Goal: Task Accomplishment & Management: Use online tool/utility

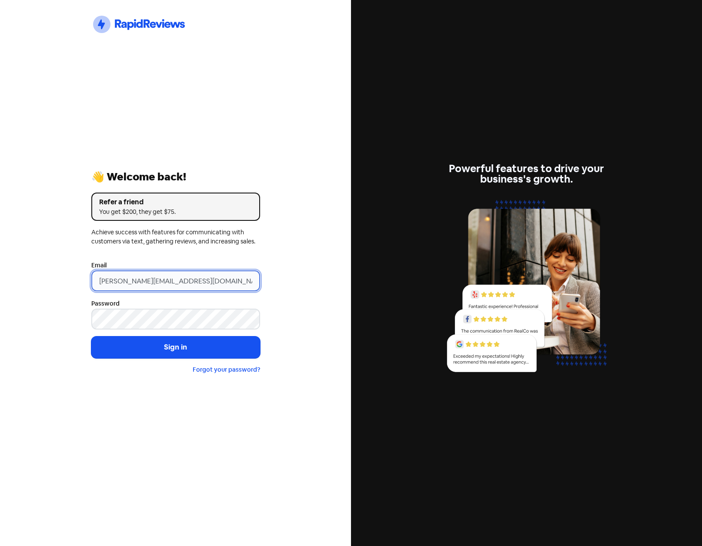
click at [221, 281] on input "gareth@smsmeaustralia.com.au" at bounding box center [175, 280] width 169 height 21
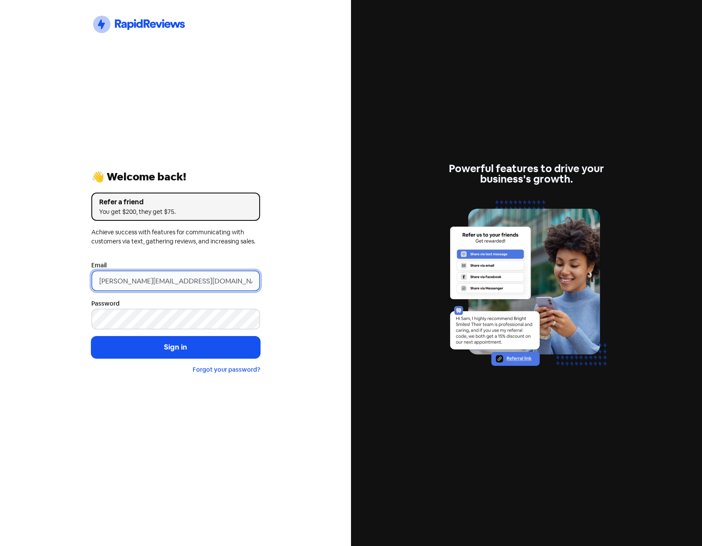
drag, startPoint x: 232, startPoint y: 285, endPoint x: 88, endPoint y: 278, distance: 143.6
click at [88, 278] on div "Icon For Thunder-circle 👋 Welcome back! Refer a friend You get $200, they get $…" at bounding box center [175, 273] width 183 height 258
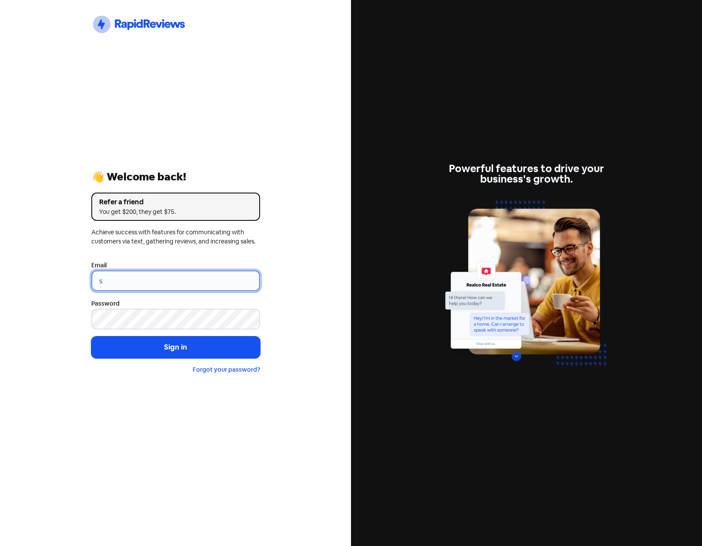
type input "support@xmarket.com.au"
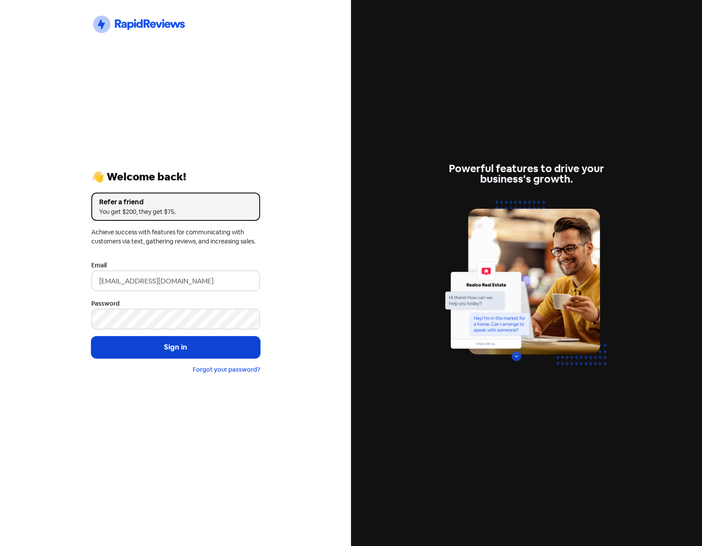
click at [163, 349] on button "Sign in" at bounding box center [175, 347] width 169 height 22
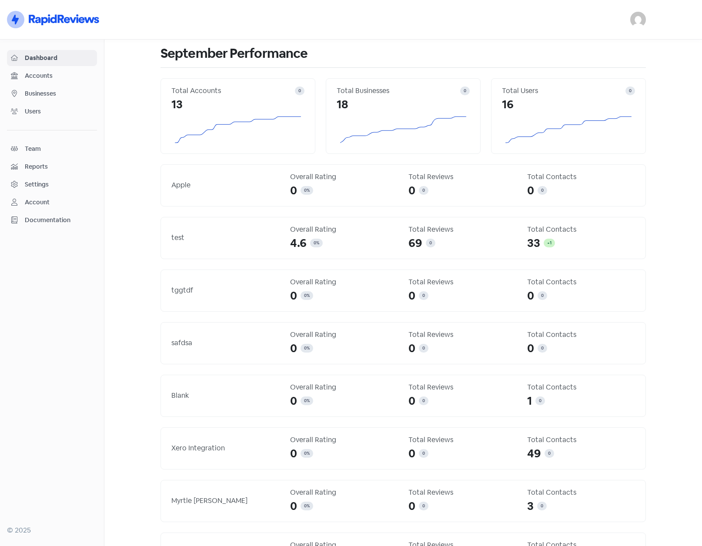
click at [34, 89] on span "Businesses" at bounding box center [59, 93] width 68 height 9
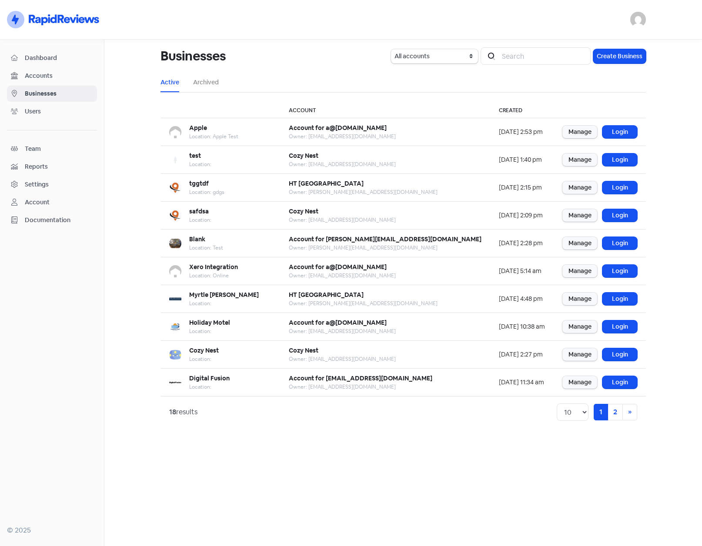
click at [36, 110] on span "Users" at bounding box center [59, 111] width 68 height 9
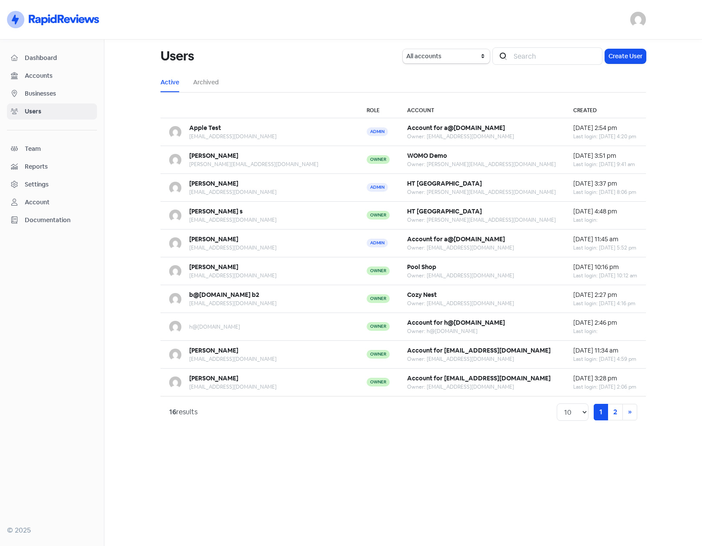
click at [33, 91] on span "Businesses" at bounding box center [59, 93] width 68 height 9
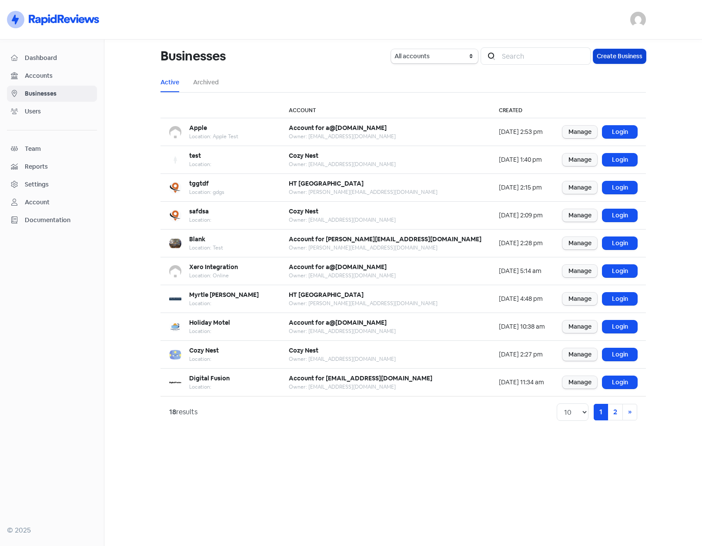
click at [629, 56] on button "Create Business" at bounding box center [619, 56] width 53 height 14
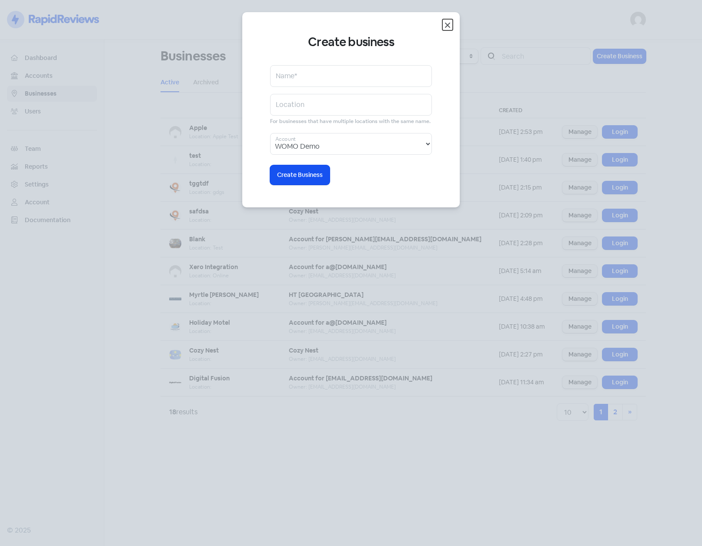
click at [446, 26] on icon "button" at bounding box center [447, 25] width 5 height 5
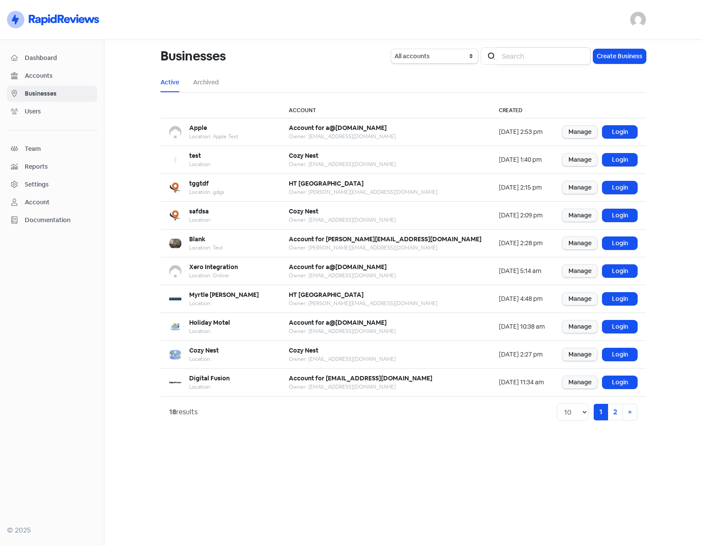
click at [530, 56] on input "search" at bounding box center [543, 55] width 94 height 17
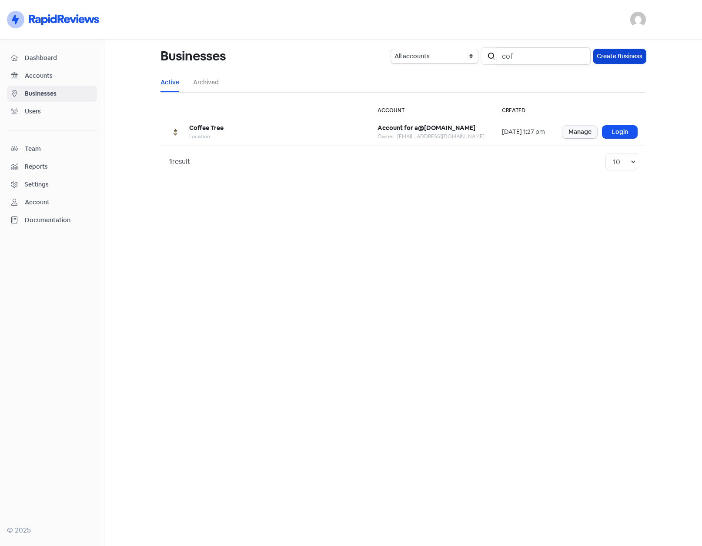
type input "cof"
click at [625, 55] on button "Create Business" at bounding box center [619, 56] width 53 height 14
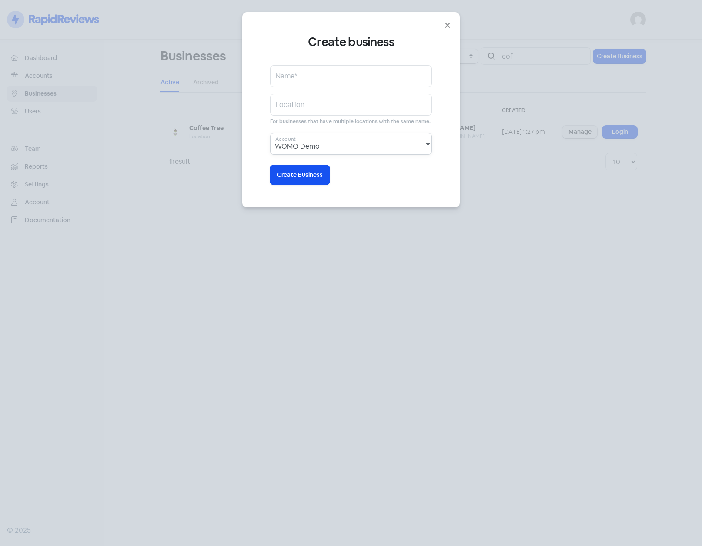
click at [337, 147] on select "WOMO Demo HT Australia Pool Shop Cozy Nest Account for h@gdsgds.com Account for…" at bounding box center [351, 144] width 162 height 22
select select "289"
click at [270, 133] on select "WOMO Demo HT Australia Pool Shop Cozy Nest Account for h@gdsgds.com Account for…" at bounding box center [351, 144] width 162 height 22
click at [351, 72] on input "text" at bounding box center [351, 76] width 162 height 22
type input "C"
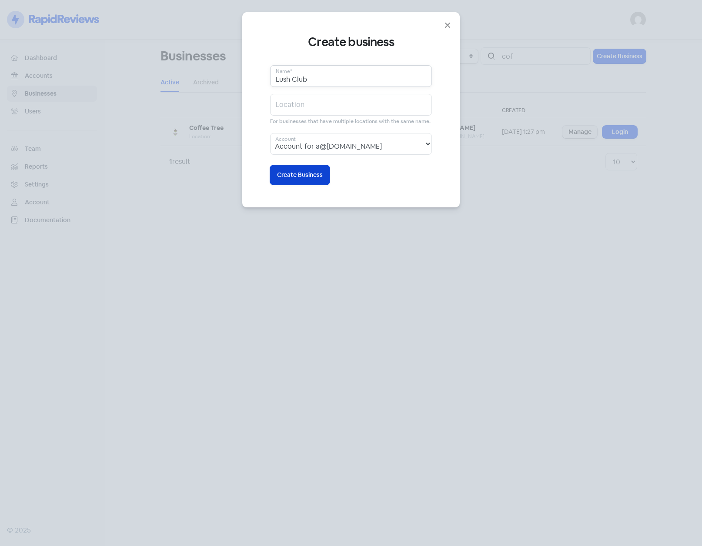
type input "Lush Club"
click at [303, 172] on span "Create Business" at bounding box center [300, 174] width 46 height 9
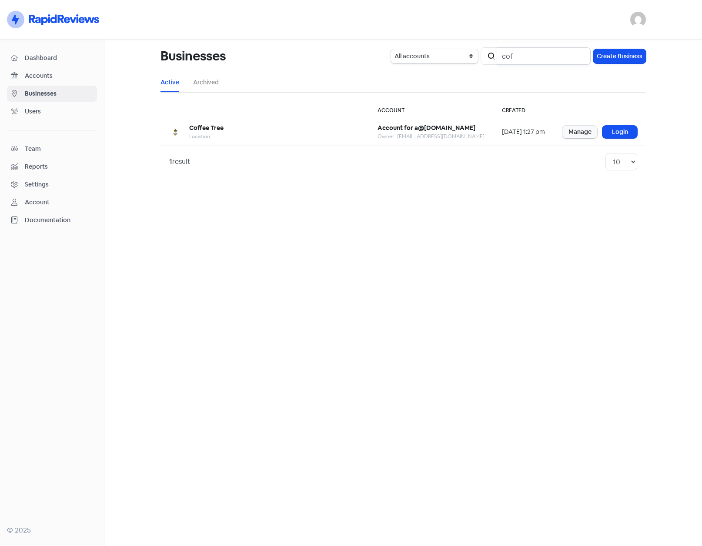
click at [581, 56] on input "cof" at bounding box center [543, 55] width 94 height 17
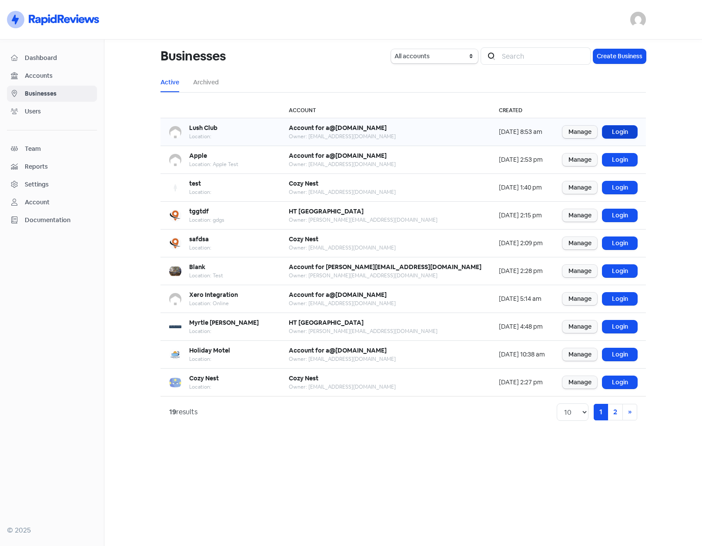
click at [619, 132] on link "Login" at bounding box center [619, 132] width 35 height 13
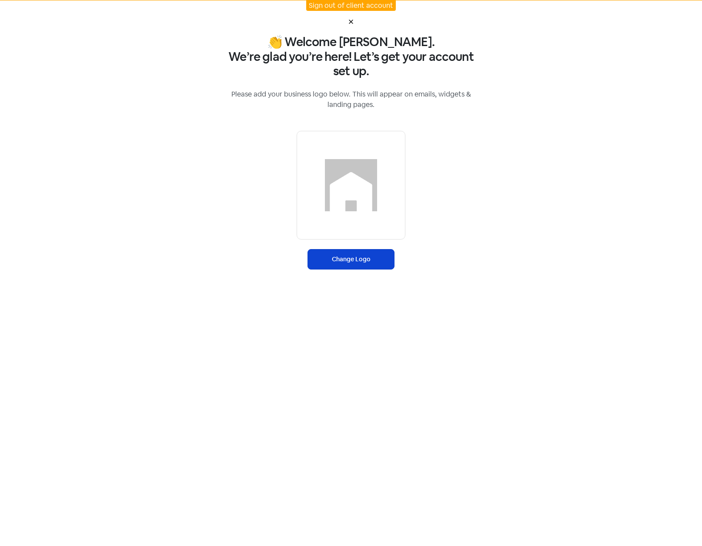
click at [343, 260] on label "Change Logo" at bounding box center [350, 259] width 87 height 20
click at [0, 0] on input "Change Logo" at bounding box center [0, 0] width 0 height 0
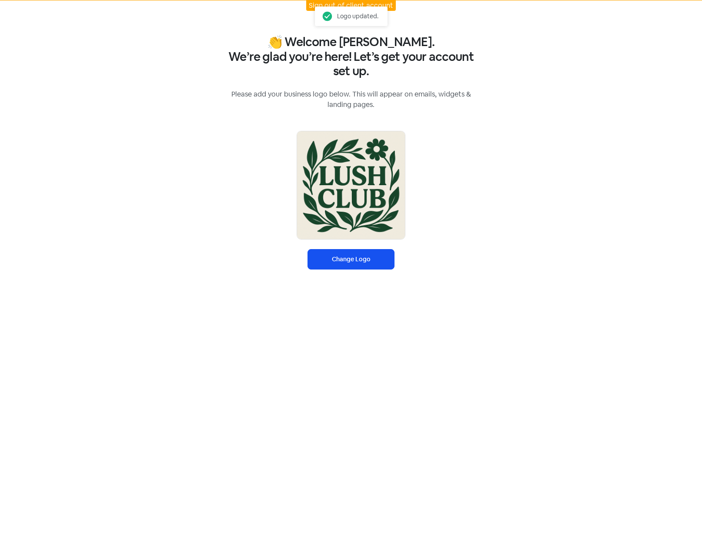
select select "Australia/Brisbane"
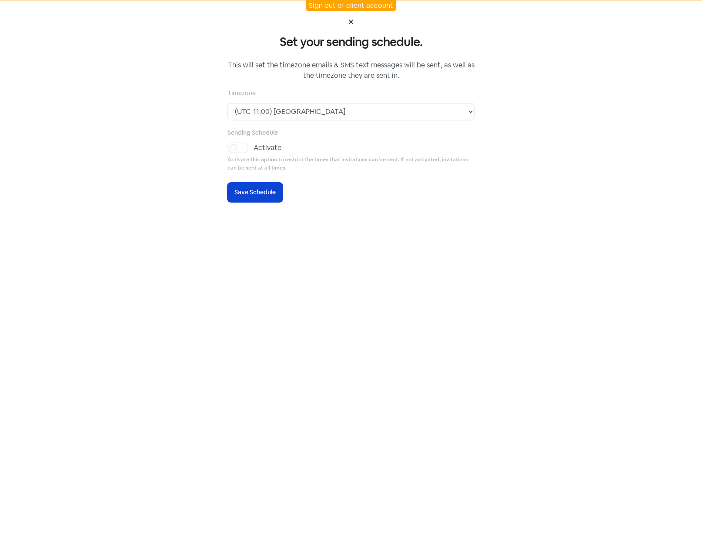
click at [264, 189] on span "Save Schedule" at bounding box center [254, 192] width 41 height 9
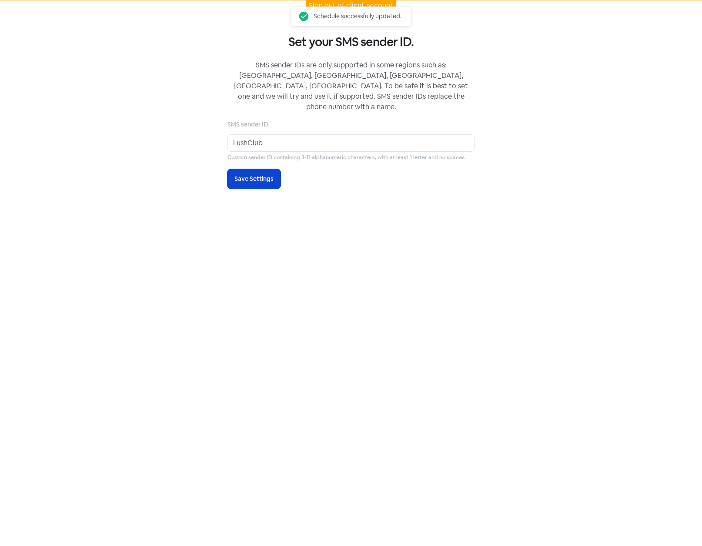
click at [266, 174] on span "Save Settings" at bounding box center [253, 178] width 39 height 9
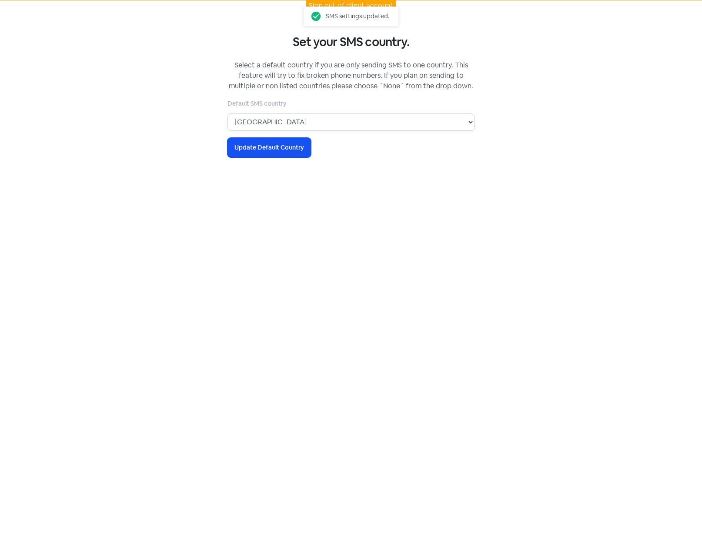
click at [281, 123] on select "None Australia Canada Ireland New Zealand United States United Kingdom" at bounding box center [350, 121] width 247 height 17
select select "NZ"
click at [227, 113] on select "None Australia Canada Ireland New Zealand United States United Kingdom" at bounding box center [350, 121] width 247 height 17
click at [266, 146] on span "Update Default Country" at bounding box center [269, 147] width 70 height 9
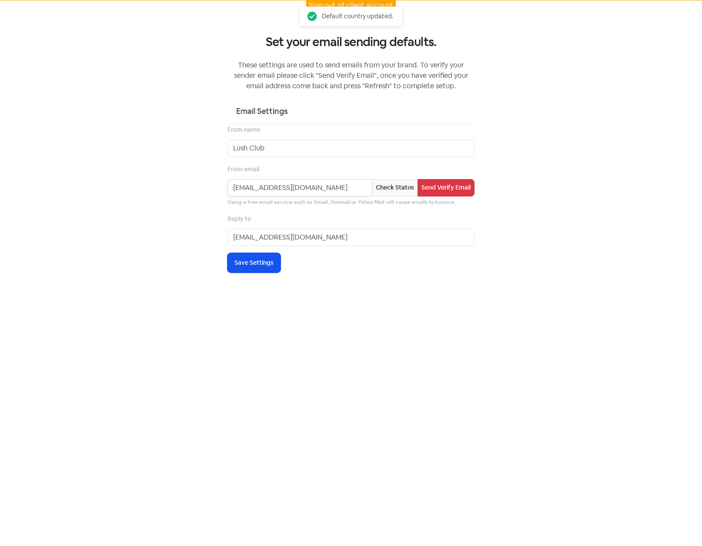
click at [252, 186] on input "[EMAIL_ADDRESS][DOMAIN_NAME]" at bounding box center [299, 187] width 144 height 17
type input "allen@rapidreviews.com.au"
click at [253, 237] on input "[EMAIL_ADDRESS][DOMAIN_NAME]" at bounding box center [350, 237] width 247 height 17
type input "allen@rapidreviews.com.au"
click at [395, 188] on button "Check Status" at bounding box center [395, 187] width 46 height 17
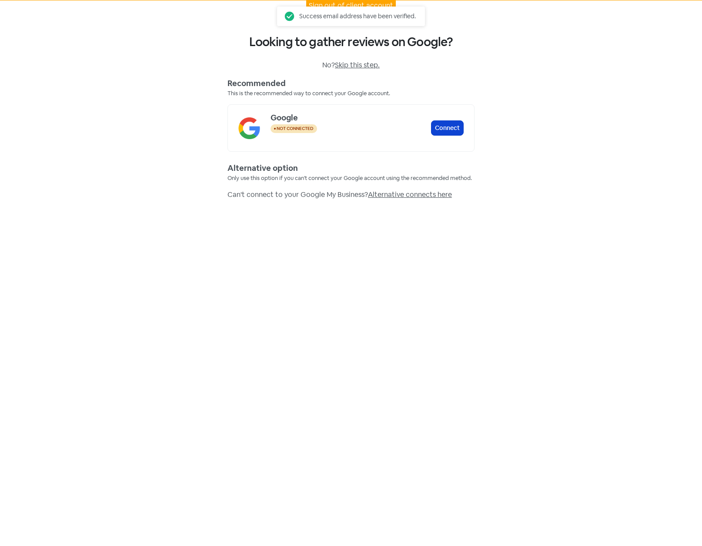
click at [447, 128] on button "Connect" at bounding box center [447, 127] width 33 height 15
click at [449, 130] on button "Complete" at bounding box center [445, 127] width 37 height 15
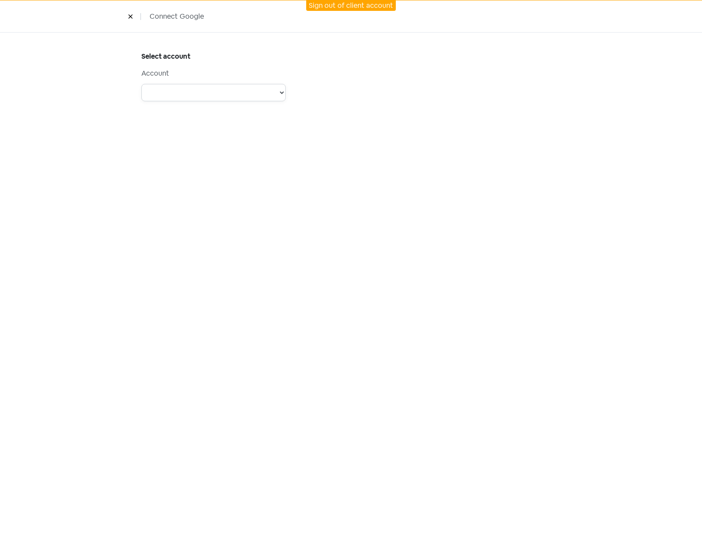
click at [279, 90] on select "Account: [PERSON_NAME] - Type: PERSONAL - Role: Account: Manager - Type: LOCATI…" at bounding box center [213, 92] width 144 height 17
select select "[object Object]"
click at [141, 84] on select "Account: [PERSON_NAME] - Type: PERSONAL - Role: Account: Manager - Type: LOCATI…" at bounding box center [213, 92] width 144 height 17
click at [276, 157] on select "Hair Biz GridGhost Word Press Hosting Grant Rule Mens & [DEMOGRAPHIC_DATA] fash…" at bounding box center [213, 154] width 144 height 17
select select "[object Object]"
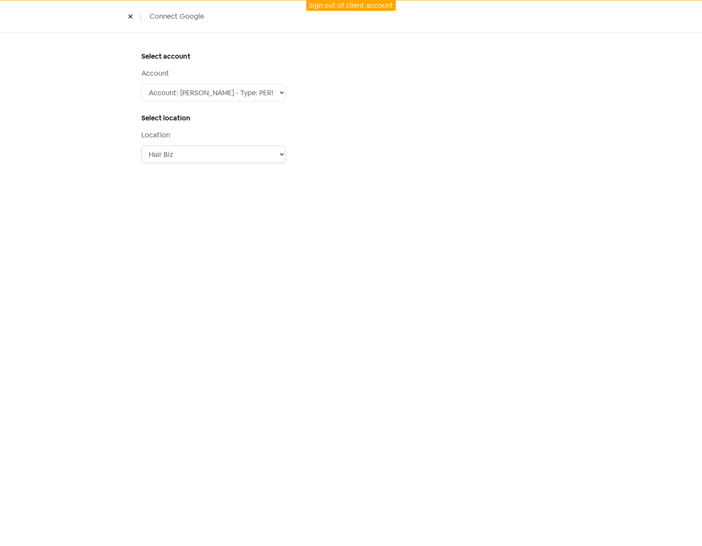
click at [141, 146] on select "Hair Biz GridGhost Word Press Hosting Grant Rule Mens & [DEMOGRAPHIC_DATA] fash…" at bounding box center [213, 154] width 144 height 17
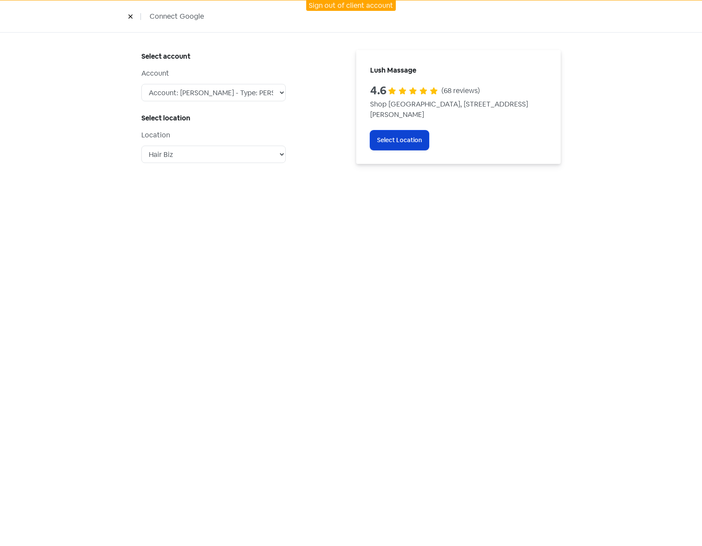
click at [398, 142] on span "Select Location" at bounding box center [399, 140] width 45 height 9
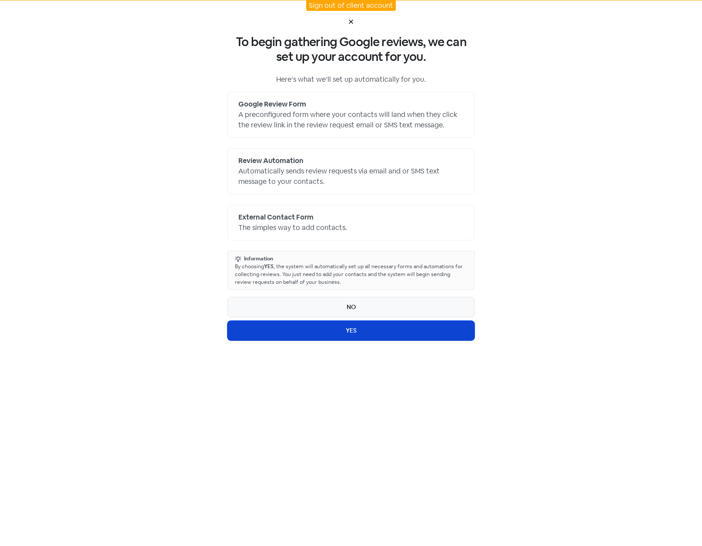
click at [348, 333] on span "YES" at bounding box center [351, 330] width 11 height 9
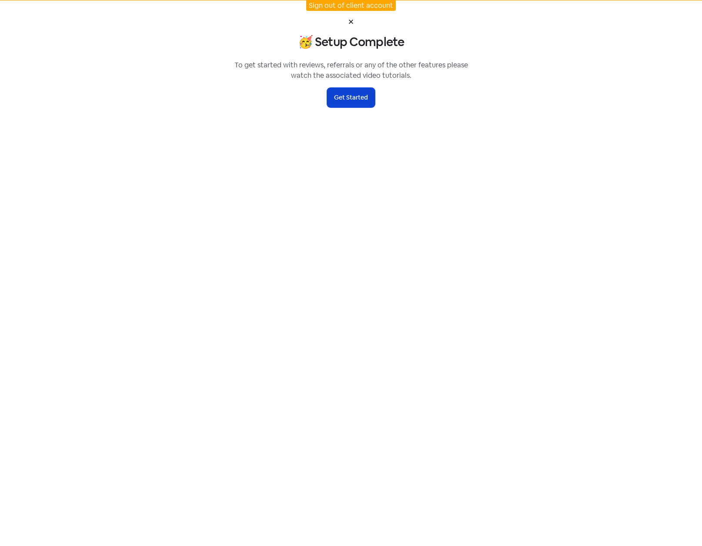
click at [351, 97] on button "Get Started" at bounding box center [351, 98] width 48 height 20
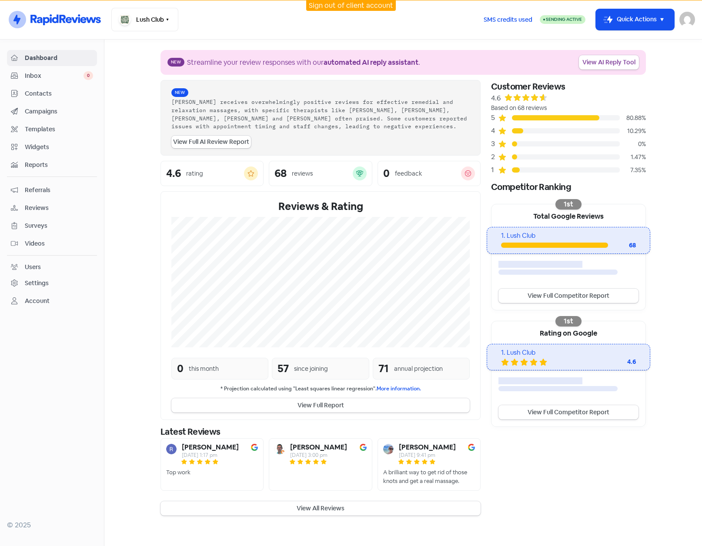
click at [39, 88] on link "Contacts" at bounding box center [52, 94] width 90 height 16
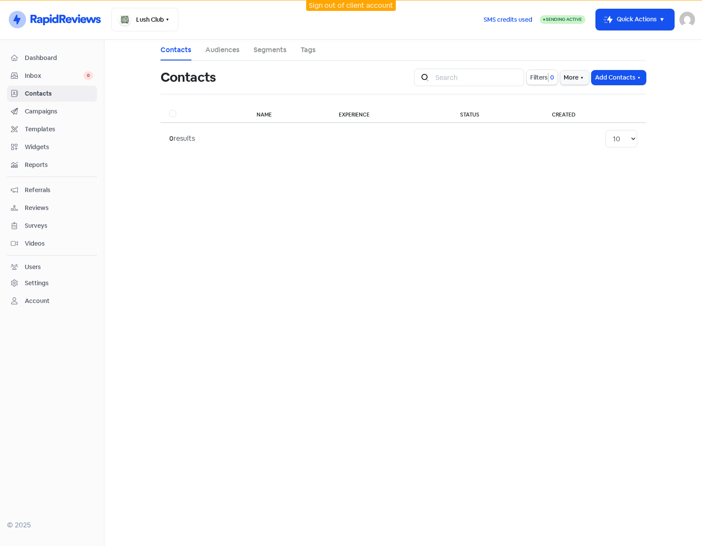
click at [39, 76] on span "Inbox" at bounding box center [54, 75] width 59 height 9
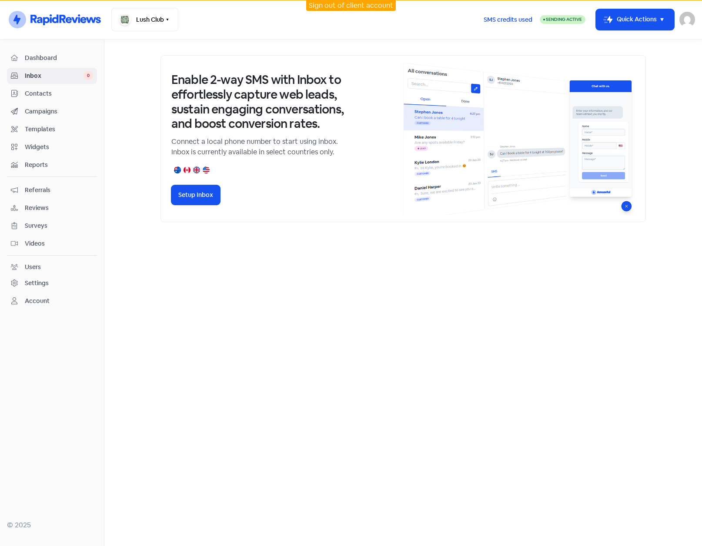
click at [43, 283] on div "Settings" at bounding box center [37, 283] width 24 height 9
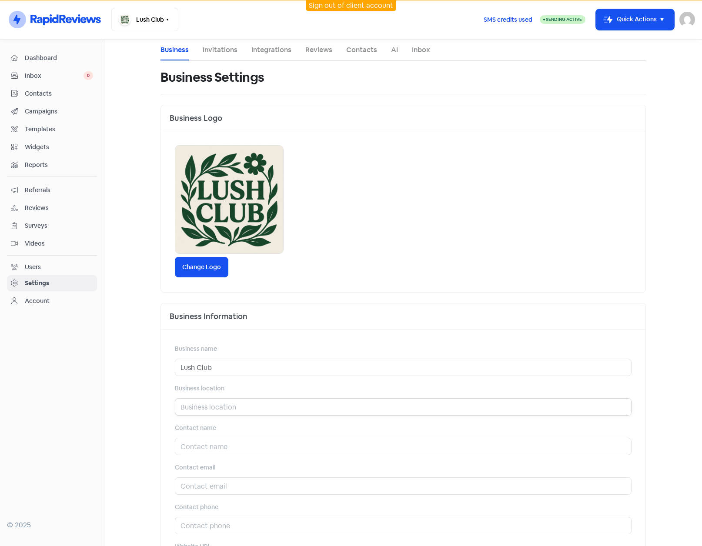
click at [215, 409] on input "text" at bounding box center [403, 406] width 456 height 17
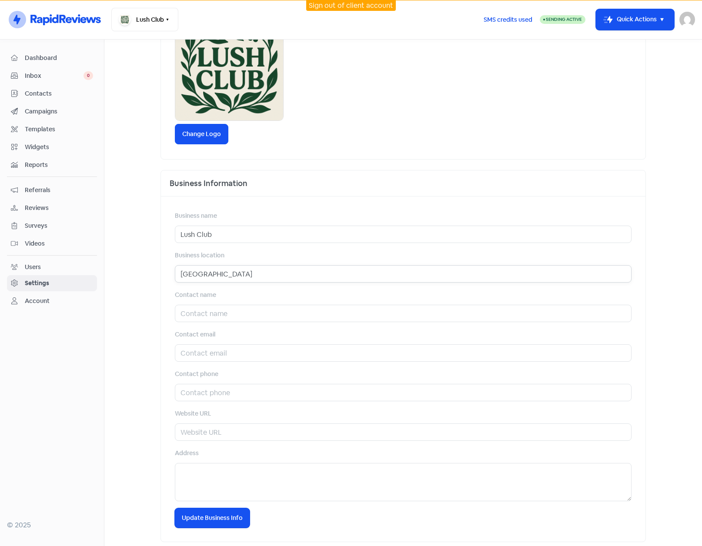
scroll to position [140, 0]
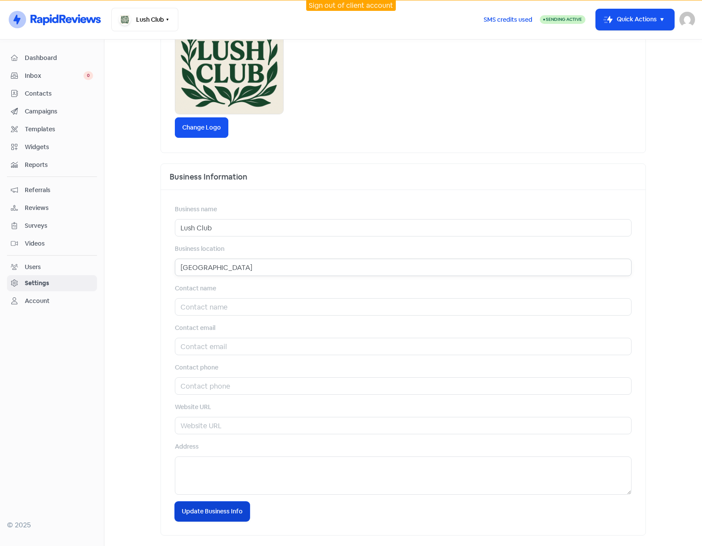
type input "[GEOGRAPHIC_DATA]"
click at [209, 518] on button "Icon For Loading Update Business Info" at bounding box center [212, 512] width 75 height 20
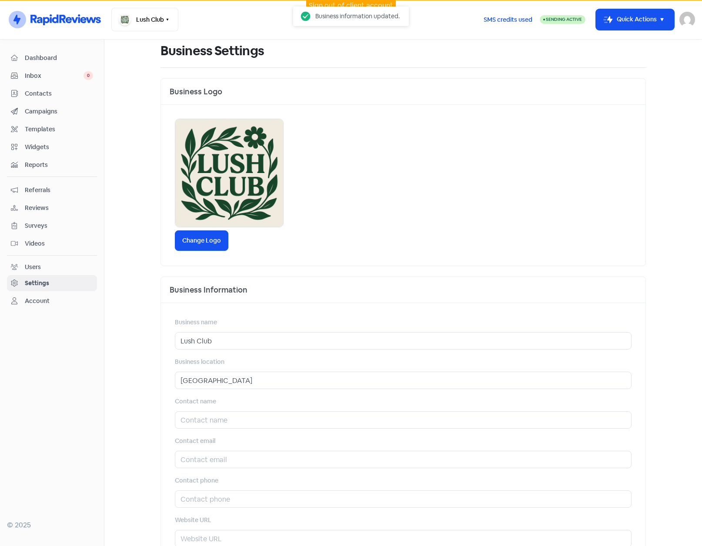
scroll to position [0, 0]
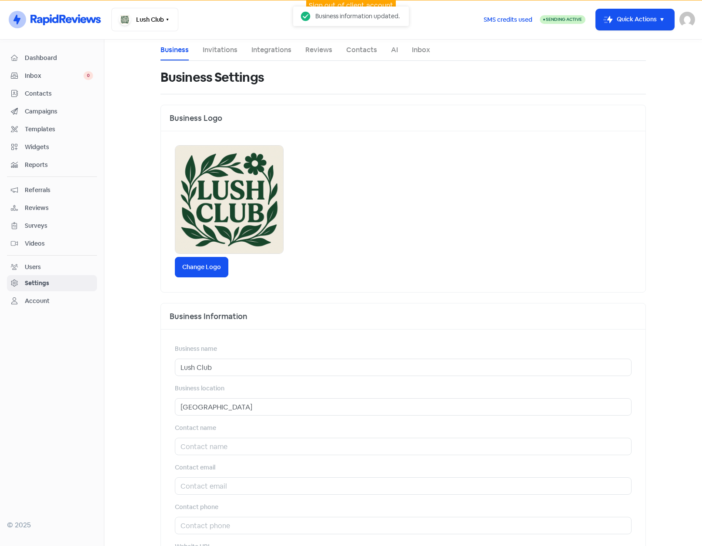
click at [40, 56] on span "Dashboard" at bounding box center [59, 57] width 68 height 9
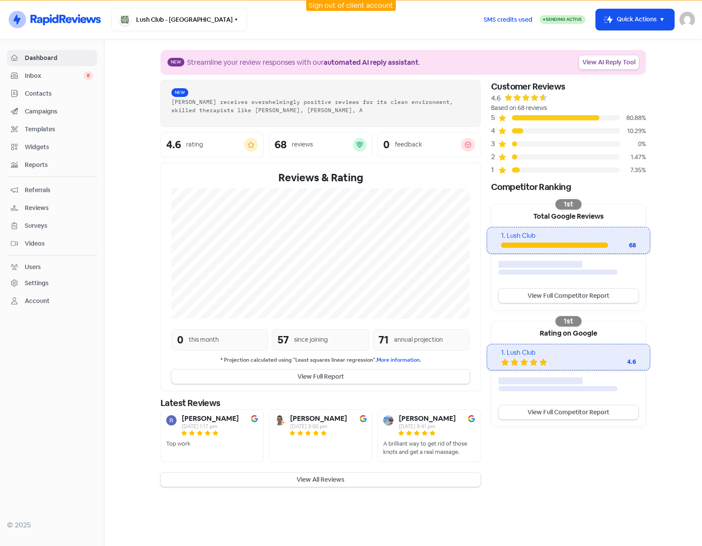
click at [36, 106] on div "Campaigns" at bounding box center [52, 111] width 82 height 10
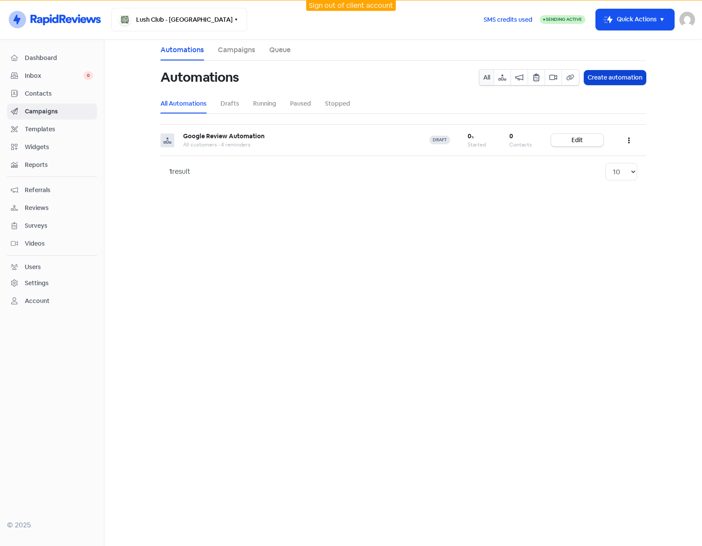
click at [609, 79] on button "Create automation" at bounding box center [615, 77] width 62 height 14
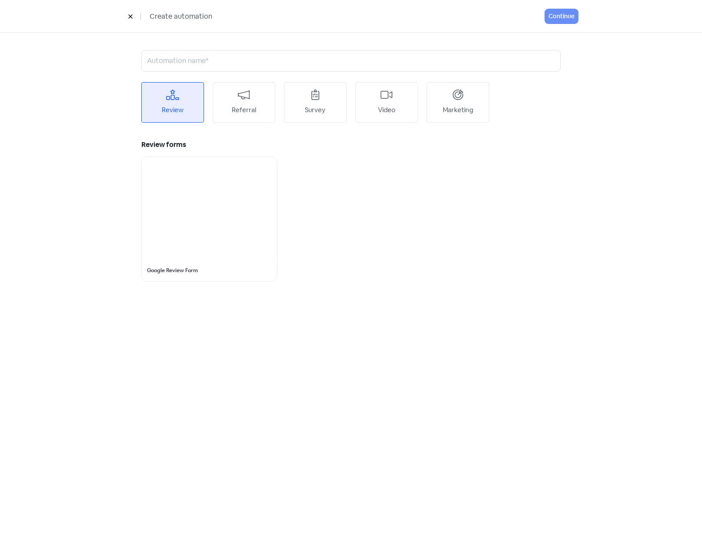
click at [132, 15] on icon at bounding box center [130, 17] width 4 height 4
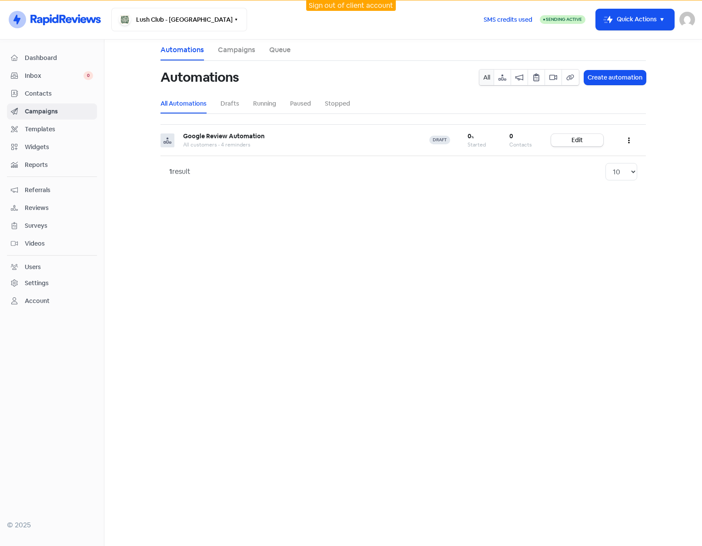
click at [36, 189] on span "Referrals" at bounding box center [59, 190] width 68 height 9
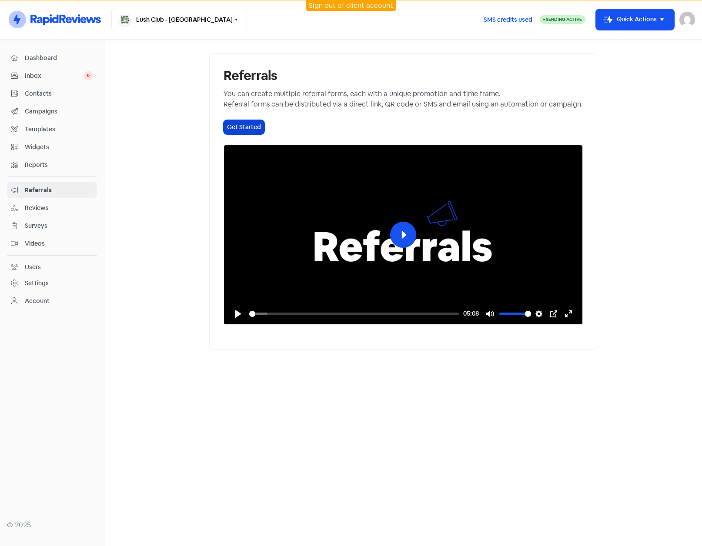
click at [223, 132] on button "Get Started" at bounding box center [243, 127] width 41 height 14
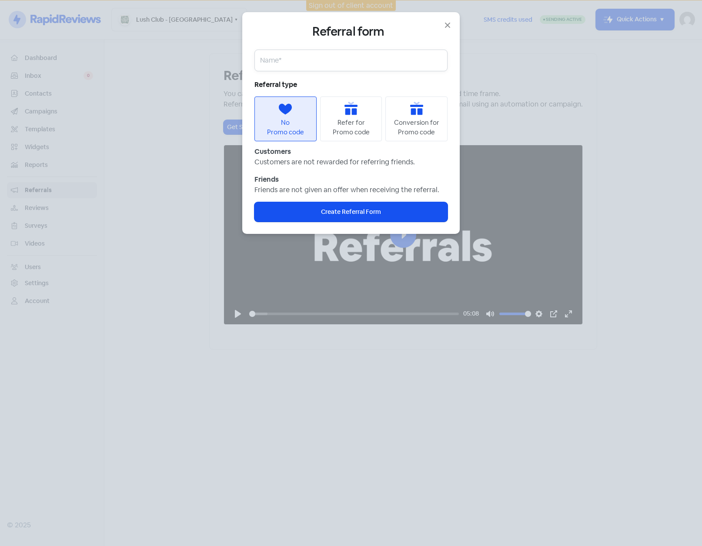
click at [296, 65] on input "text" at bounding box center [350, 61] width 193 height 22
type input "Referr a friend - 1"
click at [342, 213] on span "Create Referral Form" at bounding box center [351, 211] width 60 height 9
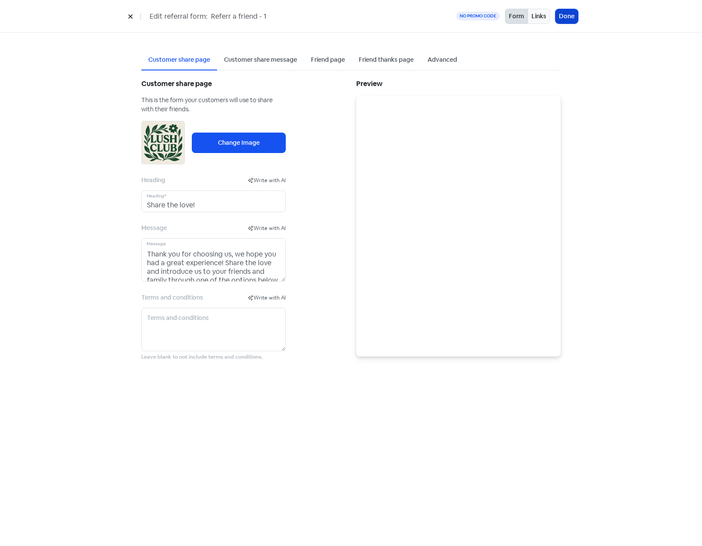
click at [564, 19] on button "Done" at bounding box center [566, 16] width 23 height 14
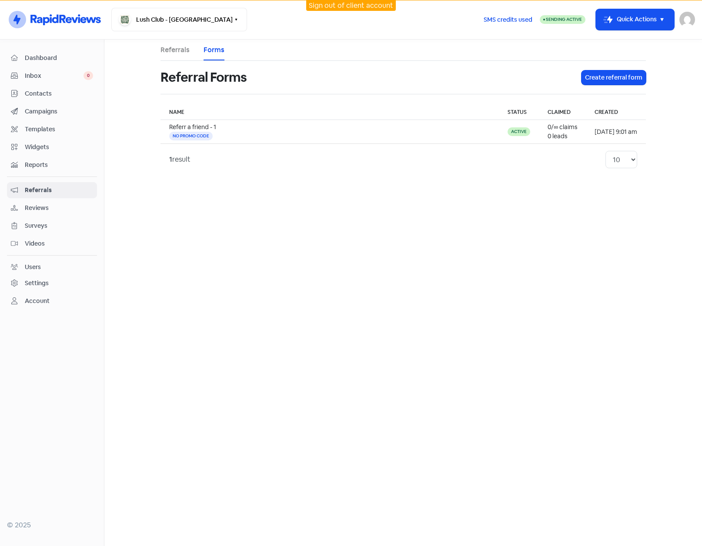
click at [35, 247] on span "Videos" at bounding box center [59, 243] width 68 height 9
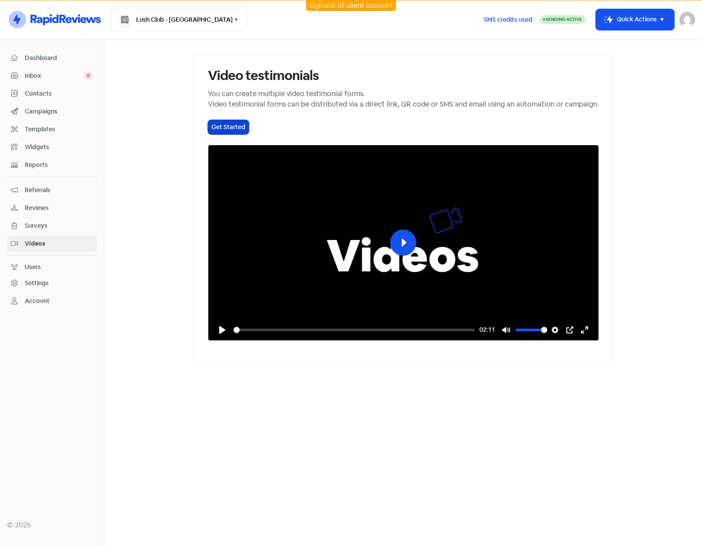
click at [208, 129] on button "Get Started" at bounding box center [228, 127] width 41 height 14
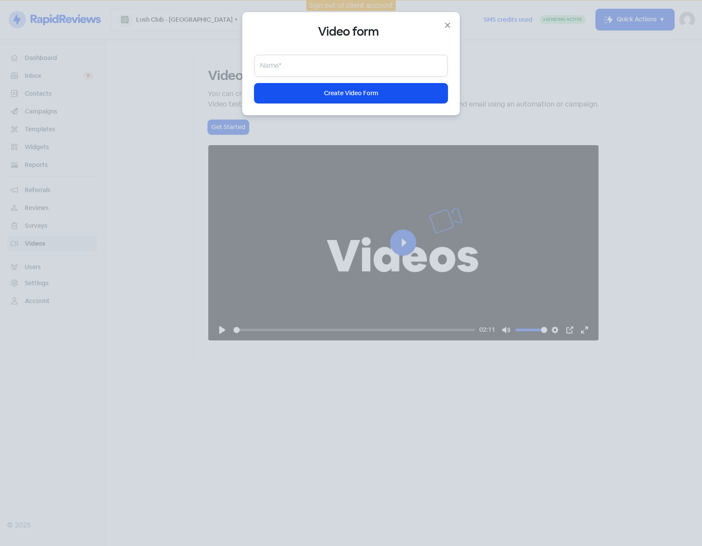
click at [293, 67] on input "text" at bounding box center [350, 66] width 193 height 22
type input "Video Testimonial - 1"
click at [306, 93] on button "Icon For Loading Create Video Form" at bounding box center [350, 93] width 193 height 20
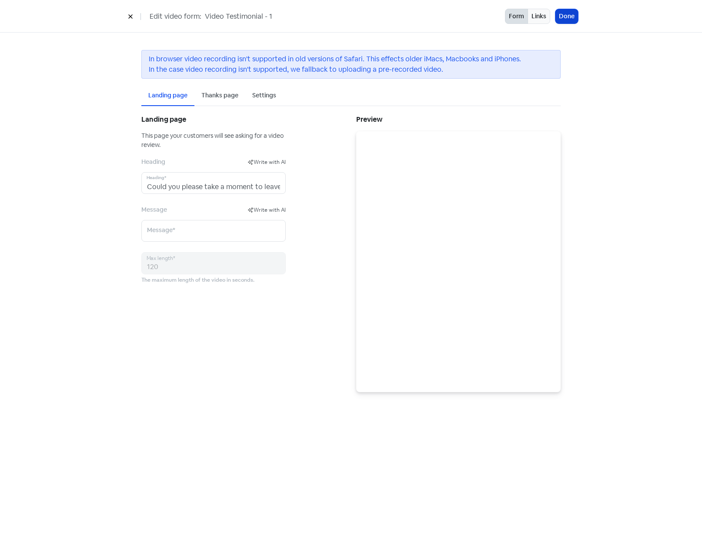
click at [568, 18] on button "Done" at bounding box center [566, 16] width 23 height 14
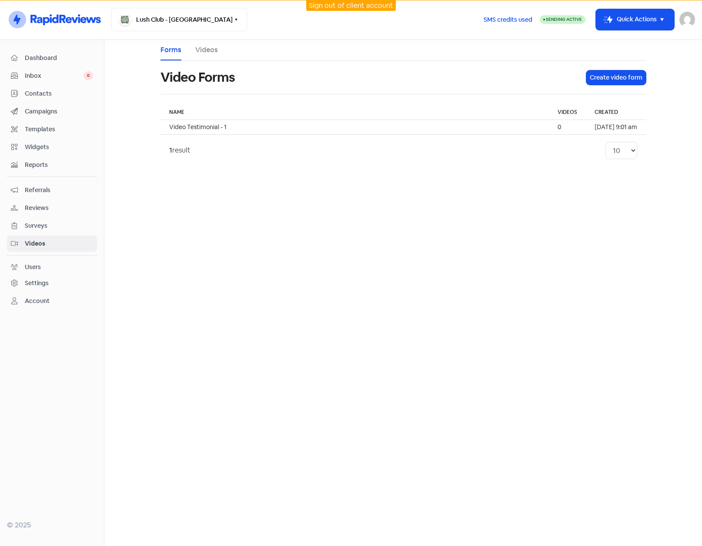
click at [36, 225] on span "Surveys" at bounding box center [59, 225] width 68 height 9
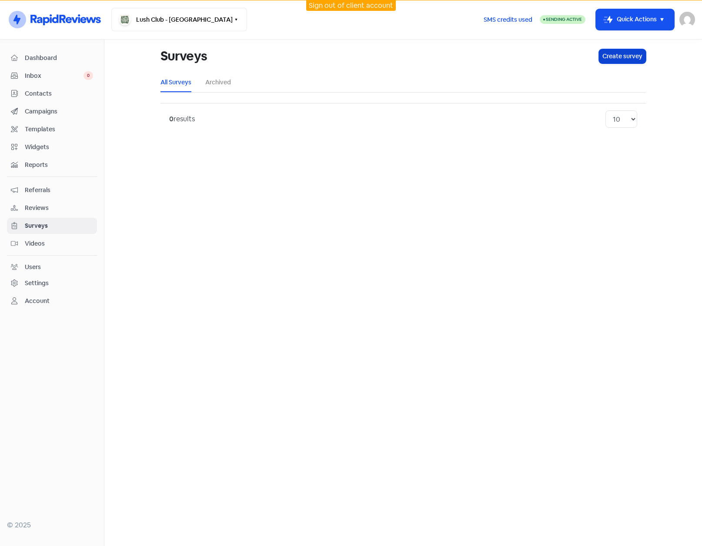
click at [623, 56] on button "Create survey" at bounding box center [622, 56] width 47 height 14
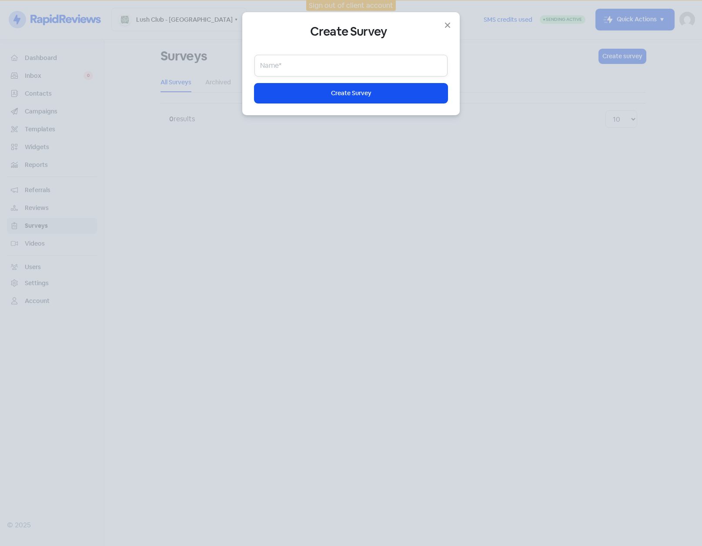
click at [328, 68] on input "text" at bounding box center [350, 66] width 193 height 22
type input "Survey - 1"
click at [332, 95] on span "Create Survey" at bounding box center [351, 93] width 40 height 9
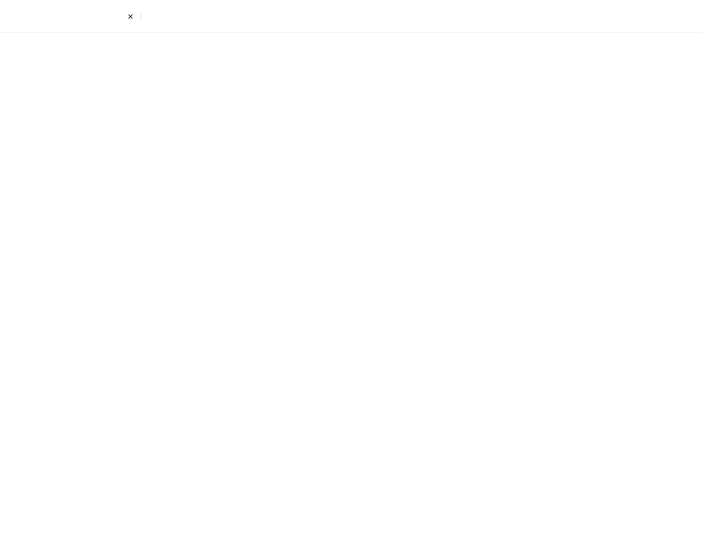
select select "short_text"
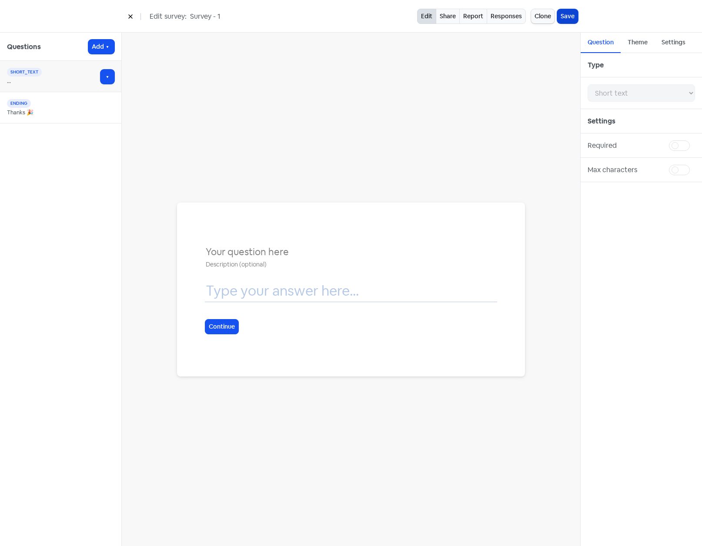
click at [564, 14] on button "Save" at bounding box center [567, 16] width 21 height 14
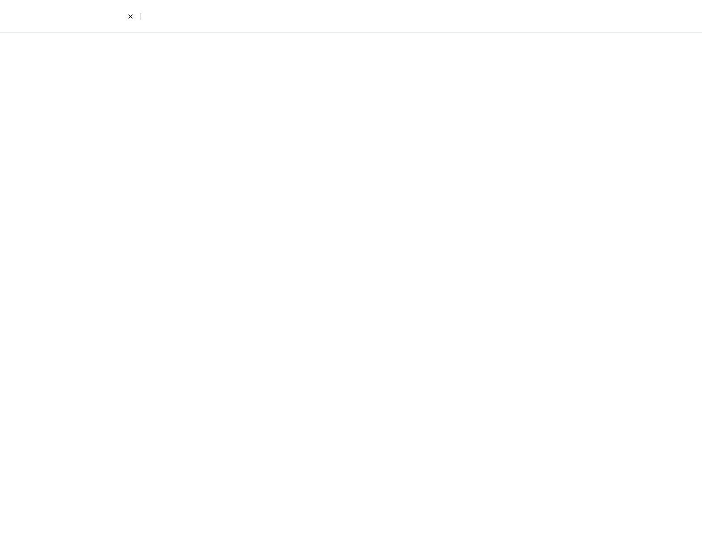
select select "short_text"
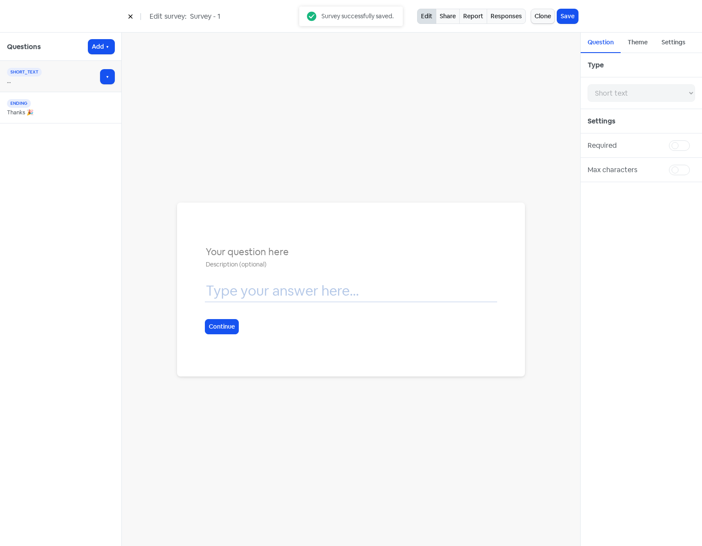
click at [131, 18] on icon at bounding box center [130, 16] width 5 height 5
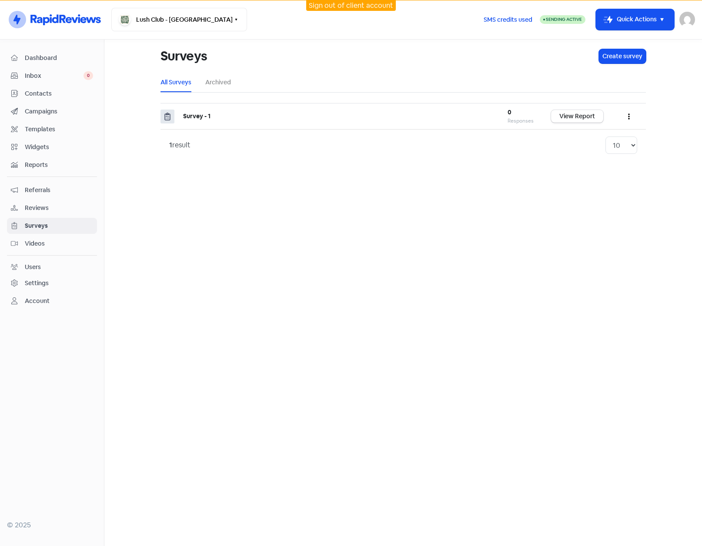
click at [37, 146] on span "Widgets" at bounding box center [59, 147] width 68 height 9
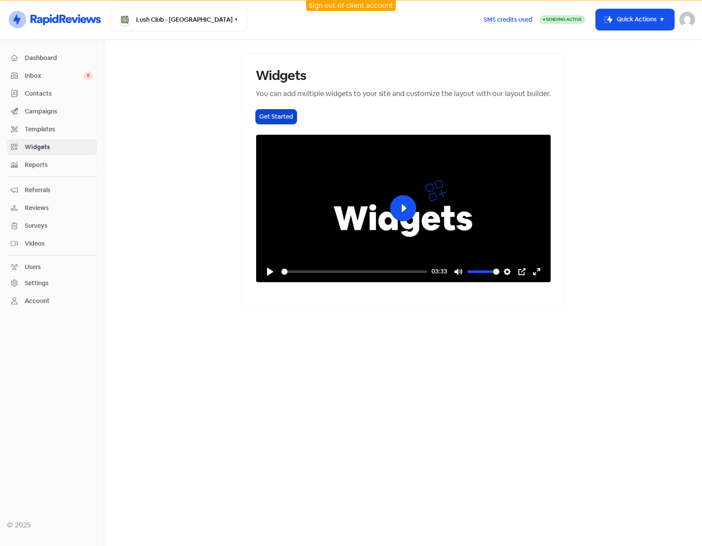
click at [256, 114] on button "Get Started" at bounding box center [276, 117] width 41 height 14
select select "review_pop"
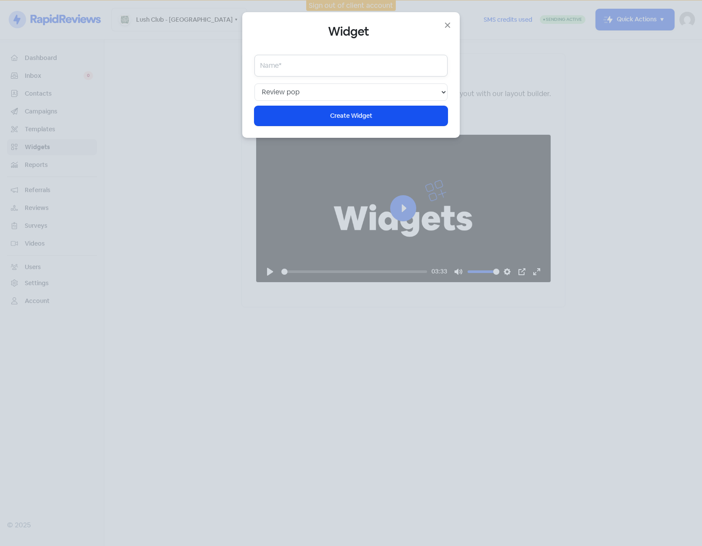
click at [333, 65] on input "text" at bounding box center [350, 66] width 193 height 22
type input "Pop-up"
click at [347, 113] on span "Create Widget" at bounding box center [351, 115] width 42 height 9
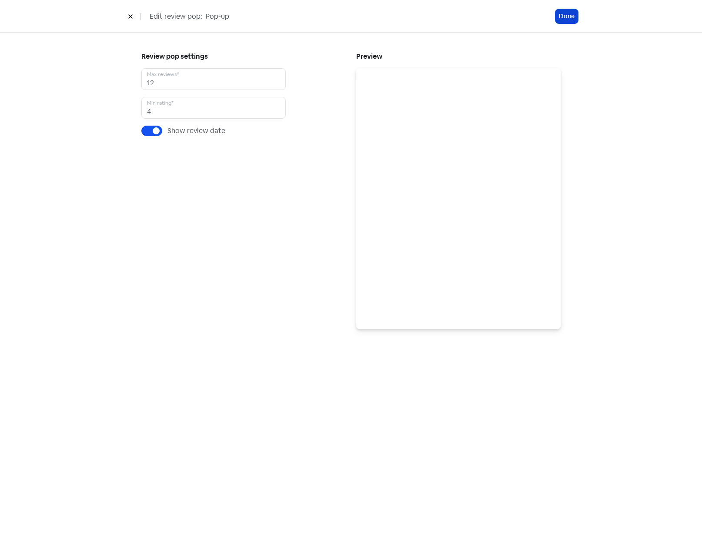
click at [566, 15] on button "Done" at bounding box center [566, 16] width 23 height 14
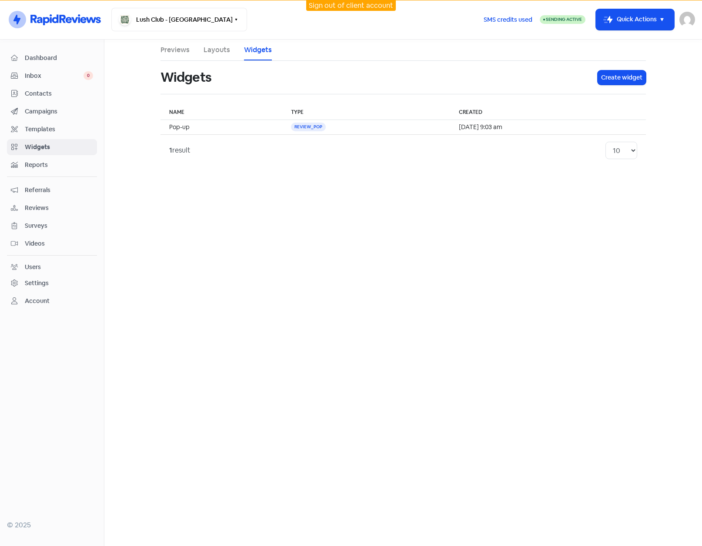
click at [37, 112] on span "Campaigns" at bounding box center [59, 111] width 68 height 9
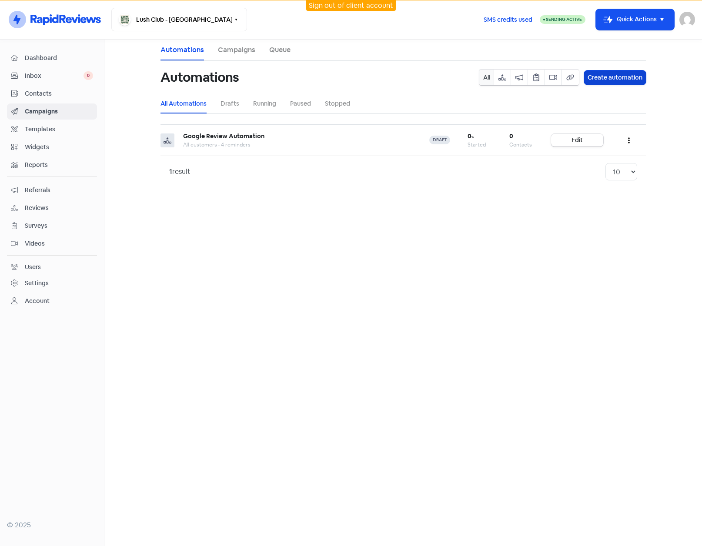
click at [623, 77] on button "Create automation" at bounding box center [615, 77] width 62 height 14
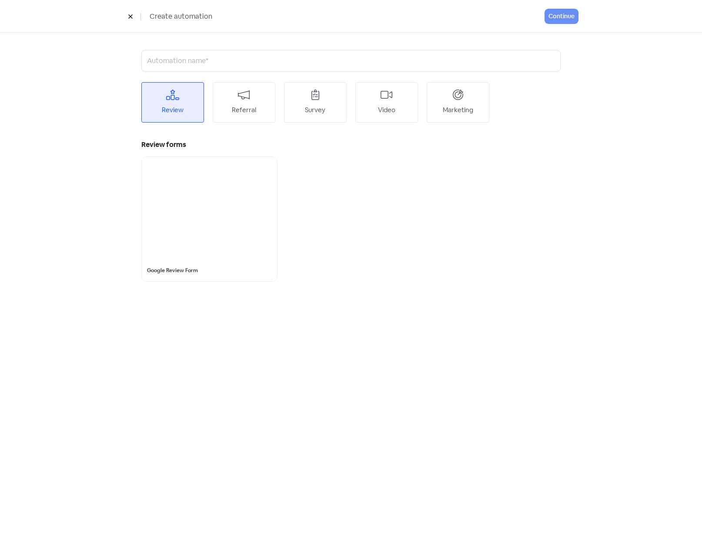
click at [263, 103] on div "Referral" at bounding box center [244, 102] width 63 height 40
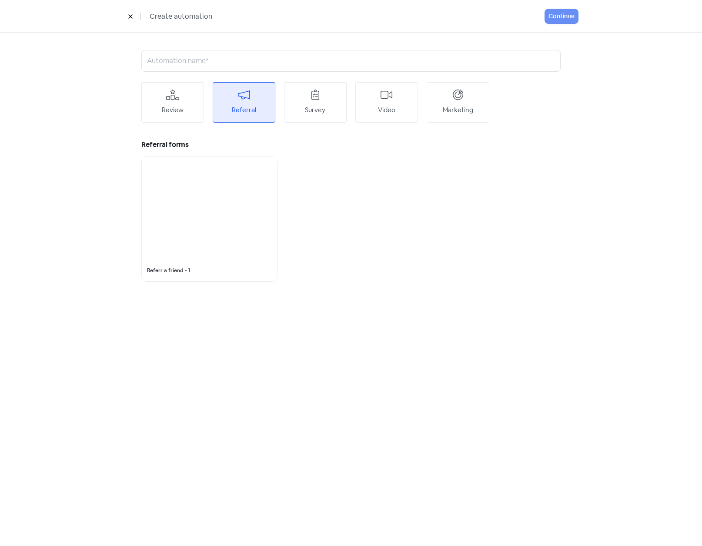
click at [213, 183] on div at bounding box center [209, 209] width 135 height 104
click at [240, 61] on input "text" at bounding box center [350, 61] width 419 height 22
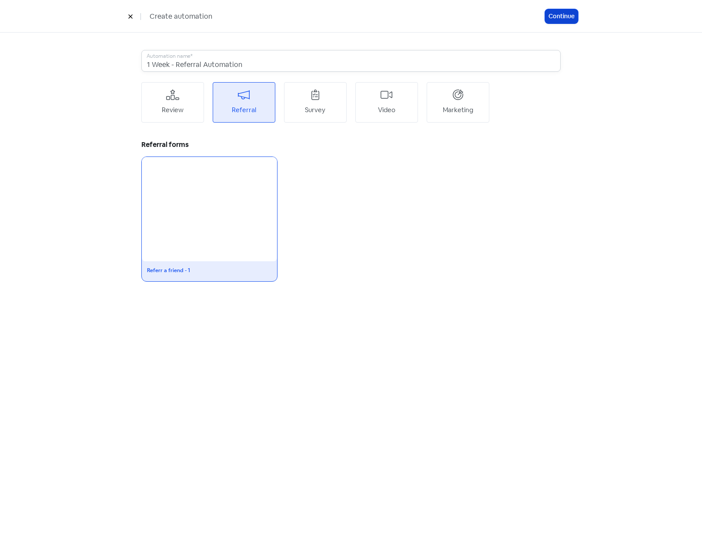
type input "1 Week - Referral Automation"
click at [557, 20] on button "Continue" at bounding box center [561, 16] width 33 height 14
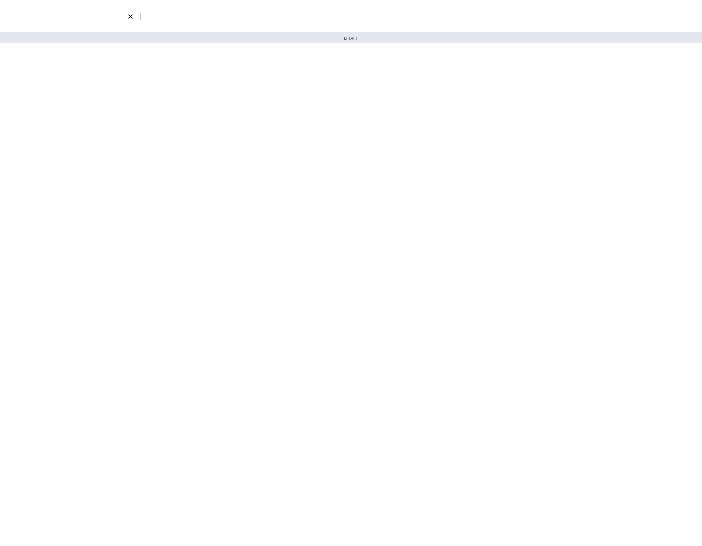
select select "3738"
select select "3"
select select "7"
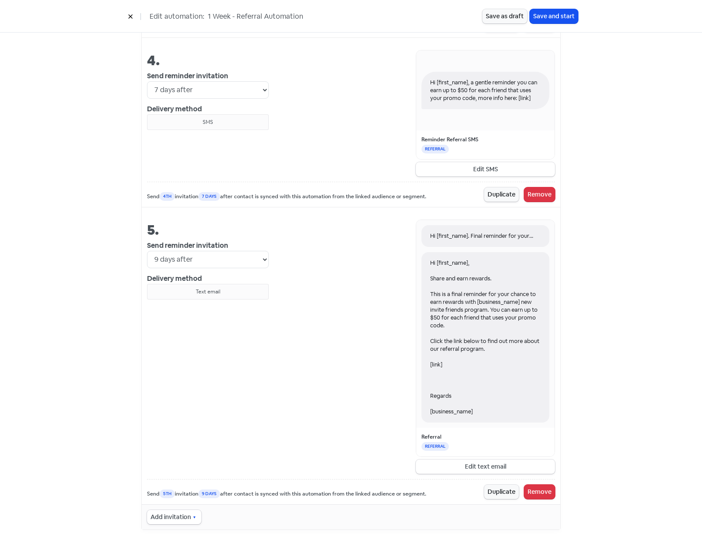
scroll to position [1078, 0]
click at [260, 257] on select "Immediately 1 day after 2 days after 3 days after 4 days after 5 days after 6 d…" at bounding box center [208, 258] width 122 height 17
select select "16"
click at [147, 250] on select "Immediately 1 day after 2 days after 3 days after 4 days after 5 days after 6 d…" at bounding box center [208, 258] width 122 height 17
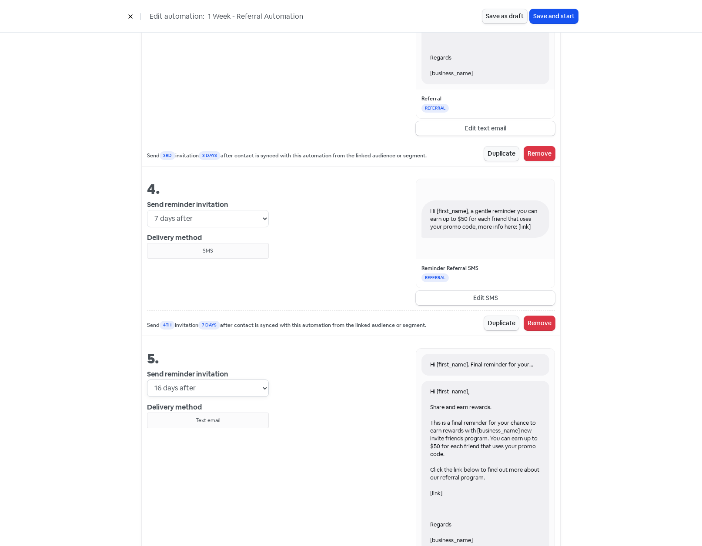
scroll to position [948, 0]
click at [260, 221] on select "Immediately 1 day after 2 days after 3 days after 4 days after 5 days after 6 d…" at bounding box center [208, 218] width 122 height 17
select select "14"
click at [147, 210] on select "Immediately 1 day after 2 days after 3 days after 4 days after 5 days after 6 d…" at bounding box center [208, 218] width 122 height 17
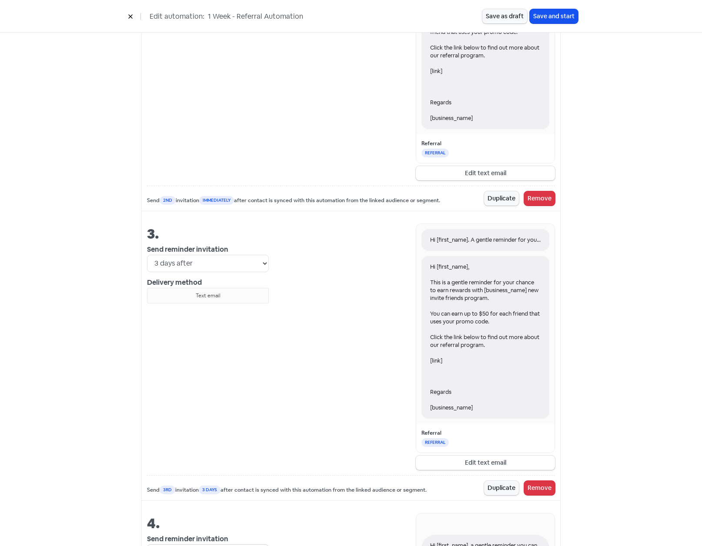
scroll to position [600, 0]
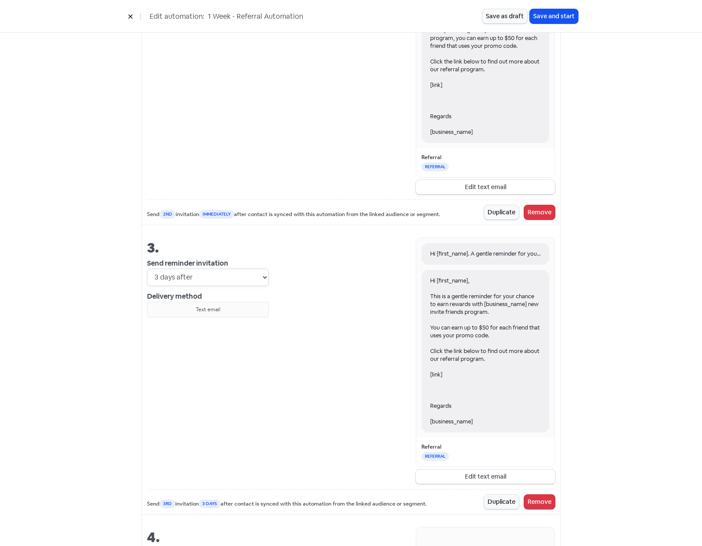
click at [263, 275] on select "Immediately 1 day after 2 days after 3 days after 4 days after 5 days after 6 d…" at bounding box center [208, 277] width 122 height 17
select select "10"
click at [147, 269] on select "Immediately 1 day after 2 days after 3 days after 4 days after 5 days after 6 d…" at bounding box center [208, 277] width 122 height 17
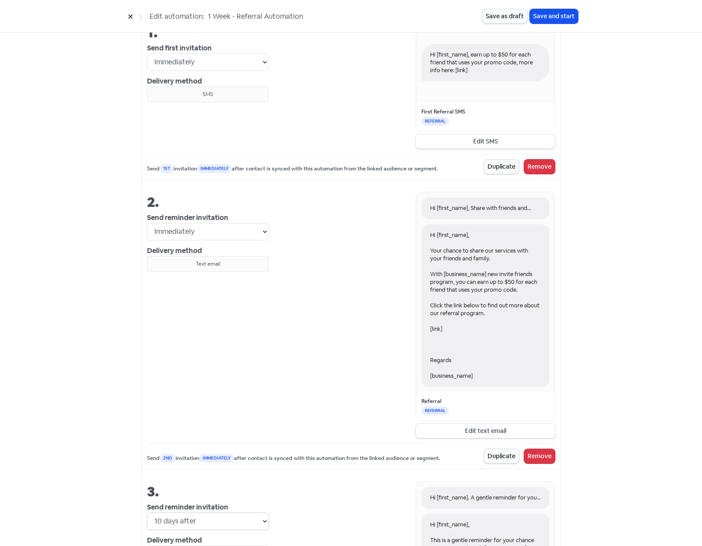
scroll to position [339, 0]
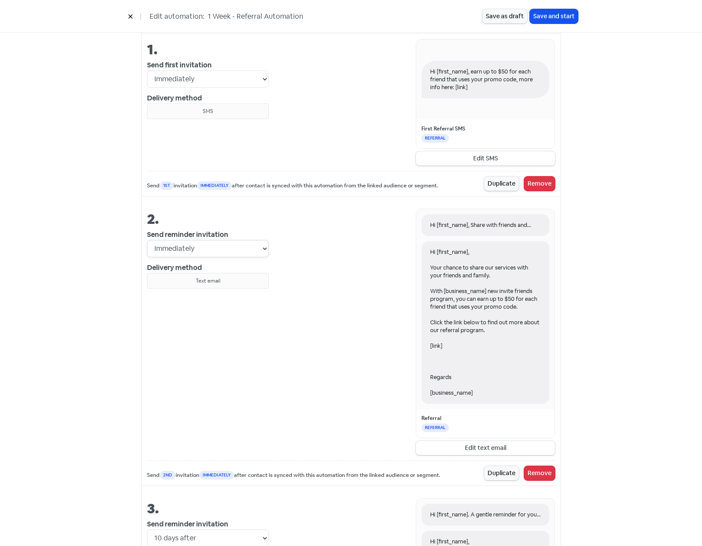
click at [260, 249] on select "Immediately 1 day after 2 days after 3 days after 4 days after 5 days after 6 d…" at bounding box center [208, 248] width 122 height 17
select select "7"
click at [147, 240] on select "Immediately 1 day after 2 days after 3 days after 4 days after 5 days after 6 d…" at bounding box center [208, 248] width 122 height 17
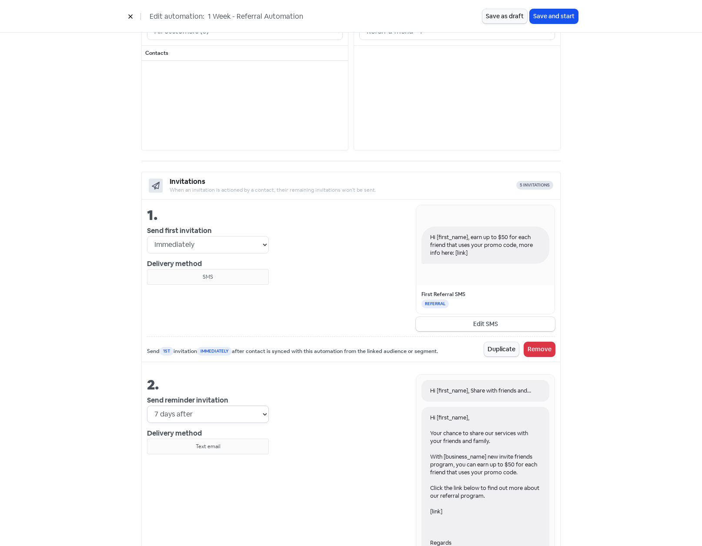
scroll to position [78, 0]
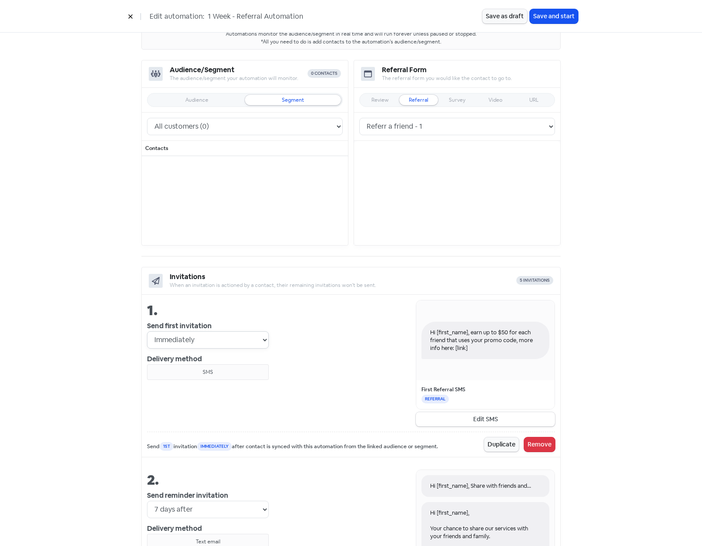
click at [261, 338] on select "Immediately 1 day after 2 days after 3 days after 4 days after 5 days after 6 d…" at bounding box center [208, 339] width 122 height 17
select select "7"
click at [147, 331] on select "Immediately 1 day after 2 days after 3 days after 4 days after 5 days after 6 d…" at bounding box center [208, 339] width 122 height 17
click at [503, 15] on button "Save as draft" at bounding box center [504, 16] width 45 height 14
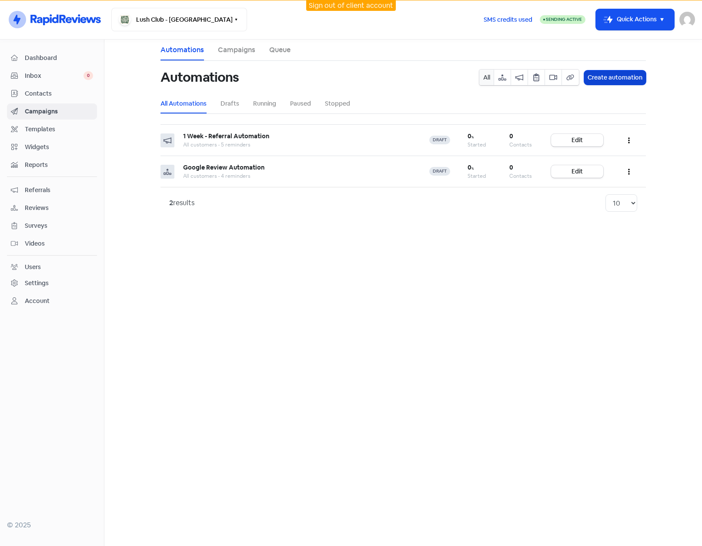
click at [622, 76] on button "Create automation" at bounding box center [615, 77] width 62 height 14
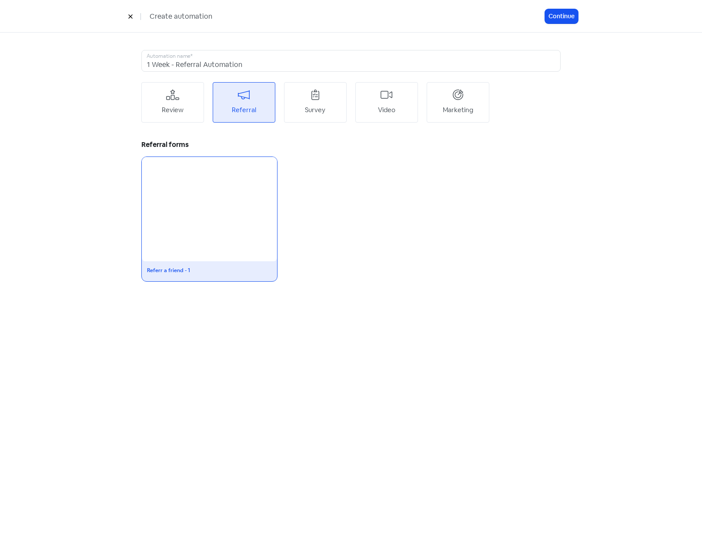
click at [314, 106] on div "Survey" at bounding box center [315, 110] width 20 height 10
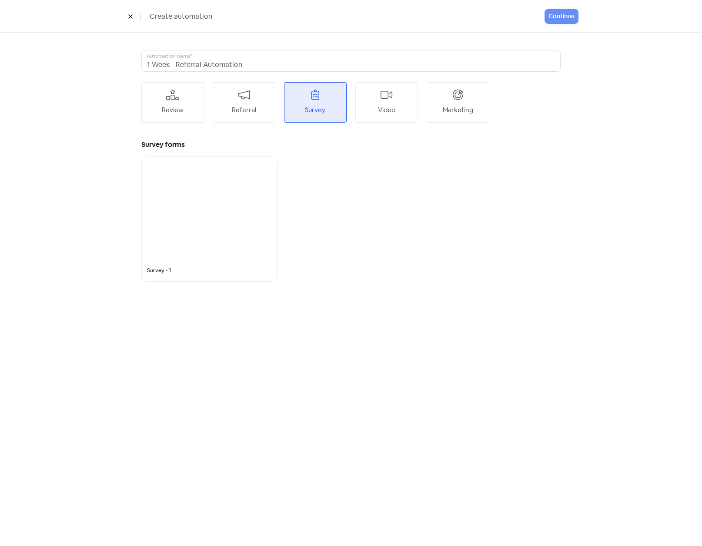
click at [220, 216] on div at bounding box center [209, 209] width 135 height 104
click at [551, 13] on button "Continue" at bounding box center [561, 16] width 33 height 14
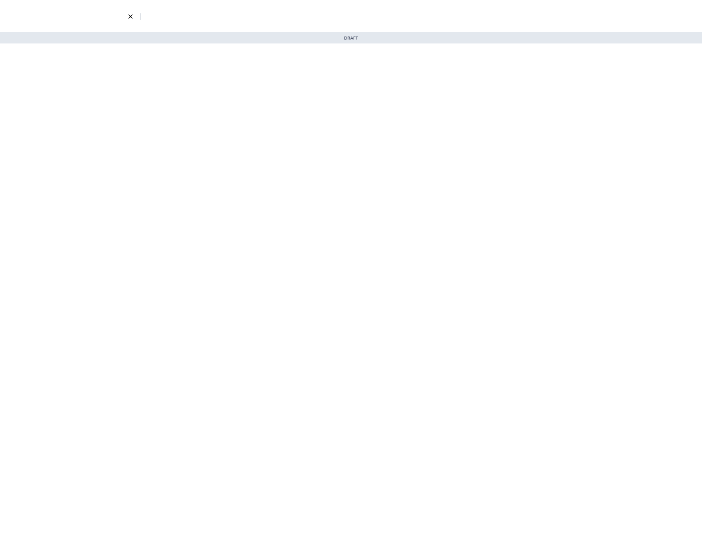
select select "3738"
select select "3"
select select "7"
select select "9"
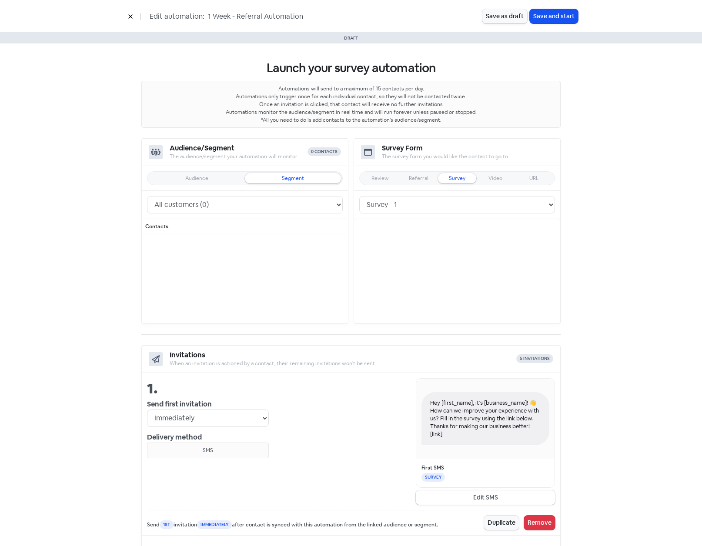
drag, startPoint x: 206, startPoint y: 14, endPoint x: 227, endPoint y: 14, distance: 21.7
click at [227, 14] on input "1 Week - Referral Automation" at bounding box center [272, 16] width 130 height 11
type input "After Care - Survey"
click at [509, 20] on button "Save as draft" at bounding box center [504, 16] width 45 height 14
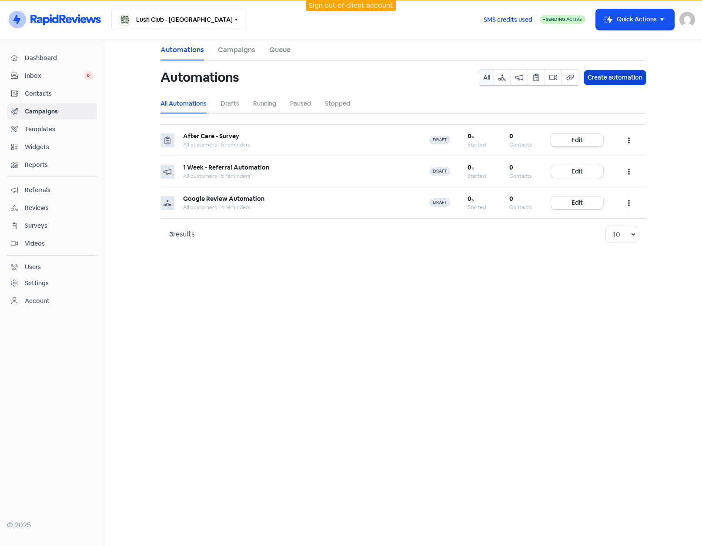
click at [607, 75] on button "Create automation" at bounding box center [615, 77] width 62 height 14
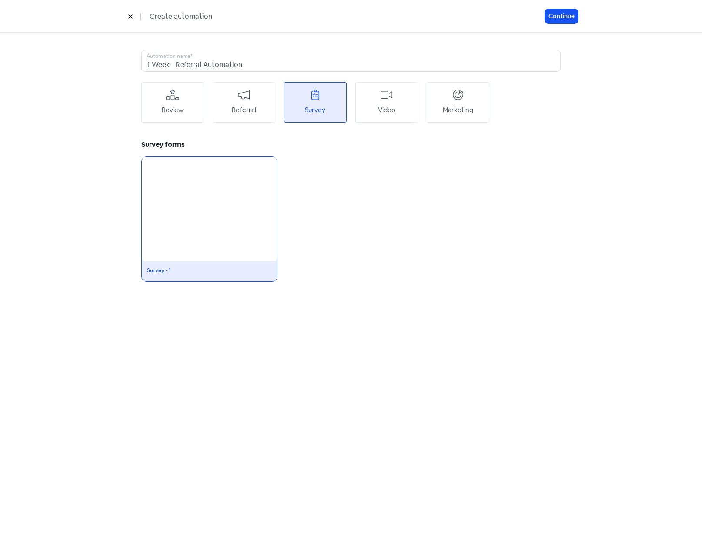
click at [396, 108] on div "Video" at bounding box center [386, 102] width 63 height 40
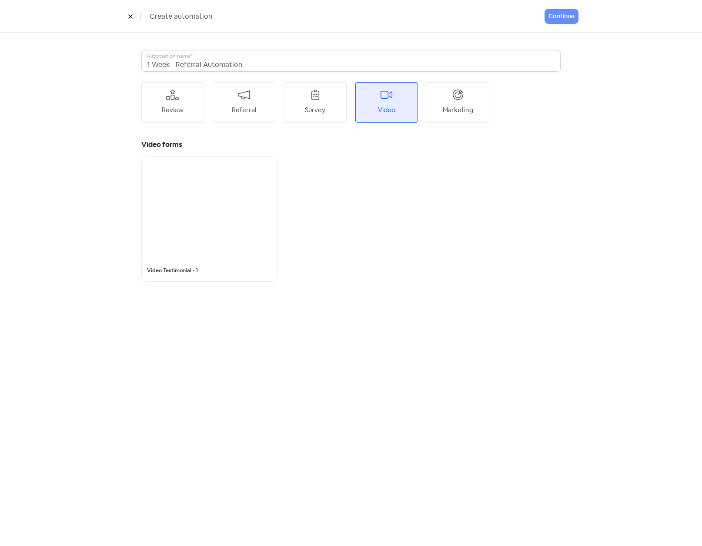
drag, startPoint x: 168, startPoint y: 64, endPoint x: 121, endPoint y: 64, distance: 47.4
click at [121, 64] on div "1 Week - Referral Automation Automation name* Review Referral Survey Video Mark…" at bounding box center [351, 166] width 496 height 266
click at [275, 61] on input "Video Testimonial - Automation" at bounding box center [350, 61] width 419 height 22
type input "Video Testimonial - Automation"
click at [400, 117] on div "Video" at bounding box center [386, 102] width 63 height 40
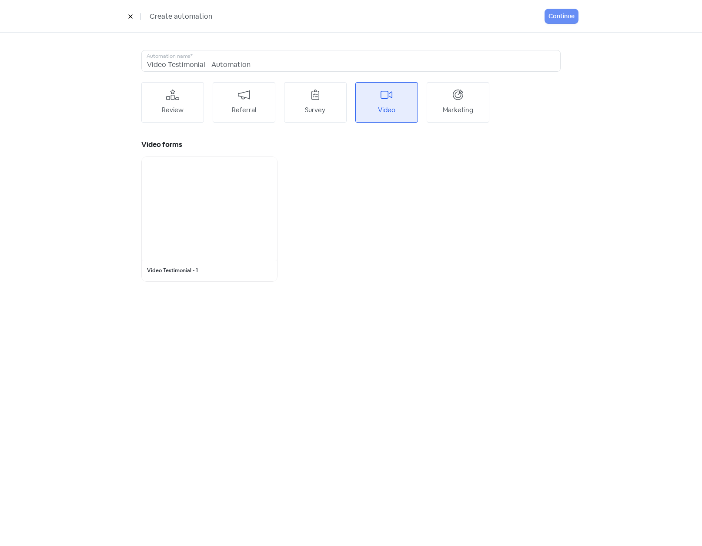
click at [206, 252] on div at bounding box center [209, 209] width 135 height 104
click at [560, 17] on button "Continue" at bounding box center [561, 16] width 33 height 14
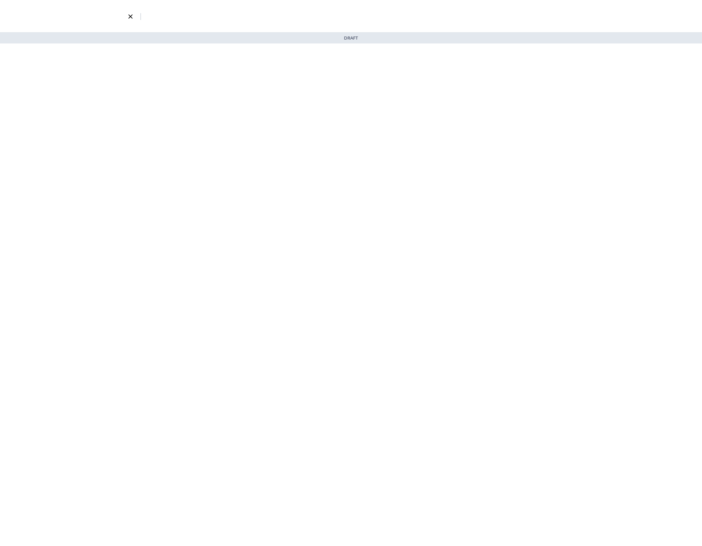
select select "3738"
select select "3"
select select "7"
select select "9"
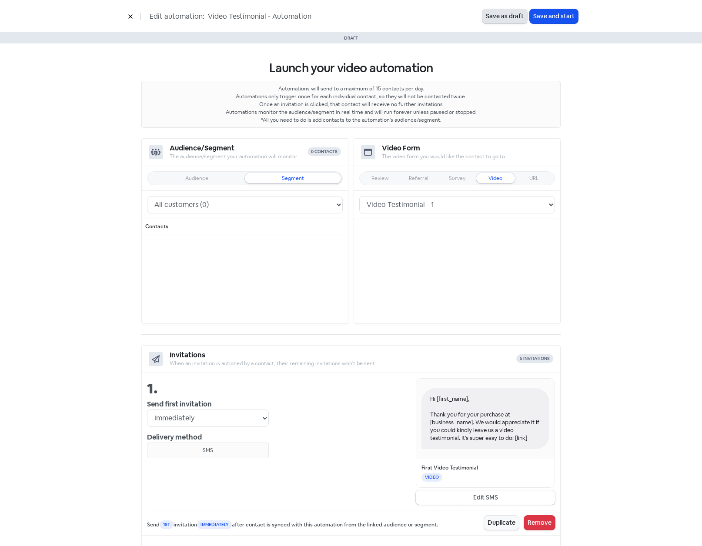
click at [513, 21] on button "Save as draft" at bounding box center [504, 16] width 45 height 14
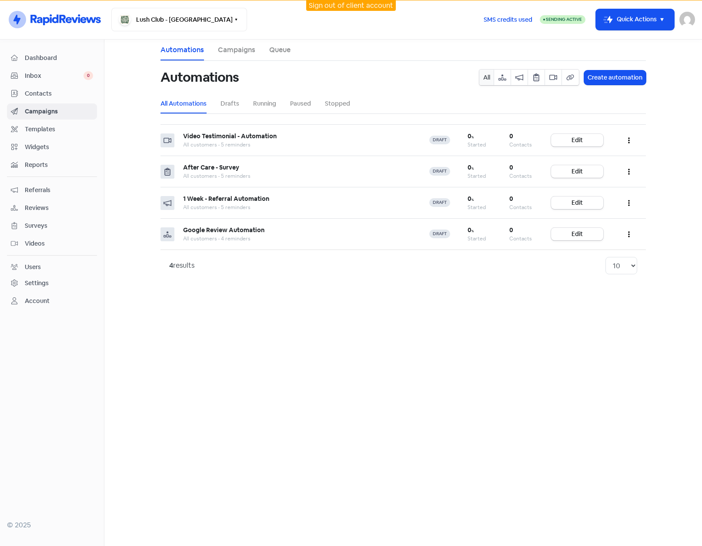
click at [123, 161] on main "Automations Campaigns Queue Automations All Create automation All Automations D…" at bounding box center [402, 293] width 597 height 506
click at [242, 50] on link "Campaigns" at bounding box center [236, 50] width 37 height 10
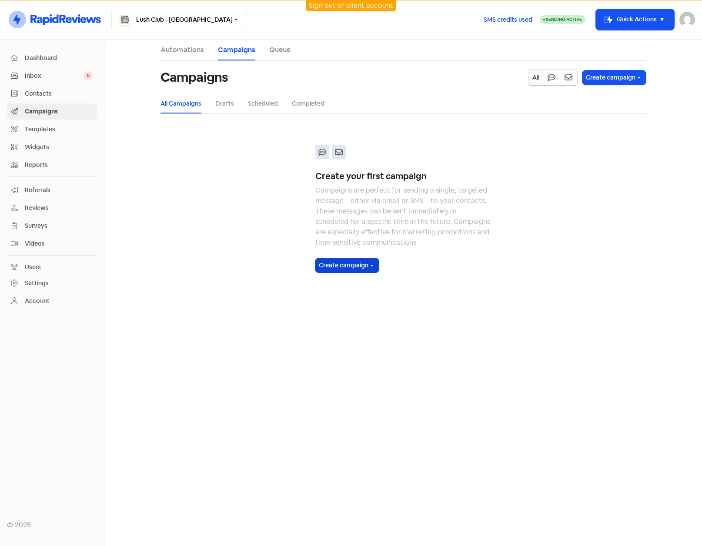
click at [341, 269] on button "Create campaign" at bounding box center [346, 265] width 63 height 14
click at [346, 286] on span "SMS campaign" at bounding box center [363, 286] width 47 height 10
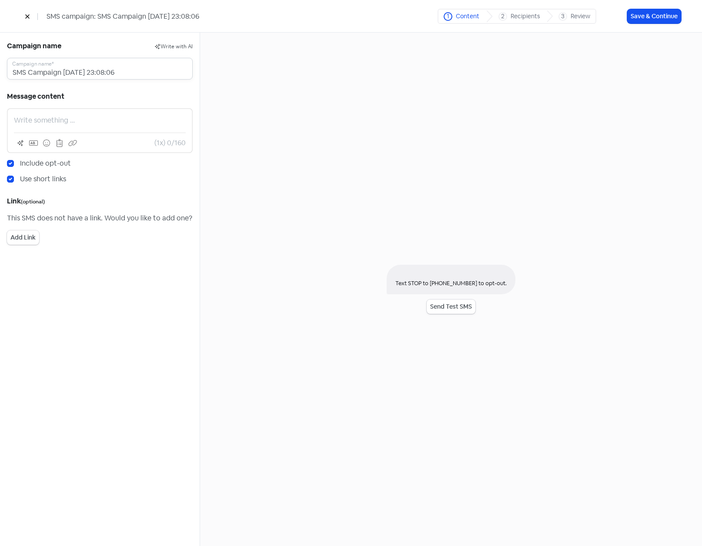
drag, startPoint x: 143, startPoint y: 70, endPoint x: 7, endPoint y: 72, distance: 135.2
click at [7, 72] on input "SMS Campaign 2025-09-09 23:08:06" at bounding box center [100, 69] width 186 height 22
type input "Monster Sale - 50% Off"
click at [48, 119] on p at bounding box center [100, 120] width 172 height 10
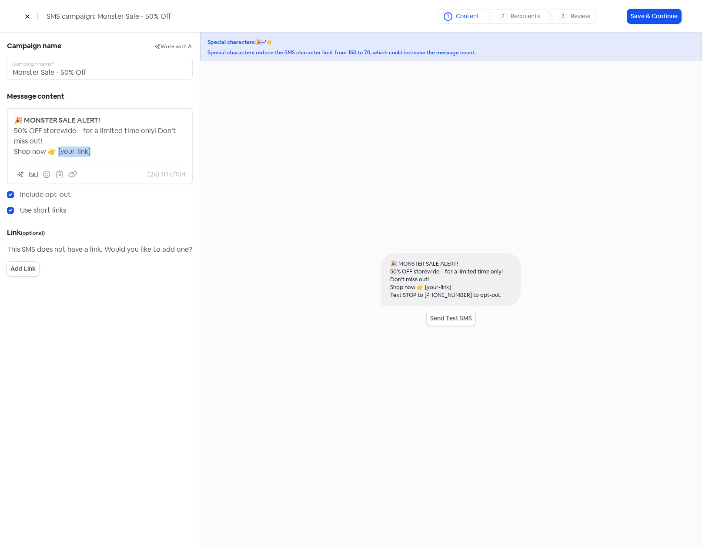
drag, startPoint x: 57, startPoint y: 152, endPoint x: 128, endPoint y: 153, distance: 70.9
click at [128, 153] on p "🎉 MONSTER SALE ALERT! 50% OFF storewide – for a limited time only! Don’t miss o…" at bounding box center [100, 136] width 172 height 42
click at [31, 175] on icon at bounding box center [33, 174] width 9 height 5
click at [44, 157] on pre "[link]" at bounding box center [79, 155] width 90 height 9
click at [15, 120] on strong "🎉 MONSTER SALE ALERT!" at bounding box center [57, 120] width 86 height 9
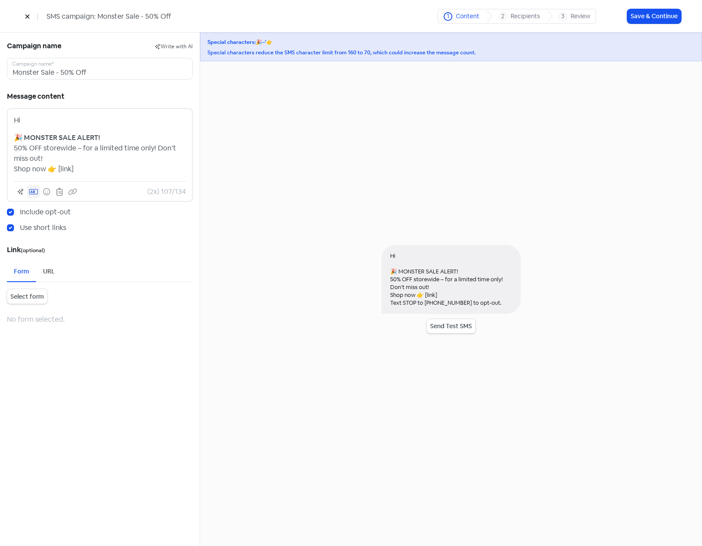
click at [28, 190] on button at bounding box center [33, 191] width 13 height 13
click at [57, 144] on pre "[first_name]" at bounding box center [80, 140] width 92 height 9
click at [26, 132] on div "Hi [first_name], 🎉 MONSTER SALE ALERT! 50% OFF storewide – for a limited time o…" at bounding box center [100, 144] width 172 height 59
click at [34, 189] on icon at bounding box center [33, 191] width 9 height 7
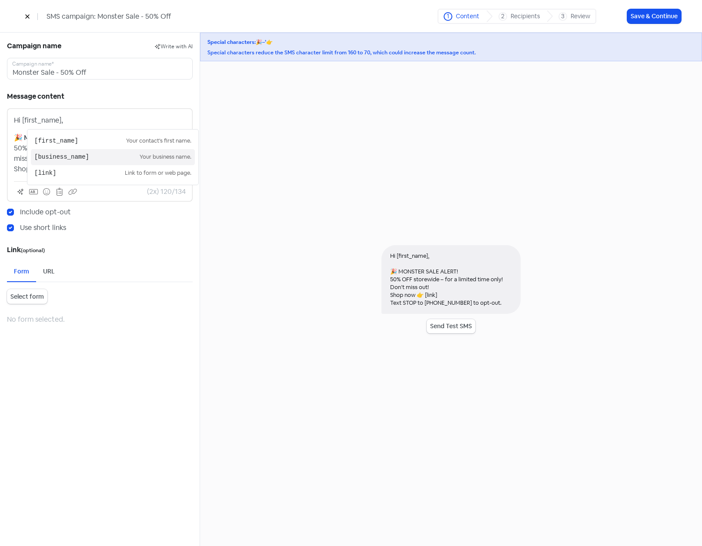
click at [47, 154] on pre "[business_name]" at bounding box center [86, 157] width 105 height 9
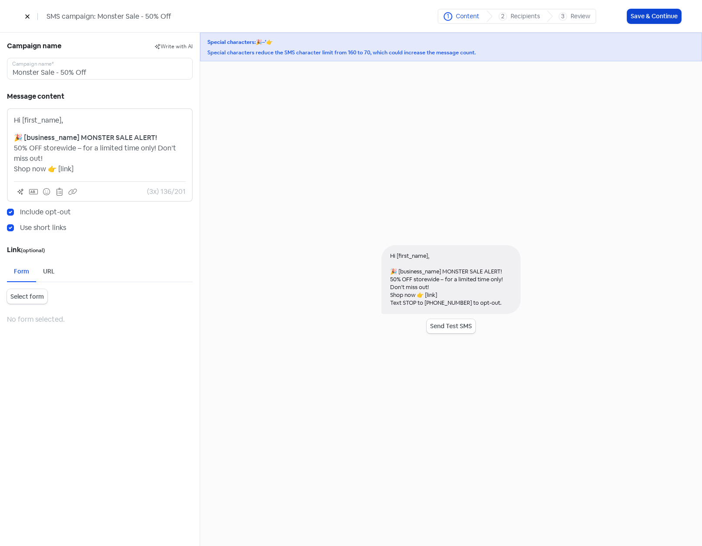
click at [641, 14] on button "Save & Continue" at bounding box center [654, 16] width 54 height 14
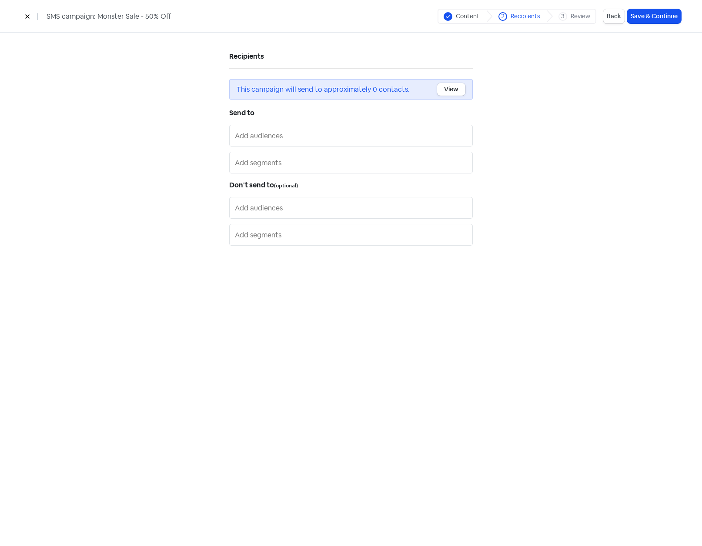
click at [269, 135] on input "text" at bounding box center [352, 136] width 234 height 14
click at [272, 164] on input "text" at bounding box center [352, 163] width 234 height 14
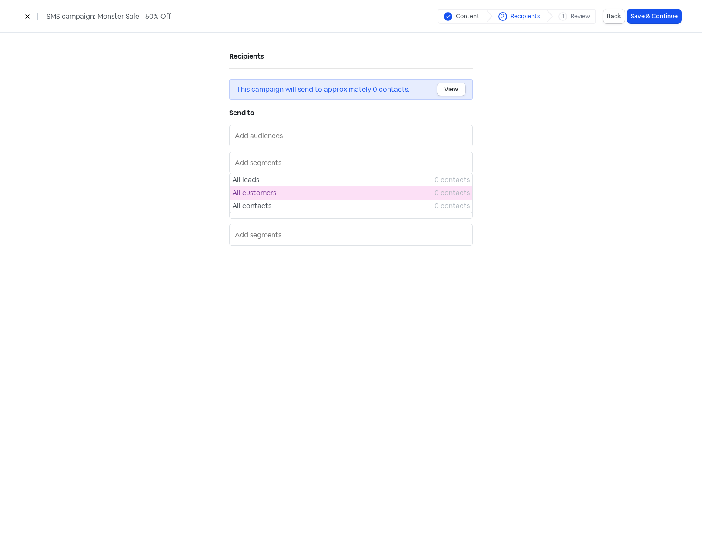
click at [271, 191] on span "All customers" at bounding box center [333, 193] width 202 height 10
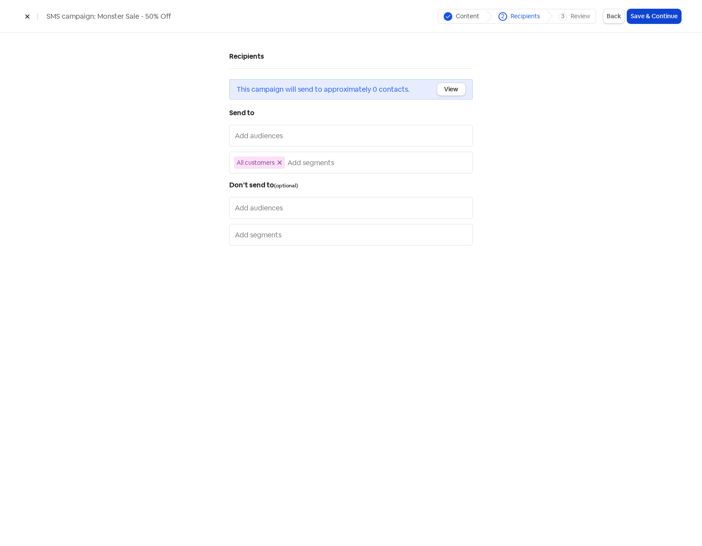
click at [644, 17] on button "Save & Continue" at bounding box center [654, 16] width 54 height 14
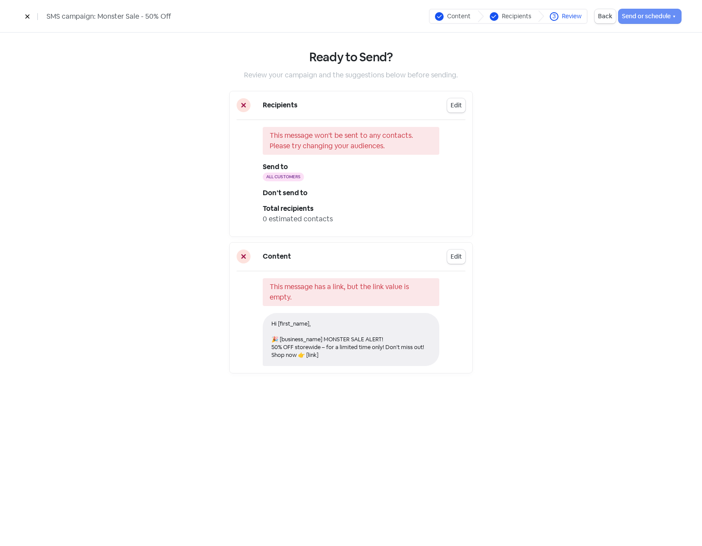
click at [28, 17] on icon at bounding box center [27, 17] width 4 height 4
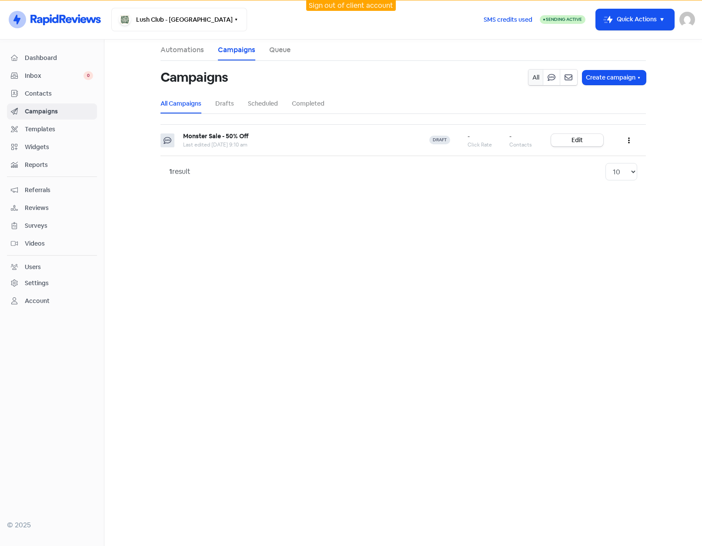
click at [47, 95] on span "Contacts" at bounding box center [59, 93] width 68 height 9
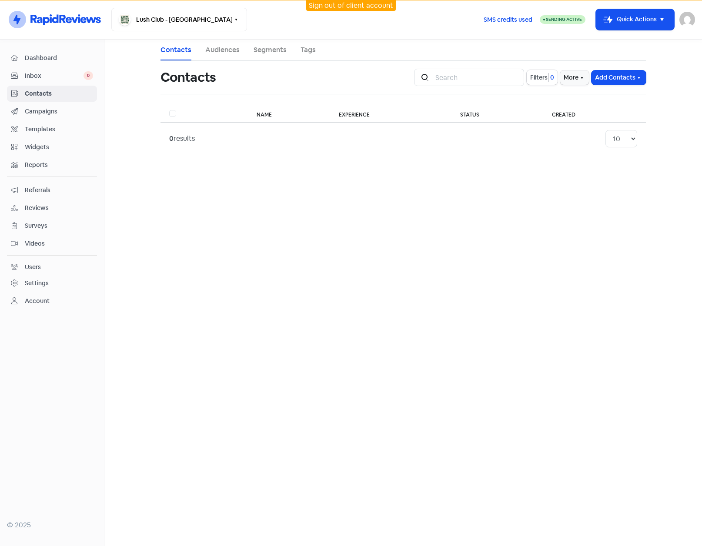
click at [201, 195] on main "Contacts Audiences Segments Tags Contacts Icon For Search Filters 0 More Add Co…" at bounding box center [402, 293] width 597 height 506
click at [33, 165] on span "Reports" at bounding box center [59, 164] width 68 height 9
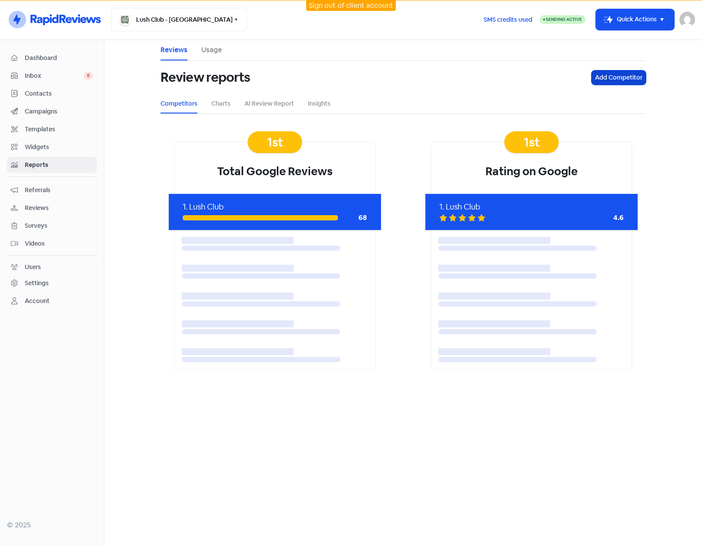
click at [626, 80] on button "Add Competitor" at bounding box center [618, 77] width 54 height 14
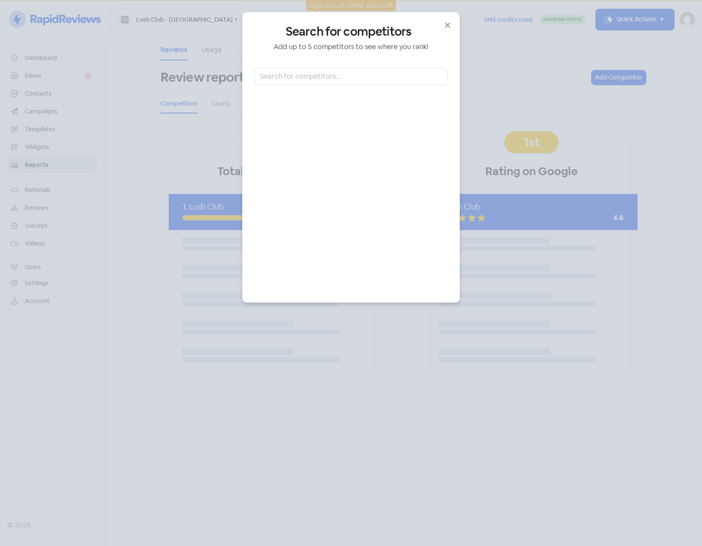
click at [375, 86] on div "Search for competitors Add up to 5 competitors to see where you rank!" at bounding box center [350, 157] width 193 height 266
click at [375, 77] on input "text" at bounding box center [350, 76] width 193 height 17
click at [379, 75] on input "text" at bounding box center [350, 76] width 193 height 17
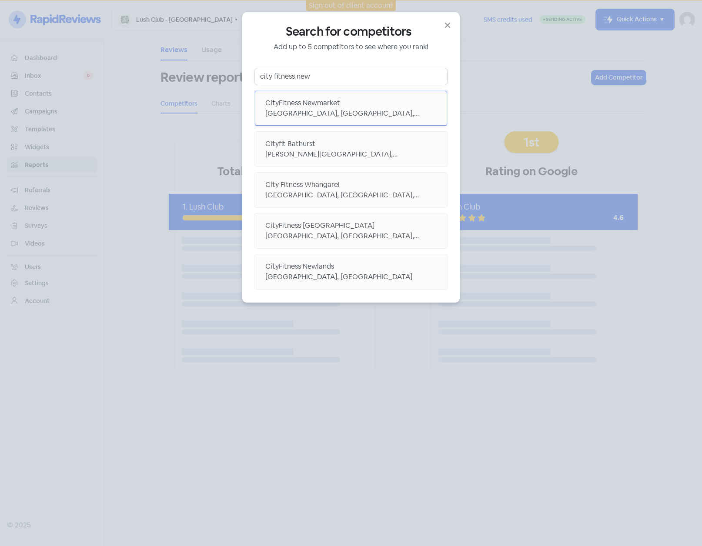
type input "city fitness new"
click at [357, 113] on div "Broadway, Newmarket, Auckland, New Zealand" at bounding box center [350, 113] width 171 height 10
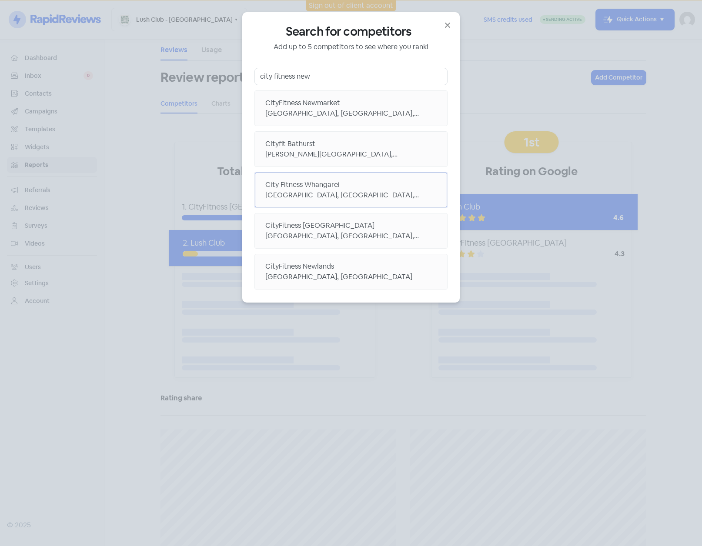
click at [354, 185] on div "City Fitness Whangarei" at bounding box center [350, 185] width 171 height 10
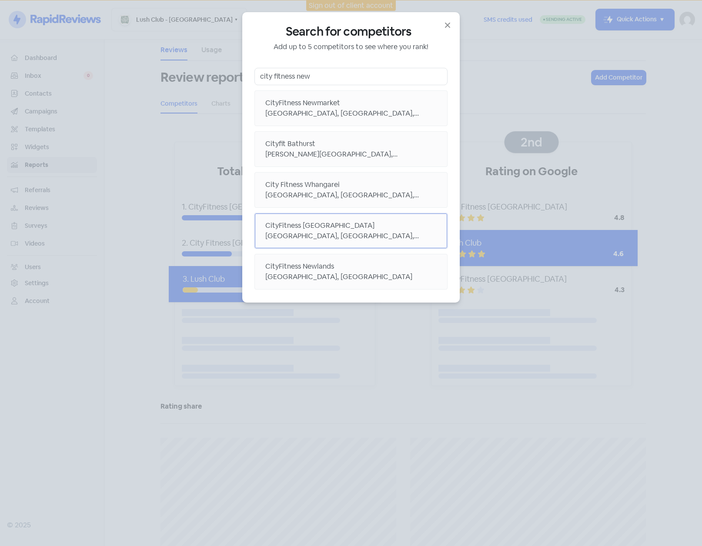
click at [353, 222] on div "CityFitness New Plymouth" at bounding box center [350, 225] width 171 height 10
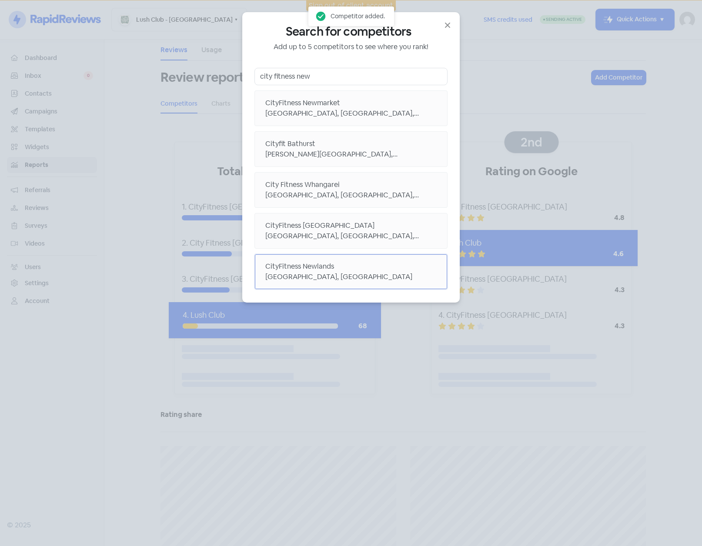
click at [346, 278] on div "Newlands Road, Newlands, Wellington, New Zealand" at bounding box center [350, 277] width 171 height 10
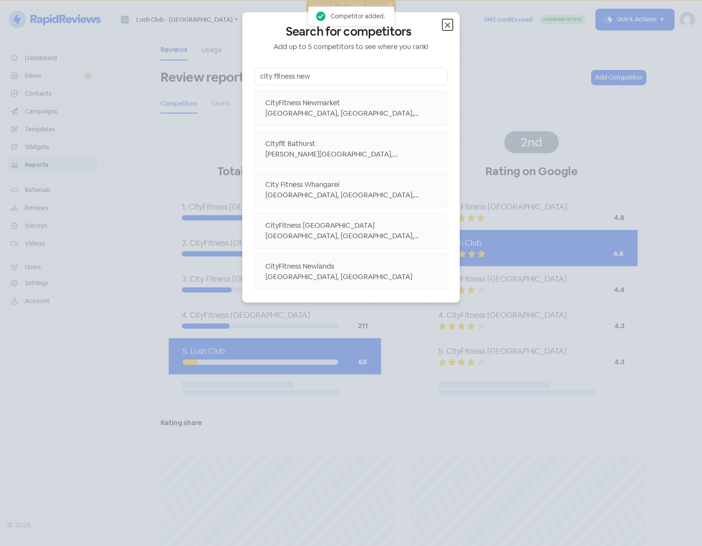
click at [444, 26] on icon "button" at bounding box center [447, 25] width 10 height 10
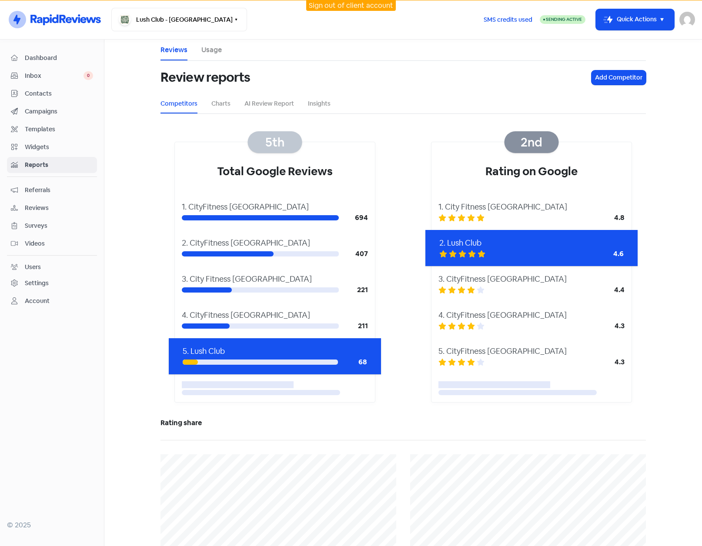
click at [40, 91] on span "Contacts" at bounding box center [59, 93] width 68 height 9
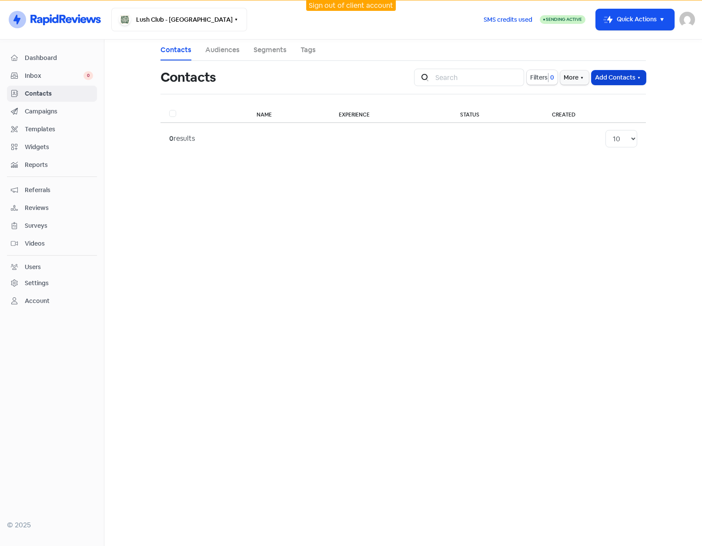
click at [641, 77] on icon "button" at bounding box center [638, 77] width 7 height 7
click at [579, 92] on button "Add a contact" at bounding box center [594, 96] width 101 height 17
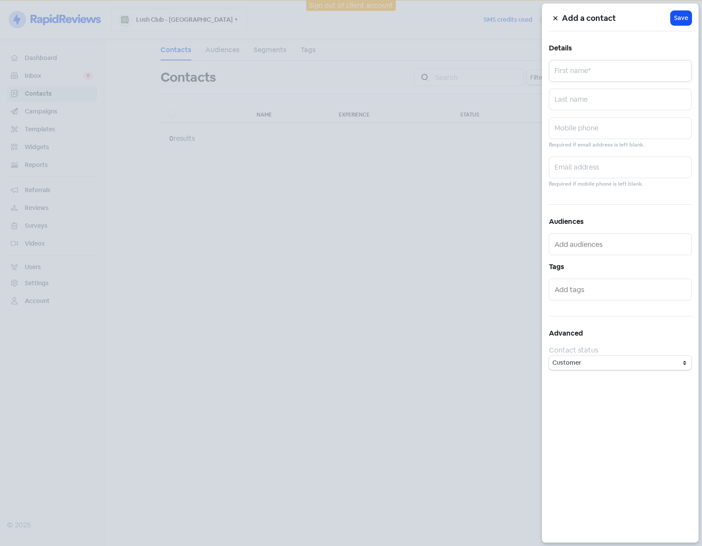
click at [595, 67] on input "text" at bounding box center [620, 71] width 143 height 22
type input "Allen"
type input "Slev"
click at [592, 171] on input "text" at bounding box center [620, 167] width 143 height 22
type input "allen@rapidreviews.com.au"
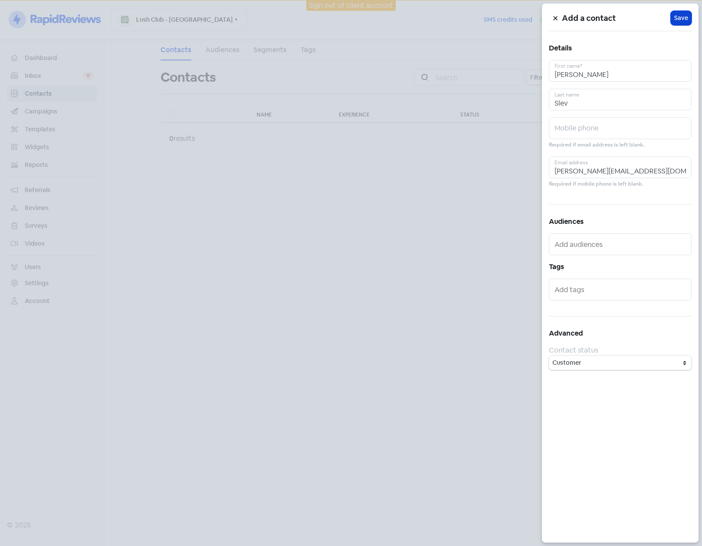
click at [675, 18] on span "Save" at bounding box center [681, 17] width 14 height 9
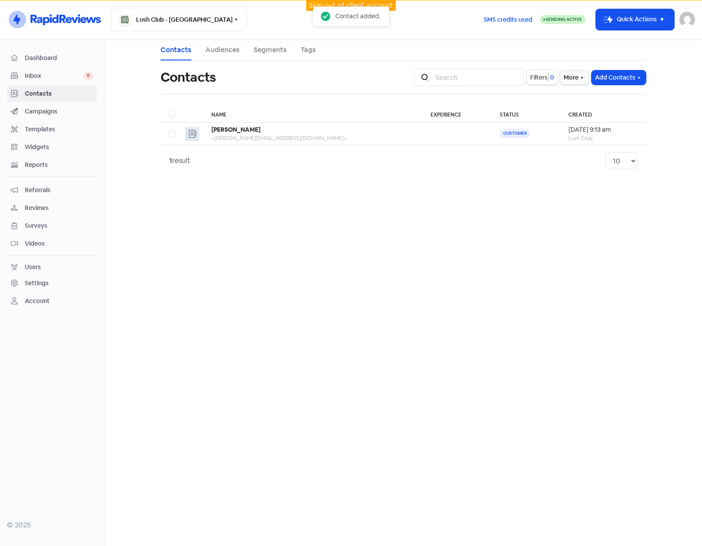
click at [306, 50] on link "Tags" at bounding box center [307, 50] width 15 height 10
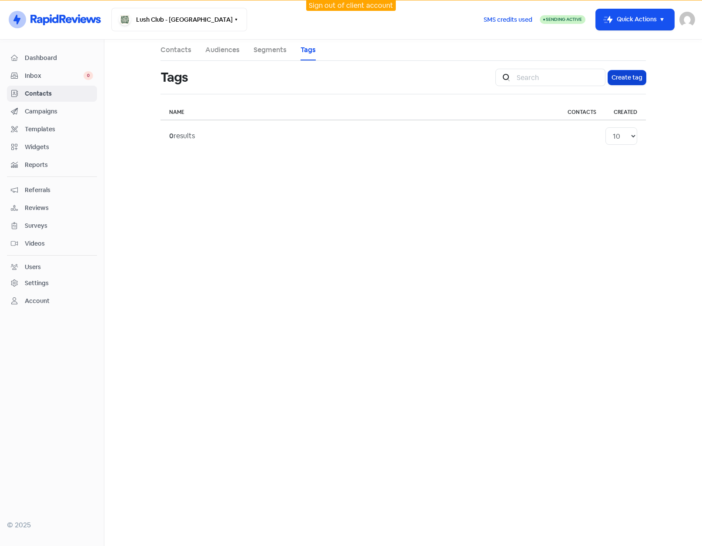
click at [638, 80] on button "Create tag" at bounding box center [627, 77] width 38 height 14
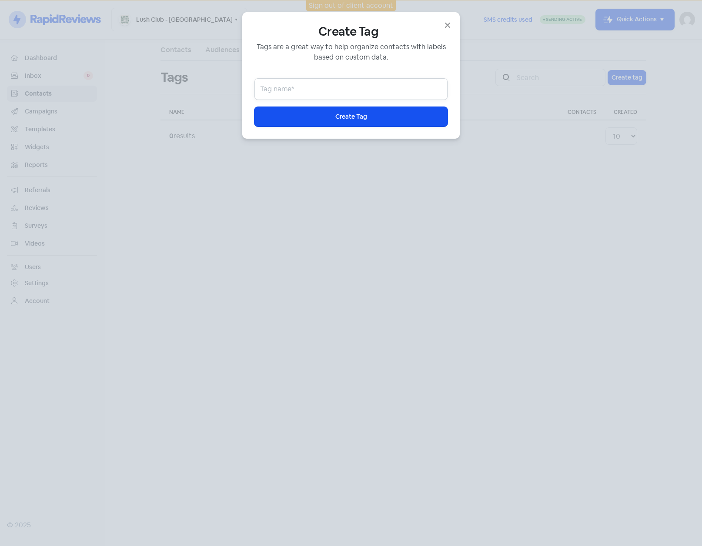
click at [310, 90] on input "text" at bounding box center [350, 89] width 193 height 22
type input "S"
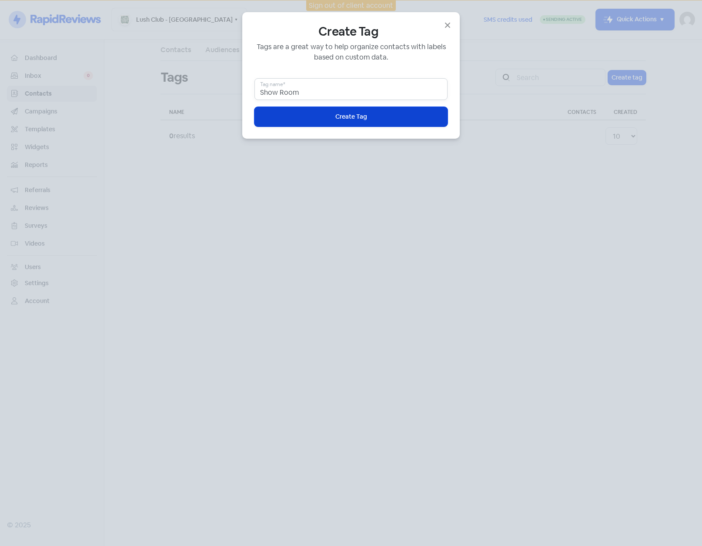
type input "Show Room"
click at [348, 122] on button "Icon For Loading Create Tag" at bounding box center [350, 117] width 193 height 20
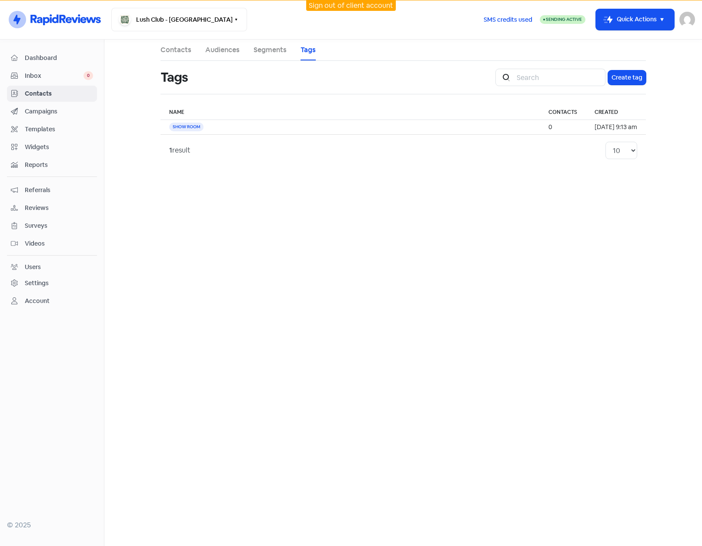
click at [232, 51] on link "Audiences" at bounding box center [222, 50] width 34 height 10
click at [630, 81] on button "Create audience" at bounding box center [619, 77] width 54 height 14
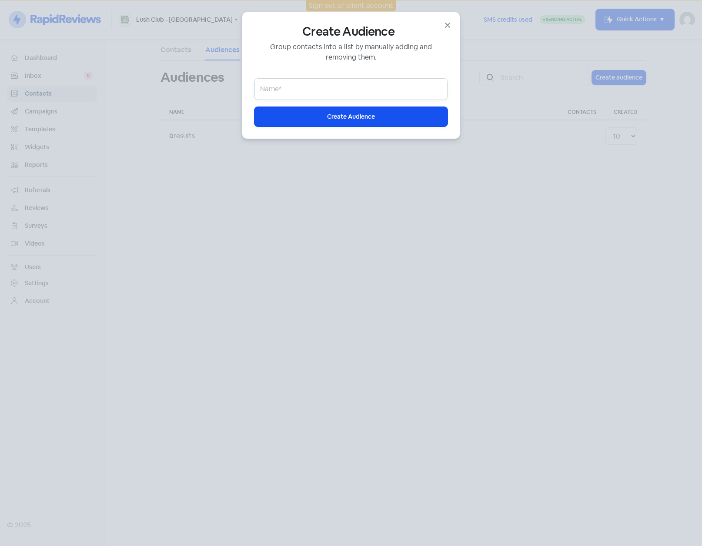
click at [359, 94] on input "email" at bounding box center [350, 89] width 193 height 22
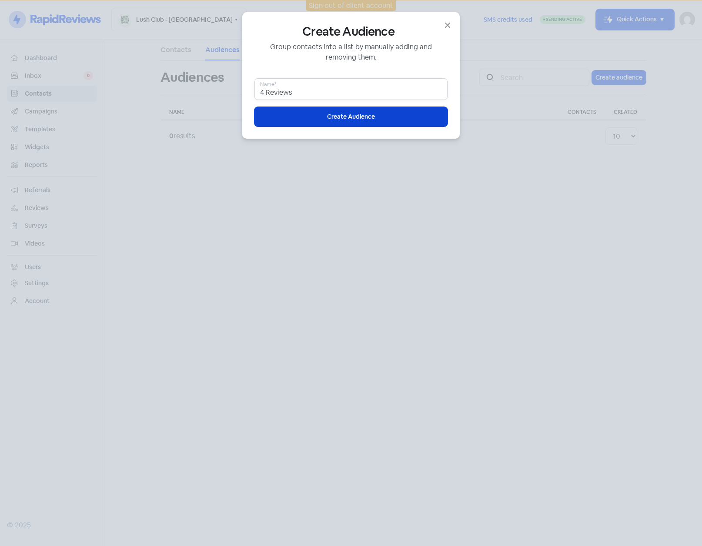
type input "4 Reviews"
click at [328, 114] on span "Create Audience" at bounding box center [351, 116] width 48 height 9
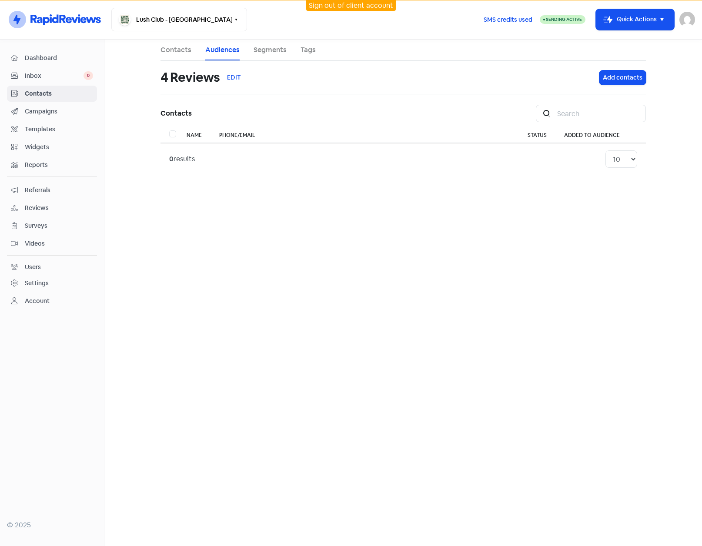
click at [180, 49] on link "Contacts" at bounding box center [175, 50] width 31 height 10
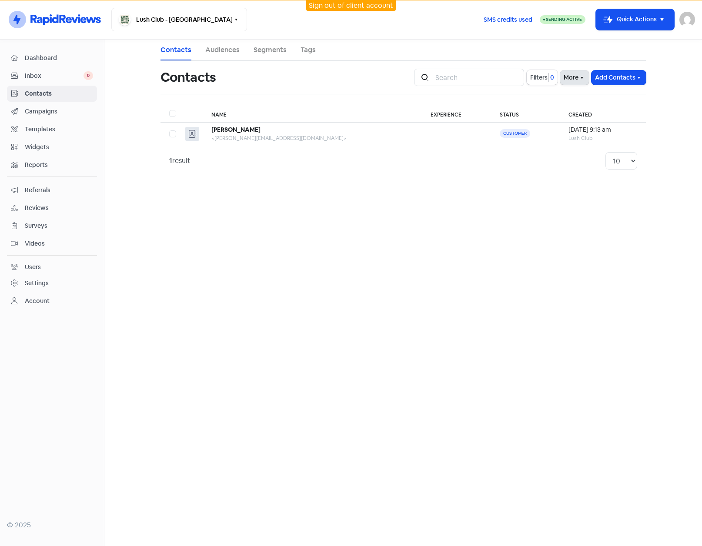
click at [567, 81] on button "More" at bounding box center [574, 77] width 29 height 14
click at [550, 99] on link "External Contact Forms" at bounding box center [546, 96] width 87 height 17
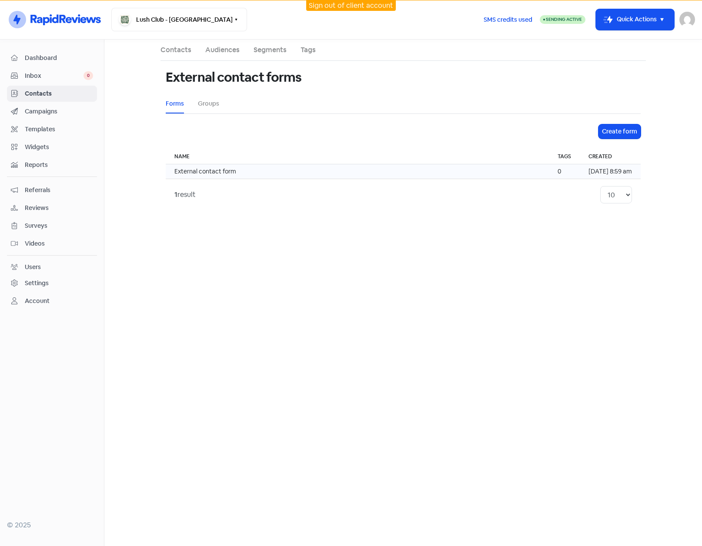
click at [243, 169] on td "External contact form" at bounding box center [357, 171] width 383 height 15
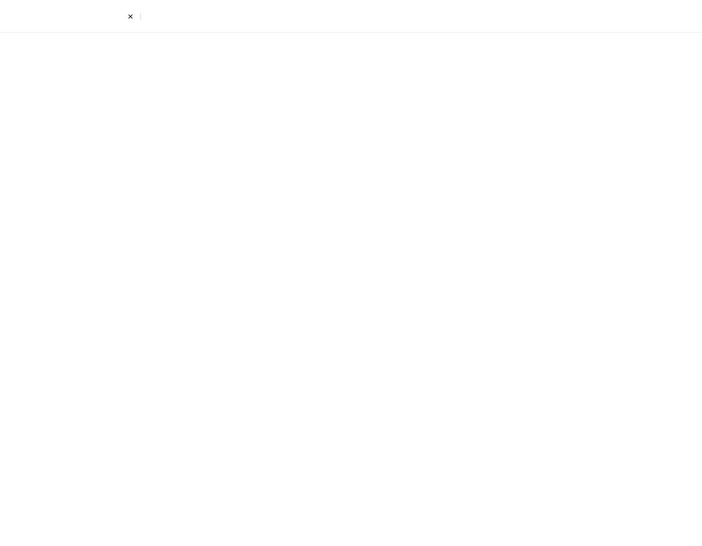
select select "first_last"
select select "email_phone"
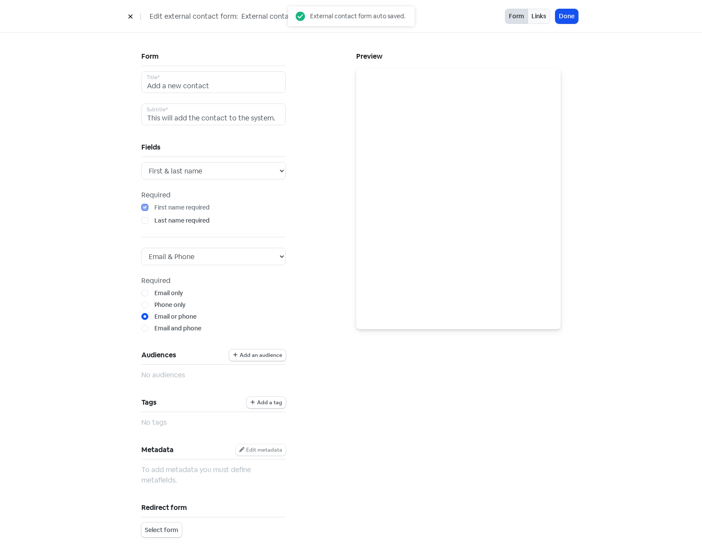
drag, startPoint x: 238, startPoint y: 14, endPoint x: 453, endPoint y: 13, distance: 214.7
click at [453, 13] on div "Edit external contact form: External contact form" at bounding box center [314, 16] width 381 height 15
type input "Show Room"
click at [252, 356] on span "Add an audience" at bounding box center [261, 355] width 43 height 5
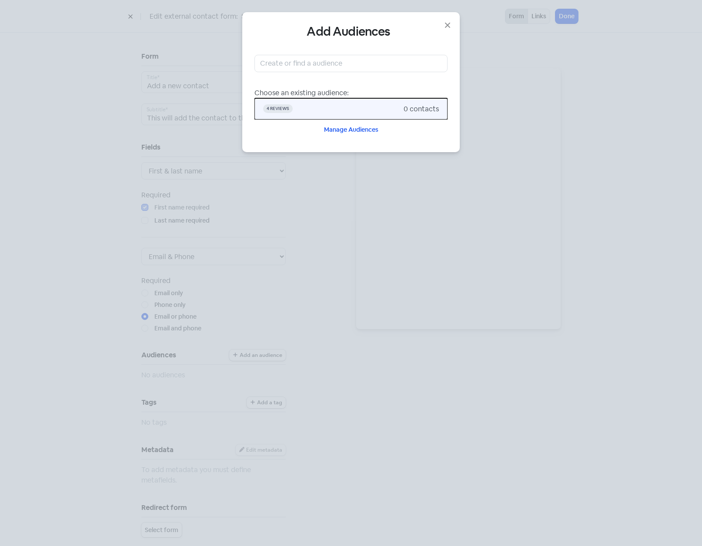
click at [283, 107] on span "4 Reviews" at bounding box center [278, 108] width 30 height 9
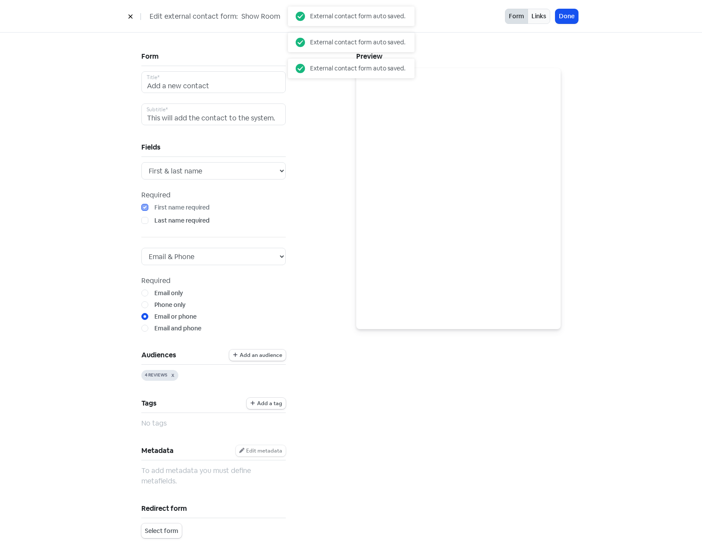
scroll to position [43, 0]
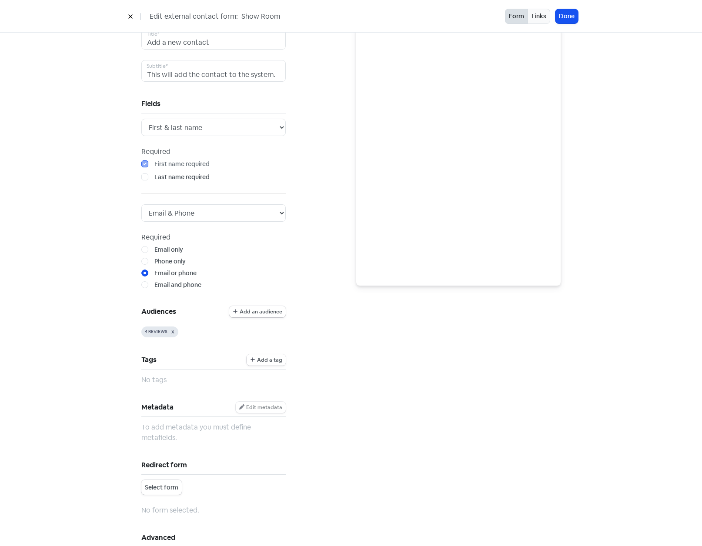
click at [258, 363] on button "Add a tag" at bounding box center [265, 359] width 39 height 11
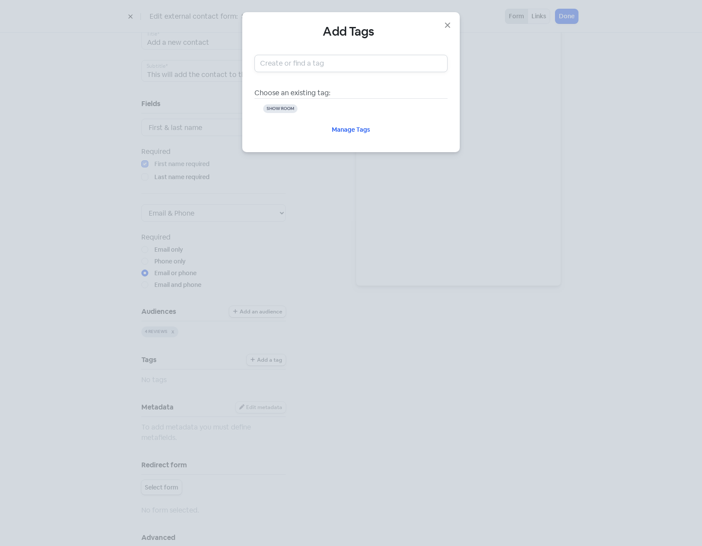
click at [292, 63] on input "text" at bounding box center [350, 63] width 193 height 17
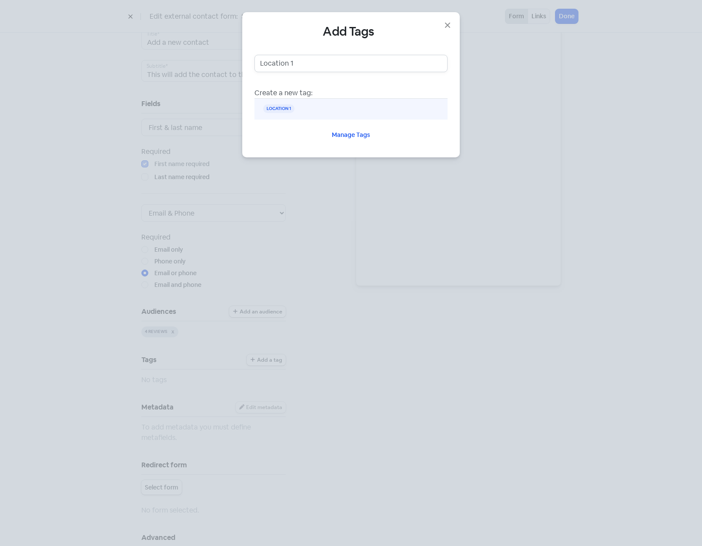
type input "Location 1"
click at [289, 108] on span "Location 1" at bounding box center [278, 108] width 31 height 9
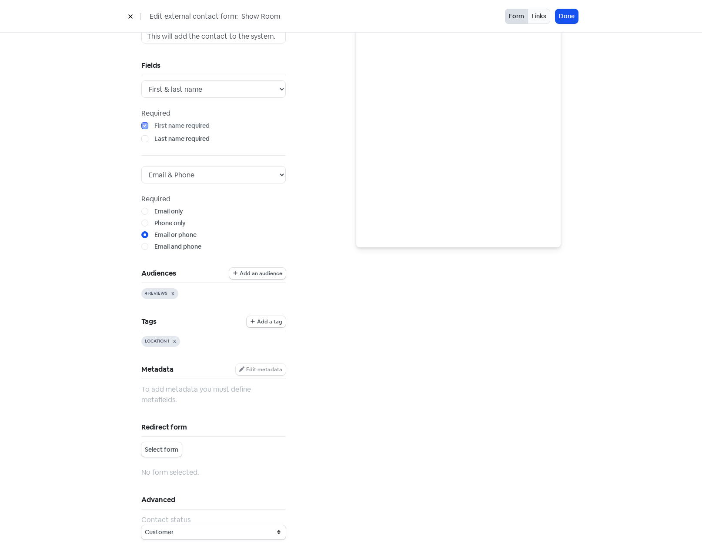
scroll to position [0, 0]
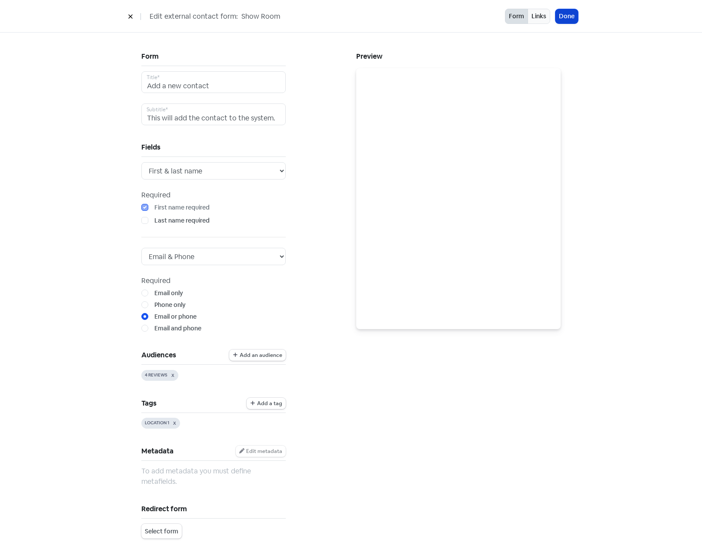
click at [564, 18] on button "Done" at bounding box center [566, 16] width 23 height 14
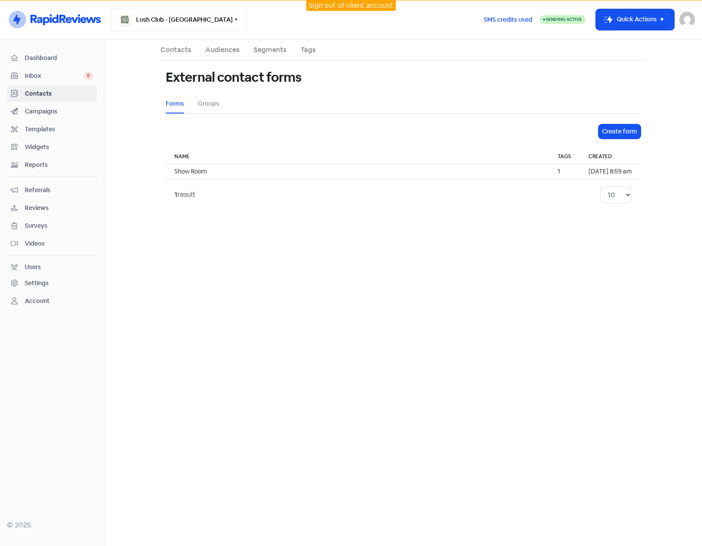
click at [35, 110] on span "Campaigns" at bounding box center [59, 111] width 68 height 9
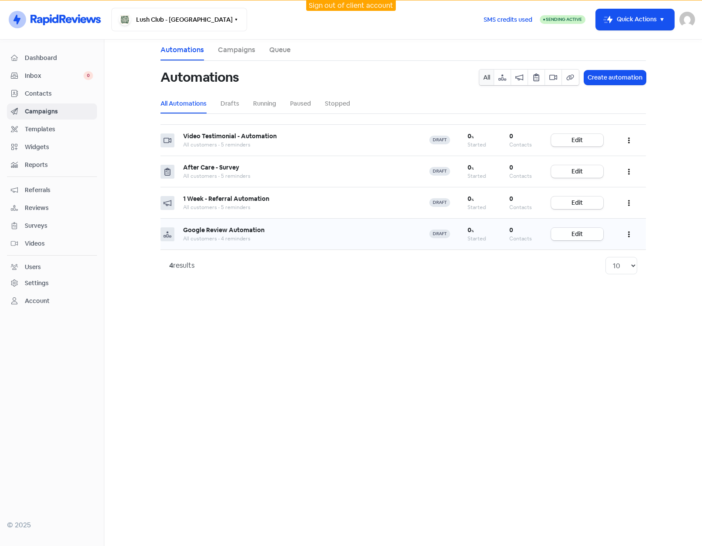
click at [582, 234] on link "Edit" at bounding box center [577, 234] width 52 height 13
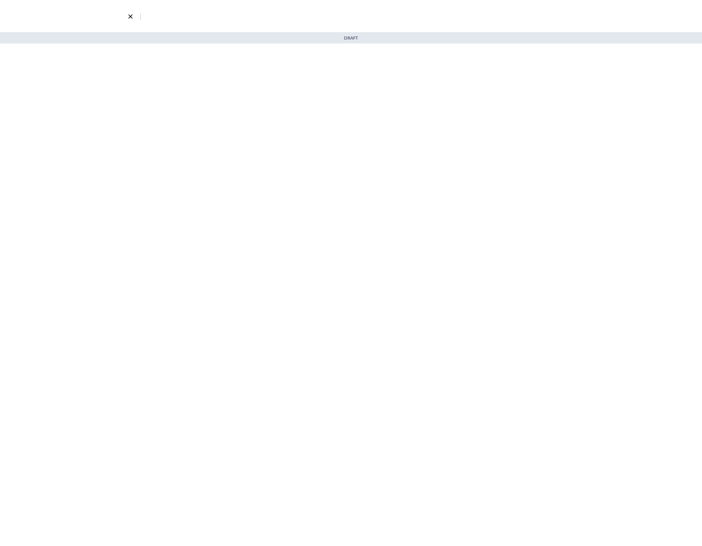
select select "3738"
select select "3"
select select "9"
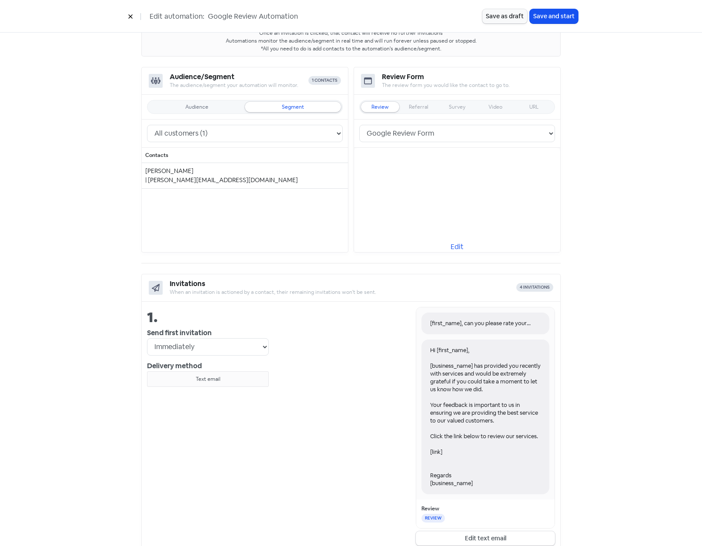
scroll to position [43, 0]
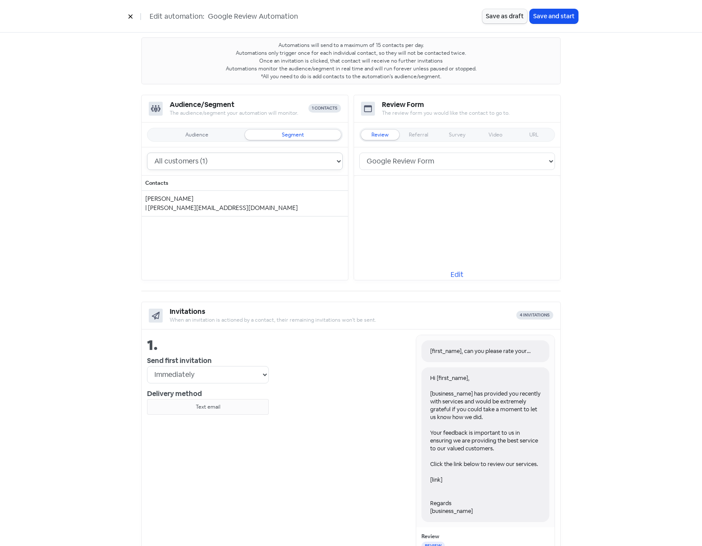
click at [337, 160] on select "All leads (0) All customers (1) All contacts (1)" at bounding box center [245, 161] width 196 height 17
click at [203, 139] on div "Audience" at bounding box center [197, 135] width 96 height 10
click at [207, 163] on select "4 Reviews (0)" at bounding box center [245, 161] width 196 height 17
click at [147, 153] on select "4 Reviews (0)" at bounding box center [245, 161] width 196 height 17
click at [498, 16] on button "Save as draft" at bounding box center [504, 16] width 45 height 14
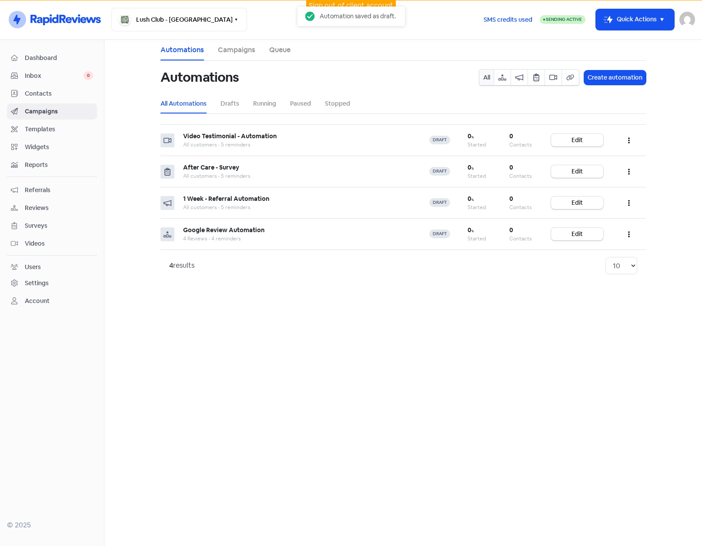
drag, startPoint x: 32, startPoint y: 94, endPoint x: 39, endPoint y: 93, distance: 6.5
click at [32, 94] on span "Contacts" at bounding box center [59, 93] width 68 height 9
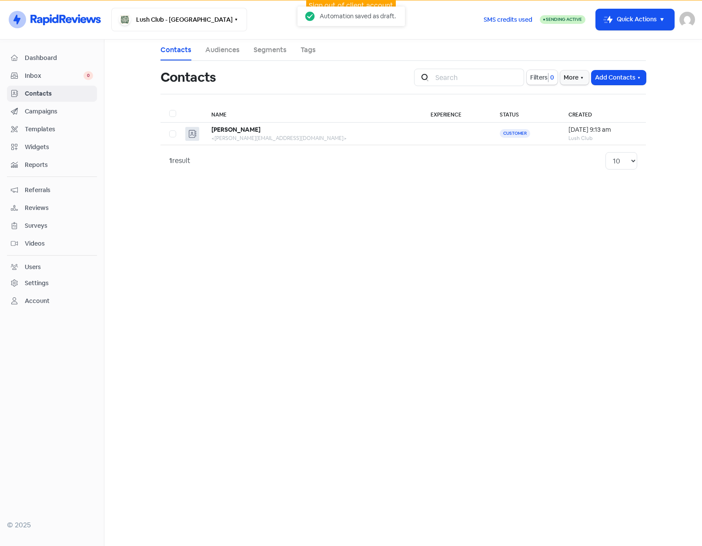
click at [229, 51] on link "Audiences" at bounding box center [222, 50] width 34 height 10
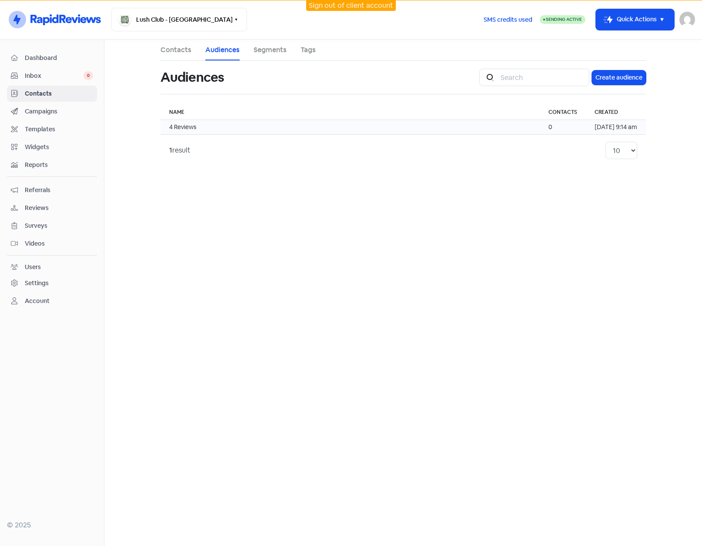
click at [233, 126] on td "4 Reviews" at bounding box center [349, 127] width 379 height 15
click at [179, 50] on link "Contacts" at bounding box center [175, 50] width 31 height 10
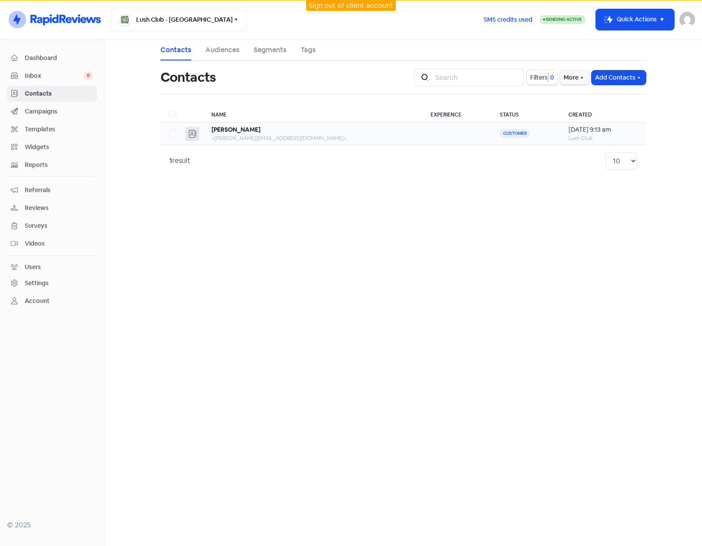
click at [422, 134] on td at bounding box center [456, 134] width 69 height 23
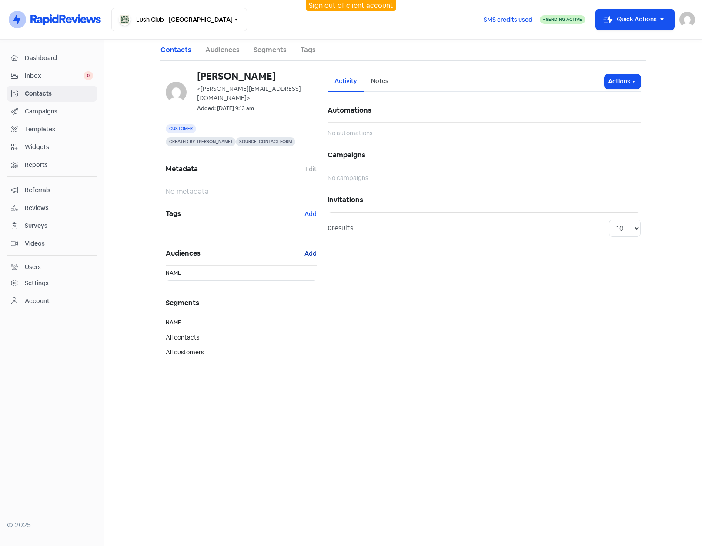
click at [313, 249] on button "Add" at bounding box center [310, 254] width 13 height 10
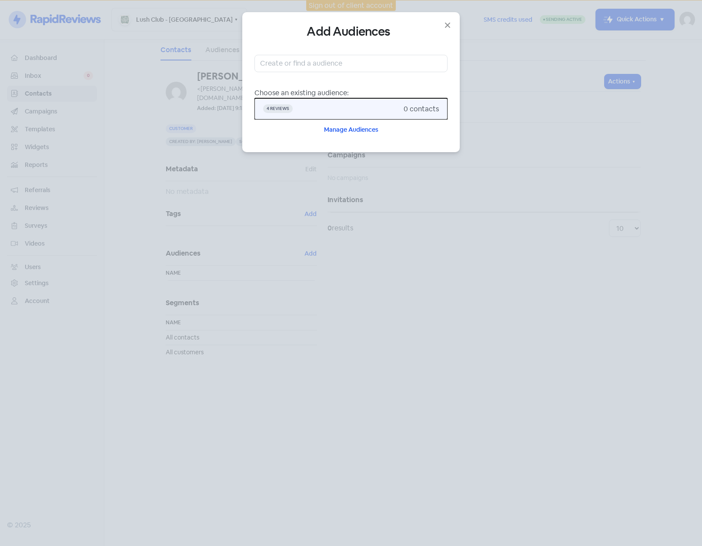
click at [286, 108] on span "4 Reviews" at bounding box center [278, 108] width 30 height 9
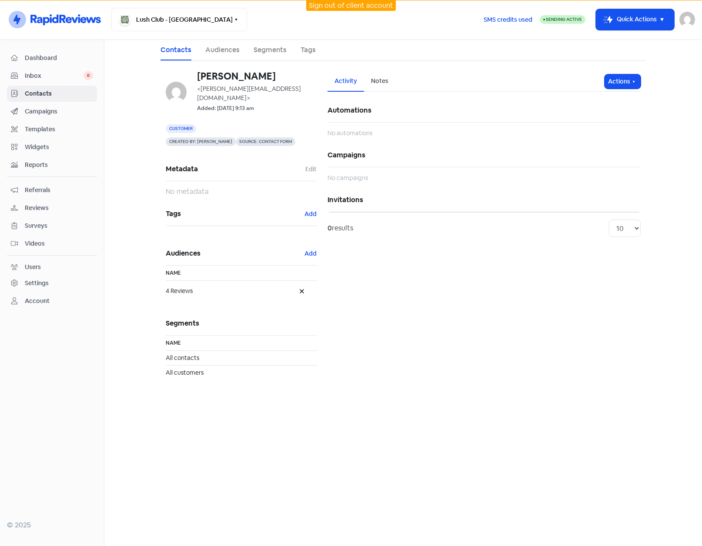
click at [43, 54] on span "Dashboard" at bounding box center [59, 57] width 68 height 9
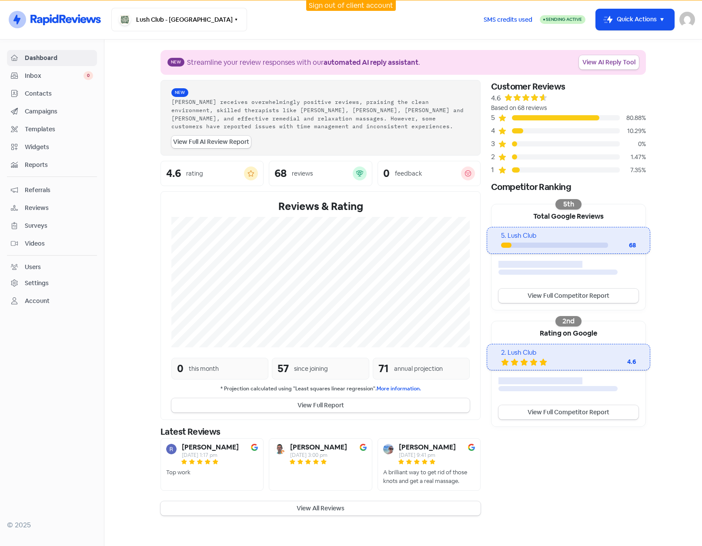
click at [34, 281] on div "Settings" at bounding box center [37, 283] width 24 height 9
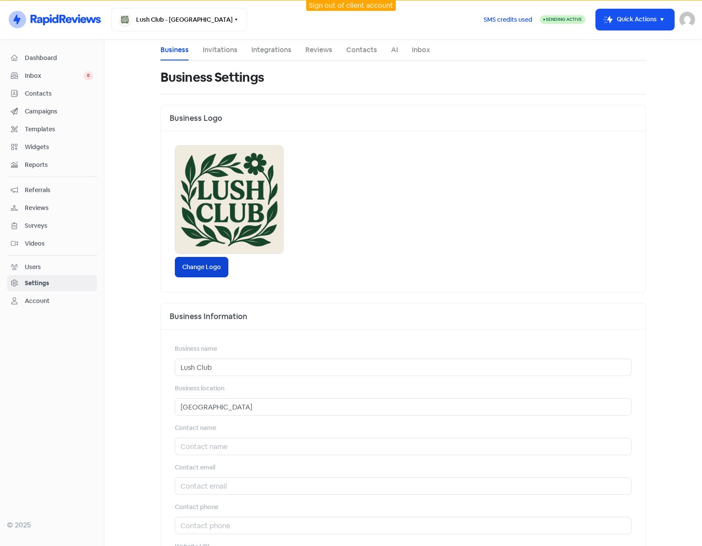
click at [201, 267] on label "Change Logo" at bounding box center [201, 267] width 53 height 20
click at [0, 0] on input "Change Logo" at bounding box center [0, 0] width 0 height 0
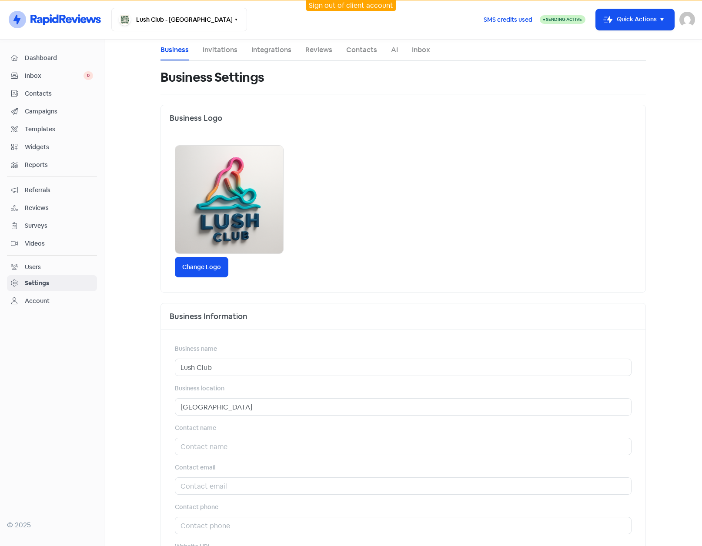
click at [38, 205] on span "Reviews" at bounding box center [59, 207] width 68 height 9
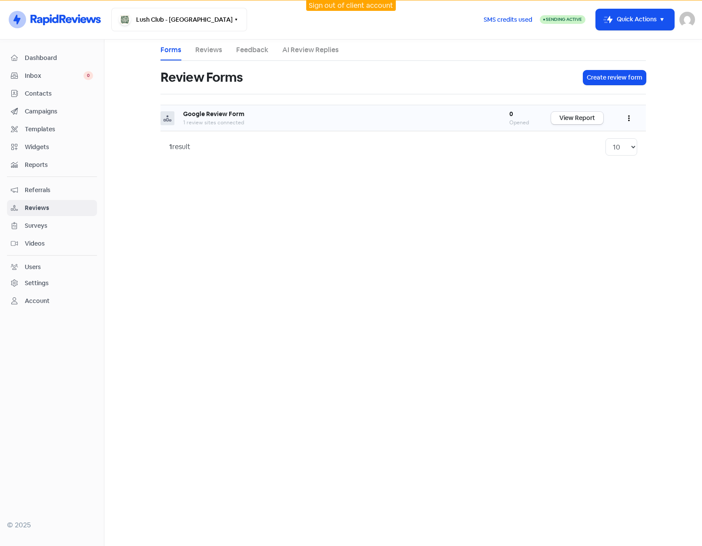
click at [631, 117] on button "button" at bounding box center [628, 118] width 17 height 20
click at [586, 157] on link "Edit" at bounding box center [599, 157] width 73 height 17
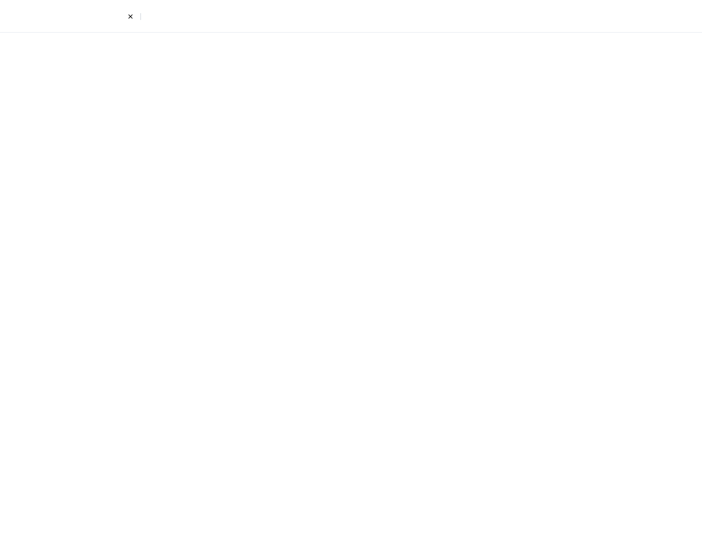
select select "8"
select select "4"
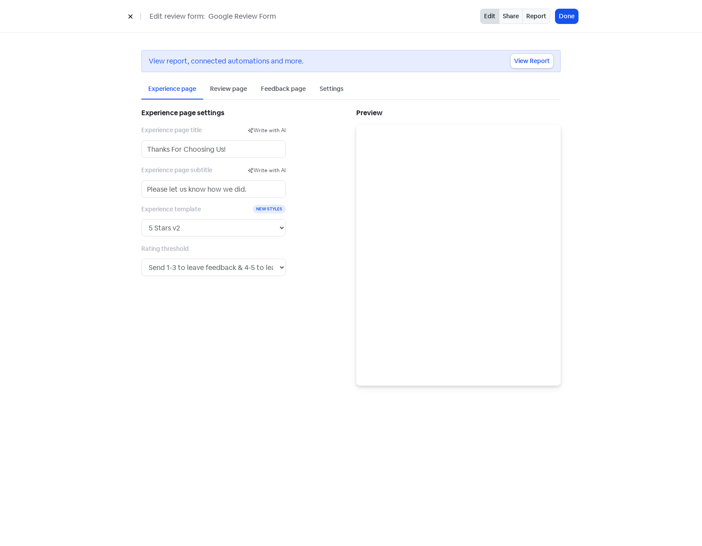
click at [223, 91] on div "Review page" at bounding box center [228, 88] width 37 height 9
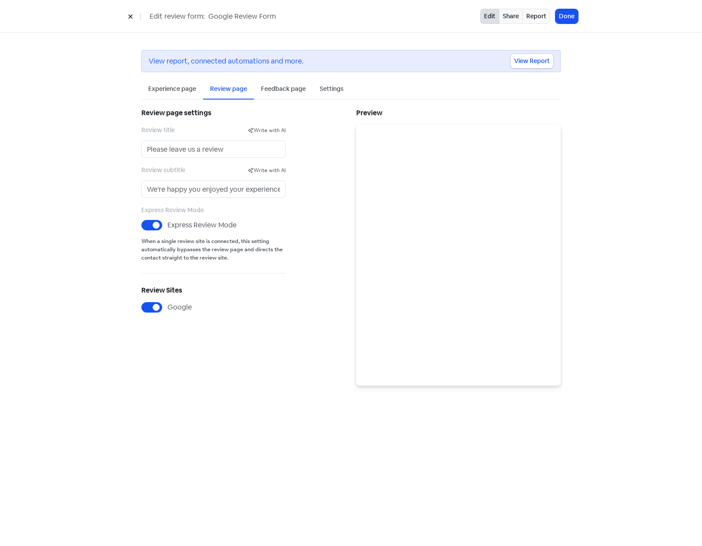
click at [167, 222] on label "Express Review Mode" at bounding box center [201, 225] width 69 height 10
click at [167, 222] on input "Express Review Mode" at bounding box center [170, 223] width 6 height 6
checkbox input "false"
click at [326, 200] on div "Review page settings Review title Write with AI Please leave us a review Review…" at bounding box center [243, 245] width 215 height 279
click at [560, 13] on button "Done" at bounding box center [566, 16] width 23 height 14
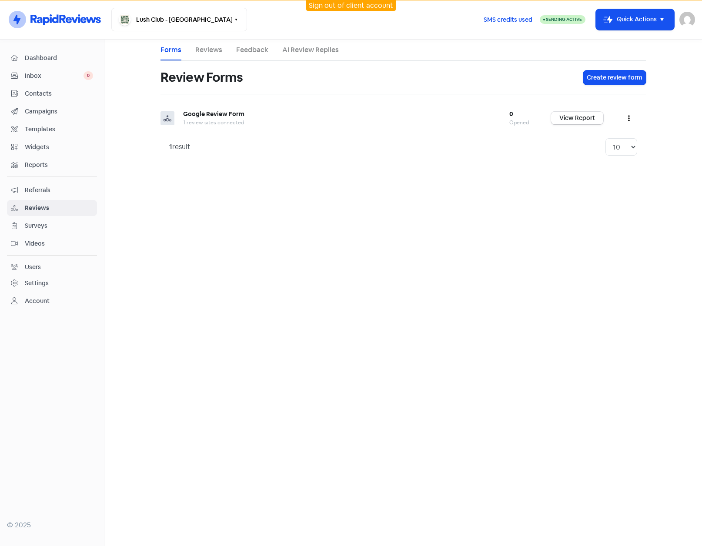
click at [27, 283] on div "Settings" at bounding box center [37, 283] width 24 height 9
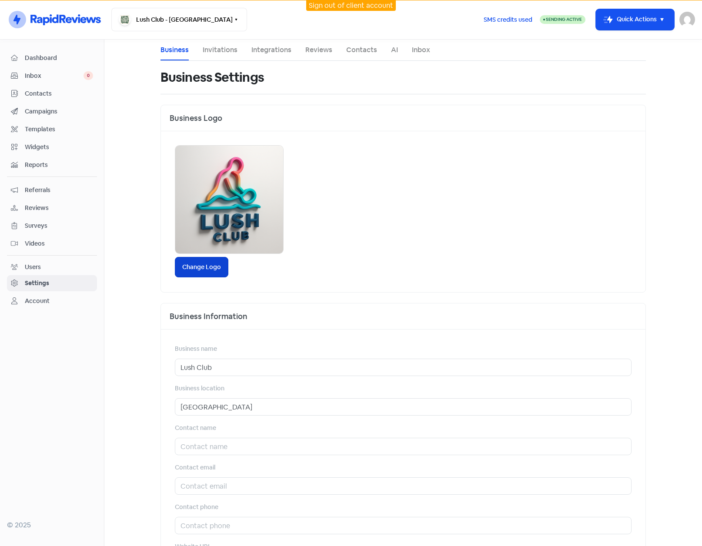
click at [206, 269] on label "Change Logo" at bounding box center [201, 267] width 53 height 20
click at [0, 0] on input "Change Logo" at bounding box center [0, 0] width 0 height 0
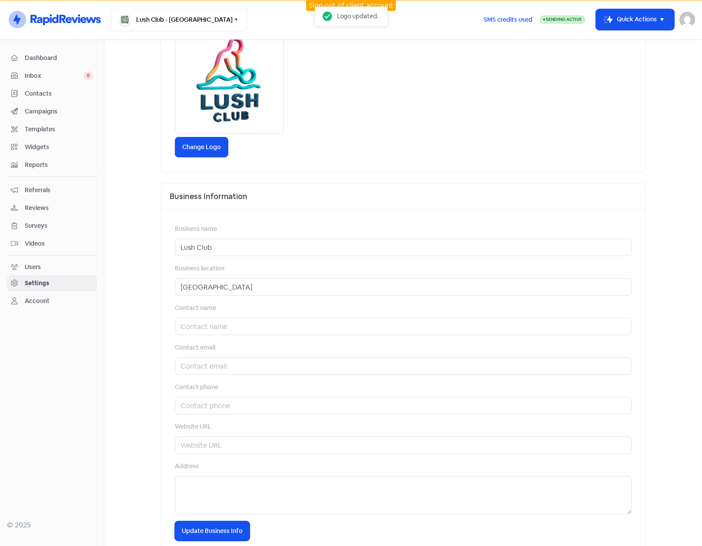
scroll to position [140, 0]
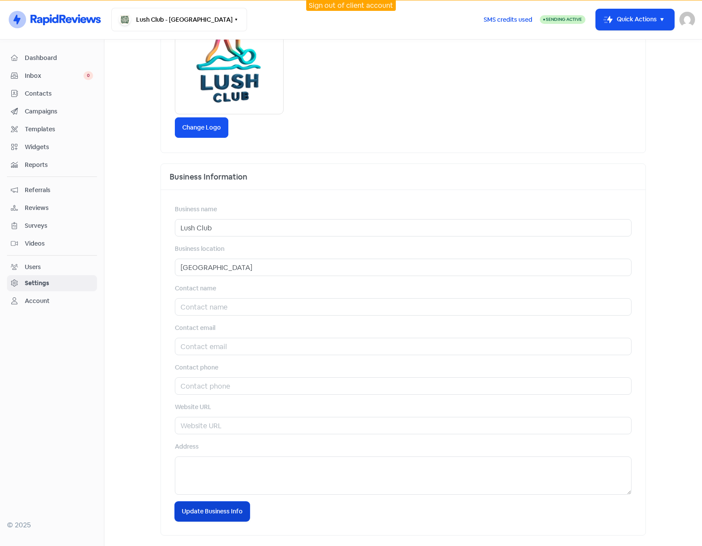
click at [210, 511] on span "Update Business Info" at bounding box center [212, 511] width 61 height 9
click at [28, 207] on span "Reviews" at bounding box center [59, 207] width 68 height 9
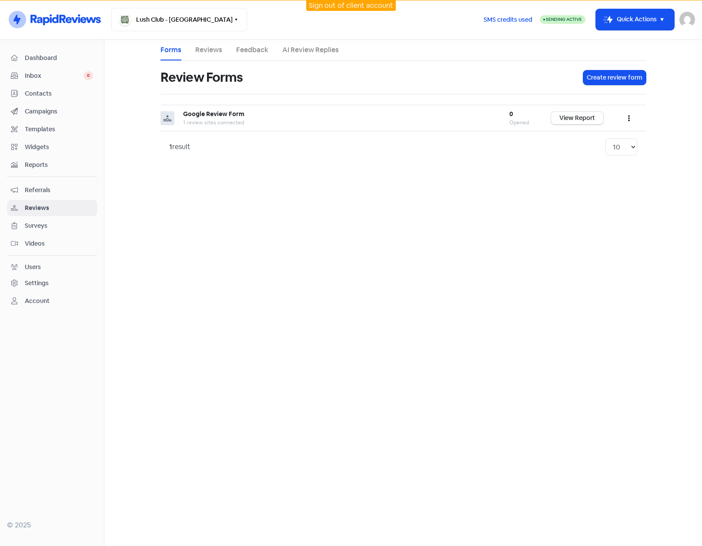
click at [30, 192] on span "Referrals" at bounding box center [59, 190] width 68 height 9
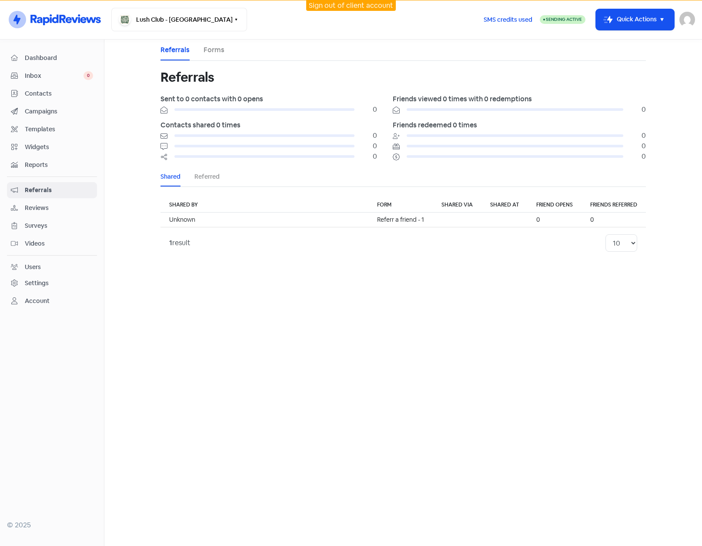
click at [45, 109] on span "Campaigns" at bounding box center [59, 111] width 68 height 9
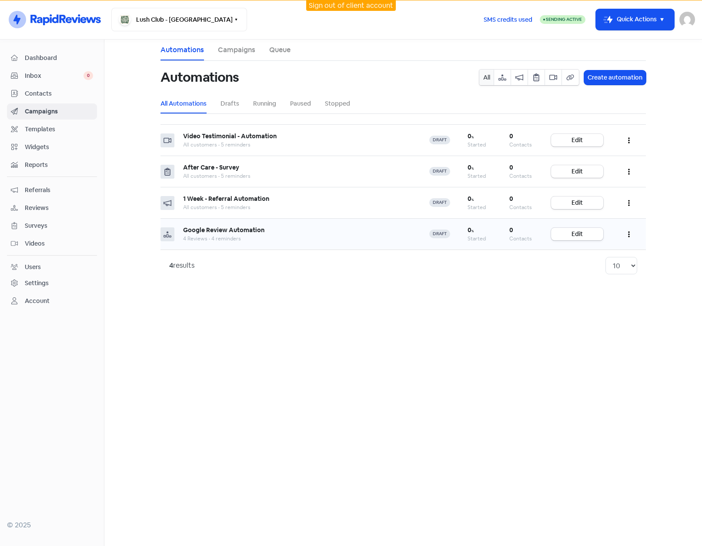
click at [629, 233] on icon "button" at bounding box center [629, 234] width 2 height 7
click at [594, 253] on button "Start" at bounding box center [602, 255] width 69 height 17
click at [232, 51] on link "Campaigns" at bounding box center [236, 50] width 37 height 10
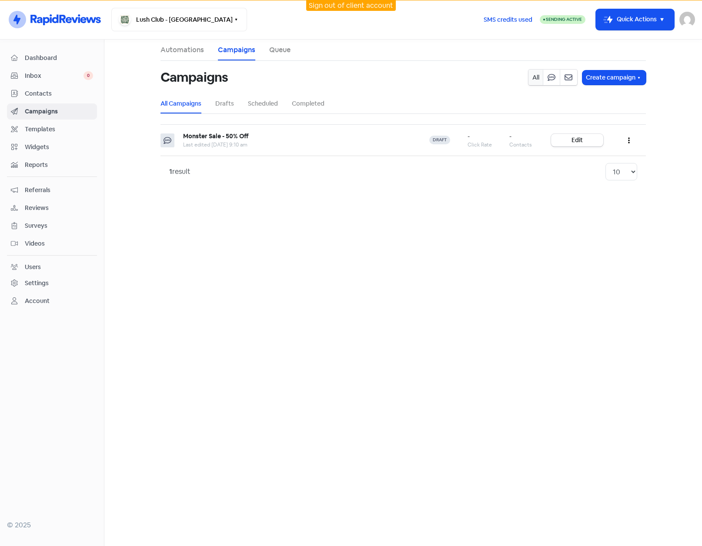
click at [45, 90] on span "Contacts" at bounding box center [59, 93] width 68 height 9
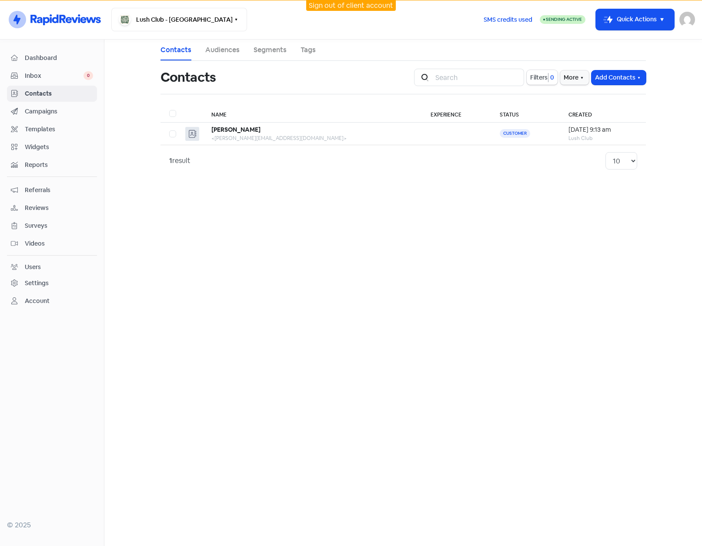
click at [269, 50] on link "Segments" at bounding box center [269, 50] width 33 height 10
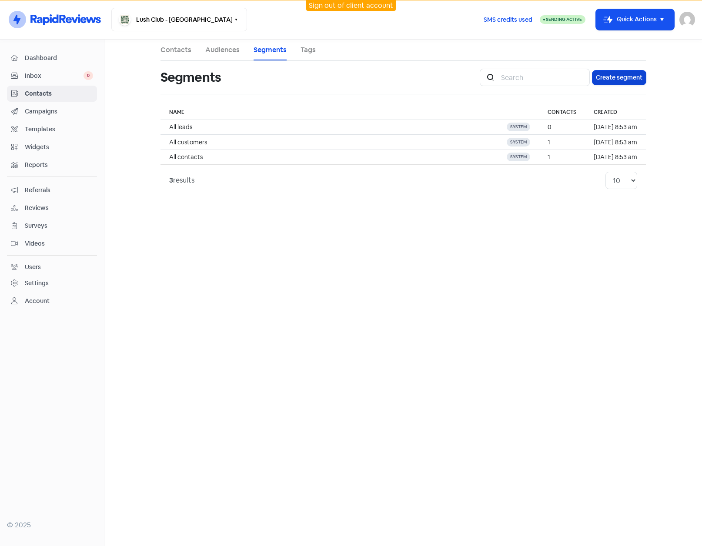
click at [602, 79] on button "Create segment" at bounding box center [618, 77] width 53 height 14
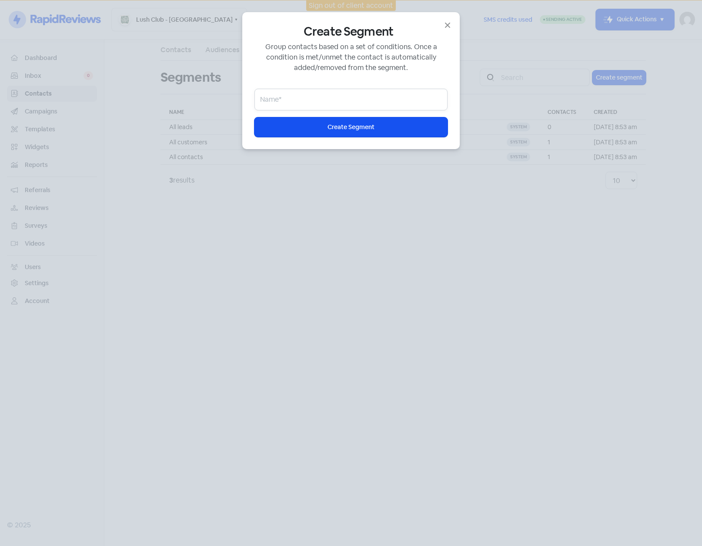
click at [336, 96] on input "email" at bounding box center [350, 100] width 193 height 22
type input "Happy Customers"
click at [334, 125] on span "Create Segment" at bounding box center [350, 127] width 47 height 9
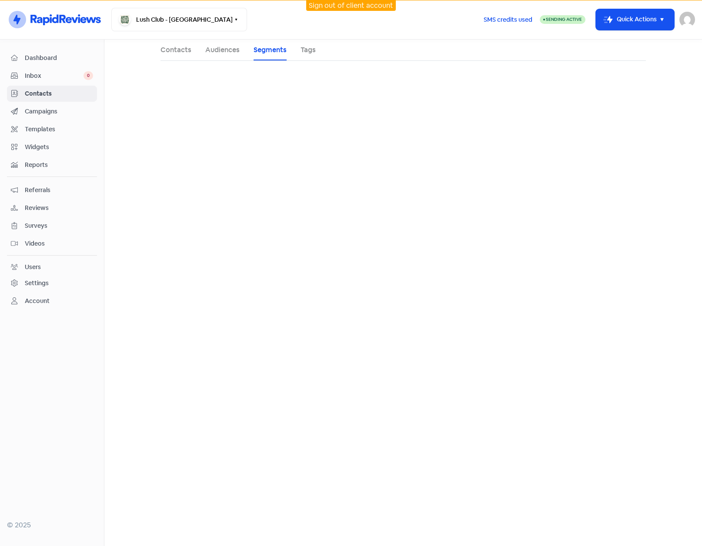
select select "status"
select select "lead"
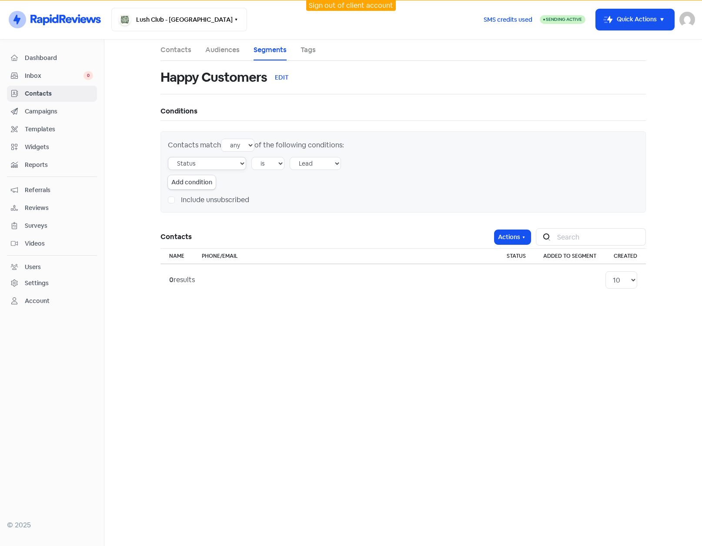
click at [240, 164] on select "Tag Audience Experience rating Created by user Creation source Status Email Pho…" at bounding box center [207, 163] width 78 height 13
select select "experience"
click at [168, 157] on select "Tag Audience Experience rating Created by user Creation source Status Email Pho…" at bounding box center [207, 163] width 78 height 13
select select "1"
drag, startPoint x: 283, startPoint y: 155, endPoint x: 283, endPoint y: 160, distance: 4.8
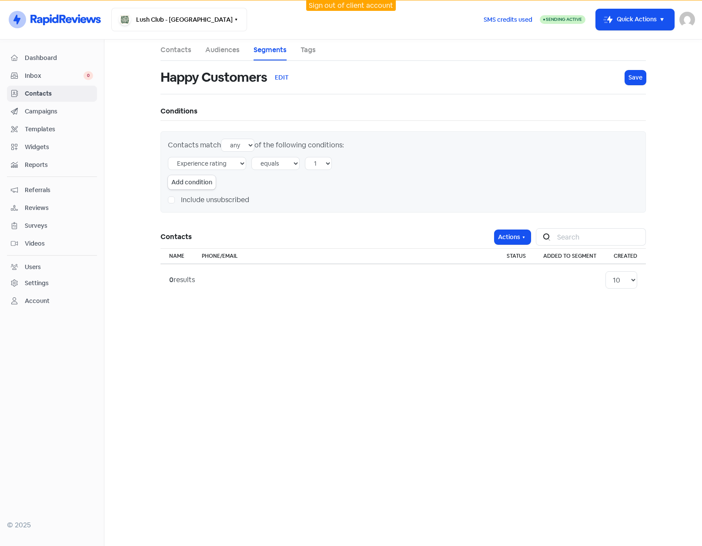
click at [283, 155] on div "Contacts match any all of the following conditions: Tag Audience Experience rat…" at bounding box center [402, 171] width 485 height 81
click at [282, 165] on select "equals positive negative any none" at bounding box center [275, 163] width 48 height 13
select select "positive"
click at [251, 157] on select "equals positive negative any none" at bounding box center [275, 163] width 48 height 13
click at [627, 79] on button "Icon For Loading Save" at bounding box center [635, 77] width 21 height 14
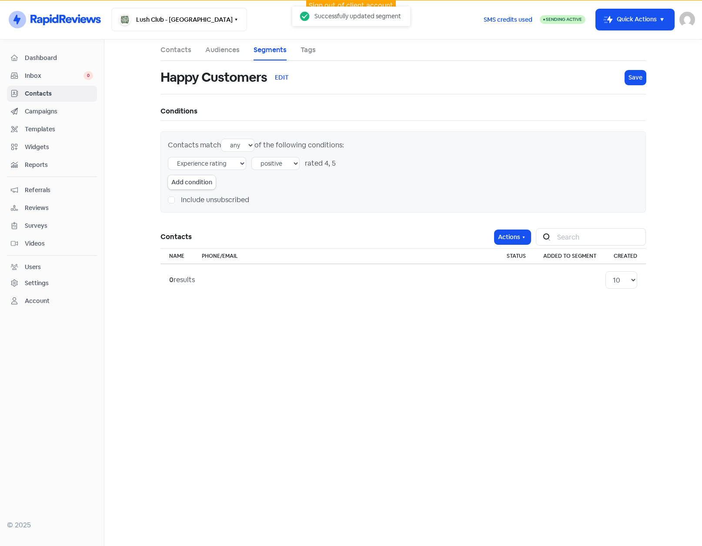
click at [30, 110] on span "Campaigns" at bounding box center [59, 111] width 68 height 9
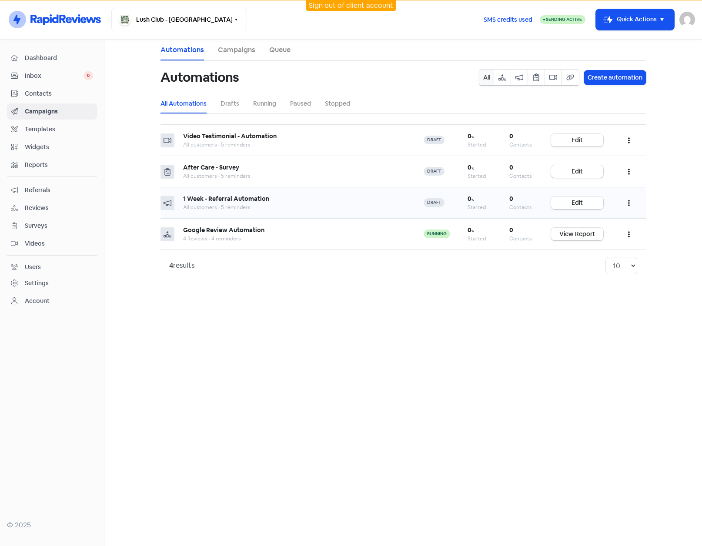
click at [588, 203] on link "Edit" at bounding box center [577, 202] width 52 height 13
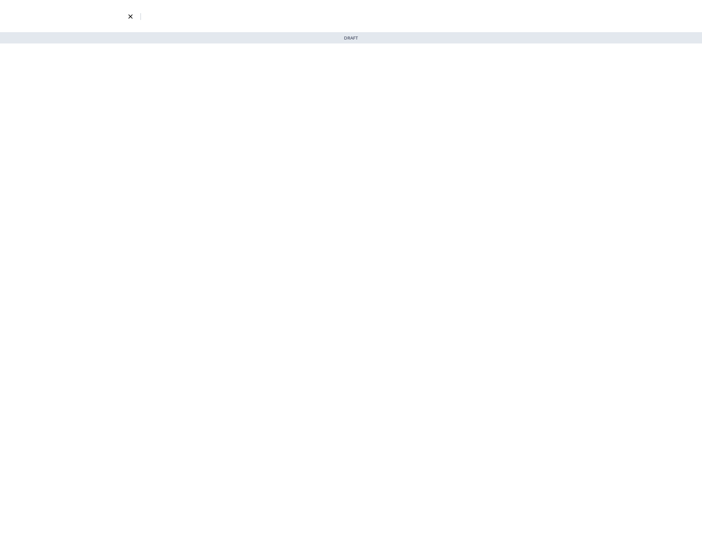
select select "3738"
select select "7"
select select "10"
select select "14"
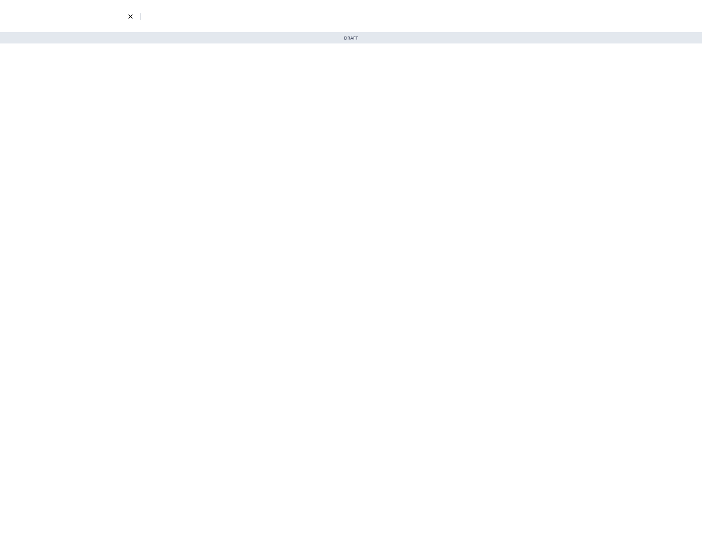
select select "16"
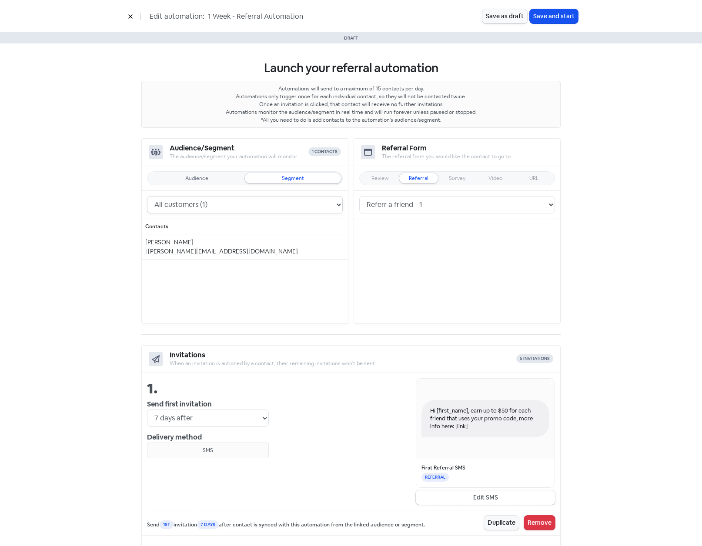
click at [211, 207] on select "Happy Customers (0) All leads (0) All customers (1) All contacts (1)" at bounding box center [245, 204] width 196 height 17
select select "3740"
click at [147, 196] on select "Happy Customers (0) All leads (0) All customers (1) All contacts (1)" at bounding box center [245, 204] width 196 height 17
click at [511, 19] on button "Save as draft" at bounding box center [504, 16] width 45 height 14
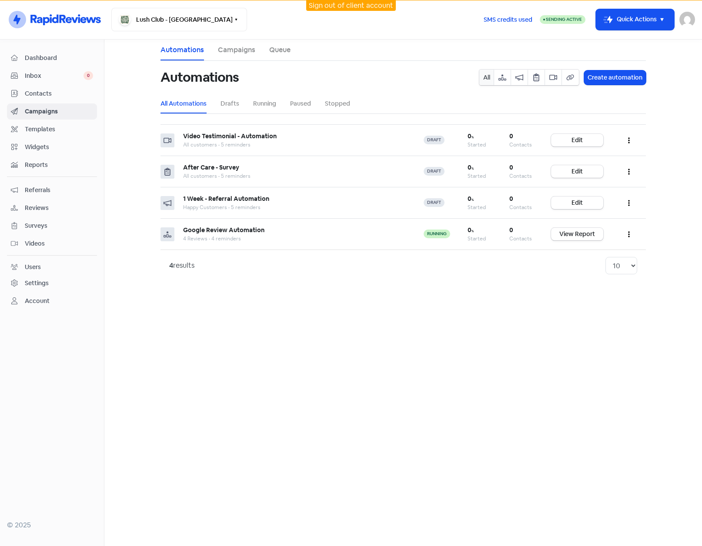
click at [37, 90] on span "Contacts" at bounding box center [59, 93] width 68 height 9
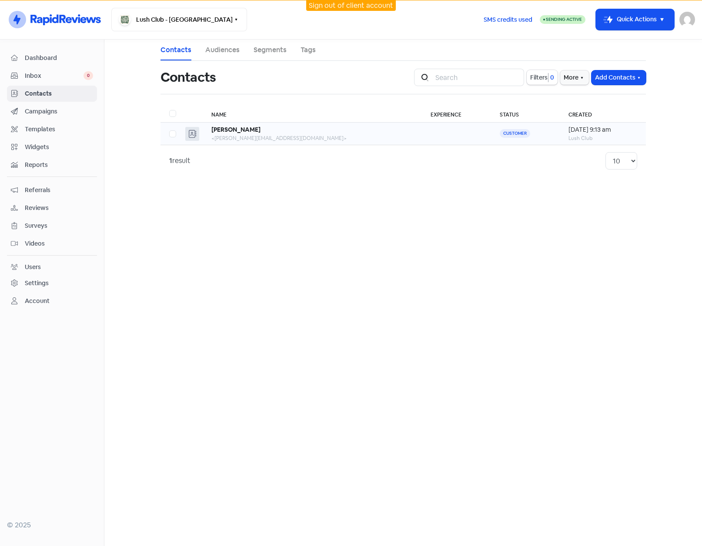
click at [422, 138] on td at bounding box center [456, 134] width 69 height 23
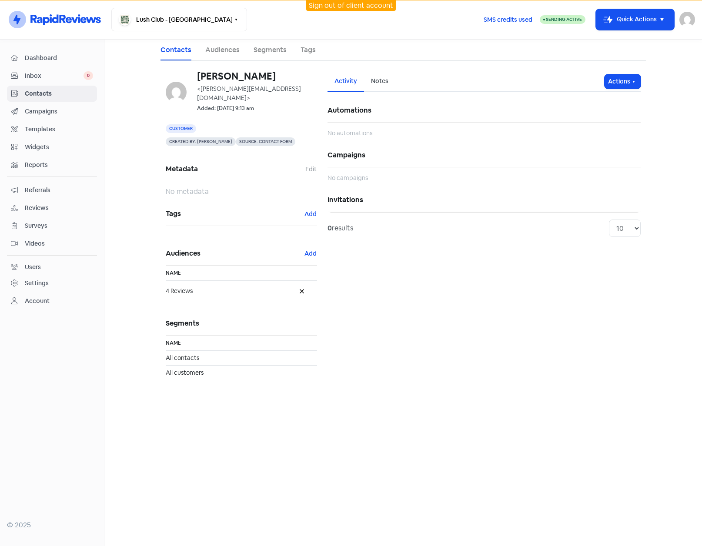
click at [37, 206] on span "Reviews" at bounding box center [59, 207] width 68 height 9
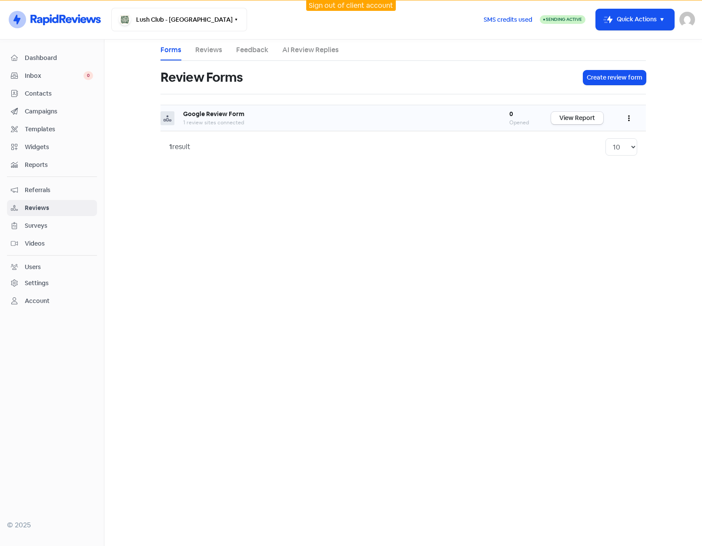
click at [626, 118] on button "button" at bounding box center [628, 118] width 17 height 20
click at [588, 156] on link "Edit" at bounding box center [599, 157] width 73 height 17
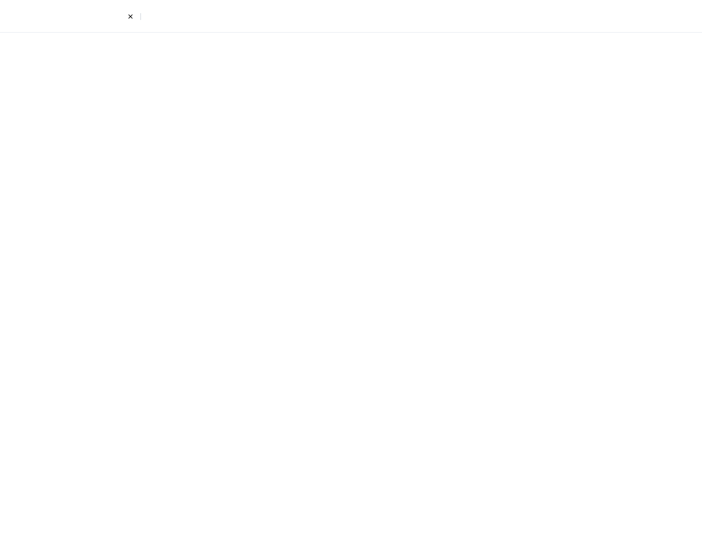
select select "8"
select select "4"
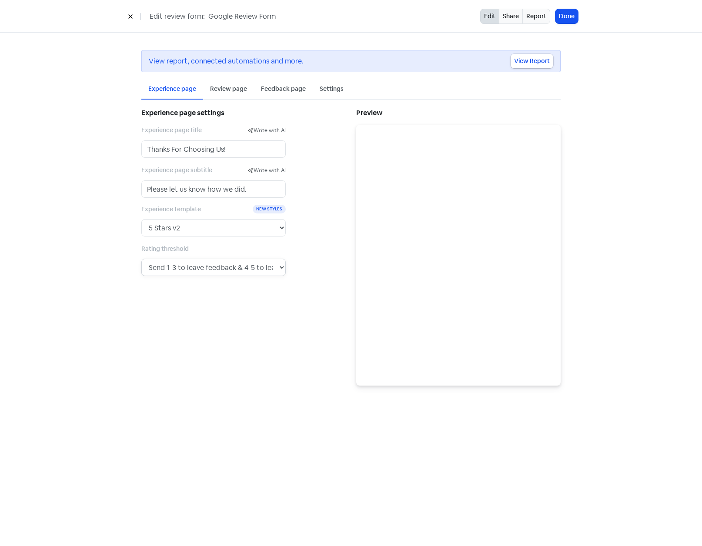
click at [269, 269] on select "Send any rating to leave a review. Send 1 to leave feedback & 2-5 to leave a re…" at bounding box center [213, 267] width 144 height 17
click at [257, 229] on select "5 Stars 5 Faces Like / Dislike 5 Numbers 5 Fancy Stars 5 Fancy Faces with Bar 5…" at bounding box center [213, 227] width 144 height 17
select select "2"
click at [141, 219] on select "5 Stars 5 Faces Like / Dislike 5 Numbers 5 Fancy Stars 5 Fancy Faces with Bar 5…" at bounding box center [213, 227] width 144 height 17
click at [576, 15] on button "Done" at bounding box center [566, 16] width 23 height 14
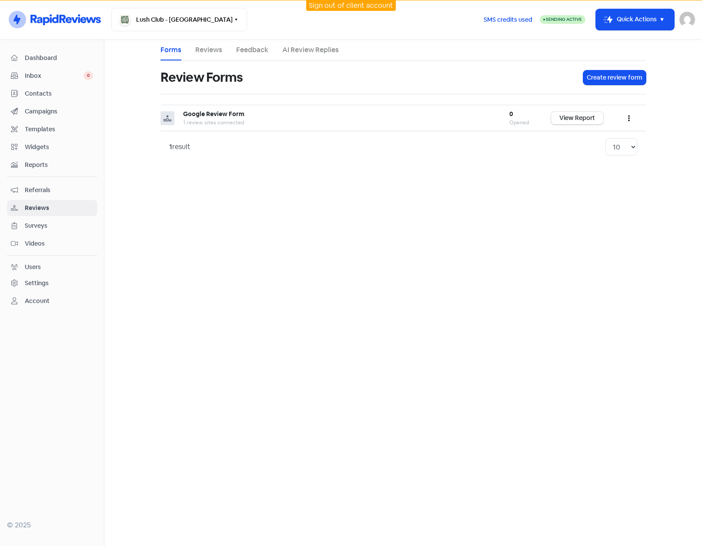
click at [296, 51] on link "AI Review Replies" at bounding box center [310, 50] width 57 height 10
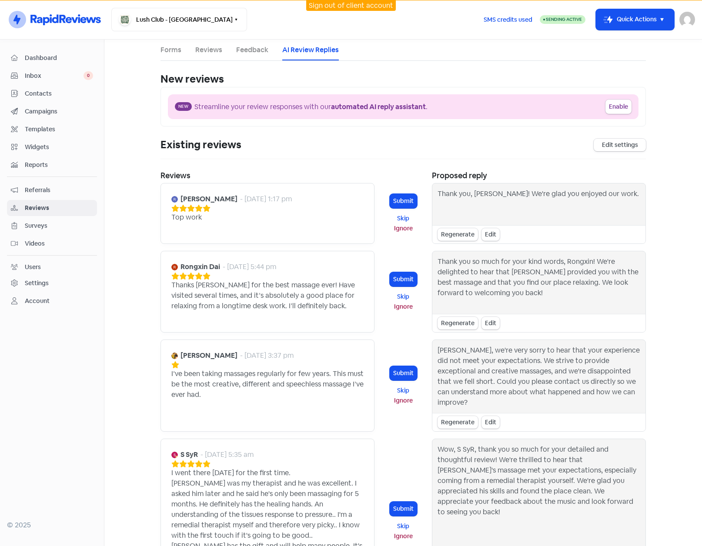
click at [202, 45] on link "Reviews" at bounding box center [208, 50] width 27 height 10
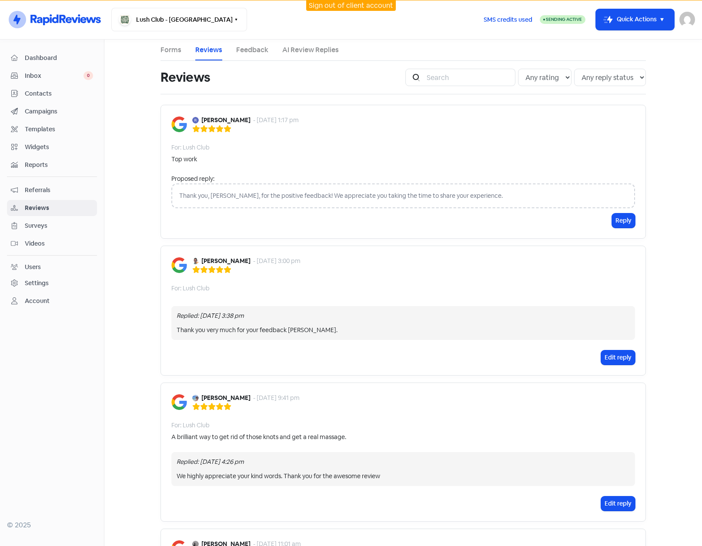
click at [517, 194] on div "Thank you, Royden, for the positive feedback! We appreciate you taking the time…" at bounding box center [402, 195] width 463 height 25
click at [622, 221] on button "Reply" at bounding box center [623, 220] width 23 height 14
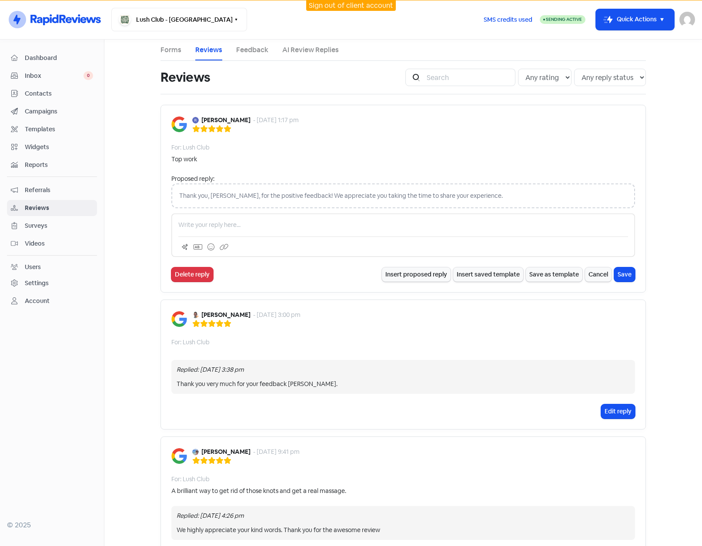
click at [134, 92] on main "Forms Reviews Feedback AI Review Replies Reviews Icon For Search Any rating 5 s…" at bounding box center [402, 293] width 597 height 506
click at [36, 227] on span "Surveys" at bounding box center [59, 225] width 68 height 9
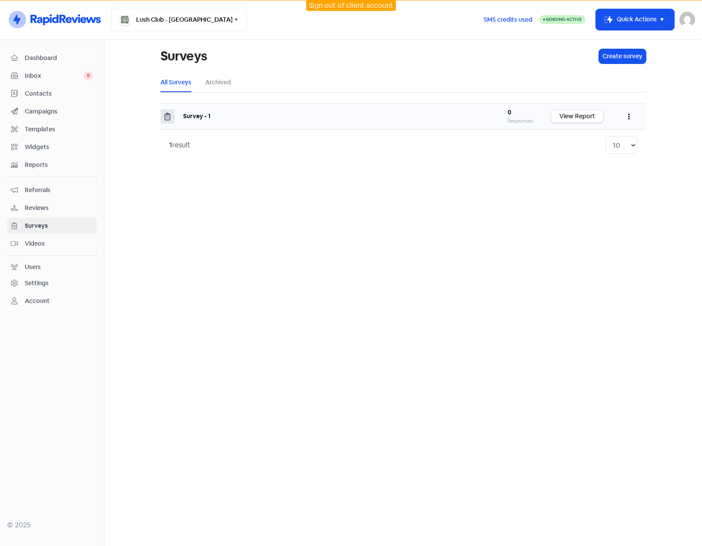
click at [632, 116] on button "button" at bounding box center [628, 116] width 17 height 20
click at [591, 152] on link "Edit" at bounding box center [602, 155] width 69 height 17
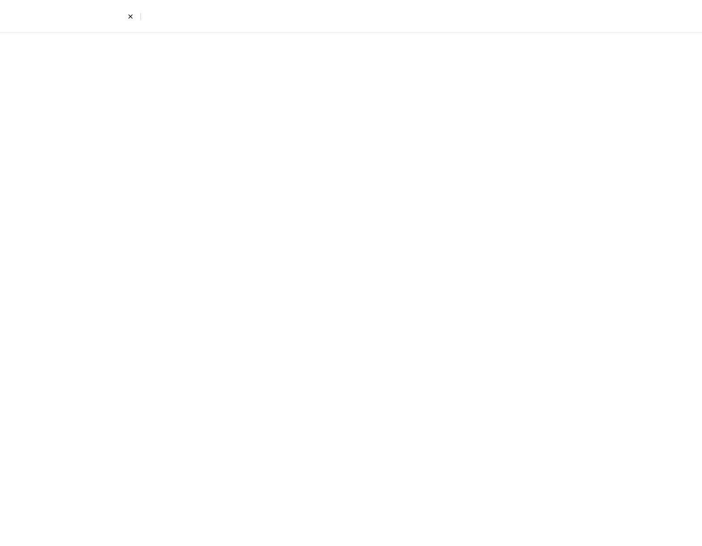
select select "short_text"
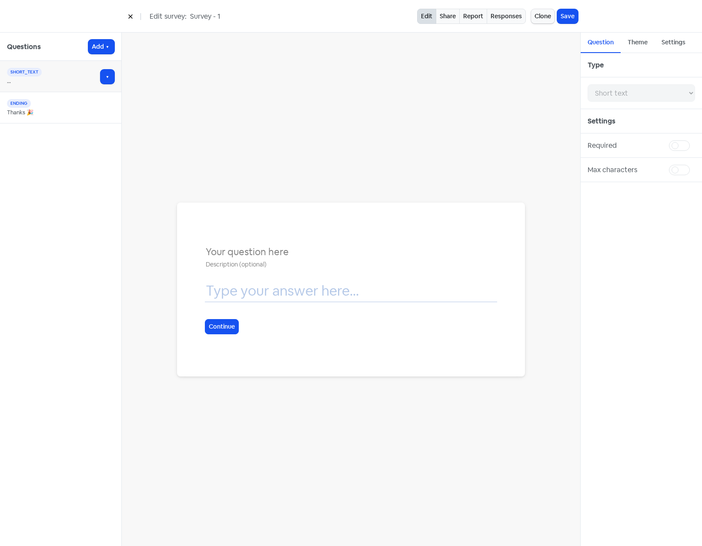
drag, startPoint x: 293, startPoint y: 250, endPoint x: 204, endPoint y: 251, distance: 88.7
click at [204, 251] on div "Continue" at bounding box center [351, 290] width 348 height 174
type input "P"
type input "A"
type input "Please provide some feedback on our service."
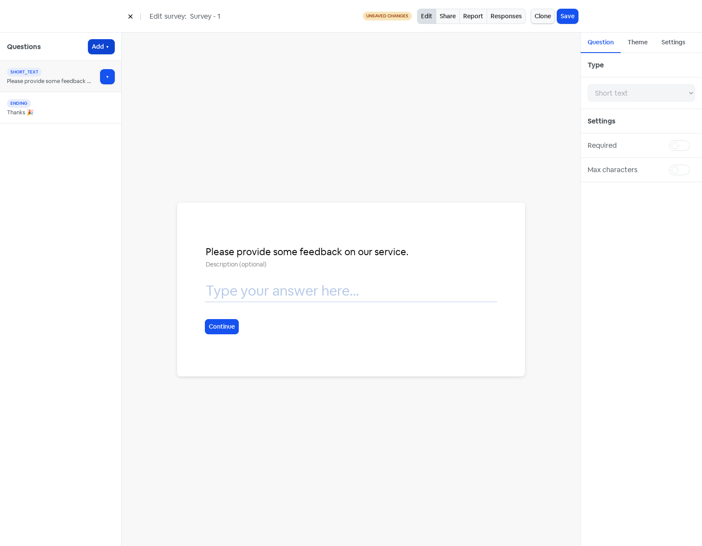
click at [108, 44] on icon "button" at bounding box center [107, 46] width 7 height 7
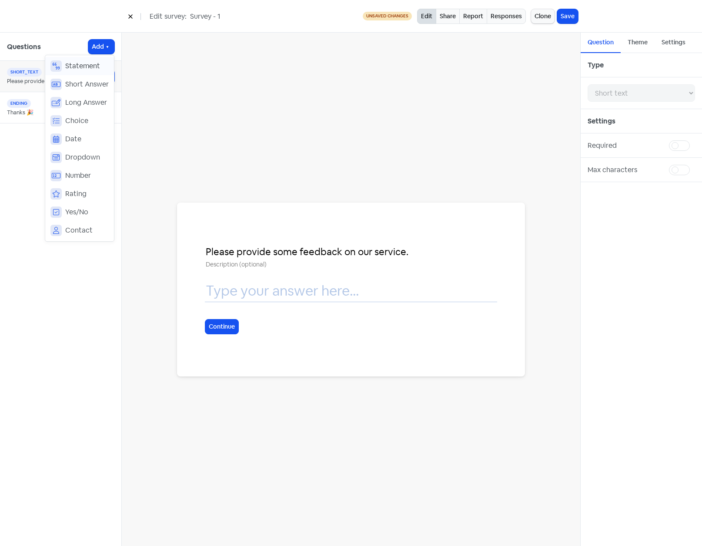
click at [84, 62] on span "Statement" at bounding box center [82, 66] width 35 height 10
select select "statement"
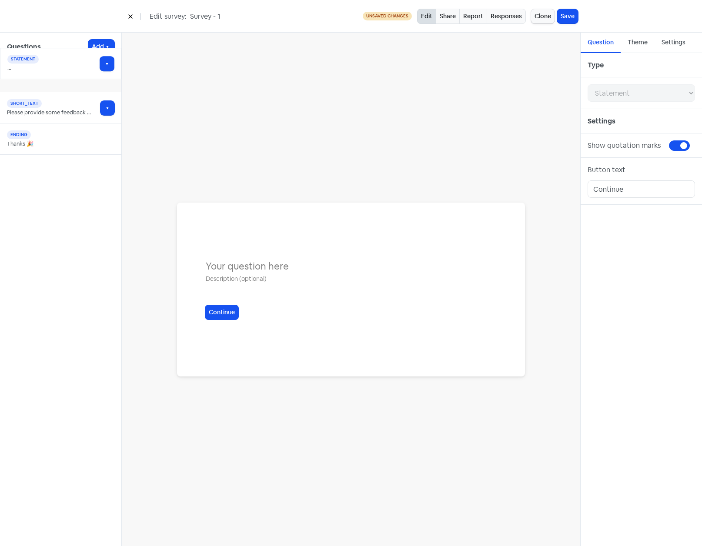
drag, startPoint x: 71, startPoint y: 111, endPoint x: 71, endPoint y: 67, distance: 44.3
click at [46, 74] on div "statement" at bounding box center [57, 72] width 100 height 9
click at [213, 264] on input "text" at bounding box center [351, 266] width 292 height 15
drag, startPoint x: 208, startPoint y: 265, endPoint x: 330, endPoint y: 267, distance: 121.7
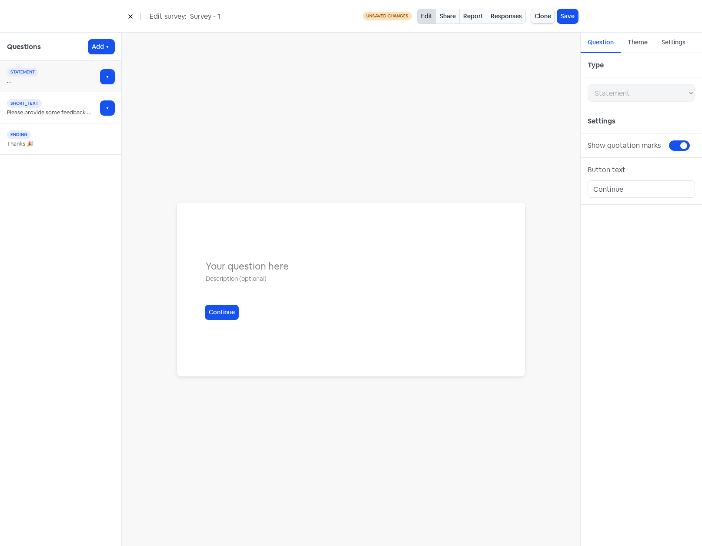
click at [330, 267] on input "text" at bounding box center [351, 266] width 292 height 15
type input "Please provide feedback on our new services"
click at [229, 311] on button "Continue" at bounding box center [222, 312] width 34 height 15
click at [66, 106] on div "short_text" at bounding box center [57, 103] width 100 height 9
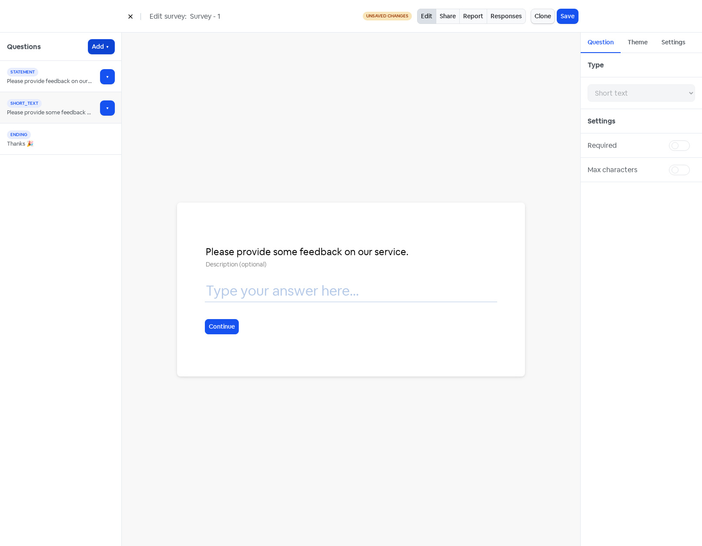
click at [103, 45] on button "Add" at bounding box center [101, 47] width 26 height 14
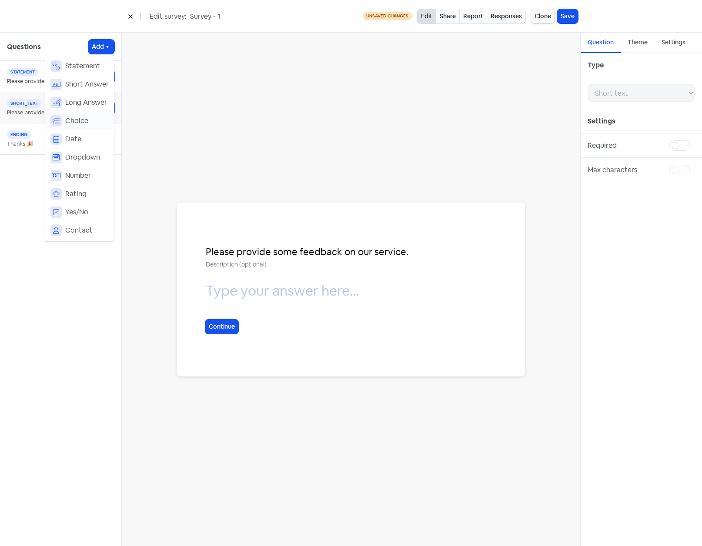
click at [90, 118] on button "Choice" at bounding box center [79, 121] width 69 height 18
select select "choice"
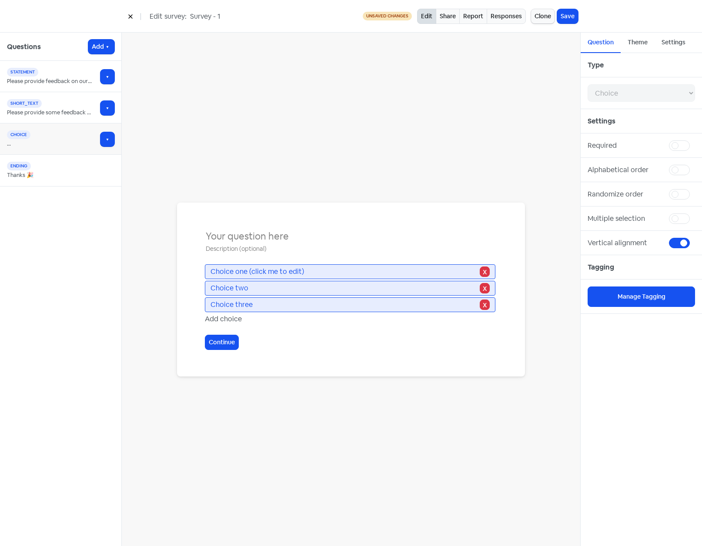
click at [306, 274] on span "Choice one (click me to edit)" at bounding box center [343, 271] width 267 height 10
drag, startPoint x: 317, startPoint y: 271, endPoint x: 204, endPoint y: 273, distance: 113.5
click at [204, 273] on div "Choice one (click me to edit) X Choice two X Choice three X Add choice Continue" at bounding box center [351, 290] width 348 height 174
click at [257, 285] on span "Choice two" at bounding box center [343, 288] width 267 height 10
drag, startPoint x: 270, startPoint y: 290, endPoint x: 211, endPoint y: 292, distance: 59.1
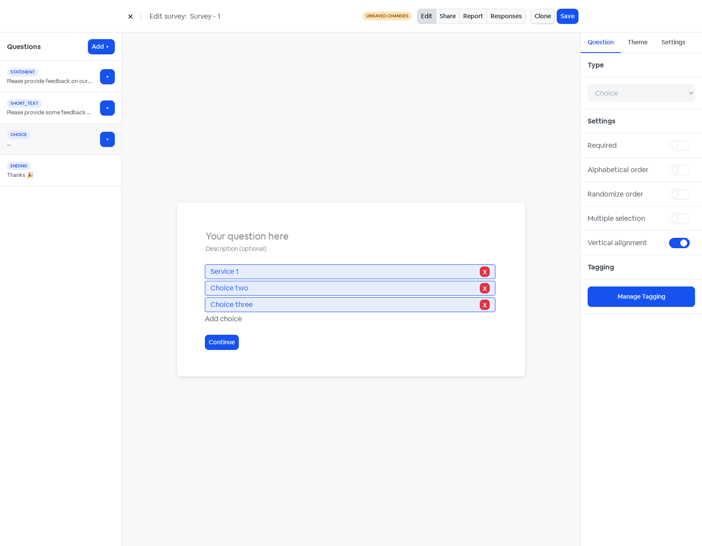
click at [211, 292] on span "Choice two" at bounding box center [343, 288] width 267 height 10
drag, startPoint x: 273, startPoint y: 305, endPoint x: 196, endPoint y: 313, distance: 77.3
click at [196, 313] on div "Service 1 X Service 2 X Choice three X Add choice Continue" at bounding box center [351, 290] width 348 height 174
click at [243, 240] on input "text" at bounding box center [351, 236] width 292 height 15
drag, startPoint x: 316, startPoint y: 237, endPoint x: 243, endPoint y: 240, distance: 73.1
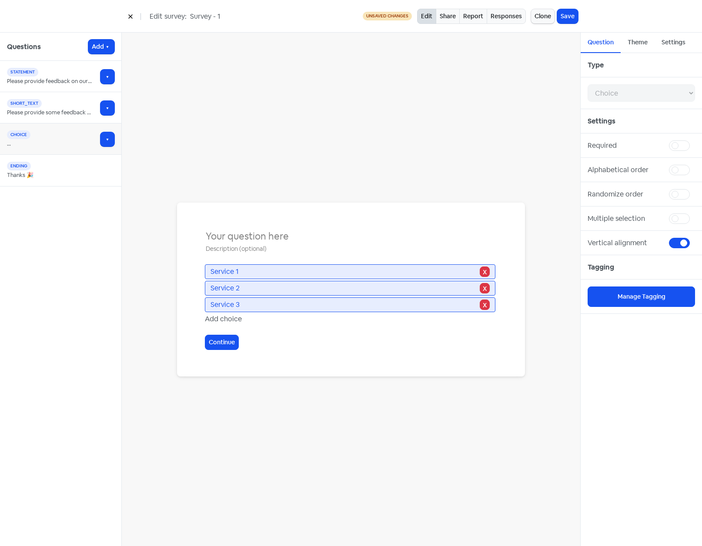
click at [243, 240] on input "text" at bounding box center [351, 236] width 292 height 15
type input "Which service you enjoyed the best"
click at [570, 20] on button "Save" at bounding box center [567, 16] width 21 height 14
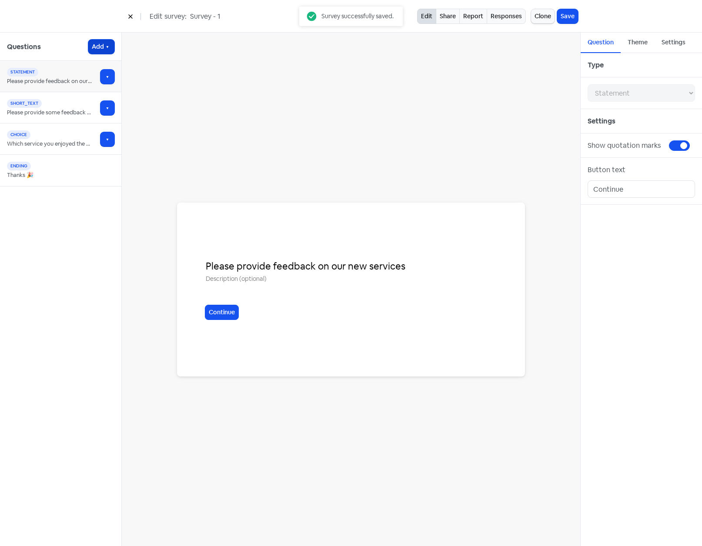
click at [105, 45] on icon "button" at bounding box center [107, 46] width 7 height 7
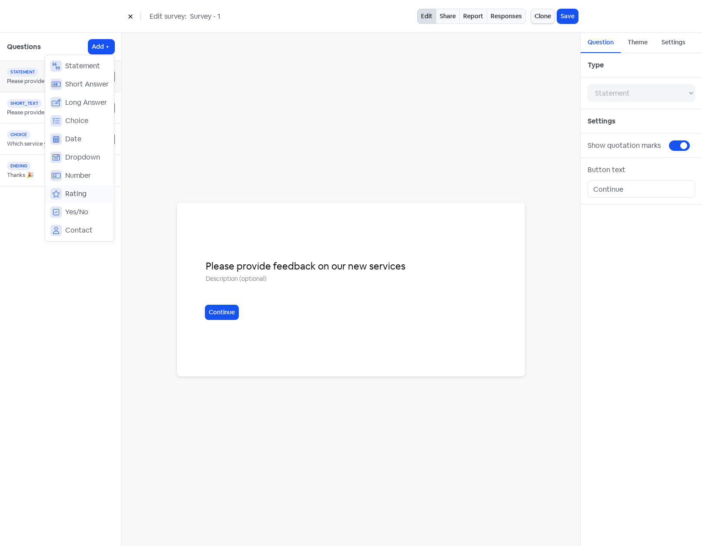
click at [73, 197] on span "Rating" at bounding box center [75, 194] width 21 height 10
select select "rating"
select select "10"
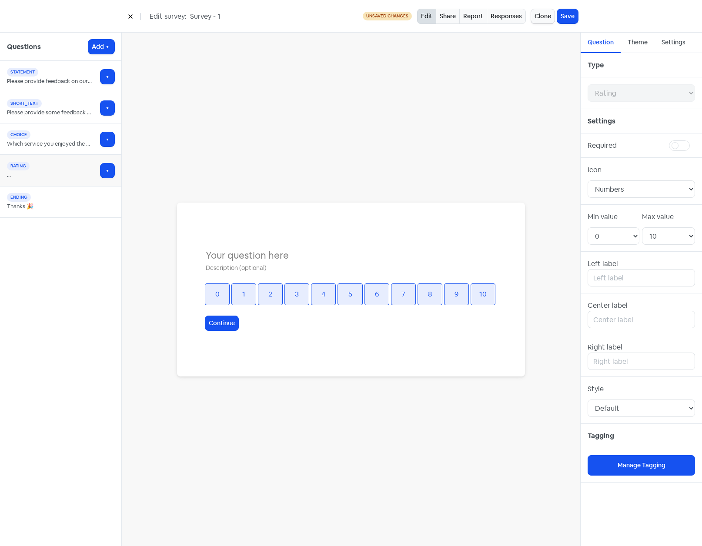
click at [246, 257] on input "text" at bounding box center [351, 255] width 292 height 15
type input "Can you rate your overall experience"
click at [641, 275] on input "text" at bounding box center [640, 277] width 107 height 17
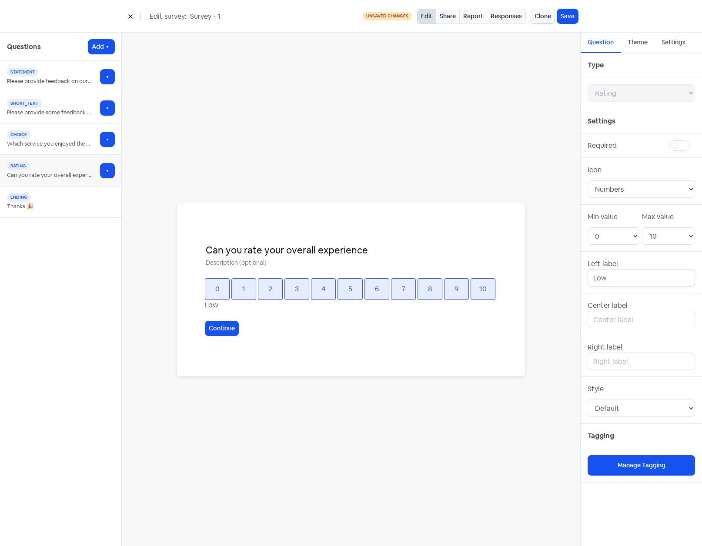
drag, startPoint x: 641, startPoint y: 275, endPoint x: 592, endPoint y: 274, distance: 49.6
click at [592, 274] on input "Low" at bounding box center [640, 277] width 107 height 17
type input "Unhappy"
click at [623, 363] on input "text" at bounding box center [640, 361] width 107 height 17
type input "Happy"
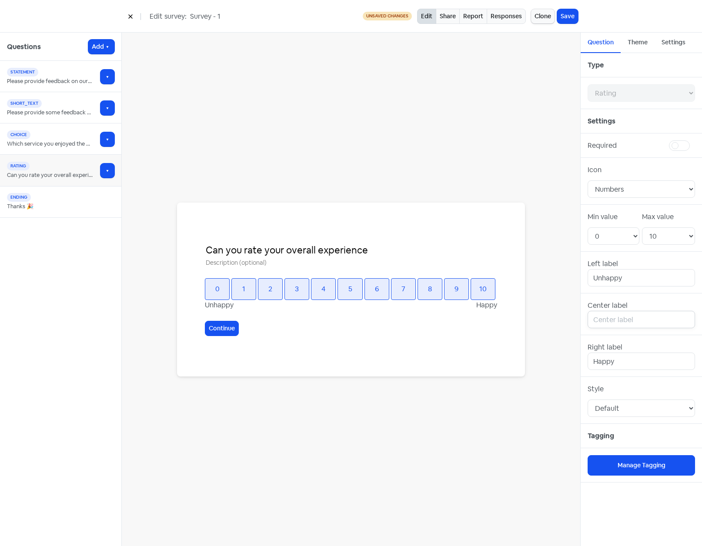
click at [632, 320] on input "text" at bounding box center [640, 319] width 107 height 17
type input "S"
click at [648, 190] on select "Numbers Stars Hearts Thumbs" at bounding box center [640, 188] width 107 height 17
click at [635, 411] on select "Default NPS (0-10 rating only) Green High Green High + Red" at bounding box center [640, 407] width 107 height 17
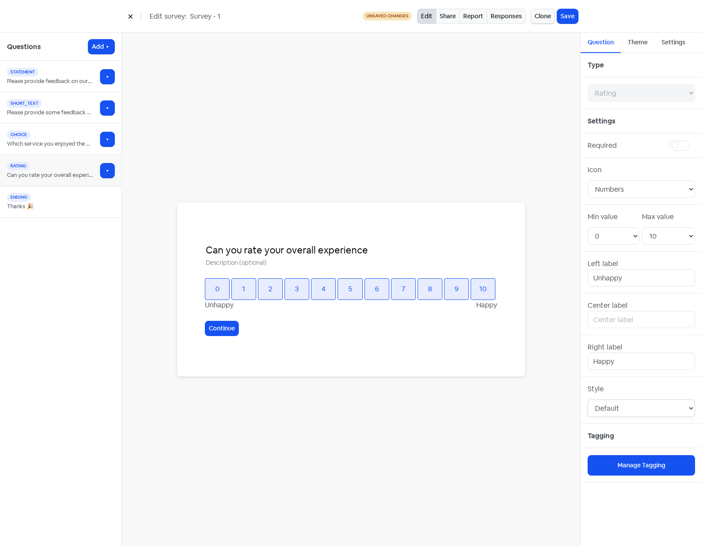
select select "nps"
click at [587, 399] on select "Default NPS (0-10 rating only) Green High Green High + Red" at bounding box center [640, 407] width 107 height 17
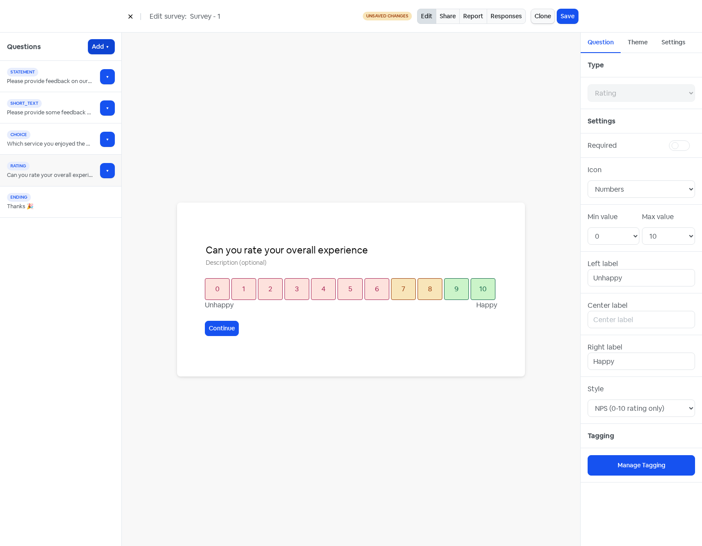
click at [110, 48] on icon "button" at bounding box center [107, 46] width 7 height 7
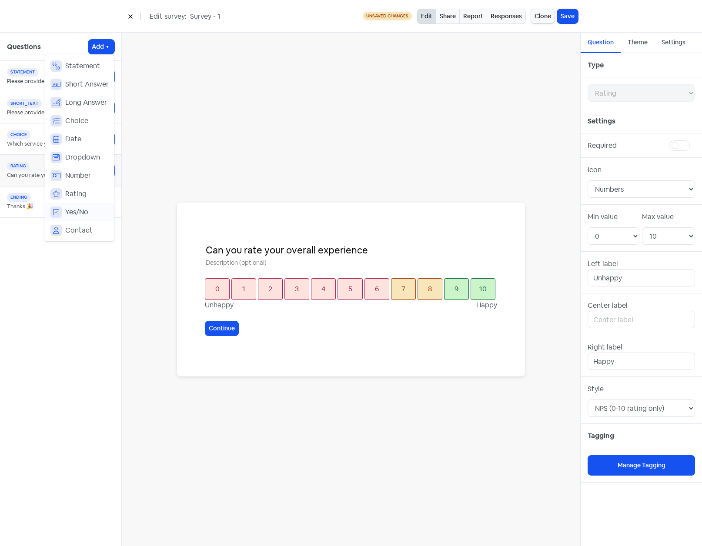
click at [76, 211] on span "Yes/No" at bounding box center [76, 212] width 23 height 10
select select "yes_no"
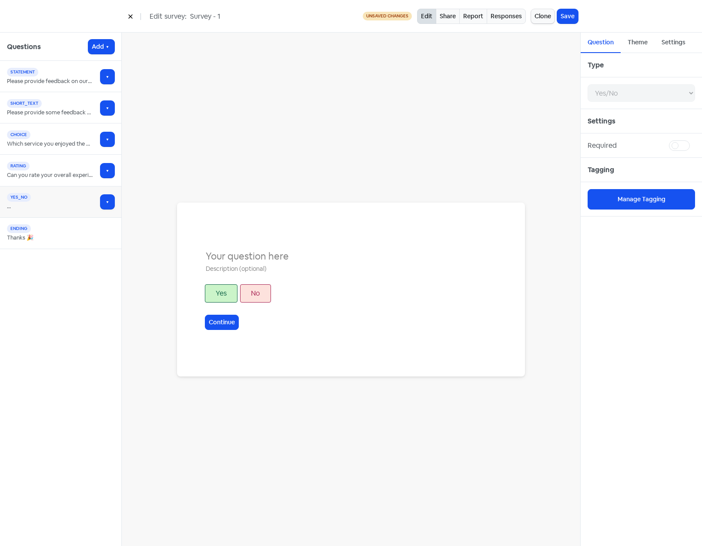
click at [228, 260] on input "text" at bounding box center [351, 256] width 292 height 15
type input "Would you like to leave a video testimonial?"
click at [637, 200] on button "Manage Tagging" at bounding box center [640, 199] width 107 height 20
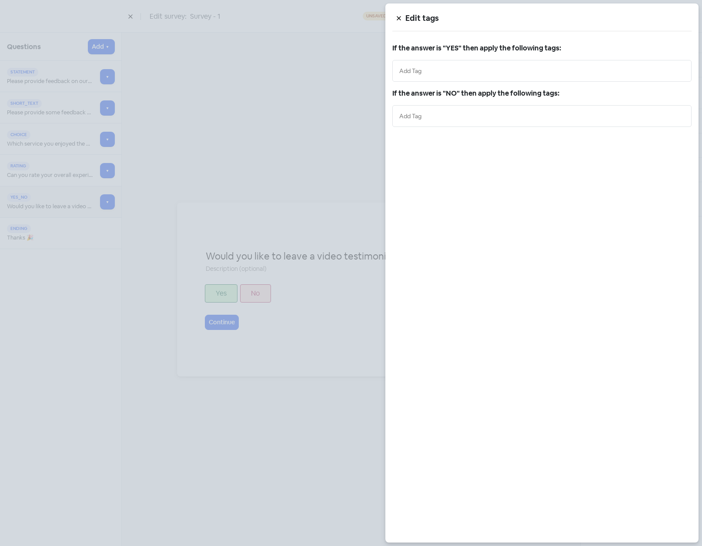
click at [446, 74] on input "text" at bounding box center [541, 71] width 285 height 10
click at [433, 162] on div "Edit tags If the answer is "YES" then apply the following tags: LOCATION 1 SHOW…" at bounding box center [541, 272] width 313 height 539
click at [327, 136] on div at bounding box center [351, 273] width 702 height 546
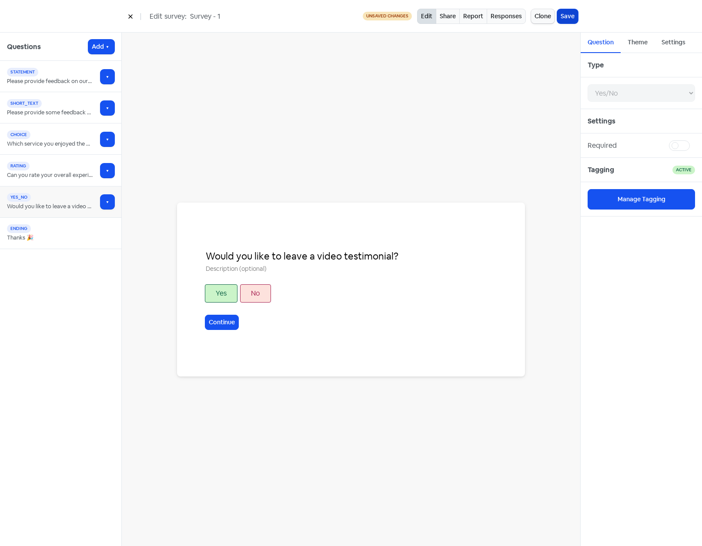
click at [566, 15] on button "Save" at bounding box center [567, 16] width 21 height 14
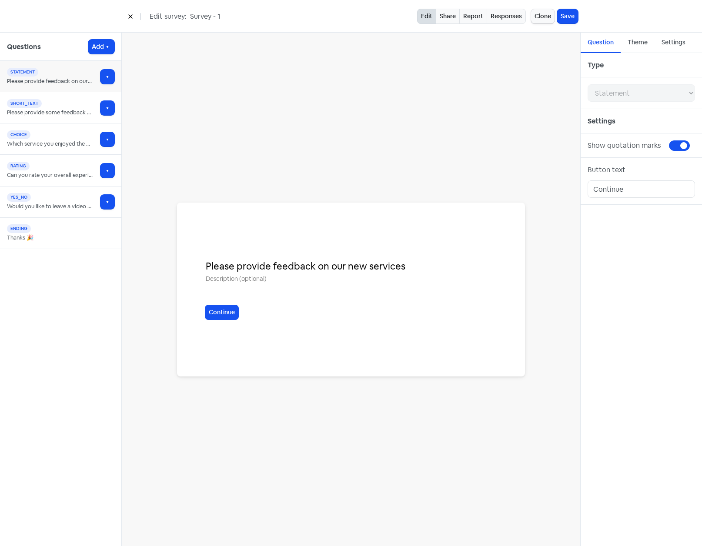
click at [175, 100] on div "Please provide feedback on our new services Continue" at bounding box center [351, 289] width 458 height 513
click at [39, 343] on div "Questions Add statement Please provide feedback on our new services short_text …" at bounding box center [61, 289] width 122 height 513
click at [569, 13] on button "Save" at bounding box center [567, 16] width 21 height 14
click at [127, 15] on button at bounding box center [130, 16] width 13 height 15
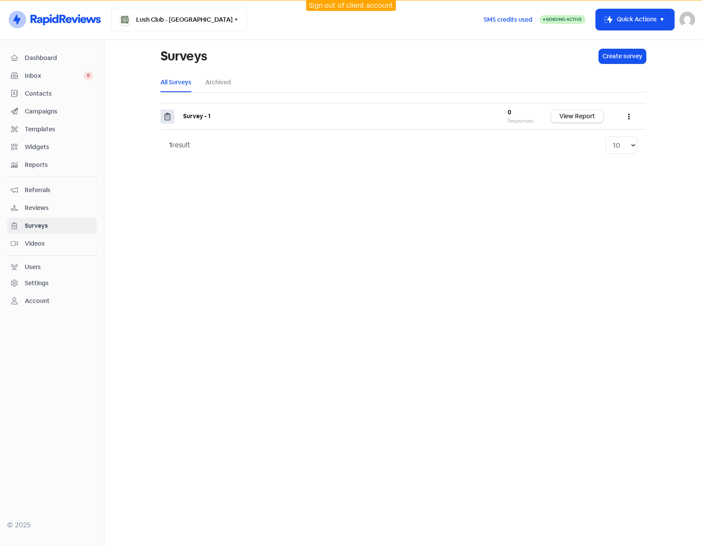
click at [22, 56] on div "Dashboard" at bounding box center [52, 58] width 82 height 10
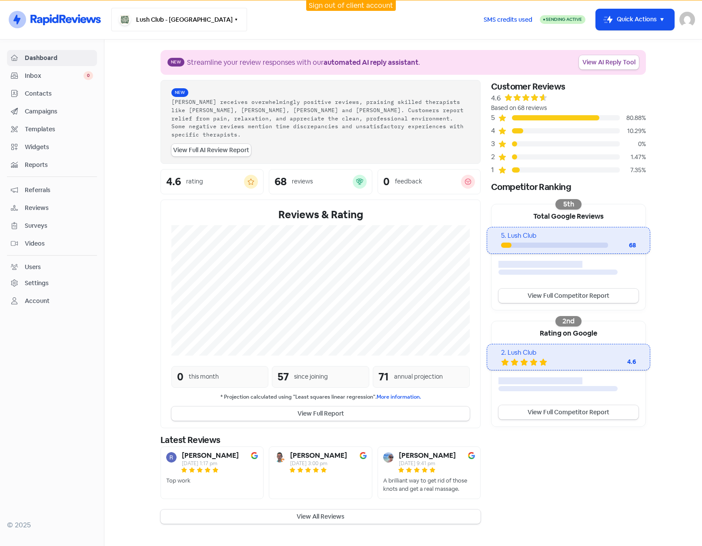
click at [214, 19] on button "Lush Club - [GEOGRAPHIC_DATA]" at bounding box center [179, 19] width 136 height 23
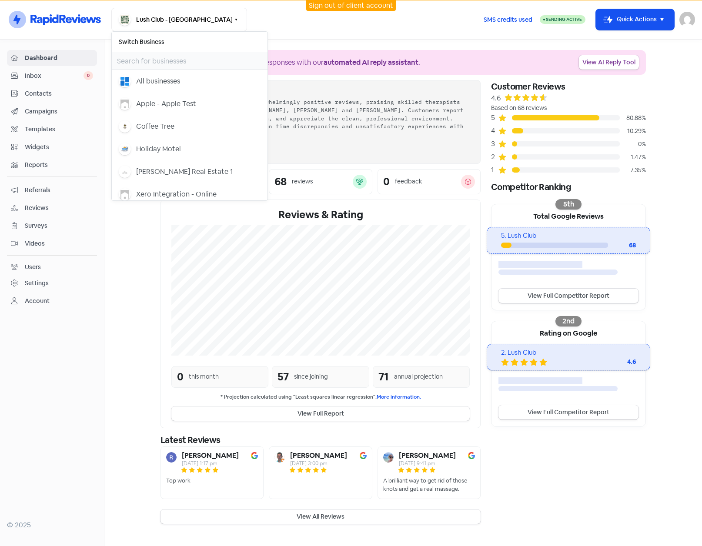
click at [120, 256] on section "New Streamline your review responses with our automated AI reply assistant . Vi…" at bounding box center [402, 287] width 597 height 495
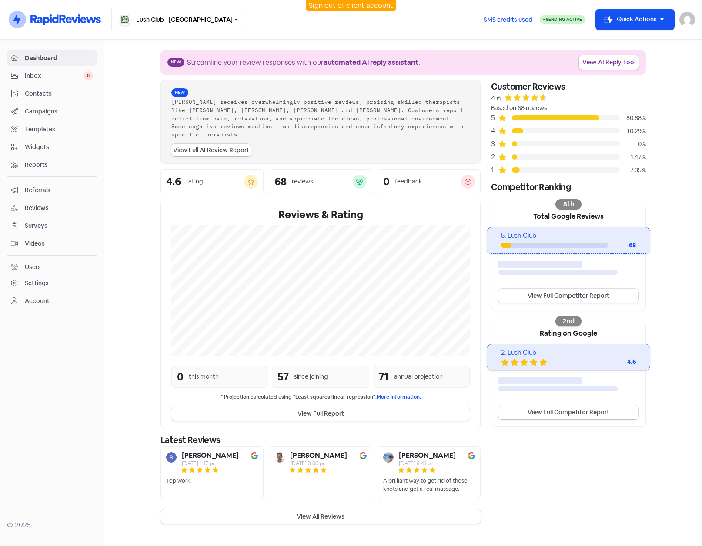
click at [203, 20] on button "Lush Club - [GEOGRAPHIC_DATA]" at bounding box center [179, 19] width 136 height 23
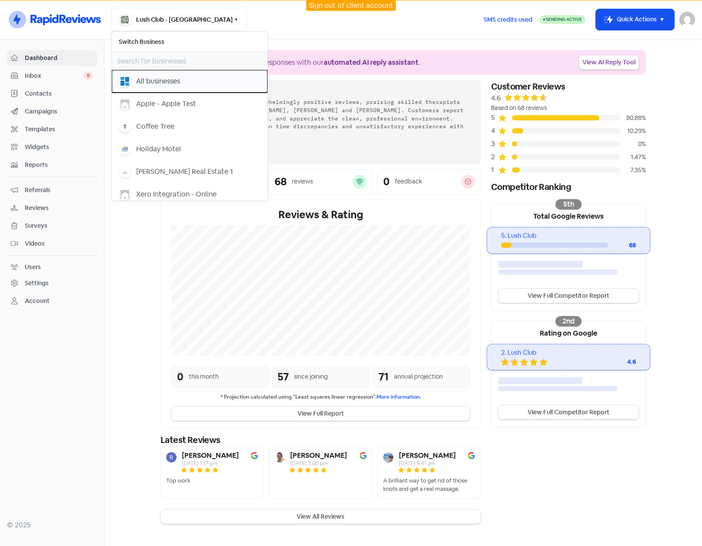
click at [160, 80] on div "All businesses" at bounding box center [158, 81] width 44 height 10
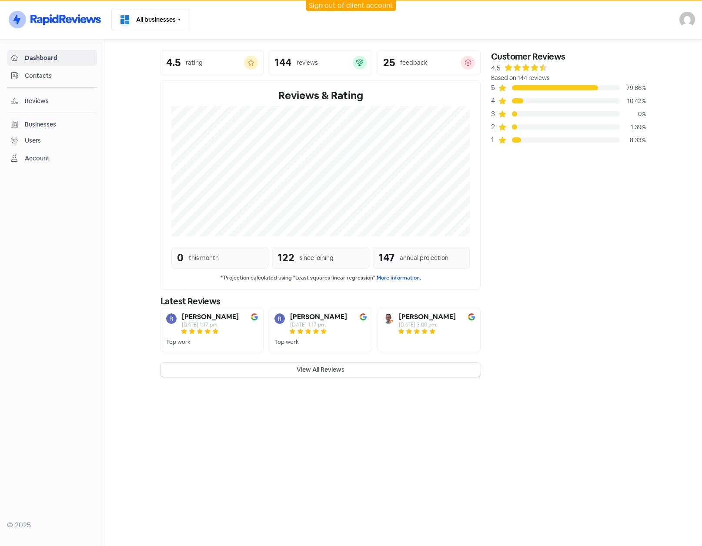
click at [40, 128] on div "Businesses" at bounding box center [40, 124] width 31 height 9
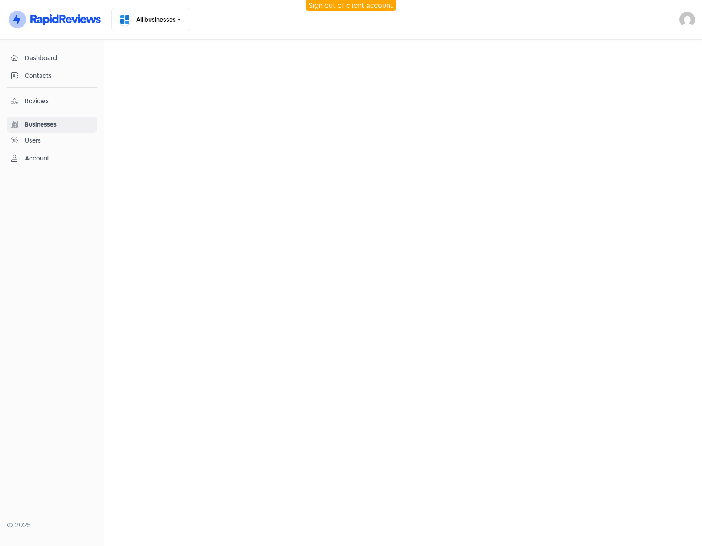
select select "12_months"
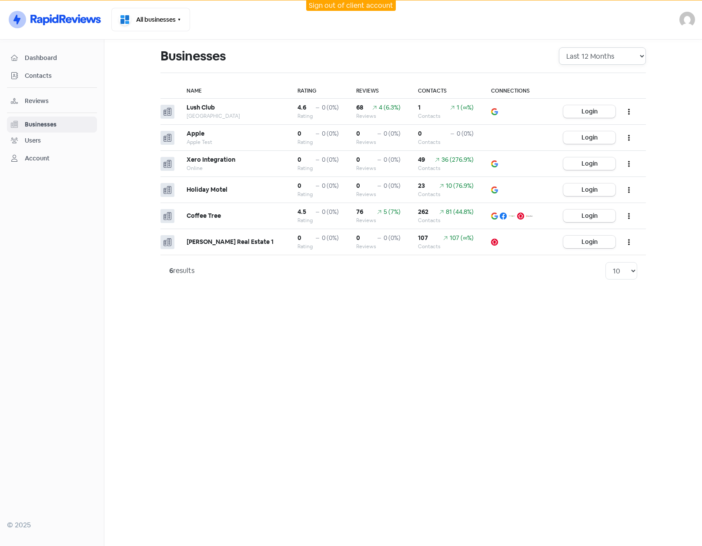
click at [608, 57] on select "All Time Last 12 Months Last 6 Months Last 3 Months" at bounding box center [602, 55] width 87 height 17
click at [512, 50] on div "Businesses" at bounding box center [354, 56] width 388 height 28
click at [625, 111] on button "button" at bounding box center [628, 111] width 17 height 20
click at [589, 149] on button "AI Review Report" at bounding box center [602, 150] width 69 height 17
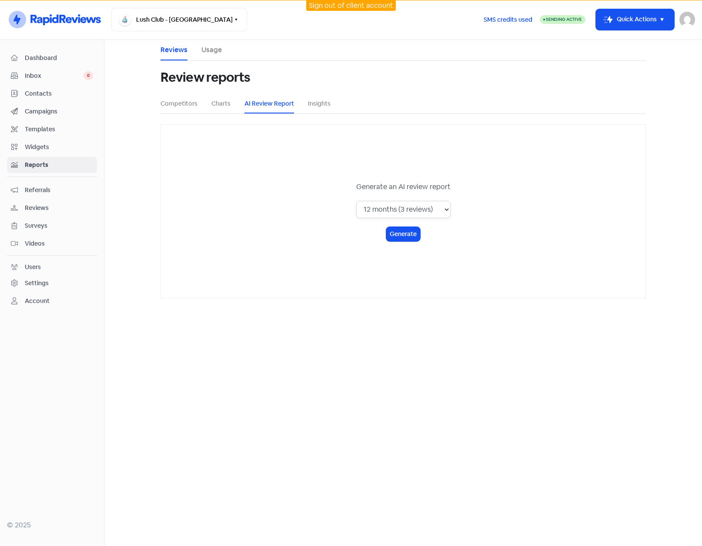
click at [448, 213] on select "1 month (0 reviews) 3 months (1 reviews) 6 months (1 reviews) 12 months (3 revi…" at bounding box center [403, 209] width 94 height 17
select select "all_time"
click at [356, 201] on select "1 month (0 reviews) 3 months (1 reviews) 6 months (1 reviews) 12 months (3 revi…" at bounding box center [403, 209] width 94 height 17
click at [392, 229] on button "Generate" at bounding box center [403, 234] width 34 height 14
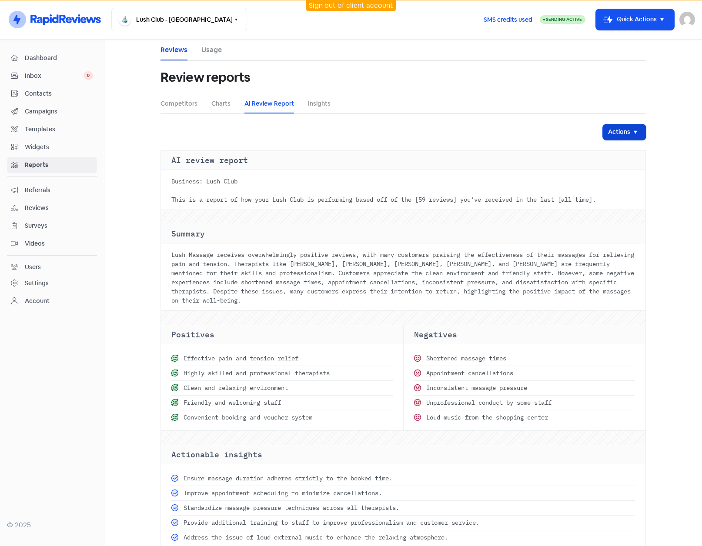
click at [630, 131] on icon "button" at bounding box center [635, 132] width 10 height 10
click at [407, 124] on div "Actions Download PDF report Send PDF report" at bounding box center [402, 132] width 485 height 16
click at [233, 17] on icon "button" at bounding box center [236, 19] width 7 height 7
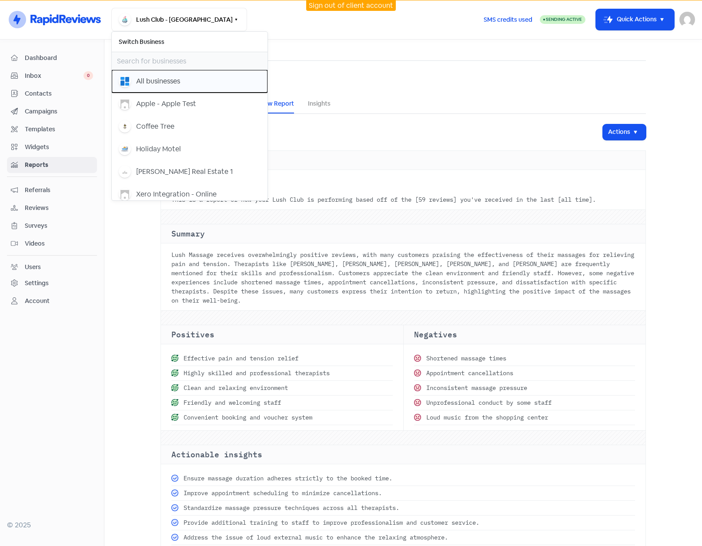
click at [160, 79] on div "All businesses" at bounding box center [158, 81] width 44 height 10
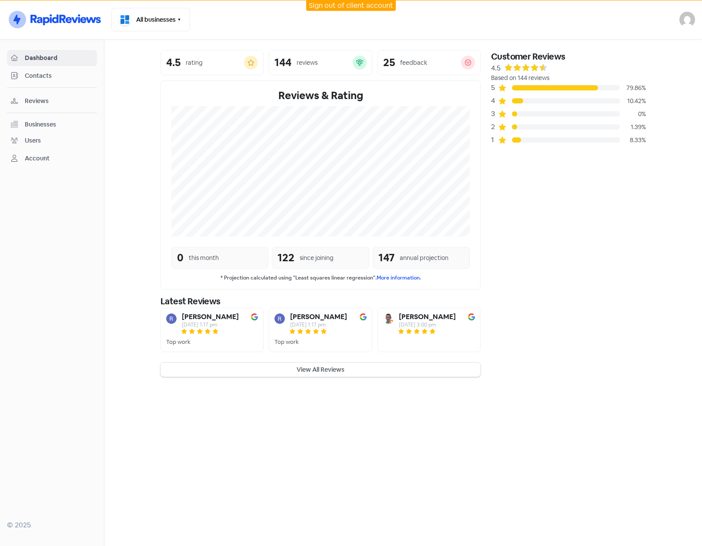
click at [125, 92] on section "4.5 rating 144 reviews 25 feedback Reviews & Rating 0 this month 122 since join…" at bounding box center [402, 214] width 597 height 348
click at [159, 16] on button "All businesses" at bounding box center [150, 19] width 79 height 23
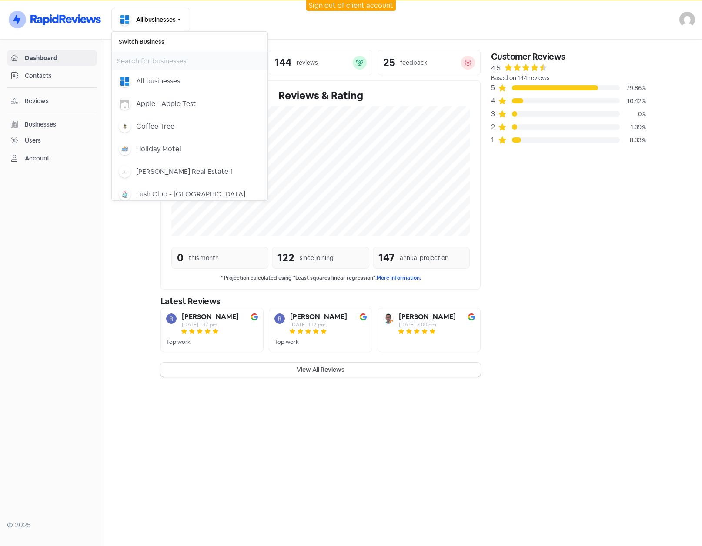
click at [41, 123] on div "Businesses" at bounding box center [40, 124] width 31 height 9
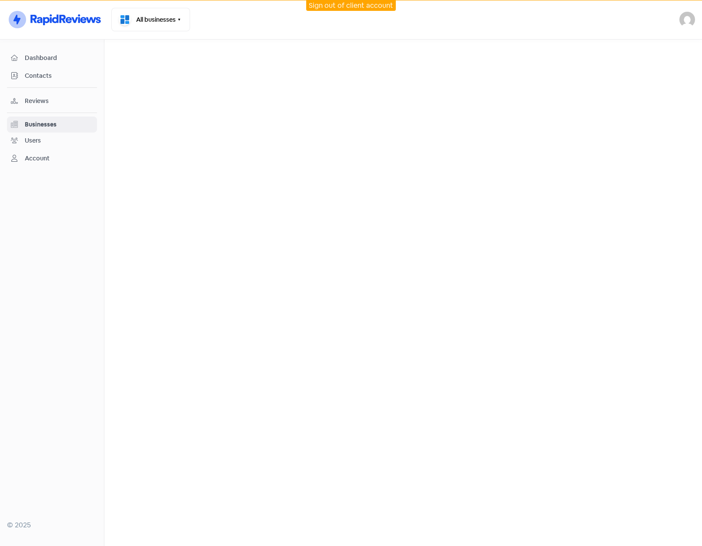
select select "12_months"
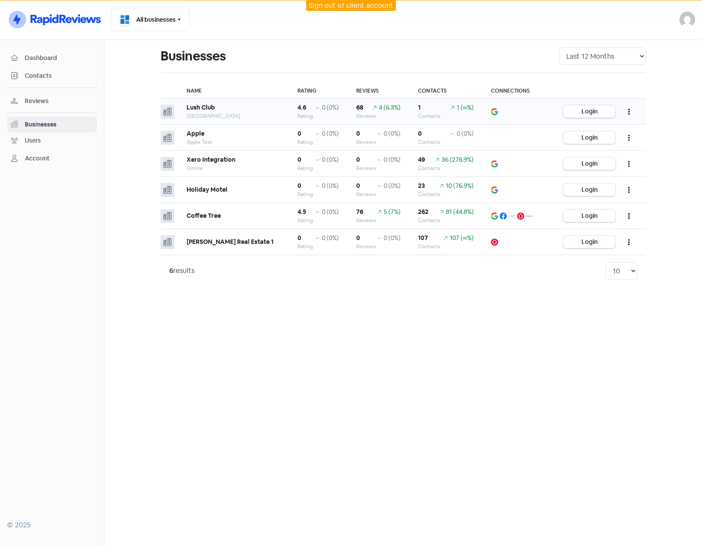
click at [592, 114] on button "Login" at bounding box center [589, 111] width 52 height 13
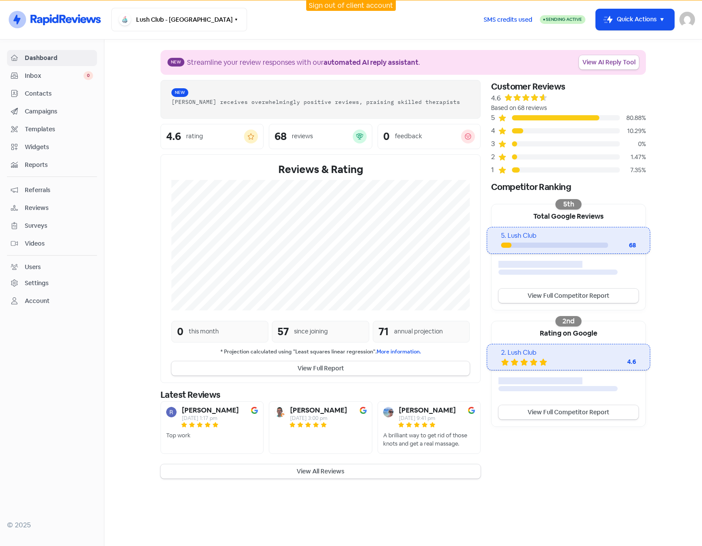
click at [40, 205] on span "Reviews" at bounding box center [59, 207] width 68 height 9
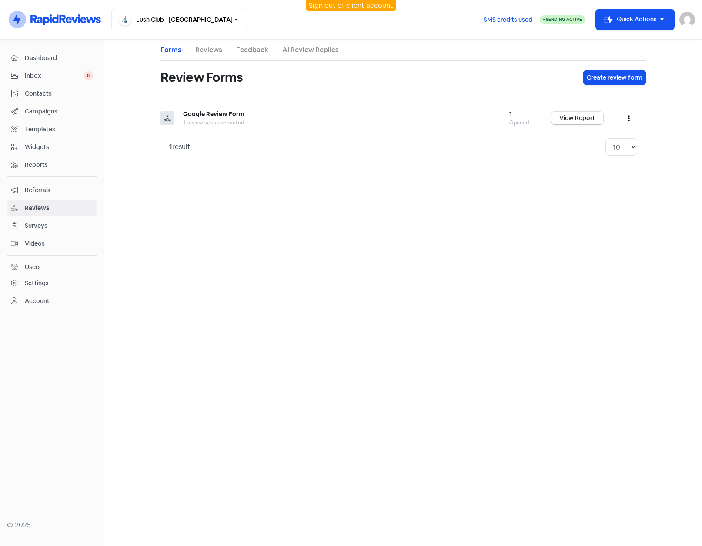
click at [318, 52] on link "AI Review Replies" at bounding box center [310, 50] width 57 height 10
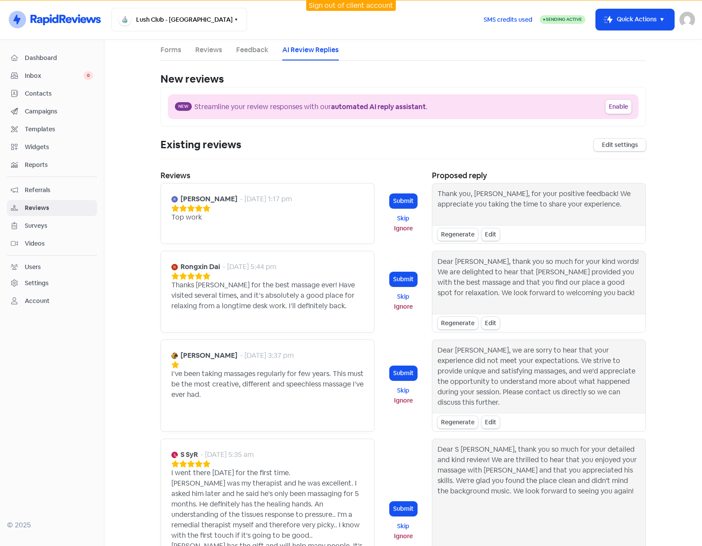
click at [616, 101] on button "Enable" at bounding box center [618, 107] width 26 height 14
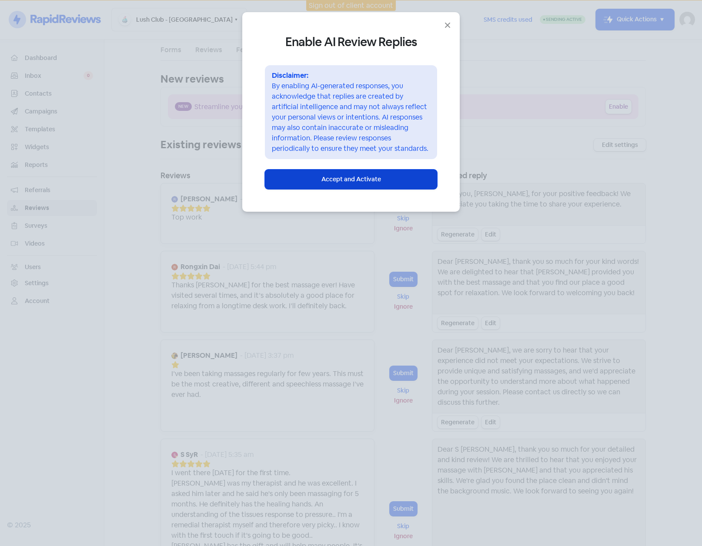
click at [370, 176] on span "Accept and Activate" at bounding box center [351, 179] width 60 height 9
select select "30"
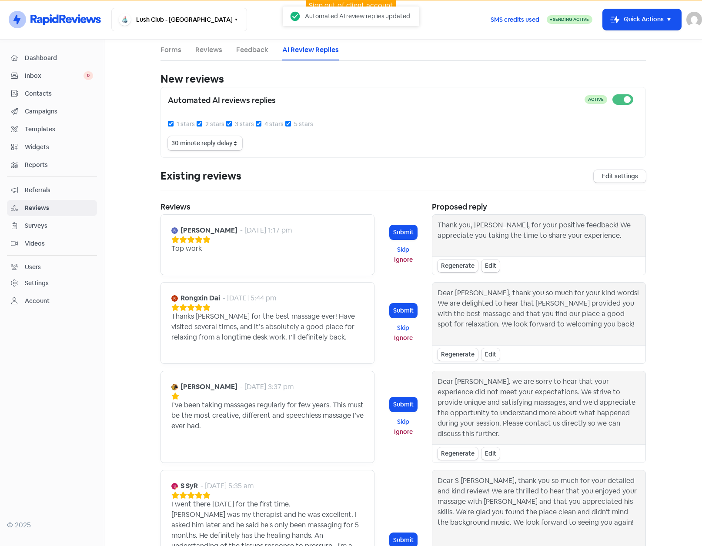
click at [638, 94] on label at bounding box center [638, 94] width 0 height 0
click at [638, 100] on input "checkbox" at bounding box center [641, 97] width 6 height 6
checkbox input "false"
click at [169, 123] on input "1 stars" at bounding box center [171, 124] width 6 height 6
checkbox input "false"
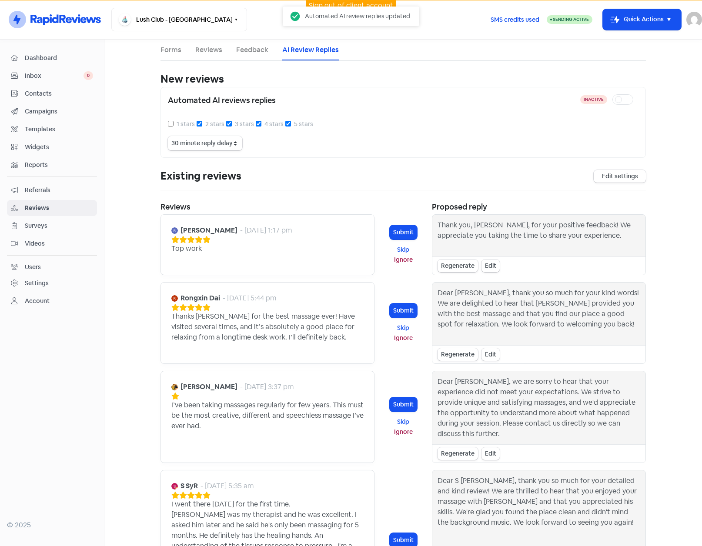
click at [196, 123] on input "2 stars" at bounding box center [199, 124] width 6 height 6
checkbox input "false"
click at [226, 123] on input "3 stars" at bounding box center [229, 124] width 6 height 6
checkbox input "false"
click at [235, 140] on select "15 minute reply delay 30 minute reply delay 1 hour reply delay 2 hour reply del…" at bounding box center [205, 143] width 74 height 14
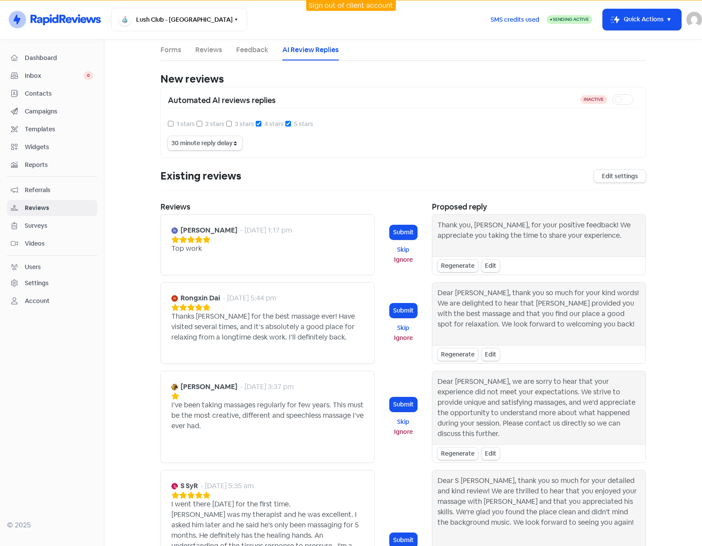
click at [314, 178] on div "Existing reviews Edit settings" at bounding box center [402, 179] width 485 height 22
click at [366, 140] on div "1 stars 2 stars 3 stars 4 stars 5 stars 15 minute reply delay 30 minute reply d…" at bounding box center [403, 135] width 470 height 32
click at [600, 175] on link "Edit settings" at bounding box center [619, 176] width 52 height 13
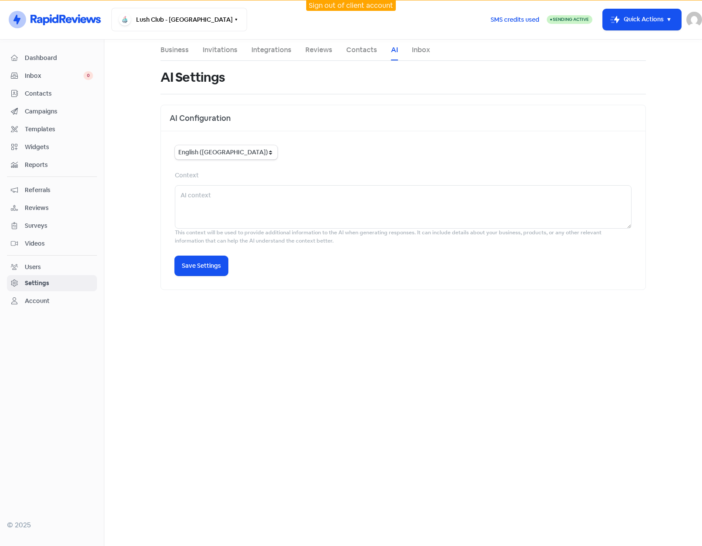
click at [37, 146] on span "Widgets" at bounding box center [59, 147] width 68 height 9
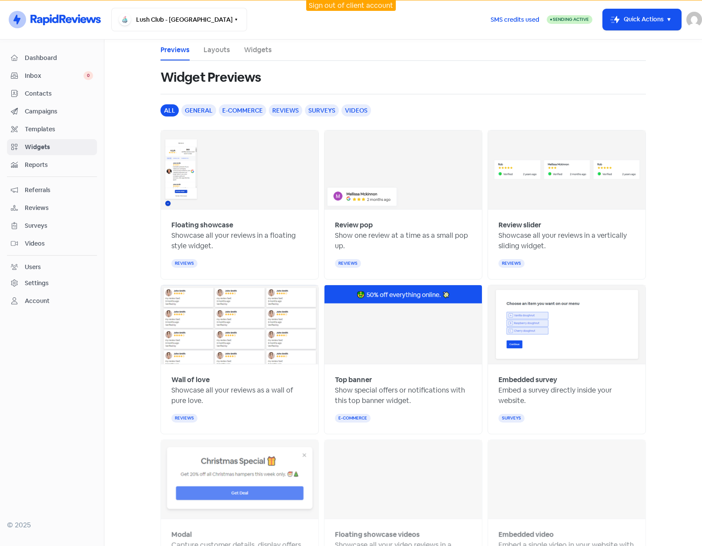
click at [37, 206] on span "Reviews" at bounding box center [59, 207] width 68 height 9
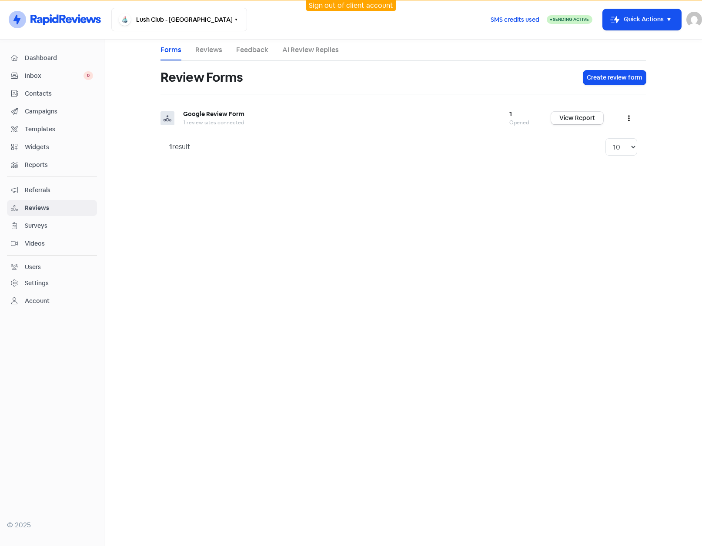
click at [307, 50] on link "AI Review Replies" at bounding box center [310, 50] width 57 height 10
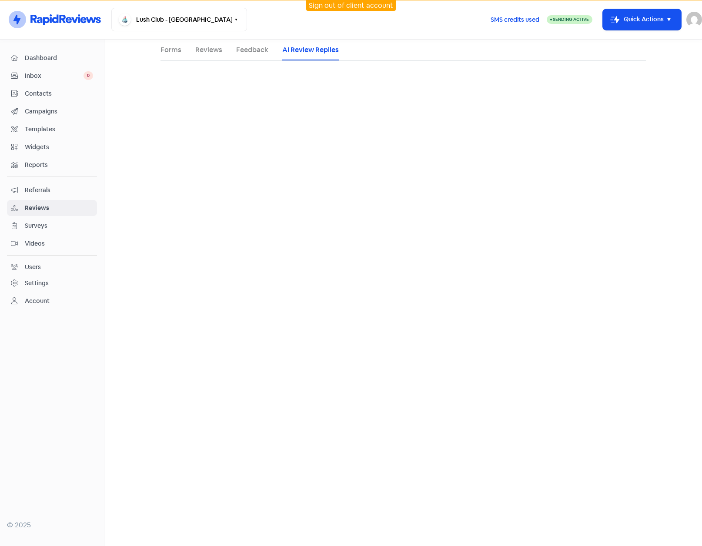
select select "30"
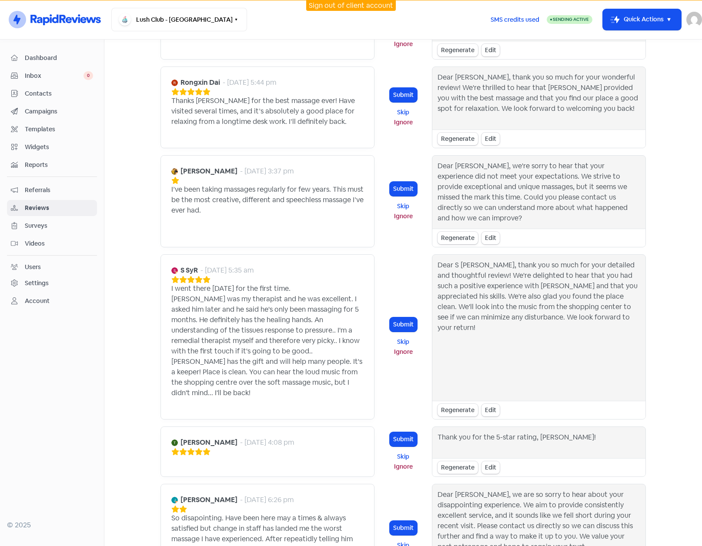
scroll to position [304, 0]
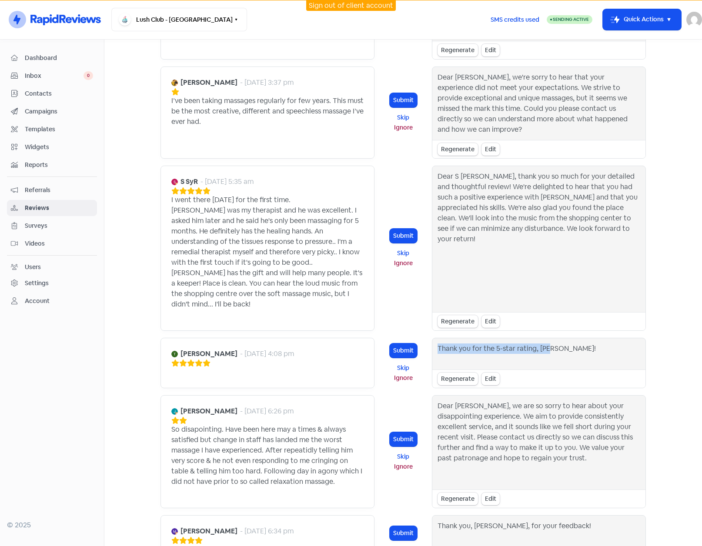
drag, startPoint x: 546, startPoint y: 329, endPoint x: 436, endPoint y: 329, distance: 110.4
click at [437, 343] on div "Thank you for the 5-star rating, Tim!" at bounding box center [516, 353] width 158 height 21
click at [438, 373] on div "Regenerate" at bounding box center [457, 379] width 40 height 13
click at [488, 373] on div "Edit" at bounding box center [490, 379] width 18 height 13
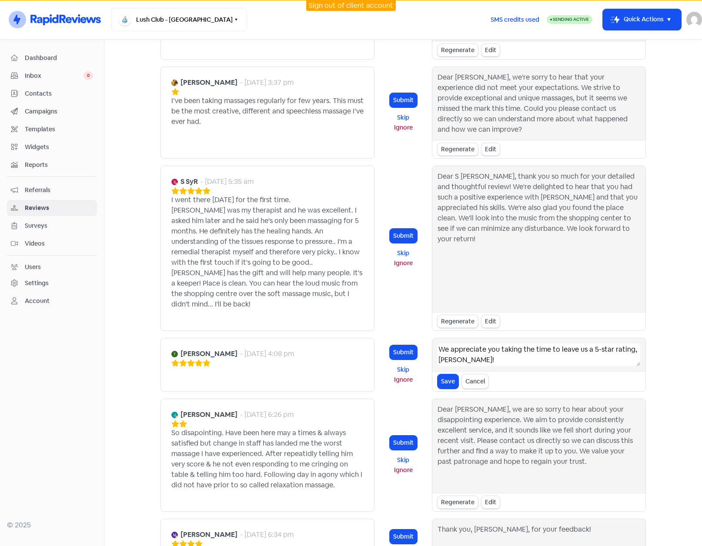
drag, startPoint x: 458, startPoint y: 339, endPoint x: 424, endPoint y: 321, distance: 38.5
click at [424, 338] on div "Tim morrissey - 11 Oct 2023, 4:08 pm Submit Skip Ignore We appreciate you takin…" at bounding box center [402, 365] width 485 height 54
click at [458, 343] on textarea "We appreciate you taking the time to leave us a 5-star rating, Tim!" at bounding box center [538, 354] width 203 height 23
click at [413, 151] on div "Royden Parker - 27 Jun 2025, 1:17 pm Top work Submit Skip Ignore Thank you, Roy…" at bounding box center [402, 273] width 485 height 727
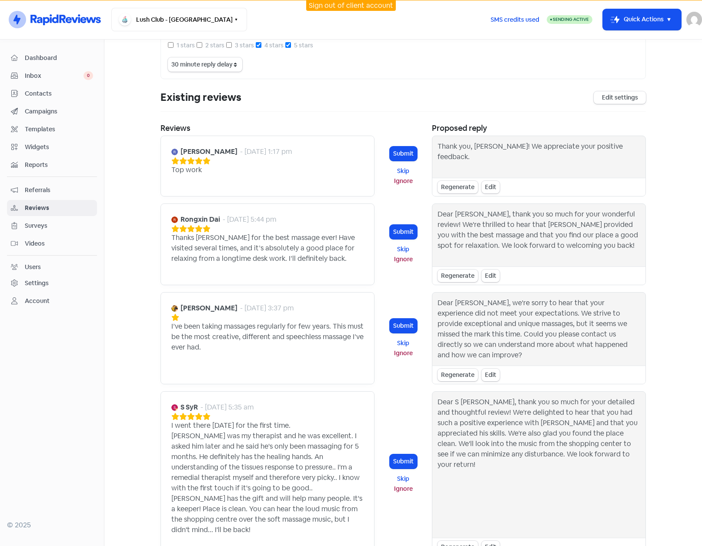
scroll to position [87, 0]
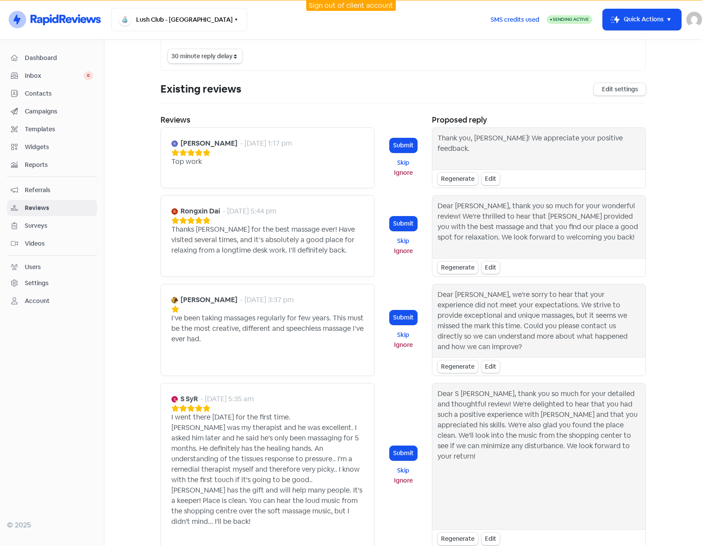
click at [405, 98] on div "Existing reviews Edit settings" at bounding box center [402, 92] width 485 height 22
click at [611, 87] on link "Edit settings" at bounding box center [619, 89] width 52 height 13
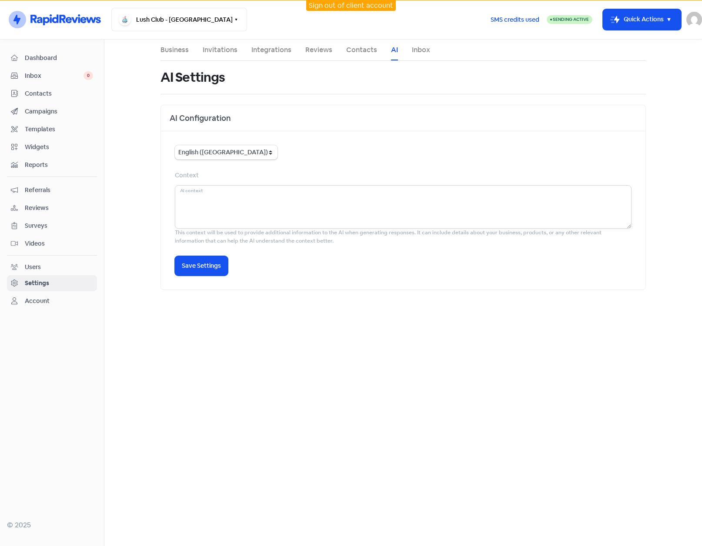
click at [185, 195] on textarea at bounding box center [403, 206] width 456 height 43
click at [35, 208] on span "Reviews" at bounding box center [59, 207] width 68 height 9
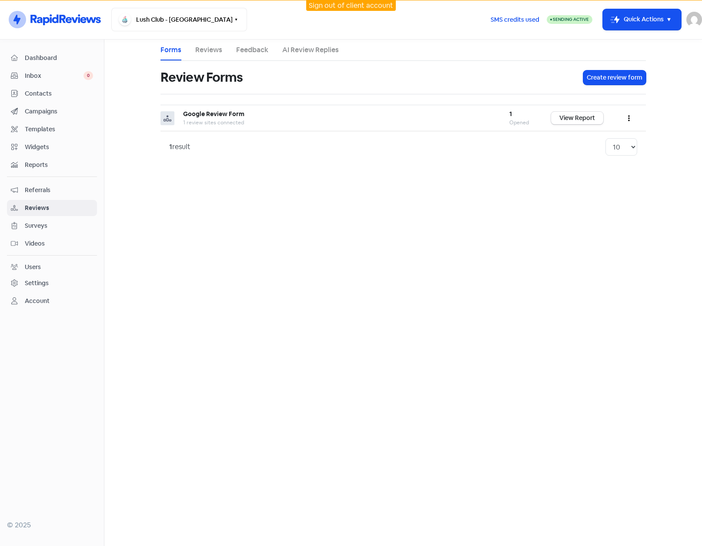
click at [211, 51] on link "Reviews" at bounding box center [208, 50] width 27 height 10
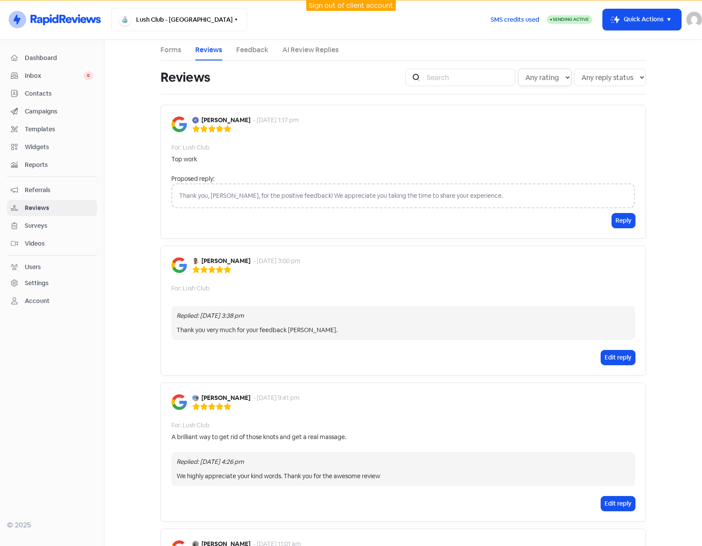
click at [562, 77] on select "Any rating 5 star 4 star 3 star 2 star 1 star" at bounding box center [544, 77] width 53 height 17
click at [615, 76] on select "Any reply status Has reply No reply" at bounding box center [610, 77] width 72 height 17
select select "false"
click at [574, 69] on select "Any reply status Has reply No reply" at bounding box center [610, 77] width 72 height 17
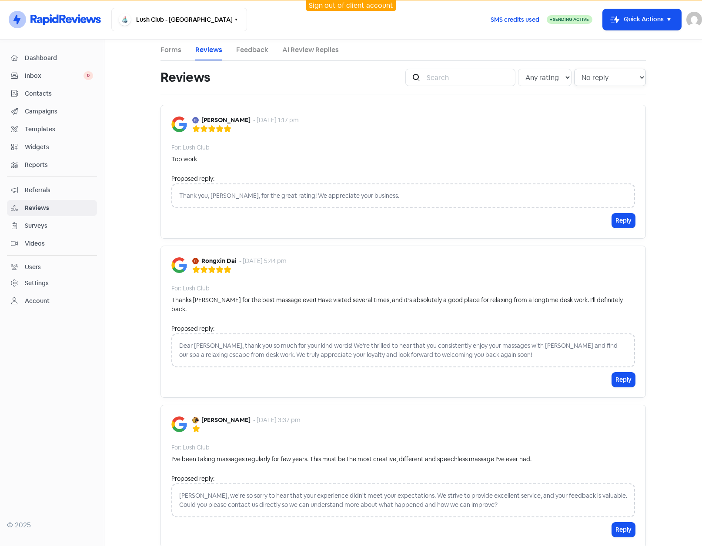
click at [592, 74] on select "Any reply status Has reply No reply" at bounding box center [610, 77] width 72 height 17
select select
click at [574, 69] on select "Any reply status Has reply No reply" at bounding box center [610, 77] width 72 height 17
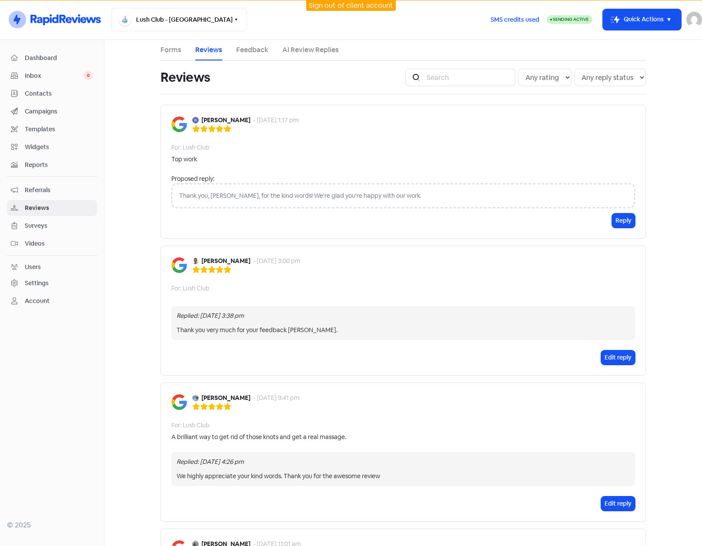
click at [441, 198] on div "Thank you, Royden, for the kind words! We're glad you're happy with our work." at bounding box center [402, 195] width 463 height 25
click at [612, 218] on button "Reply" at bounding box center [623, 220] width 23 height 14
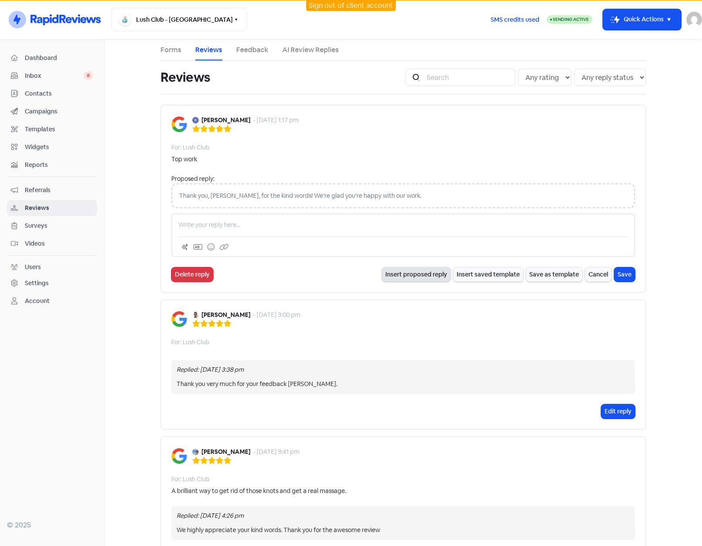
click at [417, 276] on button "Insert proposed reply" at bounding box center [416, 274] width 69 height 14
click at [333, 54] on link "AI Review Replies" at bounding box center [310, 50] width 57 height 10
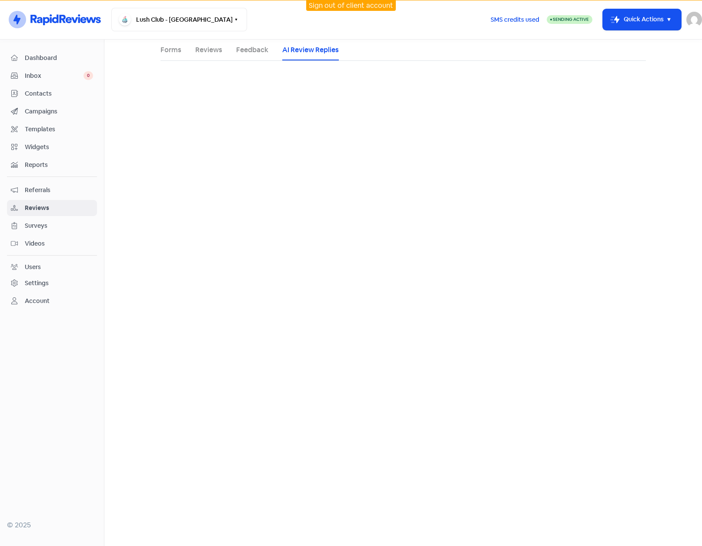
select select "30"
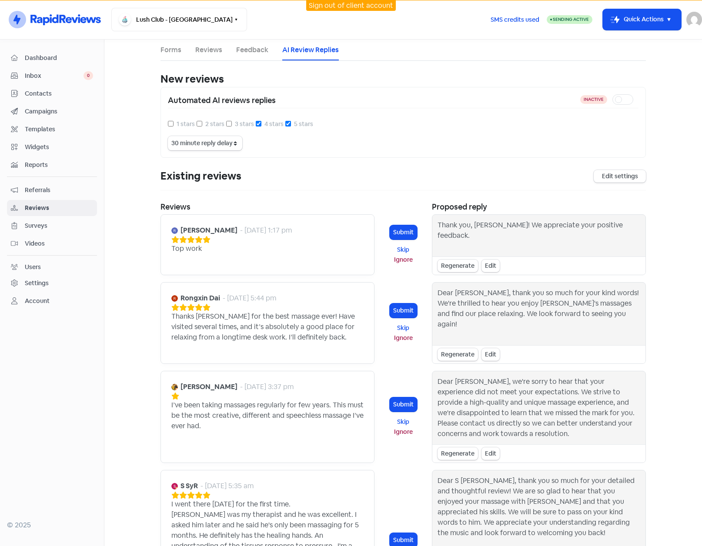
click at [376, 199] on div "New reviews Enable AI Review Replies Disclaimer: By enabling AI-generated respo…" at bounding box center [402, 520] width 485 height 898
click at [37, 206] on span "Reviews" at bounding box center [59, 207] width 68 height 9
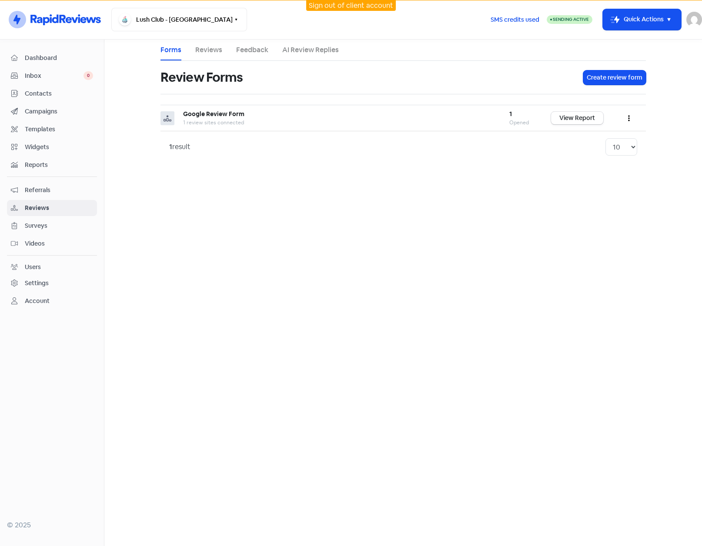
click at [37, 147] on span "Widgets" at bounding box center [59, 147] width 68 height 9
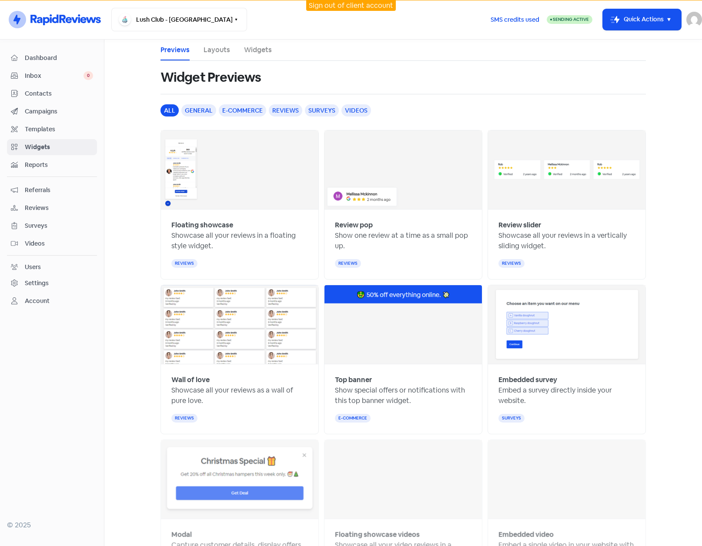
click at [249, 48] on link "Widgets" at bounding box center [258, 50] width 28 height 10
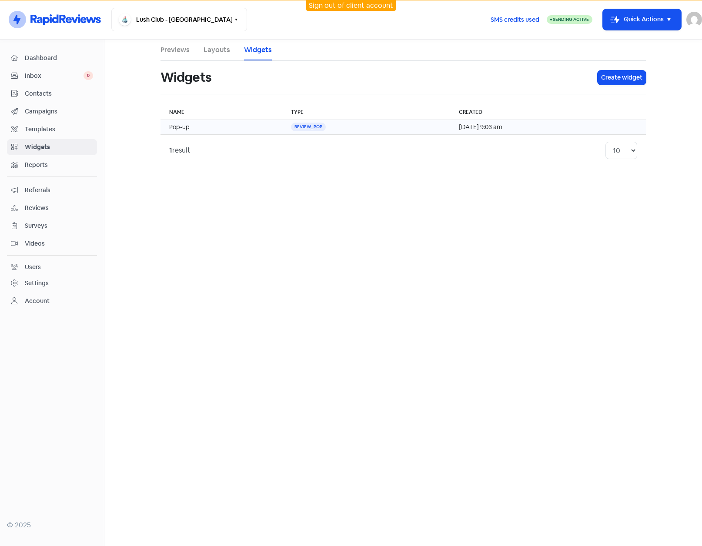
click at [347, 127] on td "review_pop" at bounding box center [366, 127] width 168 height 15
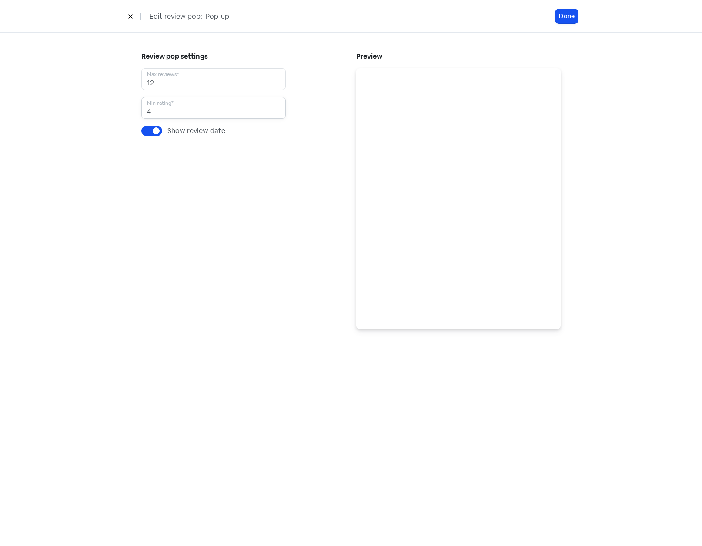
drag, startPoint x: 158, startPoint y: 110, endPoint x: 146, endPoint y: 110, distance: 12.2
click at [146, 110] on input "4" at bounding box center [213, 108] width 144 height 22
drag, startPoint x: 154, startPoint y: 81, endPoint x: 138, endPoint y: 79, distance: 16.6
click at [138, 79] on div "Review pop settings 12 Max reviews* 4 Min rating* Show review date" at bounding box center [243, 189] width 215 height 279
click at [156, 114] on input "4" at bounding box center [213, 108] width 144 height 22
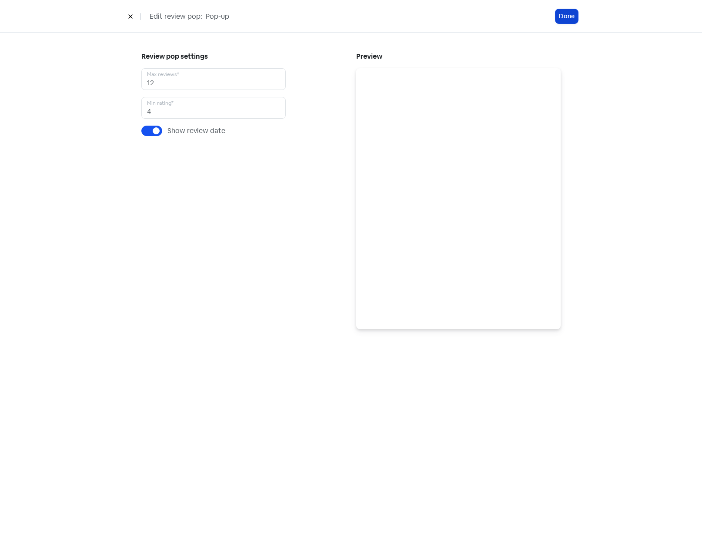
click at [564, 18] on button "Done" at bounding box center [566, 16] width 23 height 14
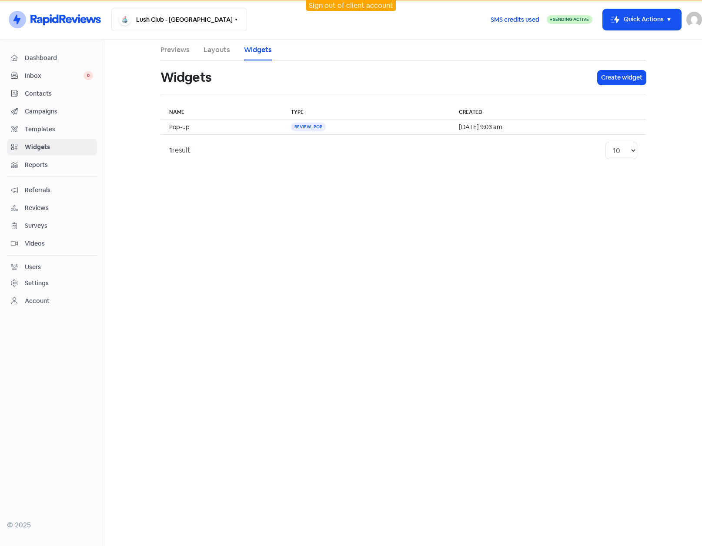
click at [40, 157] on link "Reports" at bounding box center [52, 165] width 90 height 16
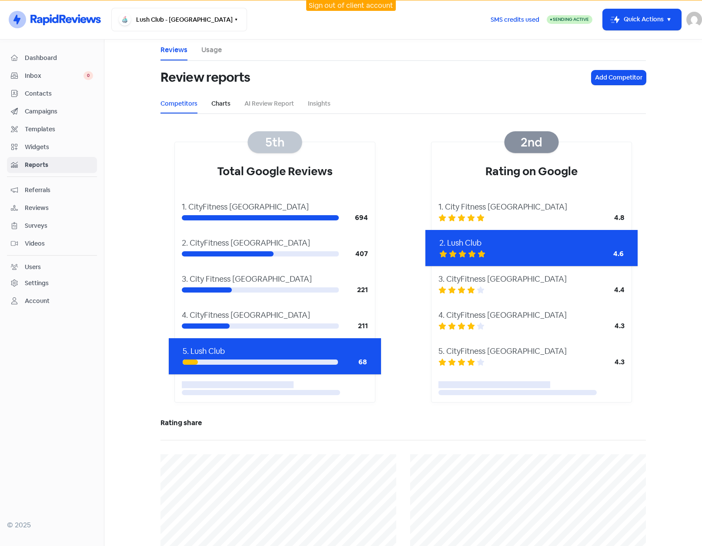
click at [225, 105] on link "Charts" at bounding box center [220, 103] width 19 height 9
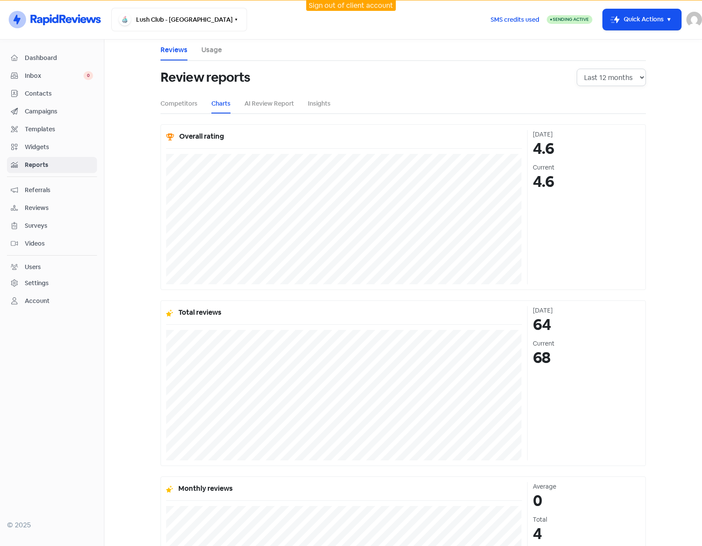
click at [587, 78] on select "Last 12 months Last 24 months Last 36 months" at bounding box center [610, 77] width 69 height 17
select select "24"
click at [576, 69] on select "Last 12 months Last 24 months Last 36 months" at bounding box center [610, 77] width 69 height 17
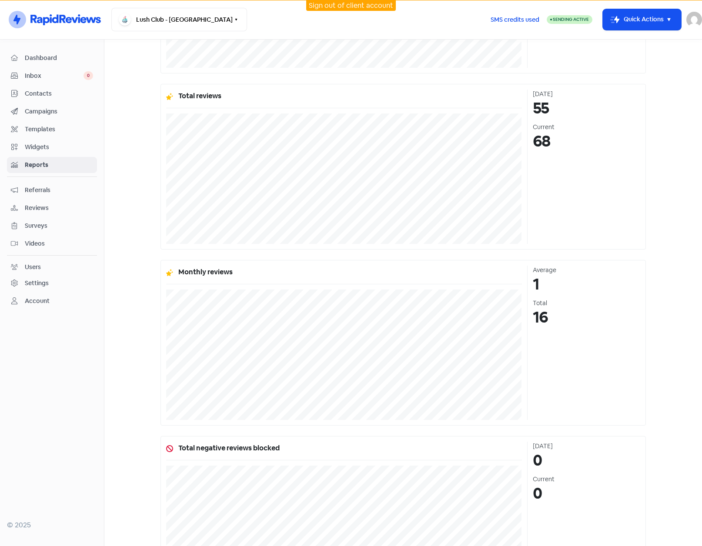
scroll to position [217, 0]
click at [652, 395] on main "Reviews Usage Review reports Last 12 months Last 24 months Last 36 months Compe…" at bounding box center [402, 293] width 597 height 506
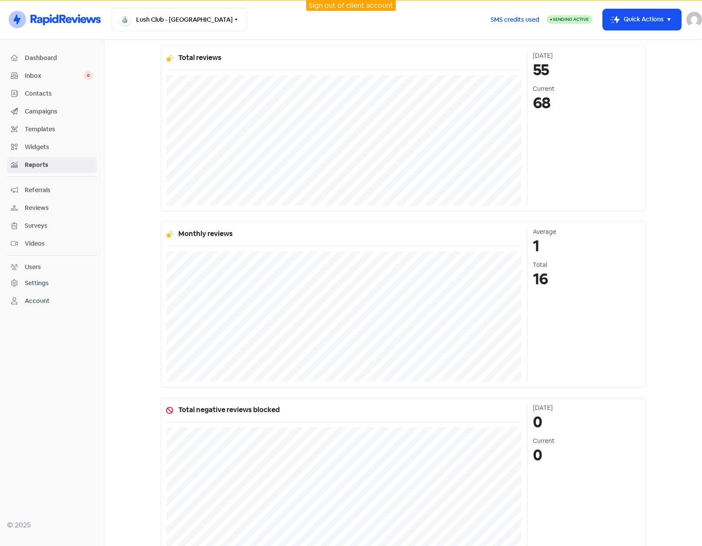
scroll to position [304, 0]
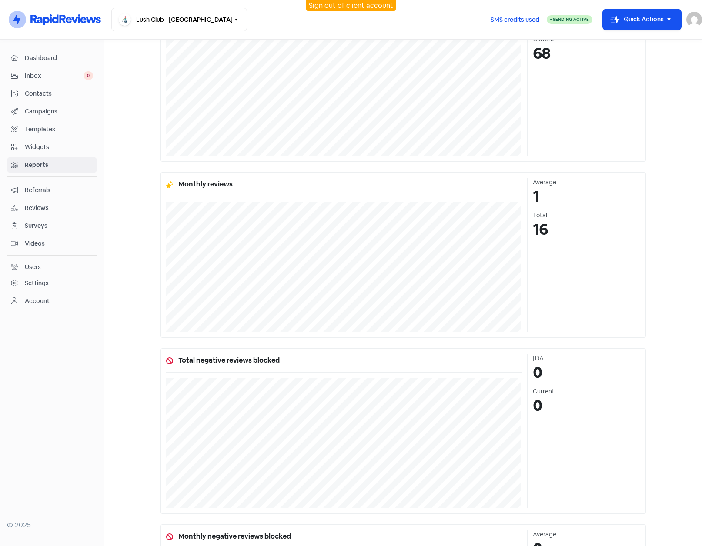
click at [685, 398] on main "Reviews Usage Review reports Last 12 months Last 24 months Last 36 months Compe…" at bounding box center [402, 293] width 597 height 506
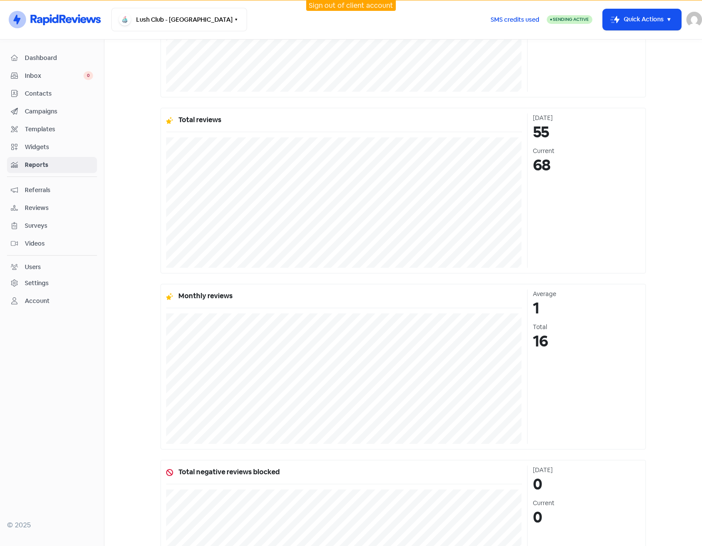
scroll to position [174, 0]
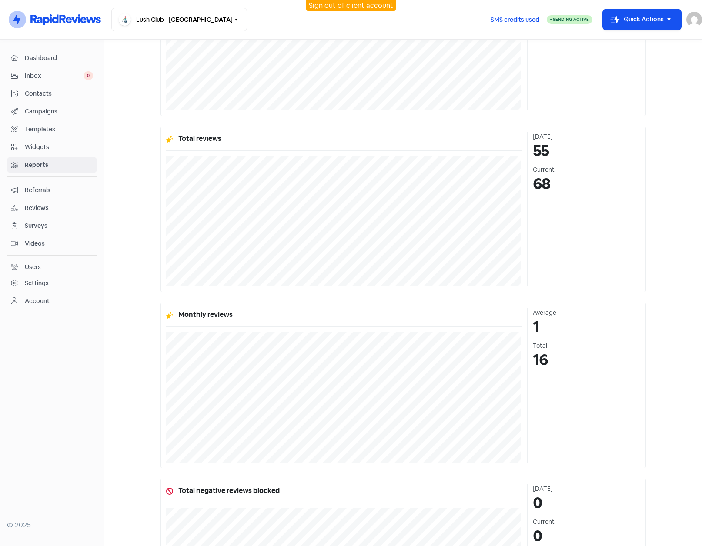
click at [34, 206] on span "Reviews" at bounding box center [59, 207] width 68 height 9
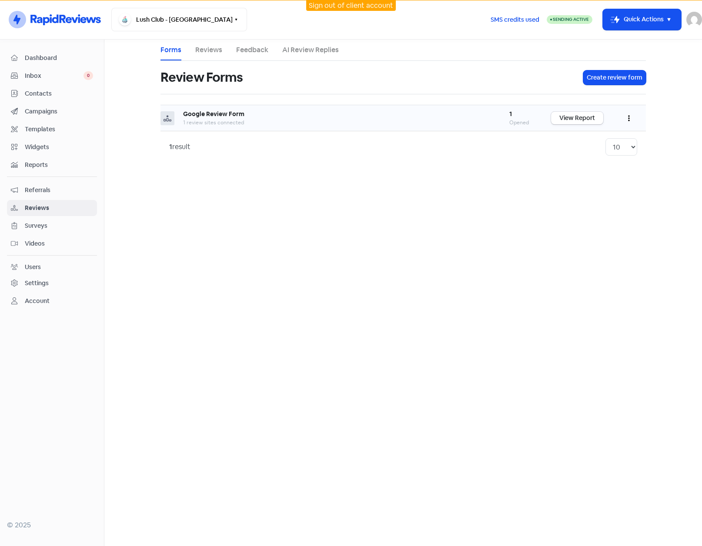
click at [626, 118] on button "button" at bounding box center [628, 118] width 17 height 20
click at [585, 155] on link "Edit" at bounding box center [599, 157] width 73 height 17
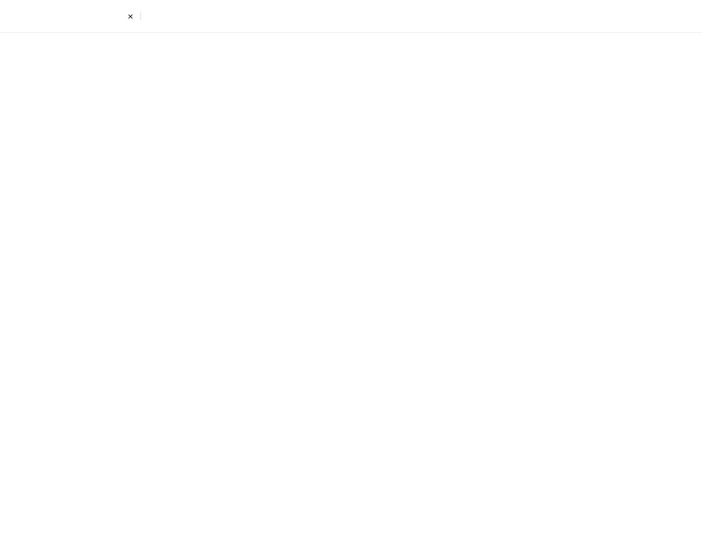
select select "2"
select select "4"
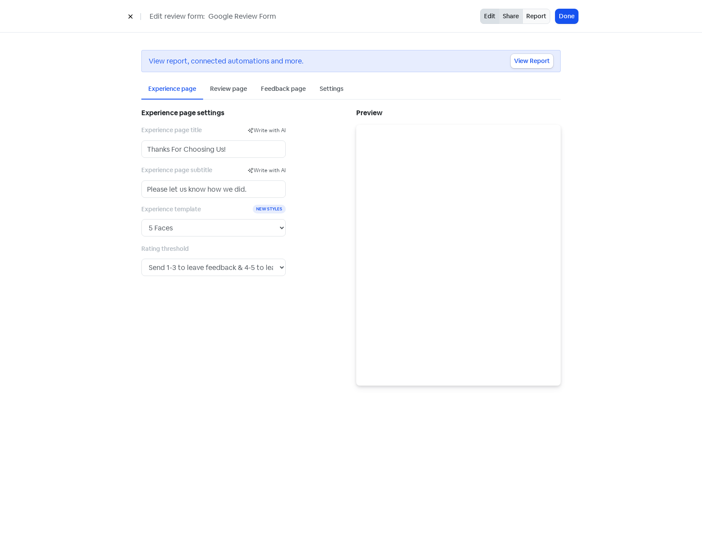
click at [507, 21] on link "Share" at bounding box center [511, 16] width 24 height 15
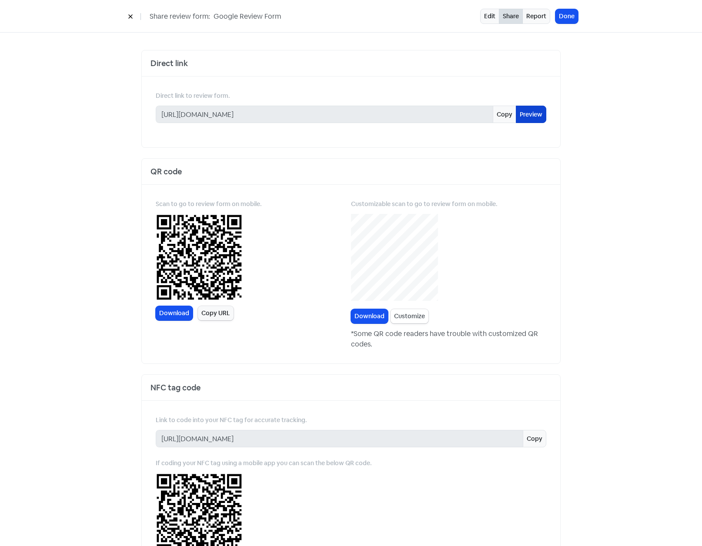
click at [527, 114] on link "Preview" at bounding box center [531, 114] width 30 height 17
click at [486, 18] on link "Edit" at bounding box center [489, 16] width 19 height 15
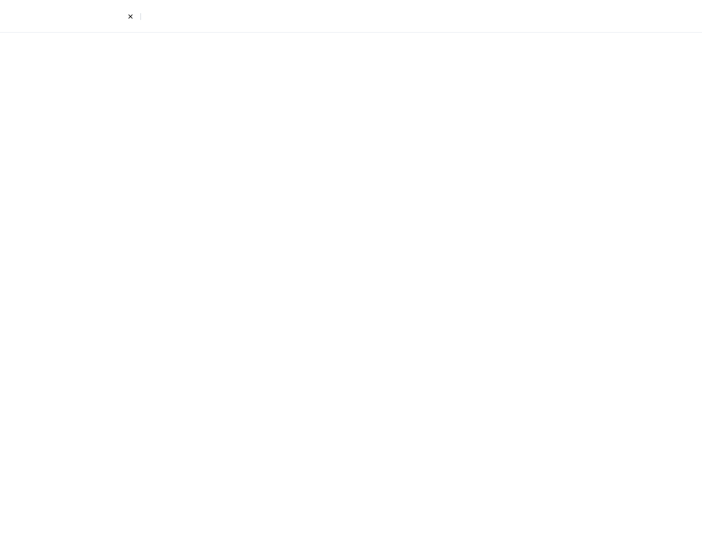
select select "2"
select select "4"
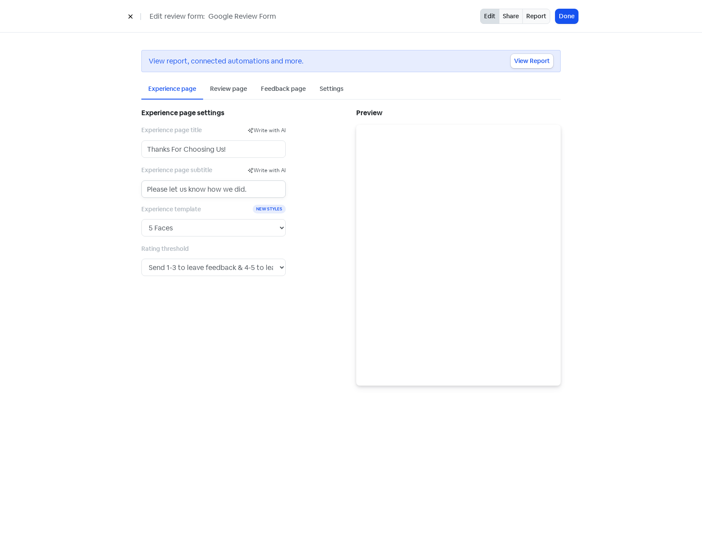
drag, startPoint x: 251, startPoint y: 189, endPoint x: 120, endPoint y: 184, distance: 131.3
click at [120, 184] on div "View report, connected automations and more. View Report Experience page Review…" at bounding box center [351, 218] width 496 height 370
drag, startPoint x: 239, startPoint y: 147, endPoint x: 150, endPoint y: 146, distance: 88.2
click at [161, 146] on input "Thanks For Choosing Us!" at bounding box center [213, 148] width 144 height 17
click at [196, 227] on select "5 Stars 5 Faces Like / Dislike 5 Numbers 5 Fancy Stars 5 Fancy Faces with Bar 5…" at bounding box center [213, 227] width 144 height 17
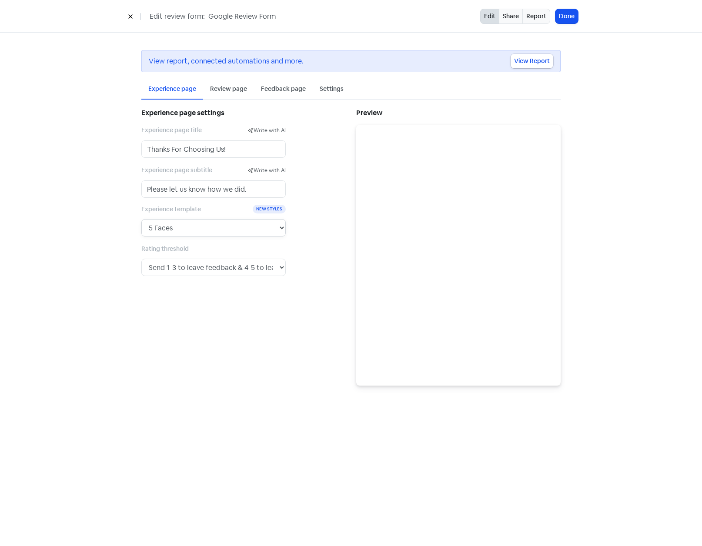
select select "8"
click at [141, 219] on select "5 Stars 5 Faces Like / Dislike 5 Numbers 5 Fancy Stars 5 Fancy Faces with Bar 5…" at bounding box center [213, 227] width 144 height 17
click at [226, 89] on div "Review page" at bounding box center [228, 88] width 37 height 9
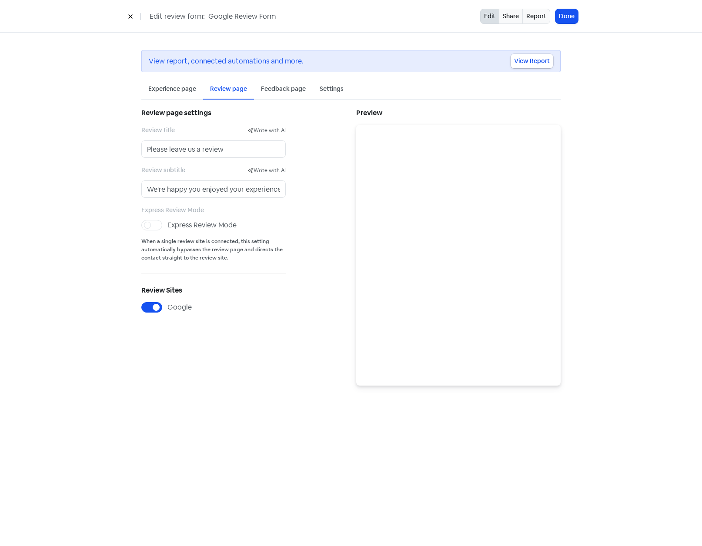
click at [285, 88] on div "Feedback page" at bounding box center [283, 88] width 45 height 9
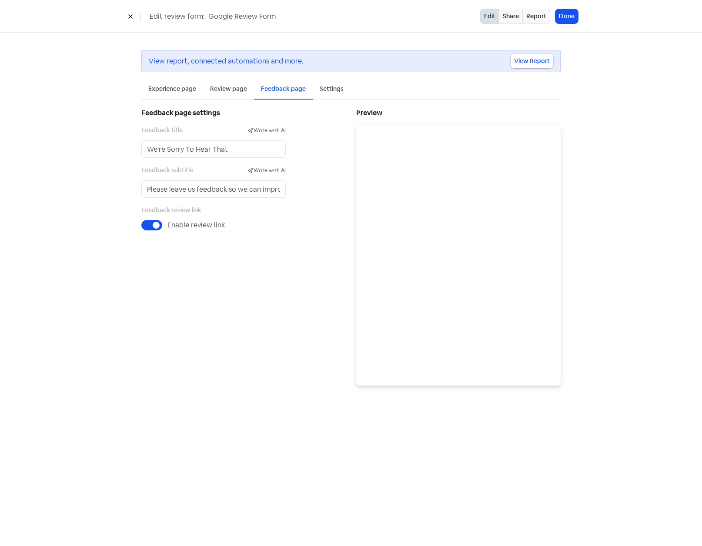
click at [182, 88] on div "Experience page" at bounding box center [172, 88] width 48 height 9
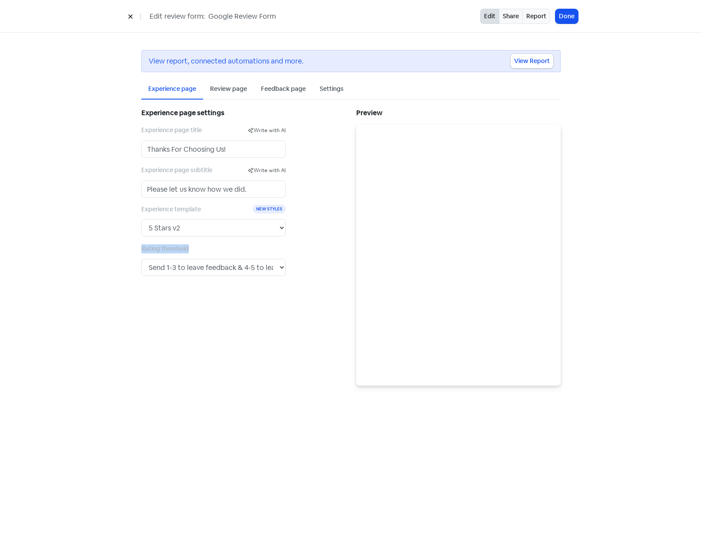
drag, startPoint x: 141, startPoint y: 250, endPoint x: 195, endPoint y: 250, distance: 53.5
click at [195, 250] on div "Rating threshold Send any rating to leave a review. Send 1 to leave feedback & …" at bounding box center [213, 259] width 144 height 33
drag, startPoint x: 195, startPoint y: 250, endPoint x: 234, endPoint y: 251, distance: 39.1
click at [234, 251] on div "Rating threshold Send any rating to leave a review. Send 1 to leave feedback & …" at bounding box center [213, 259] width 144 height 33
click at [279, 267] on select "Send any rating to leave a review. Send 1 to leave feedback & 2-5 to leave a re…" at bounding box center [213, 267] width 144 height 17
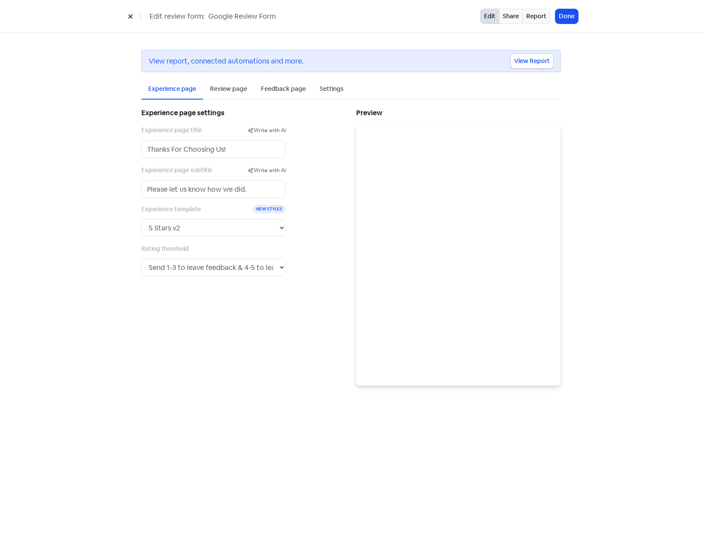
click at [232, 85] on div "Review page" at bounding box center [228, 88] width 37 height 9
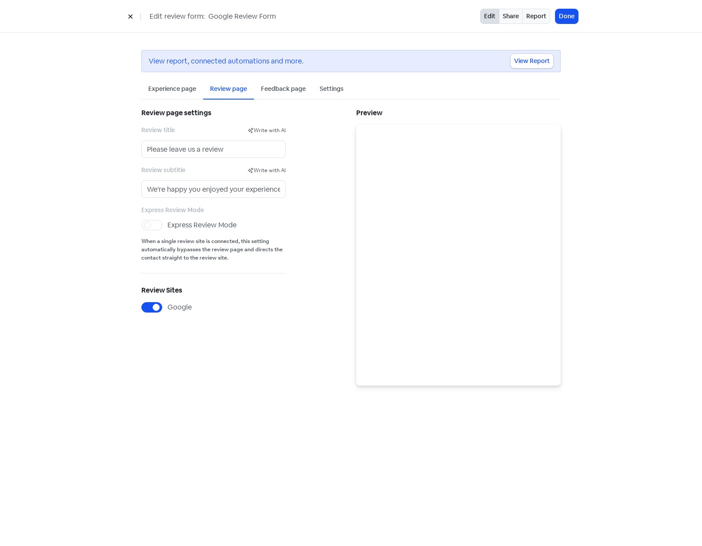
click at [167, 227] on label "Express Review Mode" at bounding box center [201, 225] width 69 height 10
click at [167, 226] on input "Express Review Mode" at bounding box center [170, 223] width 6 height 6
checkbox input "true"
click at [563, 16] on button "Done" at bounding box center [566, 16] width 23 height 14
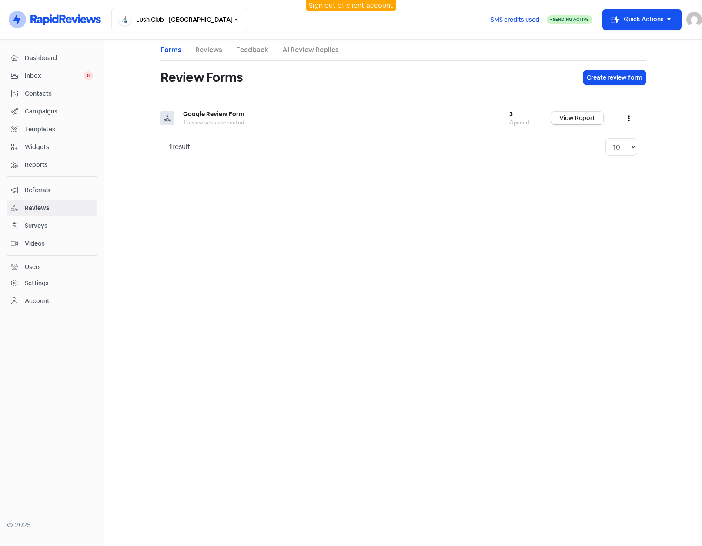
click at [45, 89] on div "Contacts" at bounding box center [52, 94] width 82 height 10
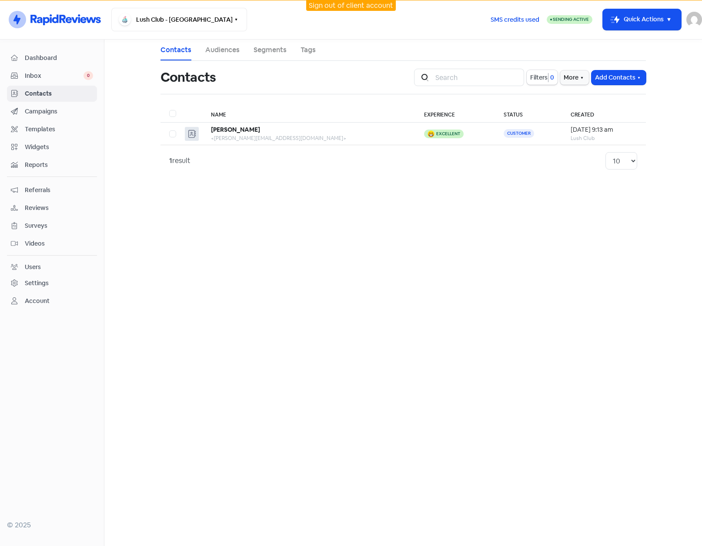
click at [43, 108] on span "Campaigns" at bounding box center [59, 111] width 68 height 9
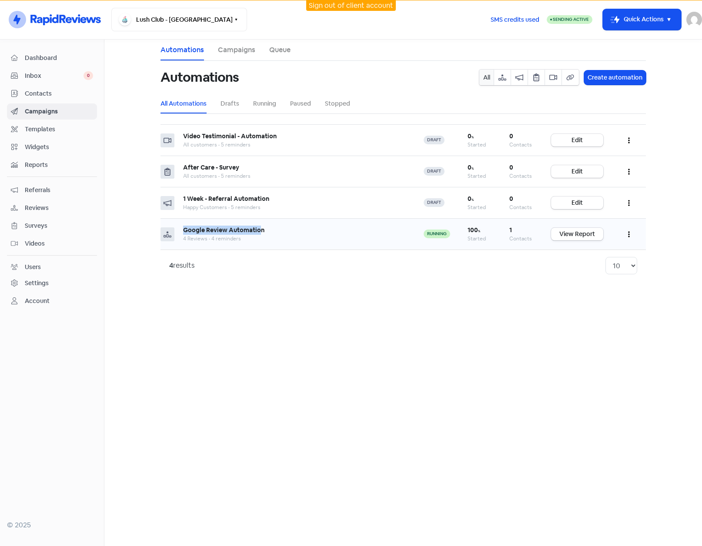
drag, startPoint x: 183, startPoint y: 230, endPoint x: 261, endPoint y: 230, distance: 77.4
click at [261, 230] on b "Google Review Automation" at bounding box center [223, 230] width 81 height 8
click at [623, 232] on button "button" at bounding box center [628, 234] width 17 height 20
click at [594, 253] on button "Edit" at bounding box center [602, 255] width 69 height 17
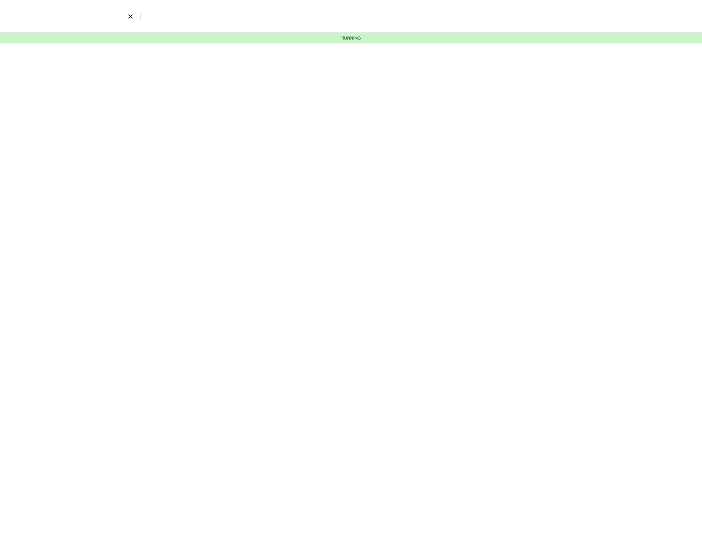
select select "3"
select select "9"
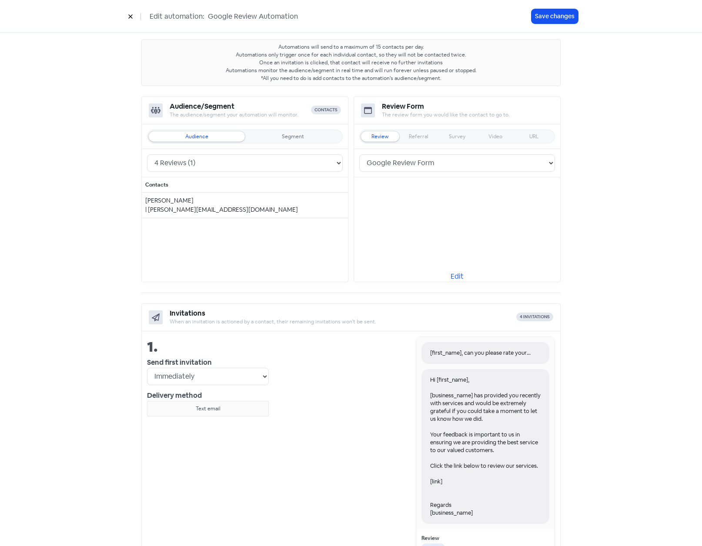
scroll to position [43, 0]
click at [348, 145] on div "Audience/Segment The audience/segment your automation will monitor. contacts Au…" at bounding box center [350, 188] width 419 height 186
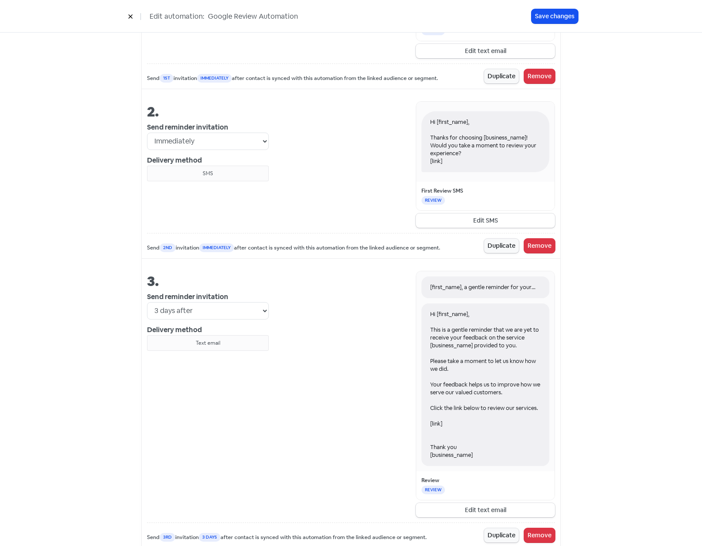
scroll to position [565, 0]
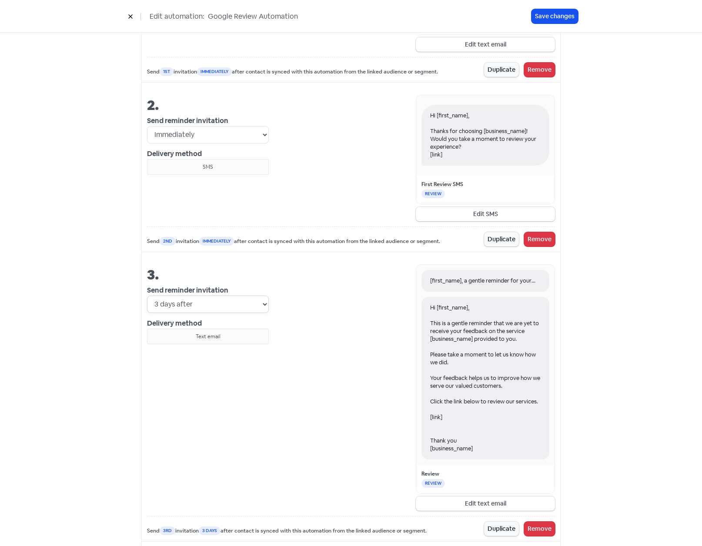
click at [191, 302] on select "Immediately 1 day after 2 days after 3 days after 4 days after 5 days after 6 d…" at bounding box center [208, 304] width 122 height 17
click at [299, 289] on div "[first_name], a gentle reminder for your feedback. Hi [first_name], This is a g…" at bounding box center [412, 387] width 286 height 246
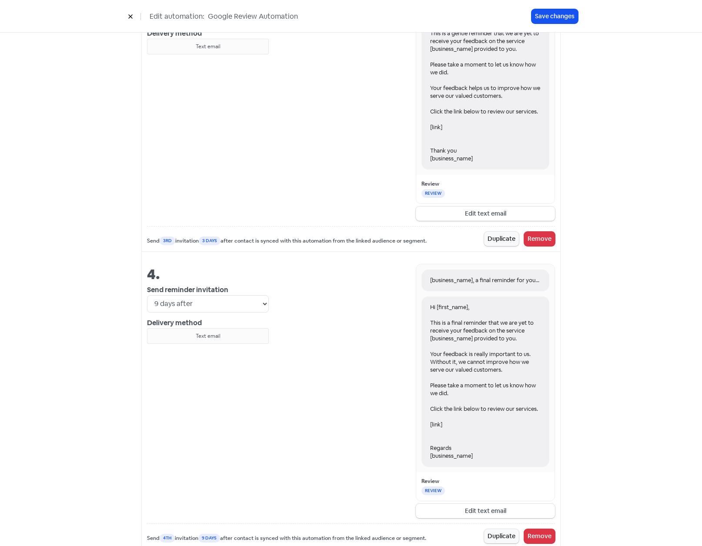
scroll to position [901, 0]
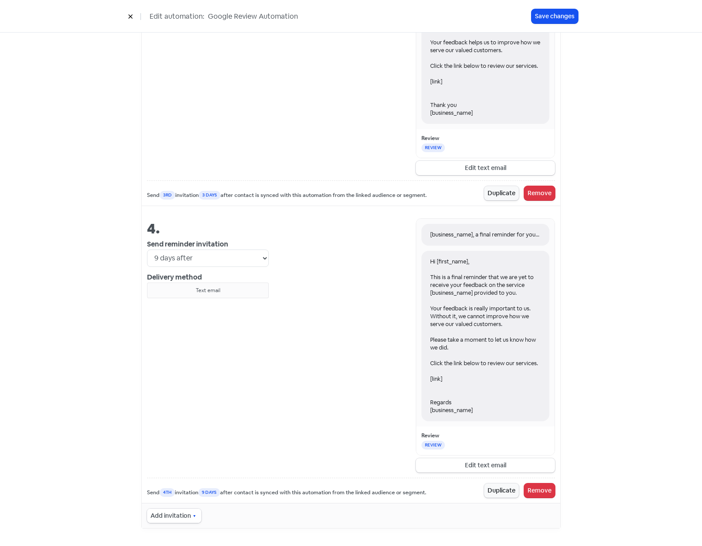
click at [193, 516] on icon "button" at bounding box center [194, 515] width 7 height 7
click at [287, 355] on div "[business_name], a final reminder for your feedback. Hi [first_name], This is a…" at bounding box center [412, 345] width 286 height 254
click at [258, 258] on select "Immediately 1 day after 2 days after 3 days after 4 days after 5 days after 6 d…" at bounding box center [208, 258] width 122 height 17
click at [319, 254] on div "[business_name], a final reminder for your feedback. Hi [first_name], This is a…" at bounding box center [412, 345] width 286 height 254
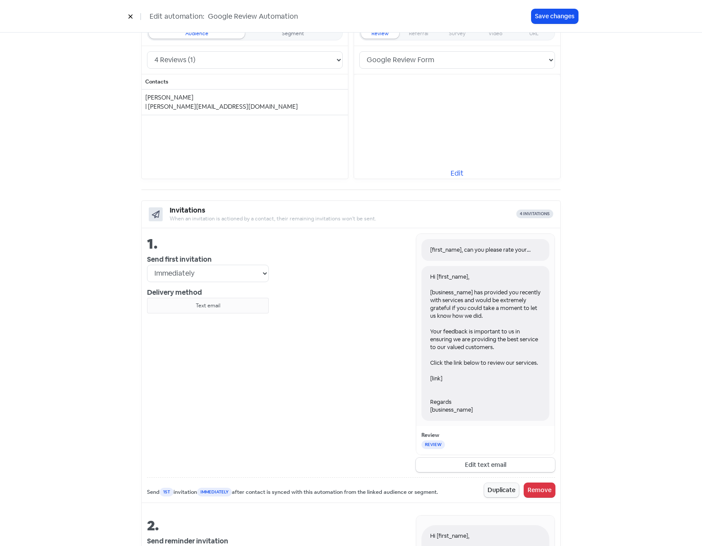
scroll to position [0, 0]
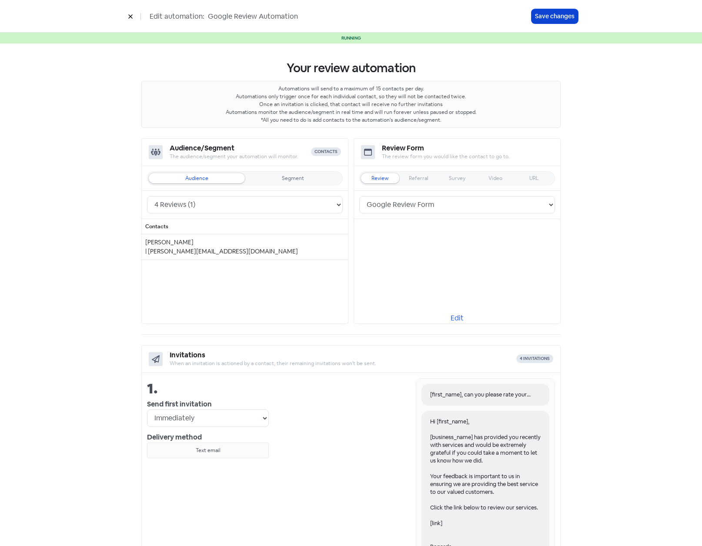
click at [561, 10] on button "Save changes" at bounding box center [554, 16] width 47 height 14
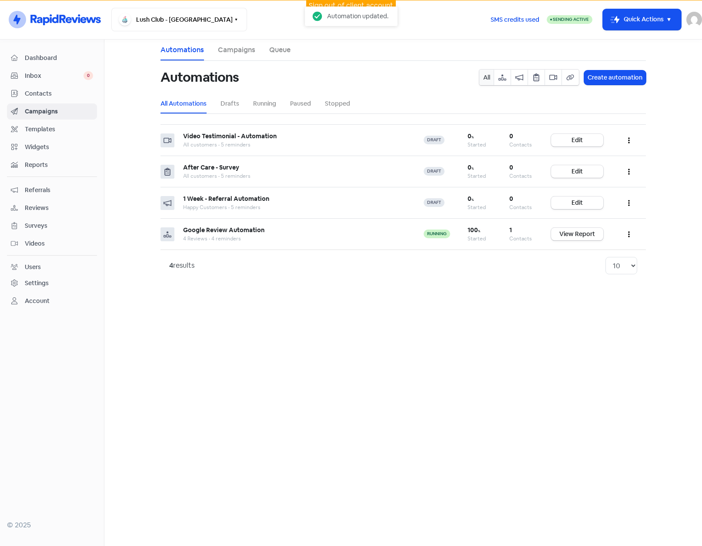
click at [36, 100] on link "Contacts" at bounding box center [52, 94] width 90 height 16
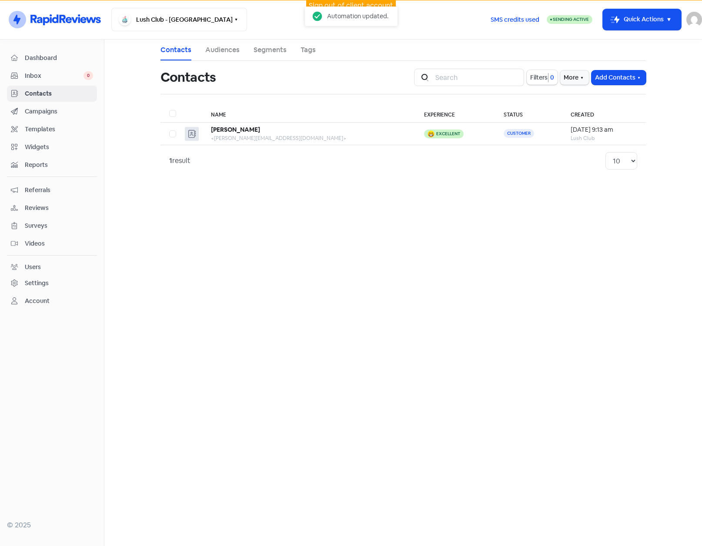
click at [266, 48] on link "Segments" at bounding box center [269, 50] width 33 height 10
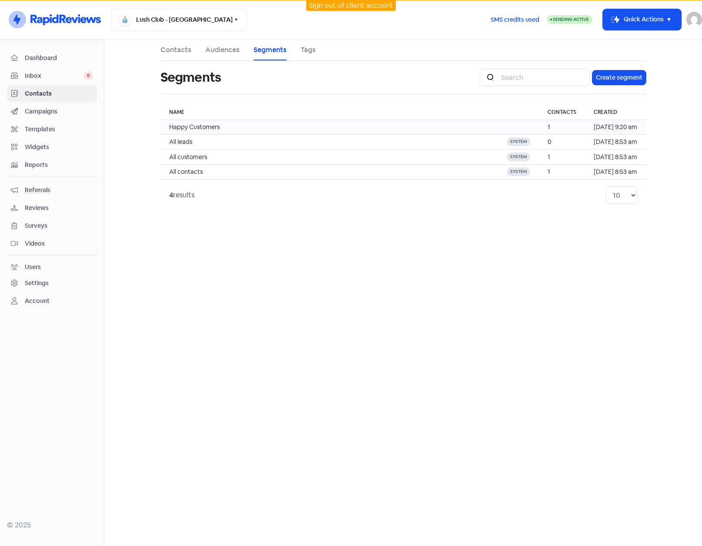
click at [284, 123] on td "Happy Customers" at bounding box center [328, 127] width 337 height 15
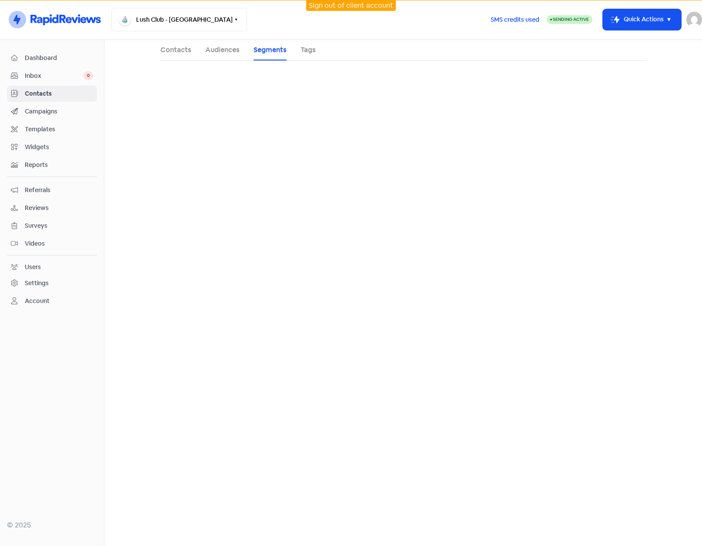
select select "experience"
select select "positive"
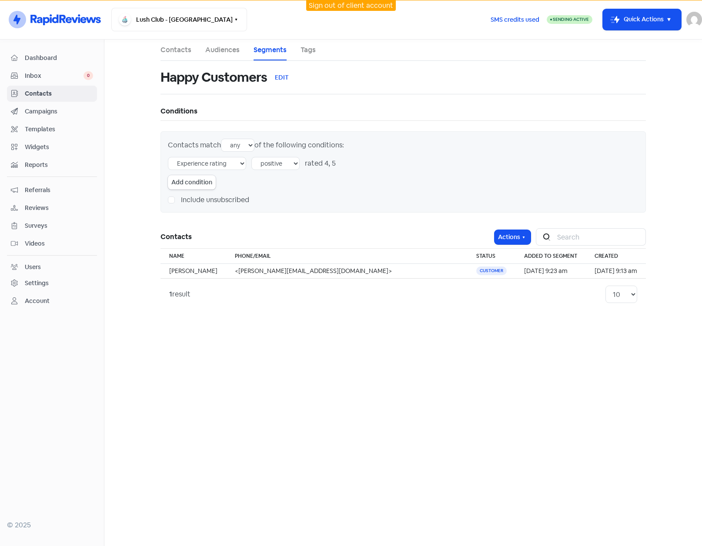
click at [155, 89] on div "Happy Customers EDIT" at bounding box center [397, 77] width 485 height 28
click at [146, 110] on main "Contacts Audiences Segments Tags Happy Customers EDIT Conditions Contacts match…" at bounding box center [402, 293] width 597 height 506
click at [33, 206] on span "Reviews" at bounding box center [59, 207] width 68 height 9
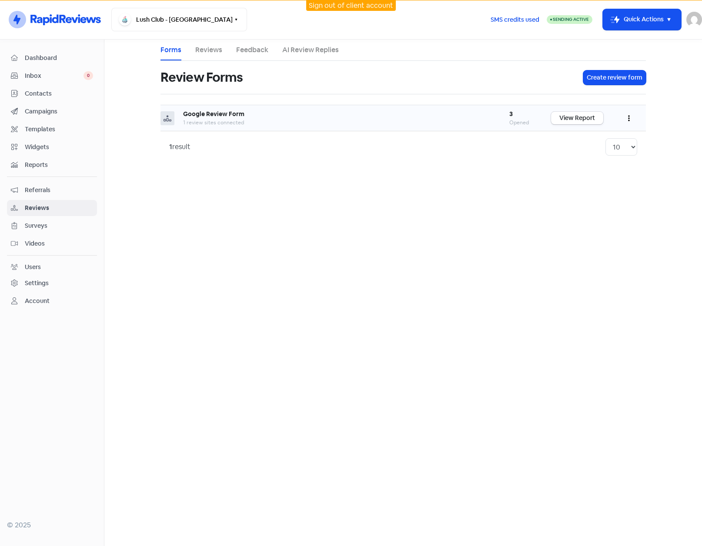
click at [628, 120] on icon "button" at bounding box center [629, 118] width 2 height 7
click at [580, 175] on link "Share" at bounding box center [599, 174] width 73 height 17
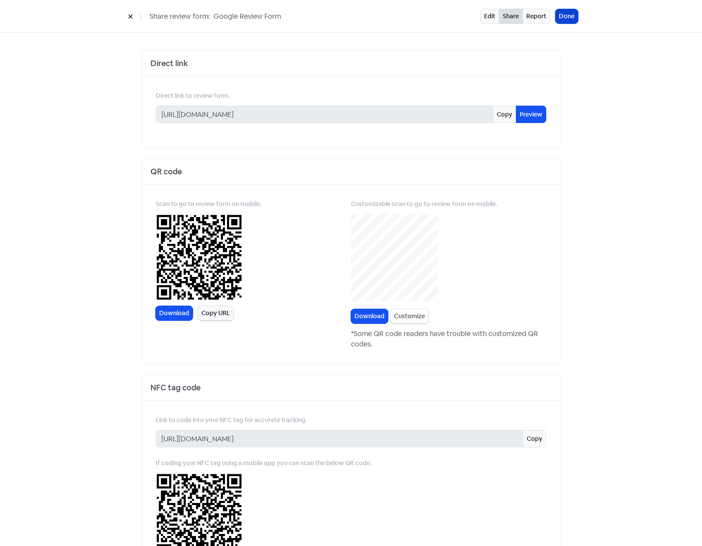
click at [567, 17] on button "Done" at bounding box center [566, 16] width 23 height 14
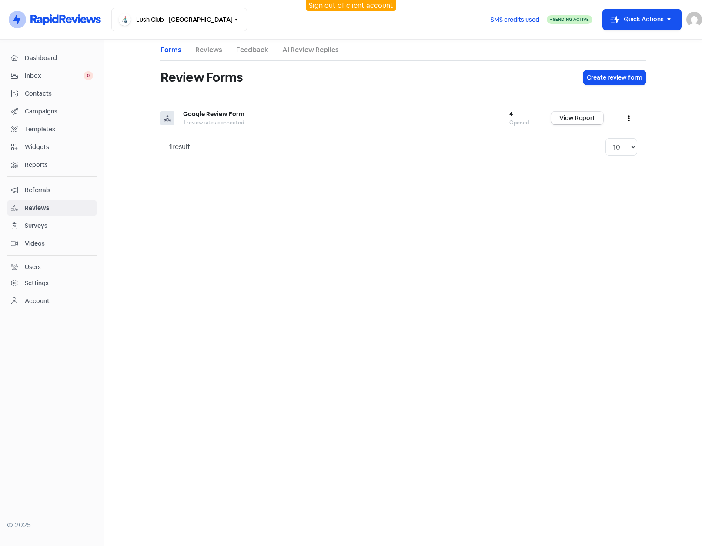
click at [30, 97] on span "Contacts" at bounding box center [59, 93] width 68 height 9
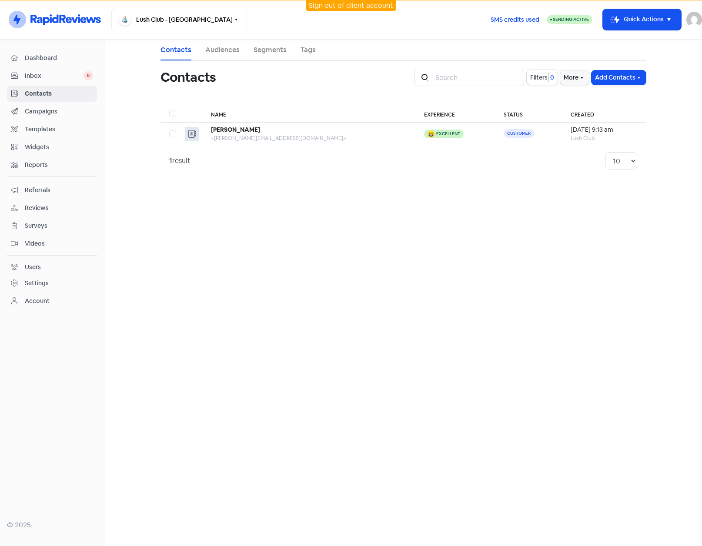
click at [539, 81] on span "Filters" at bounding box center [538, 77] width 17 height 9
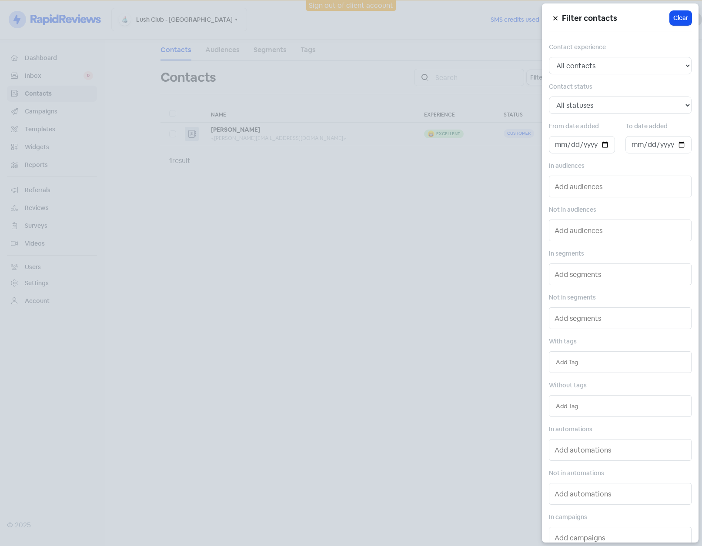
click at [520, 64] on div at bounding box center [351, 273] width 702 height 546
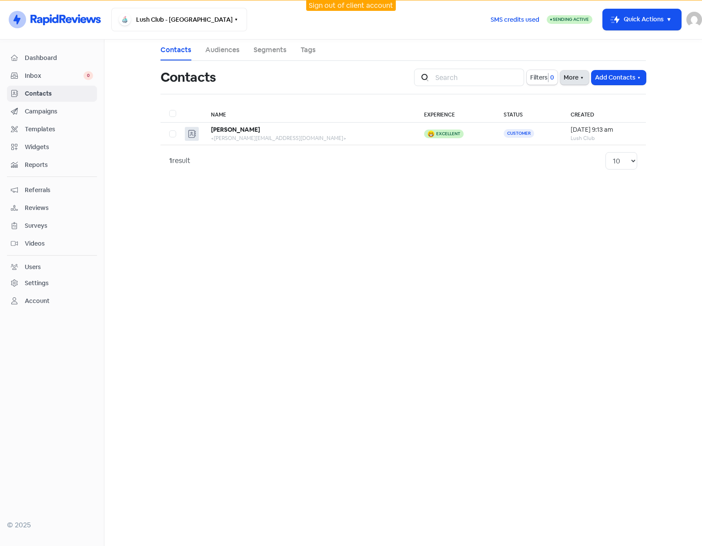
click at [576, 80] on button "More" at bounding box center [574, 77] width 29 height 14
click at [541, 98] on link "External Contact Forms" at bounding box center [546, 96] width 87 height 17
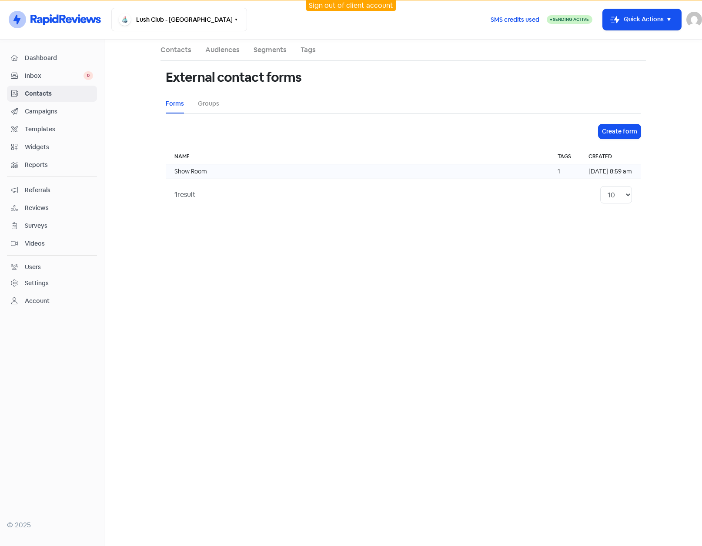
click at [389, 170] on td "Show Room" at bounding box center [357, 171] width 383 height 15
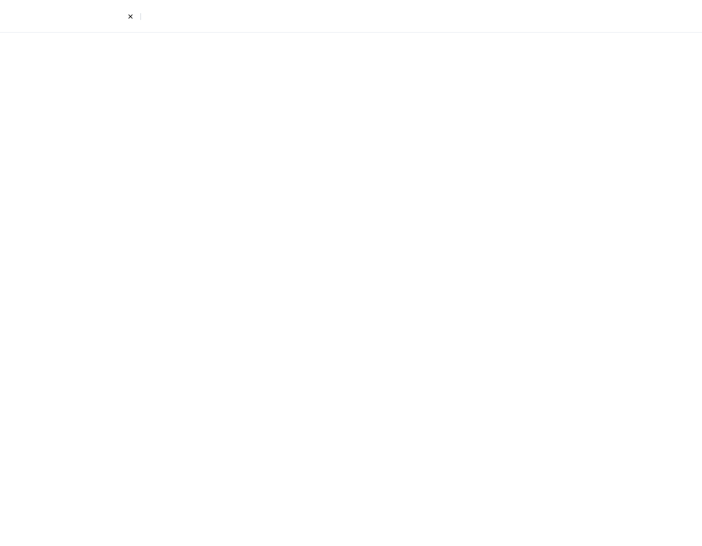
select select "first_last"
select select "email_phone"
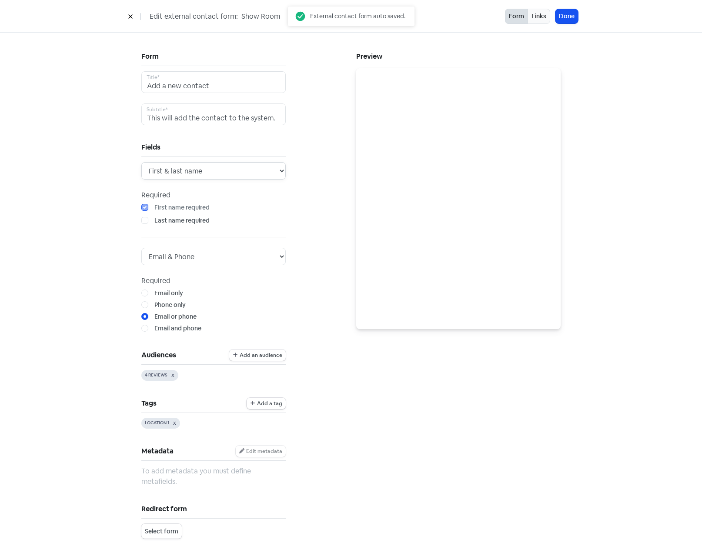
click at [277, 168] on select "First name First & last name" at bounding box center [213, 170] width 144 height 17
select select "first"
click at [141, 162] on select "First name First & last name" at bounding box center [213, 170] width 144 height 17
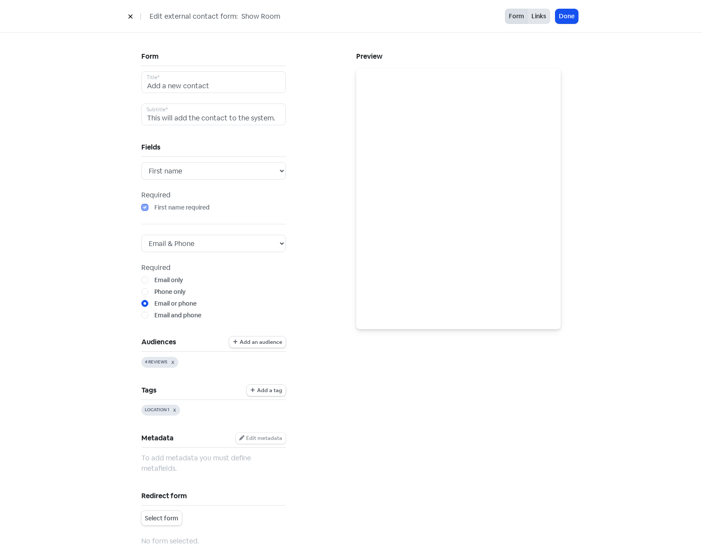
click at [543, 17] on button "Links" at bounding box center [538, 16] width 23 height 15
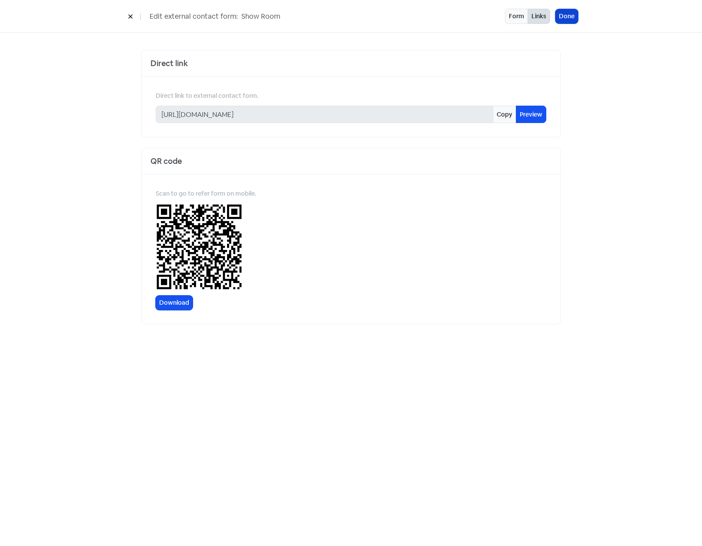
click at [570, 17] on button "Done" at bounding box center [566, 16] width 23 height 14
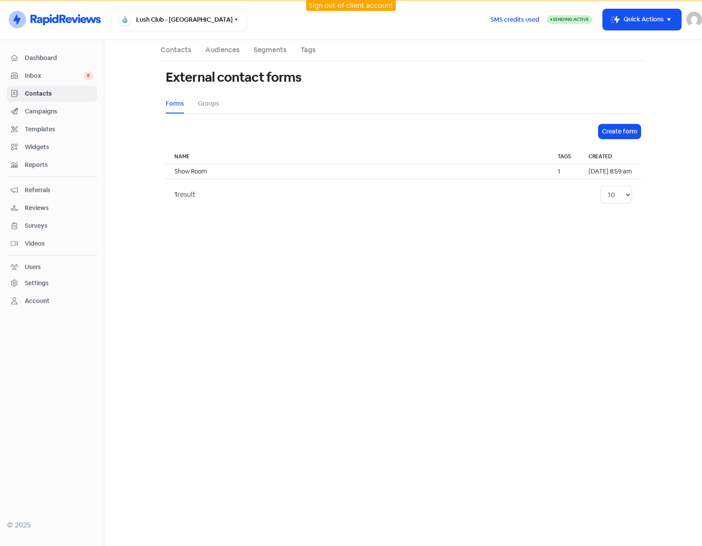
click at [48, 283] on div "Settings" at bounding box center [37, 283] width 24 height 9
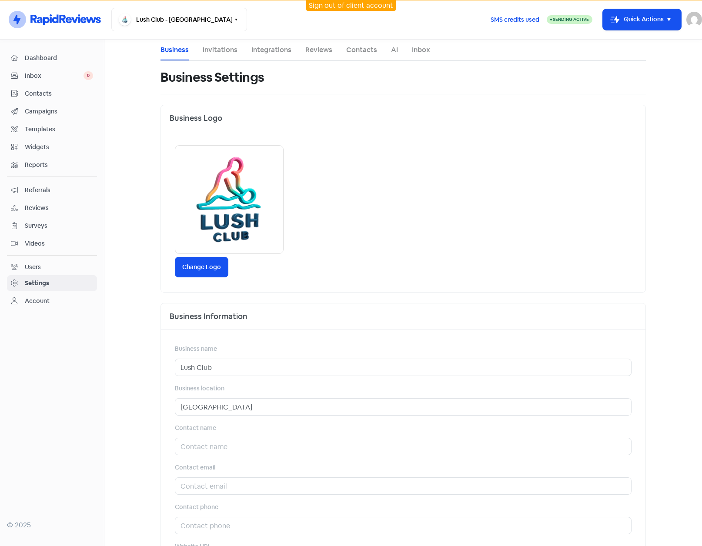
click at [225, 48] on link "Invitations" at bounding box center [220, 50] width 35 height 10
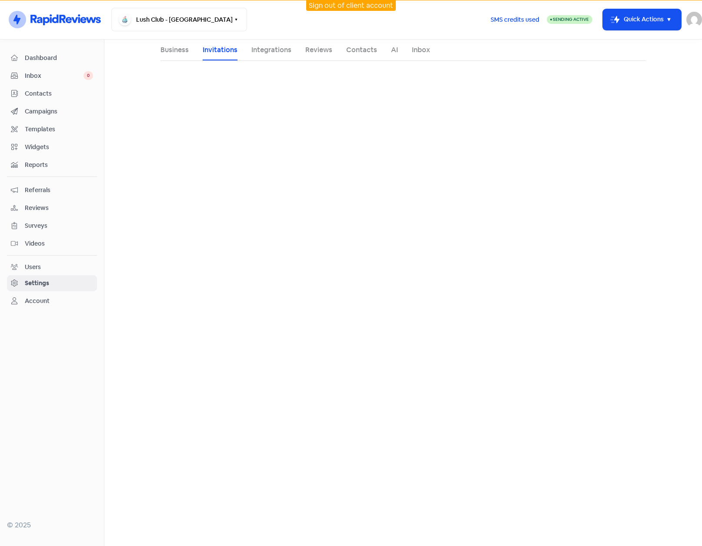
select select "NZ"
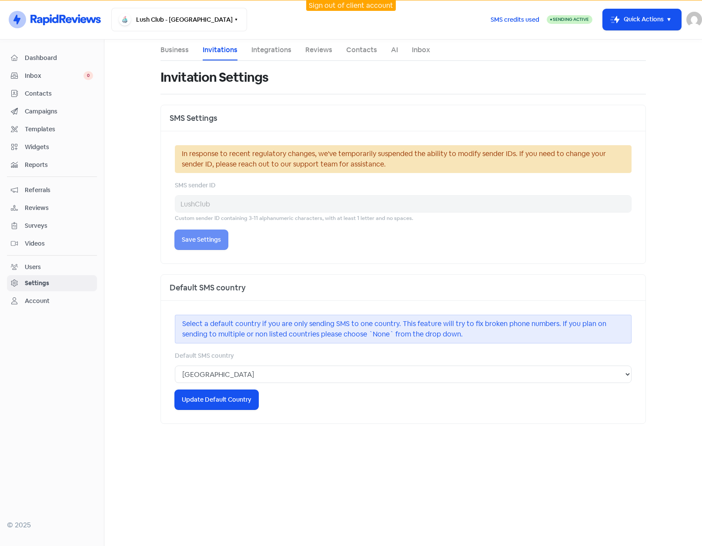
select select "Australia/Brisbane"
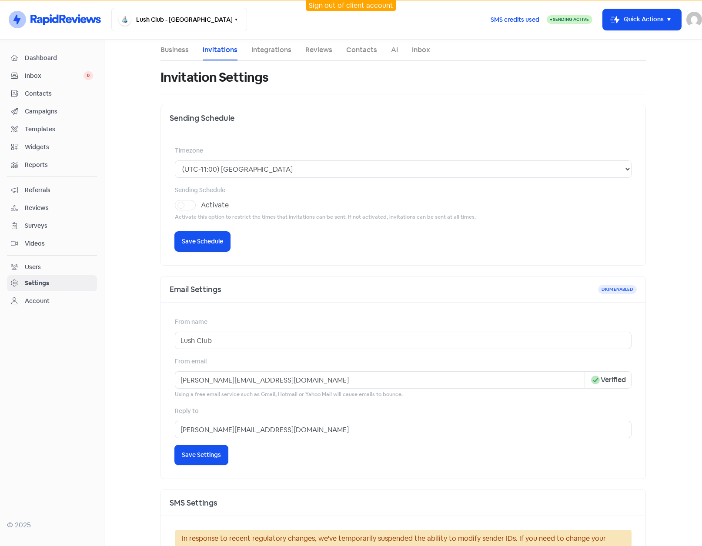
click at [43, 93] on span "Contacts" at bounding box center [59, 93] width 68 height 9
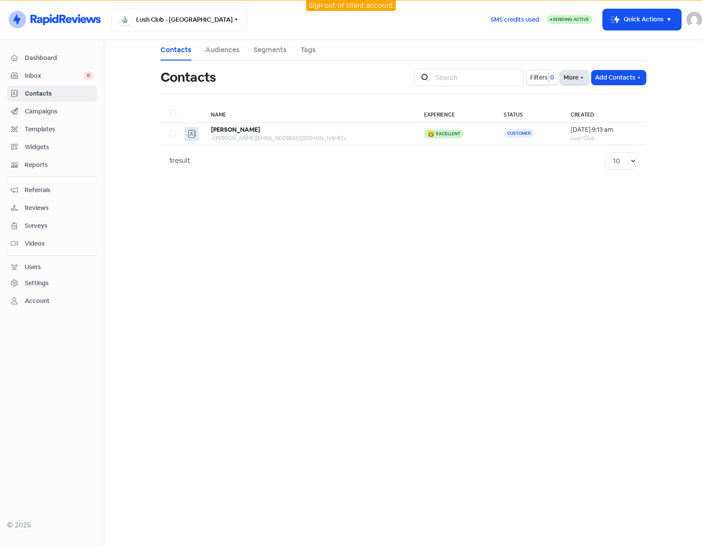
click at [573, 80] on button "More" at bounding box center [574, 77] width 29 height 14
click at [560, 96] on link "External Contact Forms" at bounding box center [546, 96] width 87 height 17
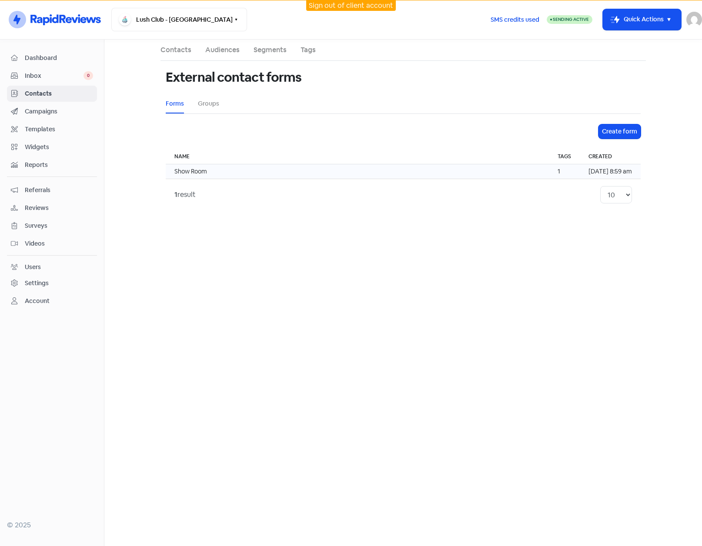
click at [481, 174] on td "Show Room" at bounding box center [357, 171] width 383 height 15
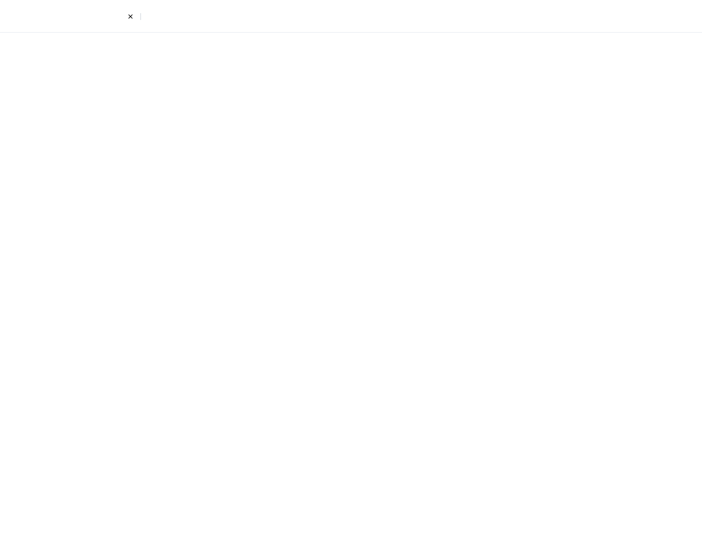
select select "email_phone"
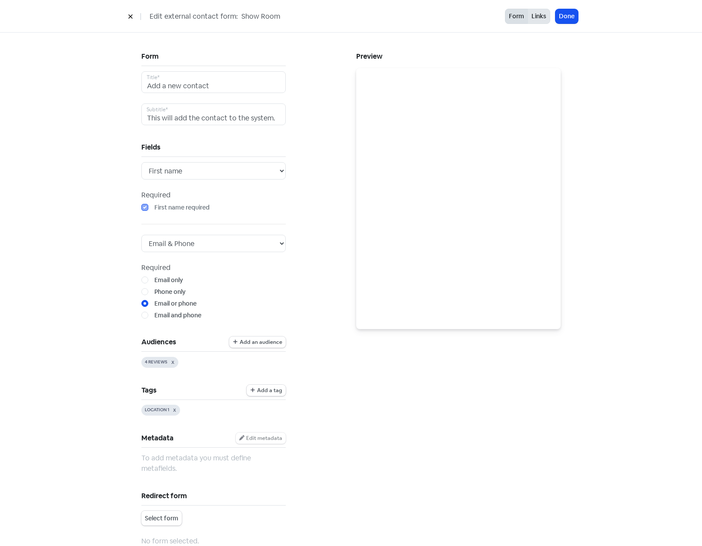
click at [536, 14] on button "Links" at bounding box center [538, 16] width 23 height 15
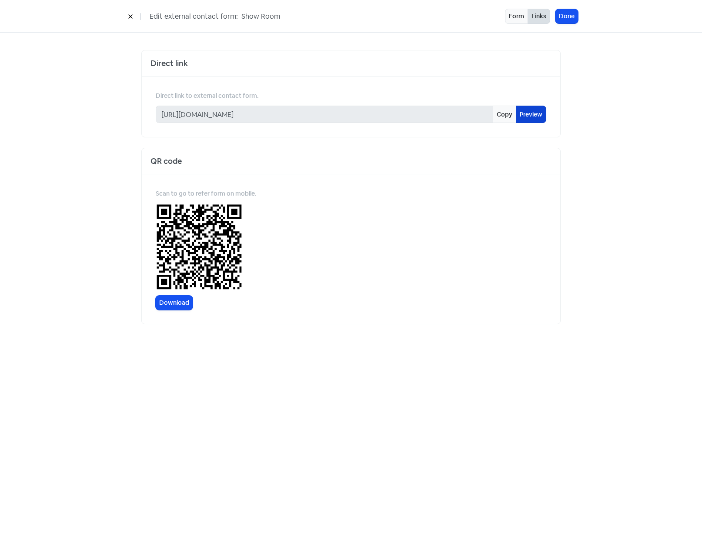
click at [530, 112] on link "Preview" at bounding box center [531, 114] width 30 height 17
click at [128, 18] on icon at bounding box center [130, 16] width 5 height 5
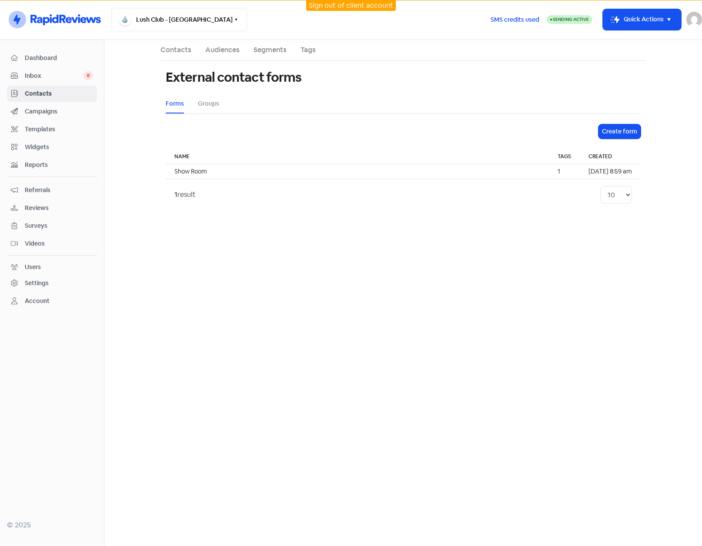
click at [34, 91] on span "Contacts" at bounding box center [59, 93] width 68 height 9
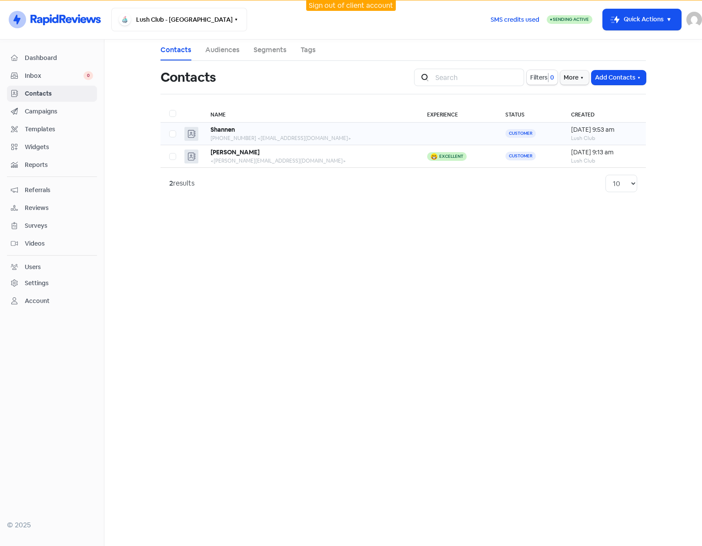
click at [346, 133] on div "Shannen" at bounding box center [309, 129] width 199 height 9
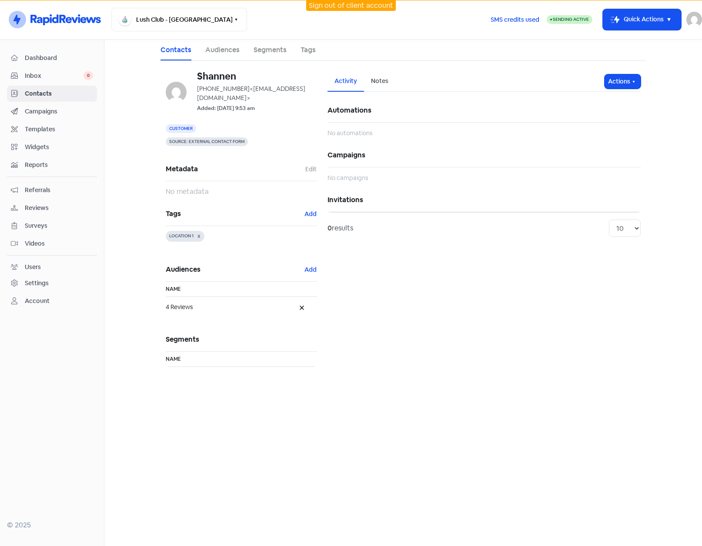
click at [46, 111] on span "Campaigns" at bounding box center [59, 111] width 68 height 9
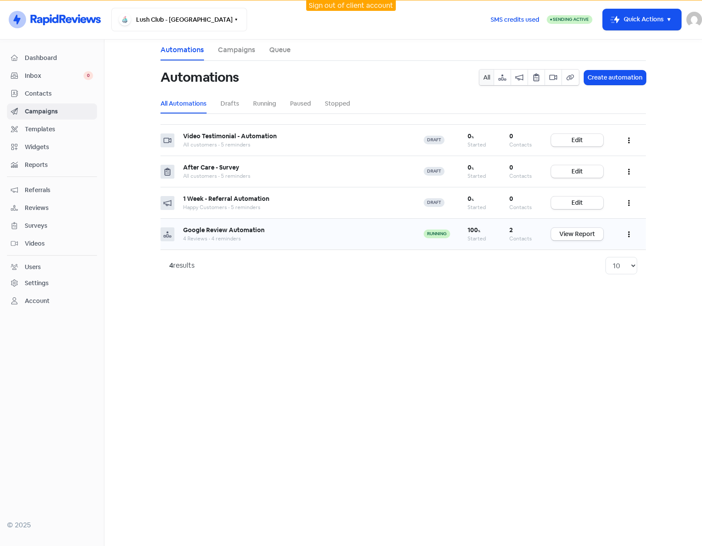
click at [631, 234] on button "button" at bounding box center [628, 234] width 17 height 20
click at [573, 260] on button "Edit" at bounding box center [602, 255] width 69 height 17
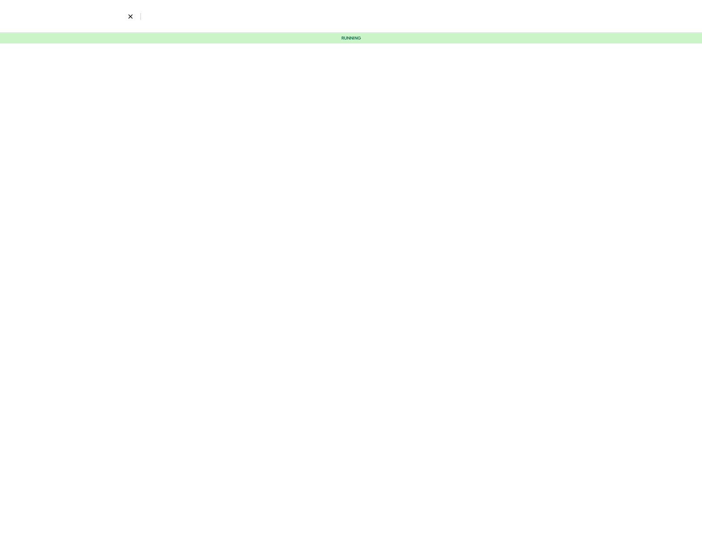
select select "3"
select select "9"
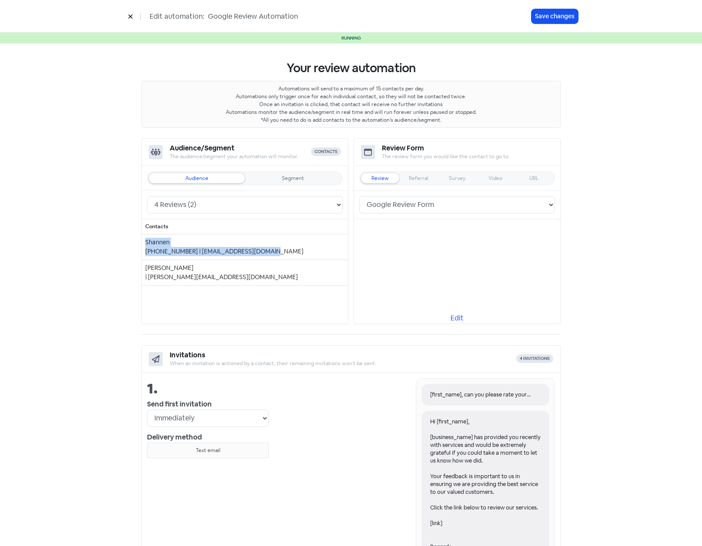
drag, startPoint x: 143, startPoint y: 243, endPoint x: 272, endPoint y: 248, distance: 129.2
click at [272, 248] on td "Shannen +64275197537 | shannen.tasman@gmail.com" at bounding box center [245, 247] width 206 height 26
drag, startPoint x: 272, startPoint y: 248, endPoint x: 349, endPoint y: 134, distance: 138.0
click at [130, 16] on icon at bounding box center [130, 16] width 5 height 5
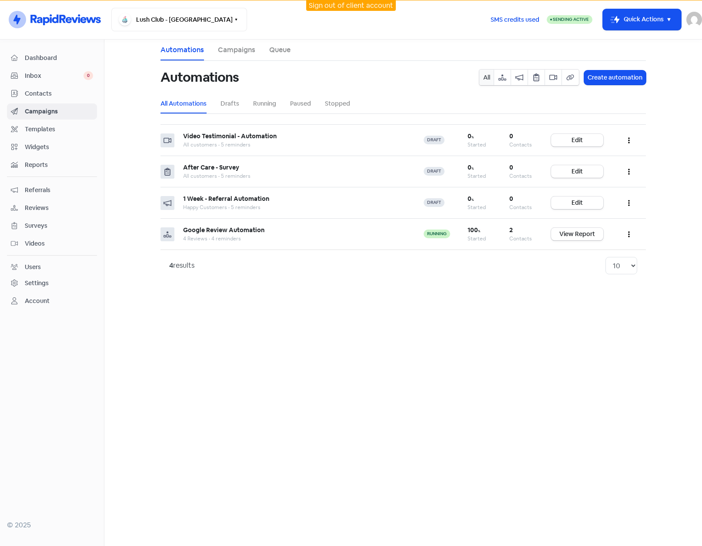
click at [26, 188] on span "Referrals" at bounding box center [59, 190] width 68 height 9
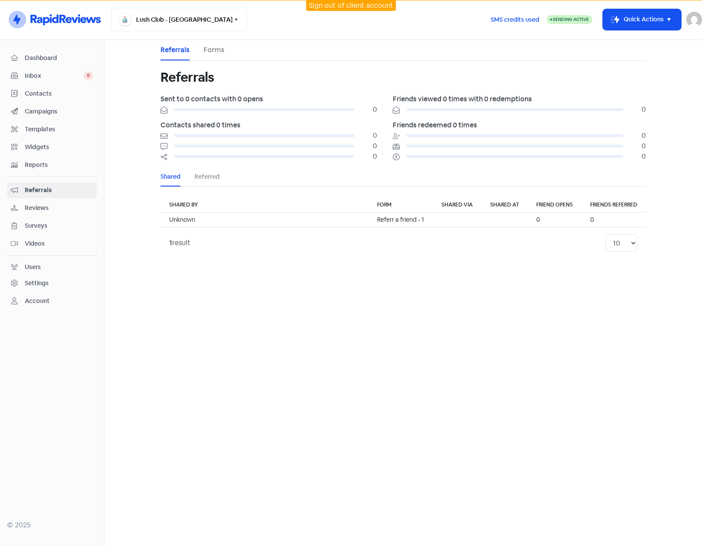
click at [43, 87] on link "Contacts" at bounding box center [52, 94] width 90 height 16
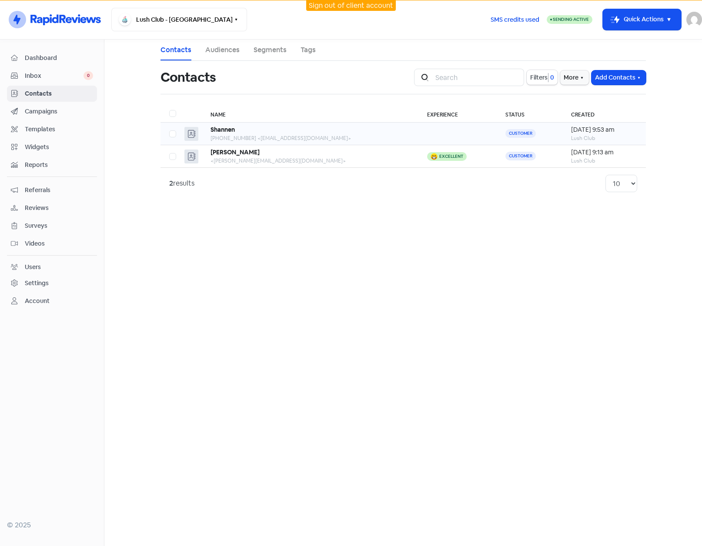
click at [262, 128] on div "Shannen" at bounding box center [309, 129] width 199 height 9
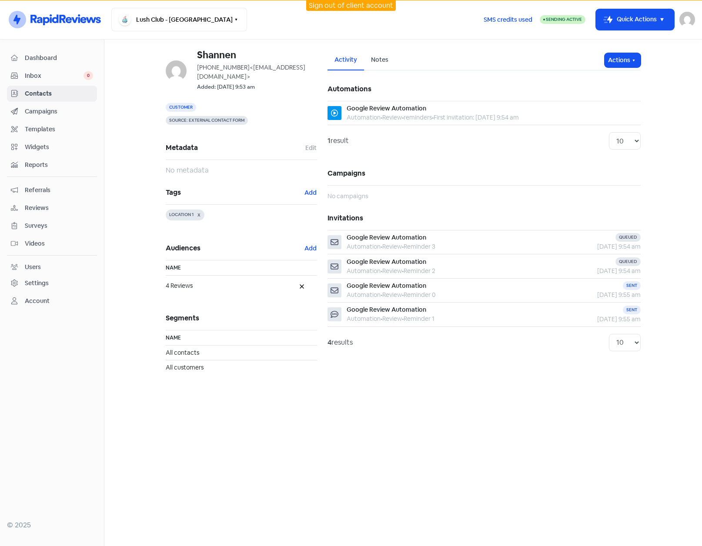
click at [40, 93] on span "Contacts" at bounding box center [59, 93] width 68 height 9
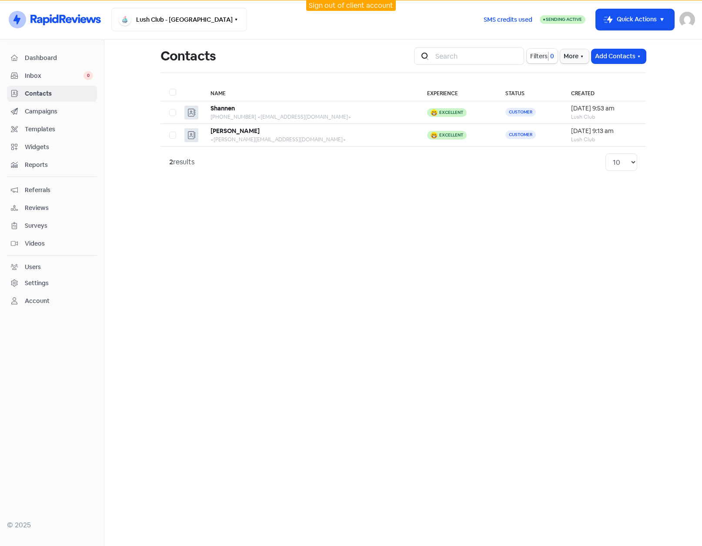
click at [34, 190] on span "Referrals" at bounding box center [59, 190] width 68 height 9
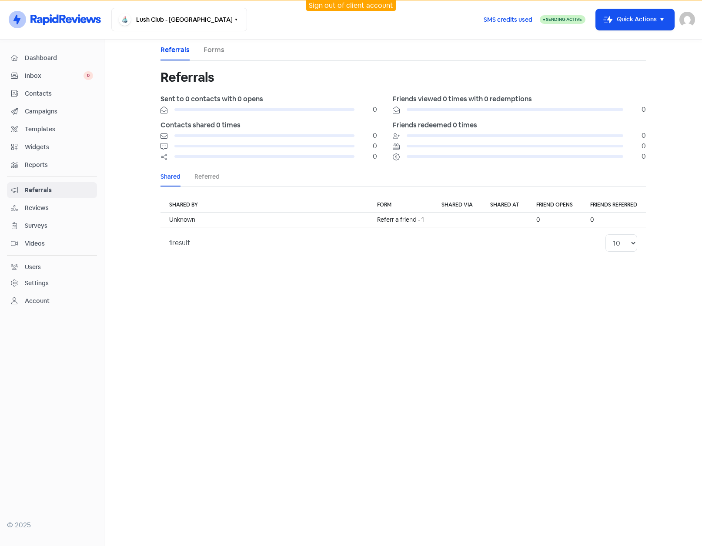
click at [212, 49] on link "Forms" at bounding box center [213, 50] width 21 height 10
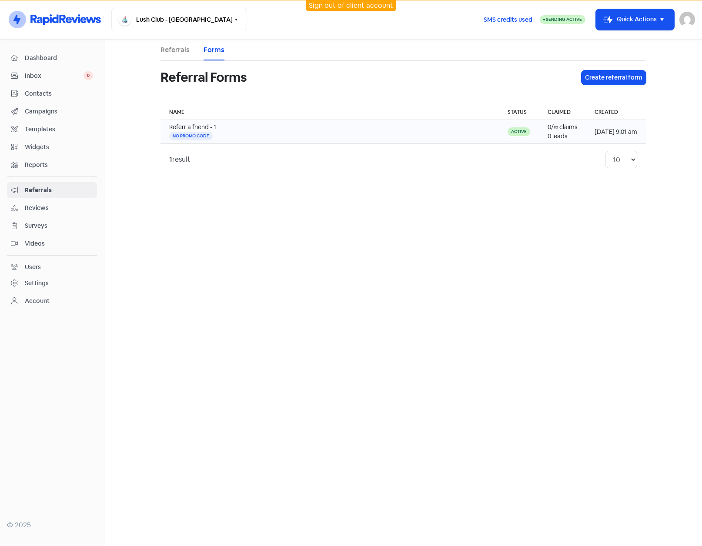
click at [238, 132] on div "No promo code" at bounding box center [329, 136] width 321 height 9
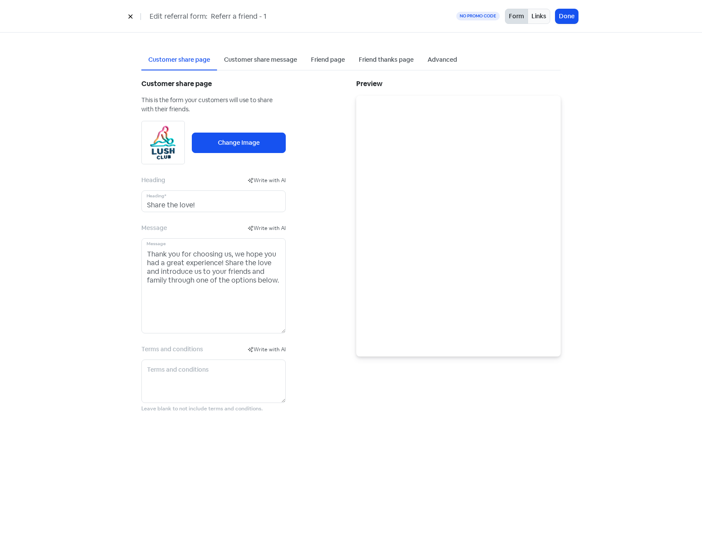
drag, startPoint x: 281, startPoint y: 279, endPoint x: 283, endPoint y: 331, distance: 51.8
click at [283, 331] on textarea "Thank you for choosing us, we hope you had a great experience! Share the love a…" at bounding box center [213, 285] width 144 height 95
drag, startPoint x: 148, startPoint y: 253, endPoint x: 276, endPoint y: 291, distance: 133.7
click at [276, 291] on textarea "Thank you for choosing us, we hope you had a great experience! Share the love a…" at bounding box center [213, 285] width 144 height 95
click at [195, 267] on textarea "Thank you for choosing us, we hope you had a great experience! Share the love a…" at bounding box center [213, 285] width 144 height 95
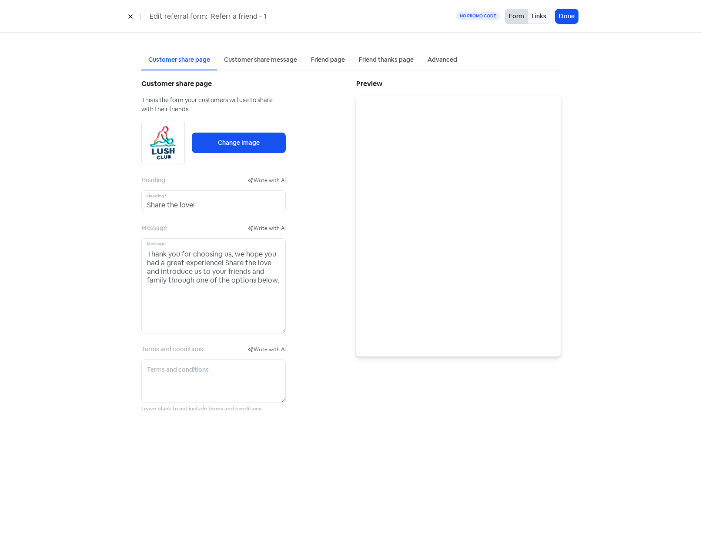
click at [321, 60] on div "Friend page" at bounding box center [328, 59] width 34 height 9
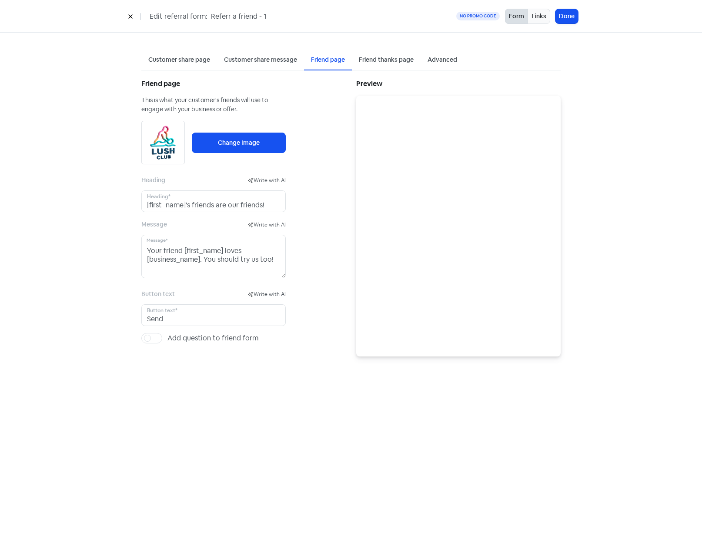
click at [167, 337] on label "Add question to friend form" at bounding box center [212, 338] width 91 height 10
click at [167, 337] on input "Add question to friend form" at bounding box center [170, 336] width 6 height 6
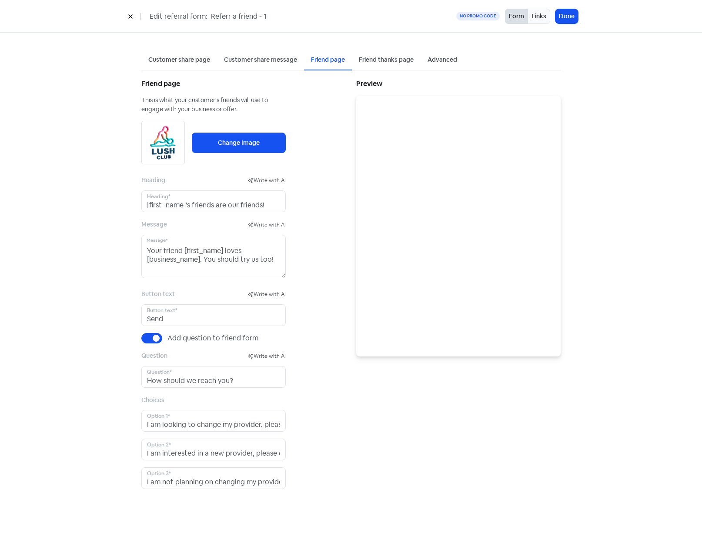
click at [167, 336] on label "Add question to friend form" at bounding box center [212, 338] width 91 height 10
click at [167, 336] on input "Add question to friend form" at bounding box center [170, 336] width 6 height 6
checkbox input "false"
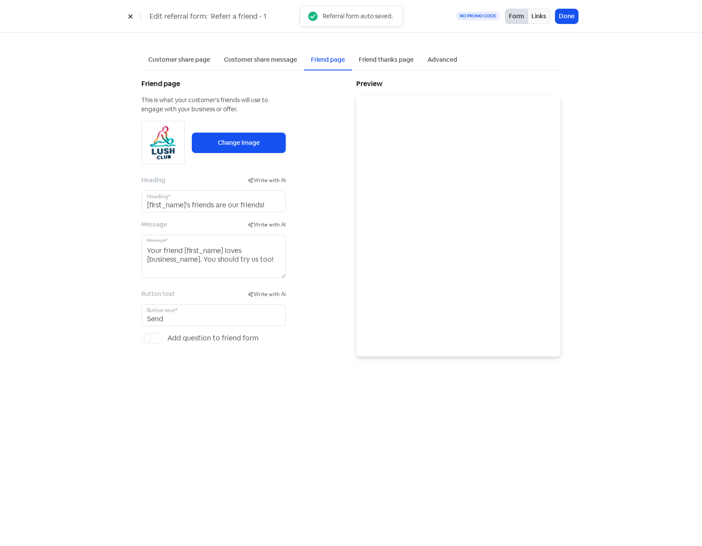
click at [377, 61] on div "Friend thanks page" at bounding box center [386, 59] width 55 height 9
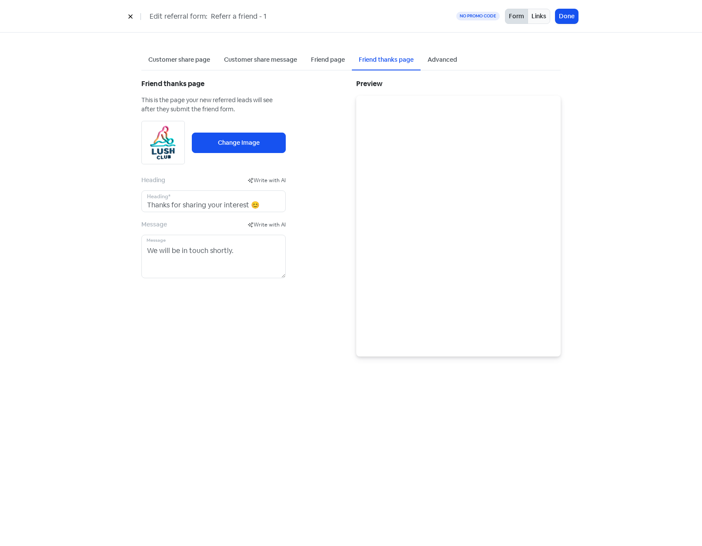
click at [440, 60] on div "Advanced" at bounding box center [442, 59] width 30 height 9
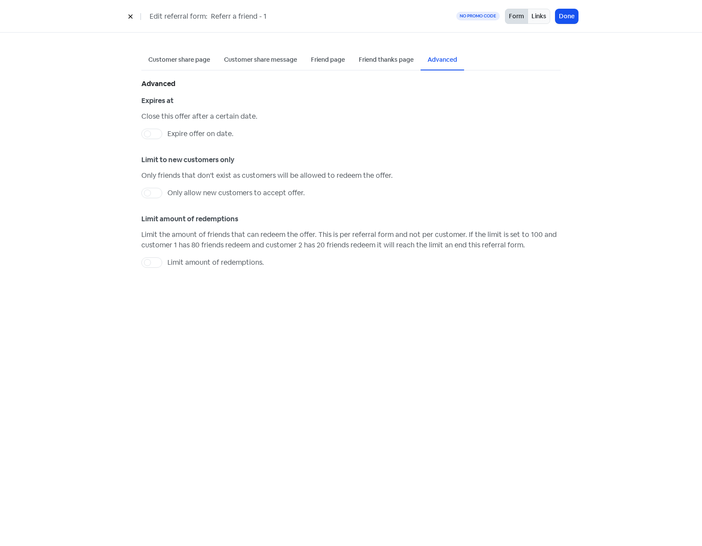
click at [167, 136] on label "Expire offer on date." at bounding box center [200, 134] width 66 height 10
click at [167, 134] on input "Expire offer on date." at bounding box center [170, 132] width 6 height 6
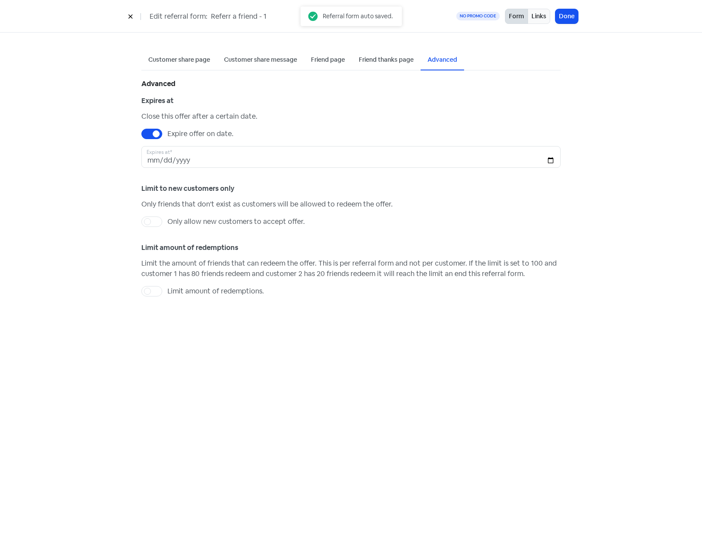
click at [167, 134] on label "Expire offer on date." at bounding box center [200, 134] width 66 height 10
click at [167, 134] on input "Expire offer on date." at bounding box center [170, 132] width 6 height 6
checkbox input "false"
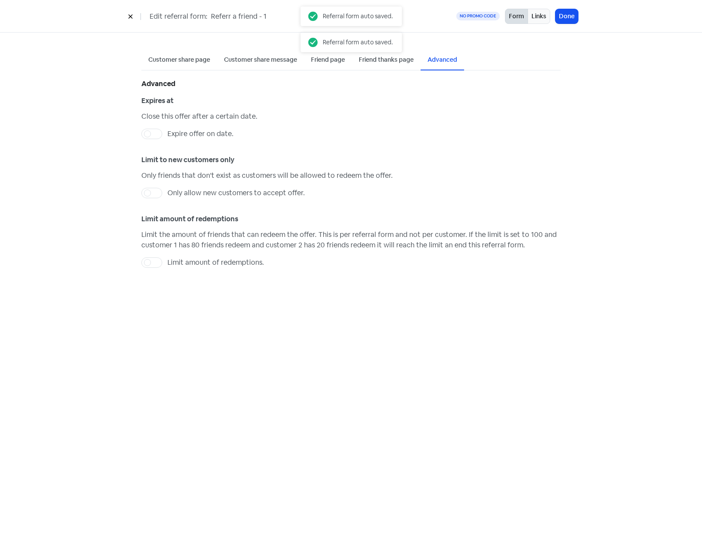
click at [167, 193] on label "Only allow new customers to accept offer." at bounding box center [235, 193] width 137 height 10
click at [167, 193] on input "Only allow new customers to accept offer." at bounding box center [170, 191] width 6 height 6
checkbox input "true"
click at [167, 265] on label "Limit amount of redemptions." at bounding box center [215, 262] width 96 height 10
click at [167, 263] on input "Limit amount of redemptions." at bounding box center [170, 260] width 6 height 6
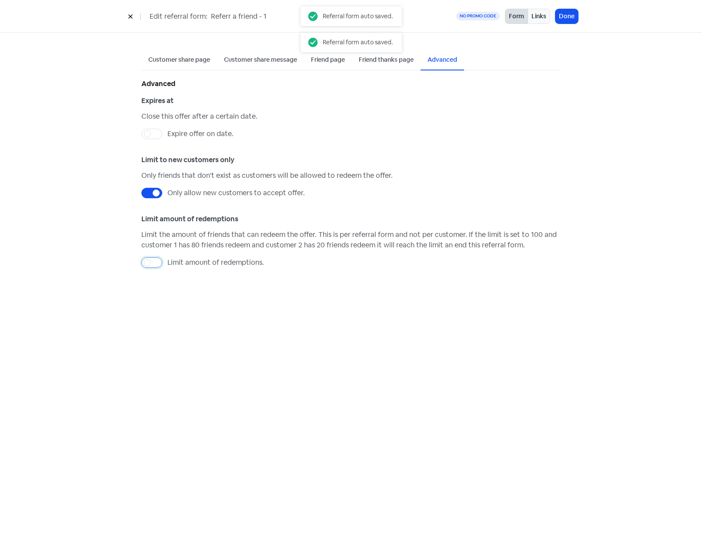
checkbox input "true"
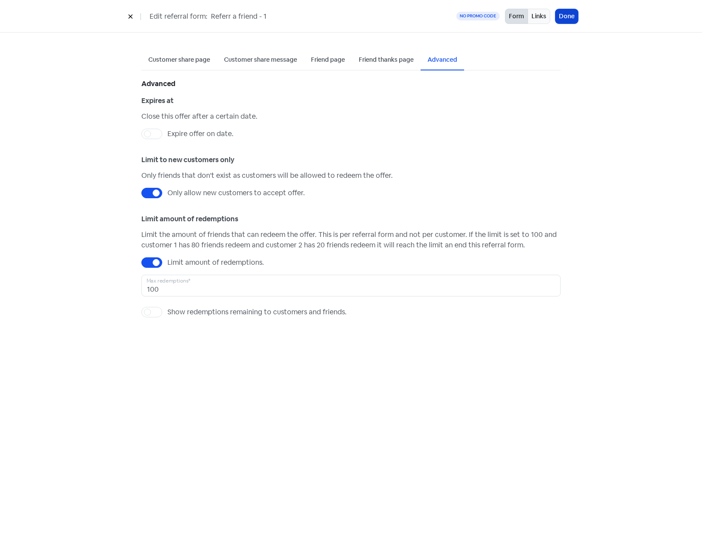
click at [564, 16] on button "Done" at bounding box center [566, 16] width 23 height 14
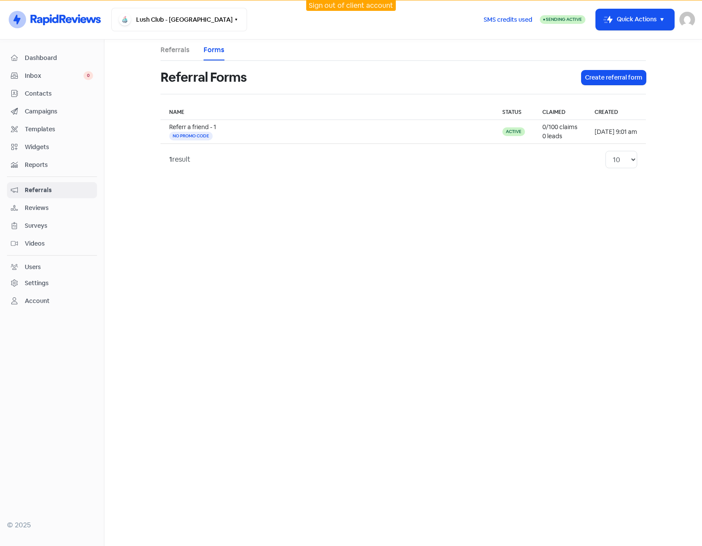
click at [43, 114] on span "Campaigns" at bounding box center [59, 111] width 68 height 9
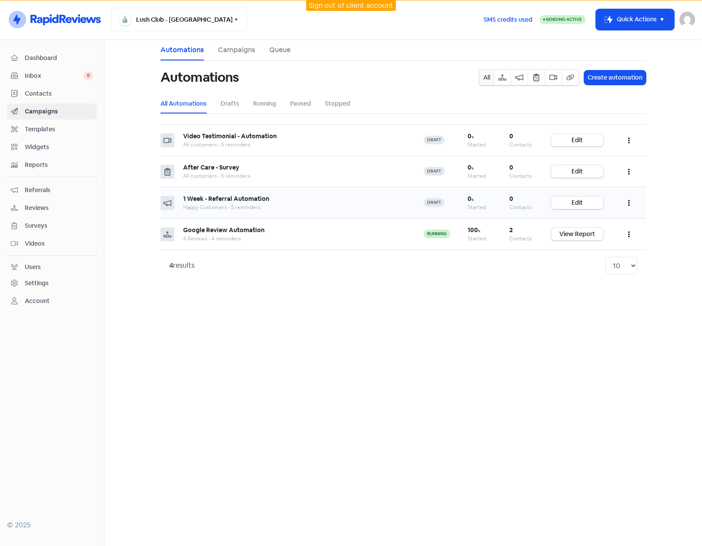
click at [572, 201] on link "Edit" at bounding box center [577, 202] width 52 height 13
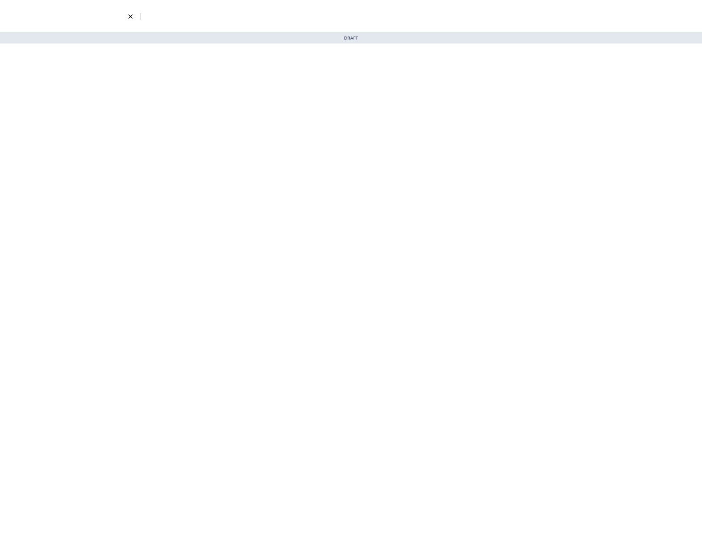
select select "7"
select select "10"
select select "14"
select select "16"
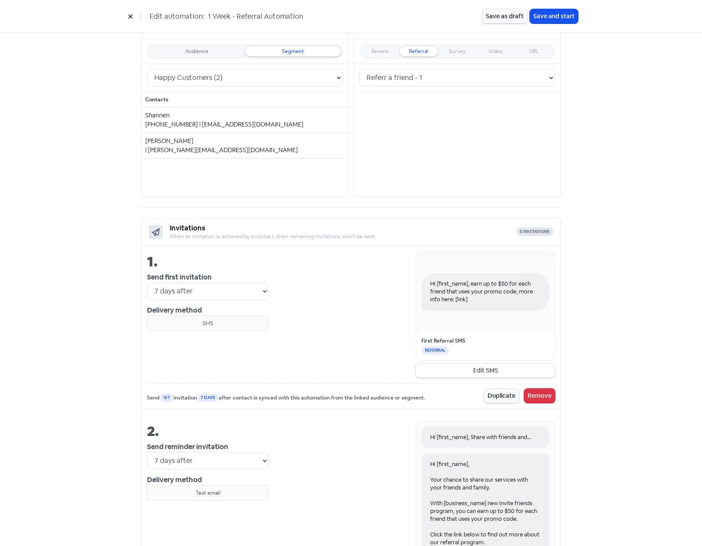
scroll to position [130, 0]
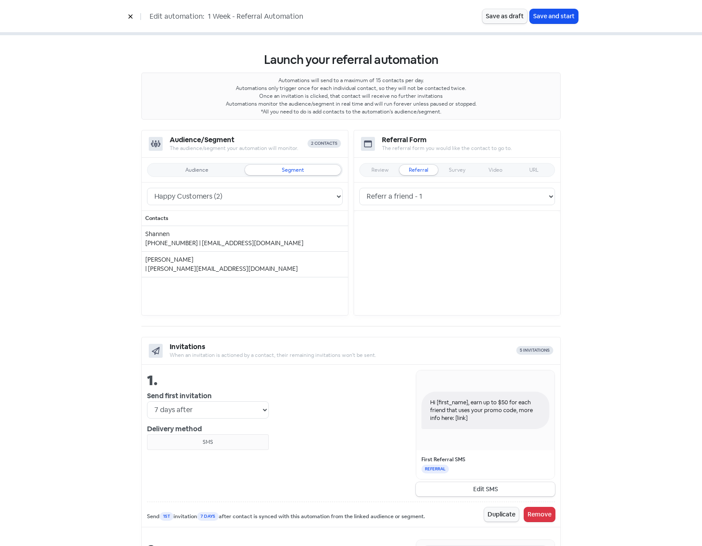
scroll to position [0, 0]
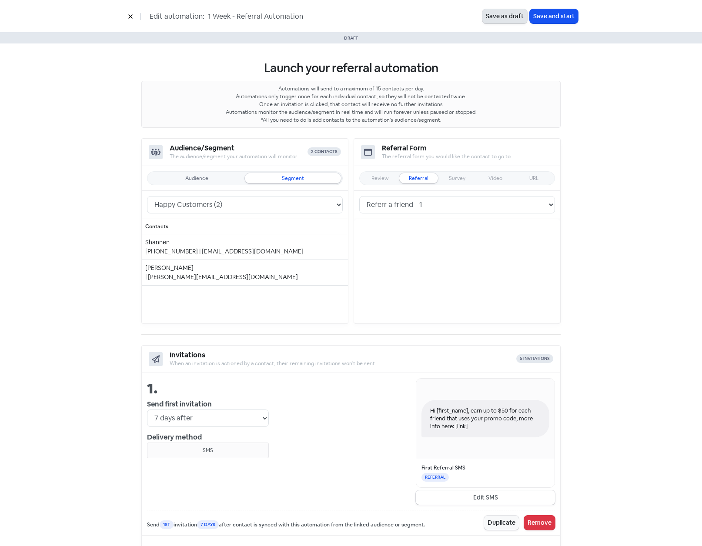
click at [513, 17] on button "Save as draft" at bounding box center [504, 16] width 45 height 14
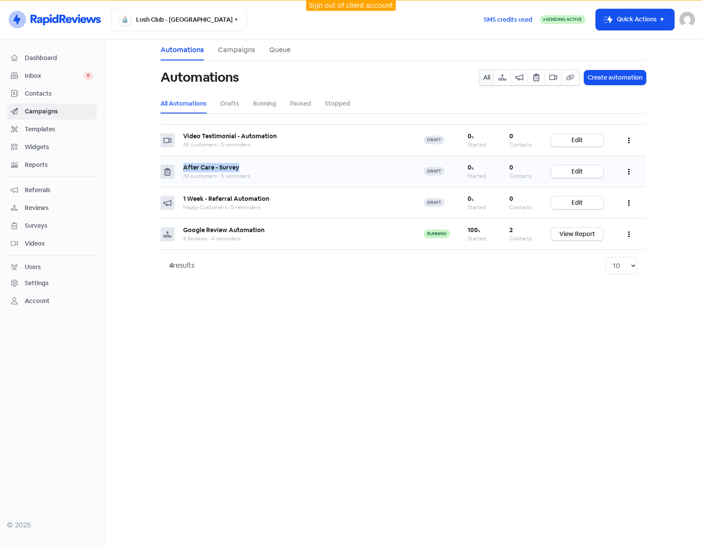
drag, startPoint x: 183, startPoint y: 167, endPoint x: 258, endPoint y: 170, distance: 75.7
click at [258, 170] on td "After Care - Survey All customers • 5 reminders" at bounding box center [294, 171] width 240 height 31
drag, startPoint x: 258, startPoint y: 170, endPoint x: 282, endPoint y: 173, distance: 23.7
click at [282, 173] on div "All customers • 5 reminders" at bounding box center [294, 176] width 223 height 8
click at [43, 227] on span "Surveys" at bounding box center [59, 225] width 68 height 9
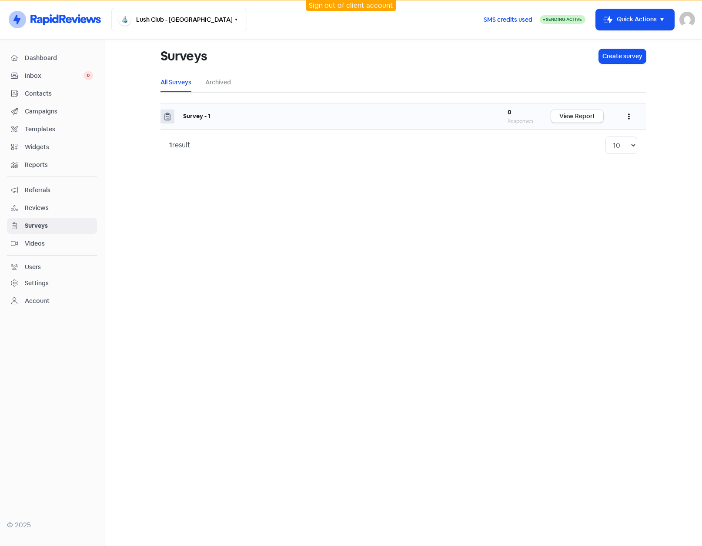
click at [627, 117] on button "button" at bounding box center [628, 116] width 17 height 20
click at [582, 154] on link "Edit" at bounding box center [602, 155] width 69 height 17
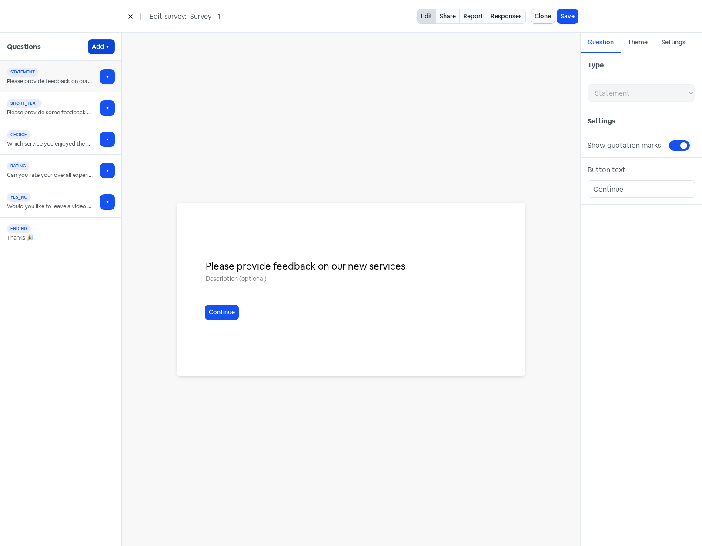
click at [105, 48] on icon "button" at bounding box center [107, 46] width 7 height 7
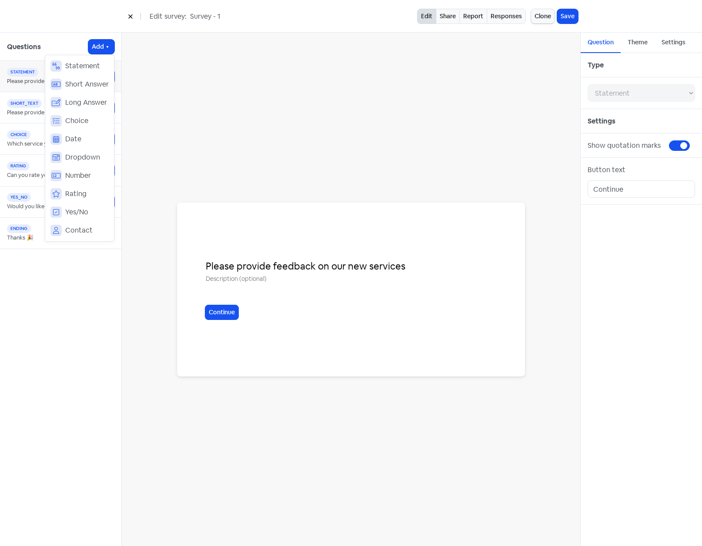
click at [87, 310] on div "Questions Add Statement Short Answer Long Answer Choice Date Dropdown Number Ra…" at bounding box center [61, 289] width 122 height 513
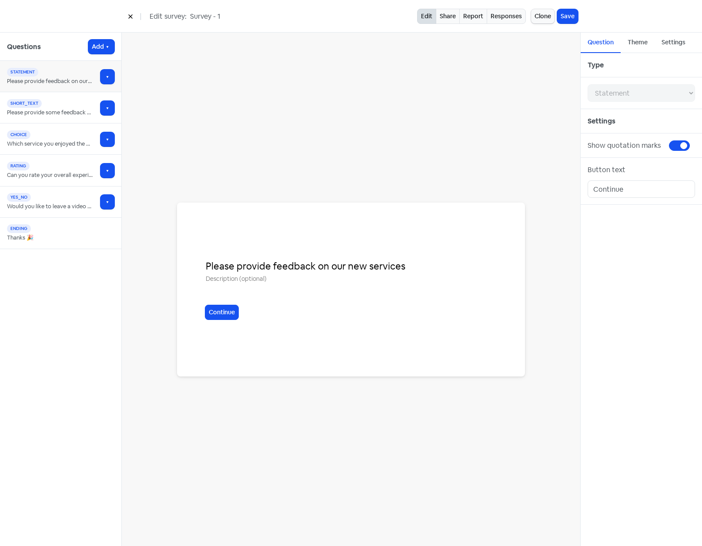
click at [70, 112] on div "Please provide some feedback on our service." at bounding box center [57, 112] width 100 height 9
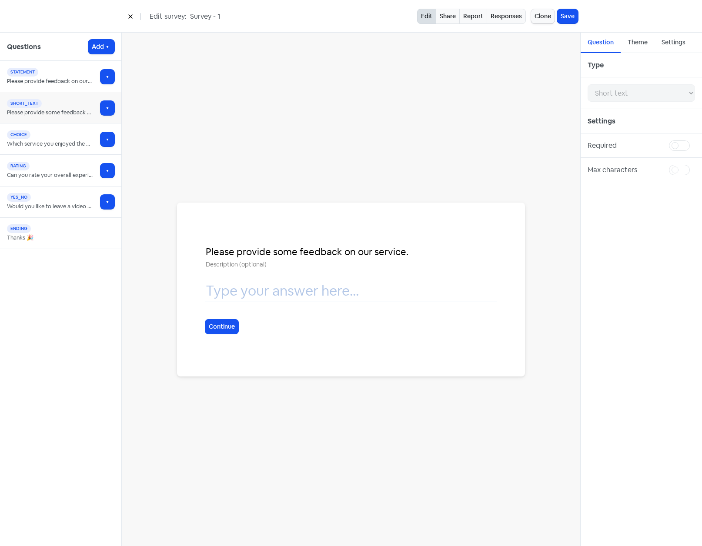
click at [65, 148] on div "Which service you enjoyed the best" at bounding box center [57, 144] width 100 height 9
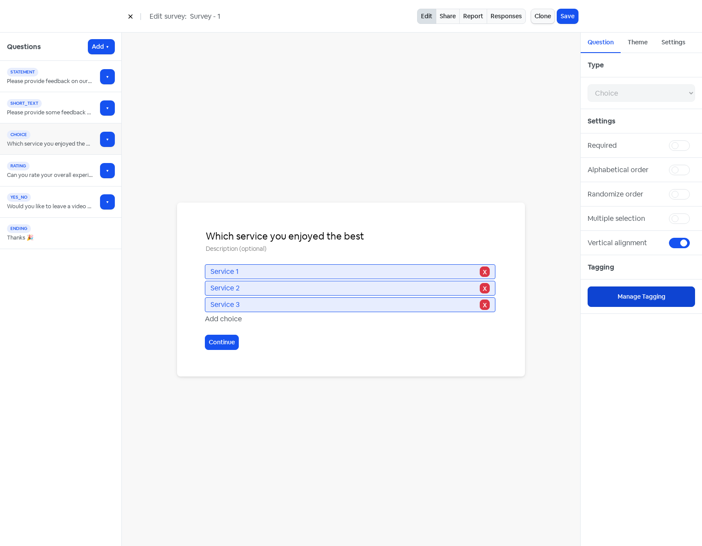
click at [655, 296] on button "Manage Tagging" at bounding box center [640, 296] width 107 height 20
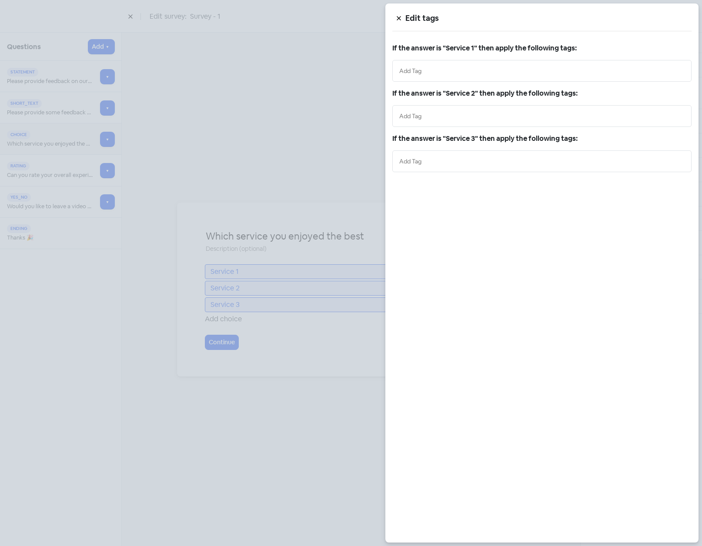
click at [436, 74] on input "text" at bounding box center [541, 71] width 285 height 10
click at [333, 173] on div at bounding box center [351, 273] width 702 height 546
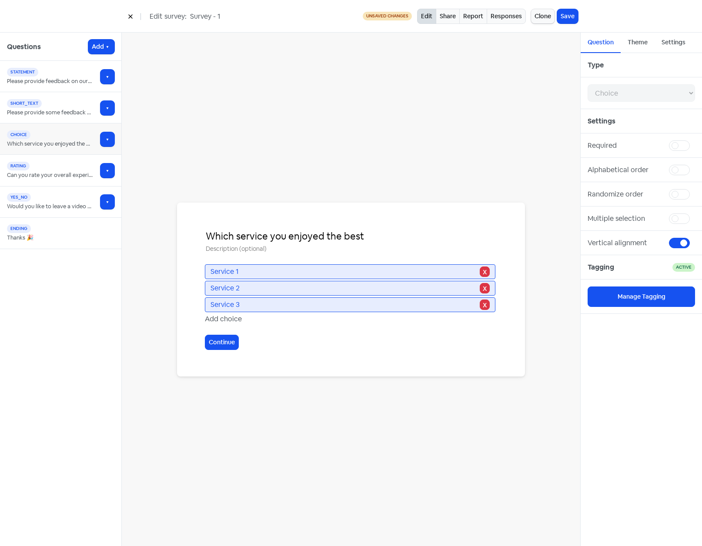
click at [51, 195] on div "yes_no" at bounding box center [57, 197] width 100 height 9
select select "yes_no"
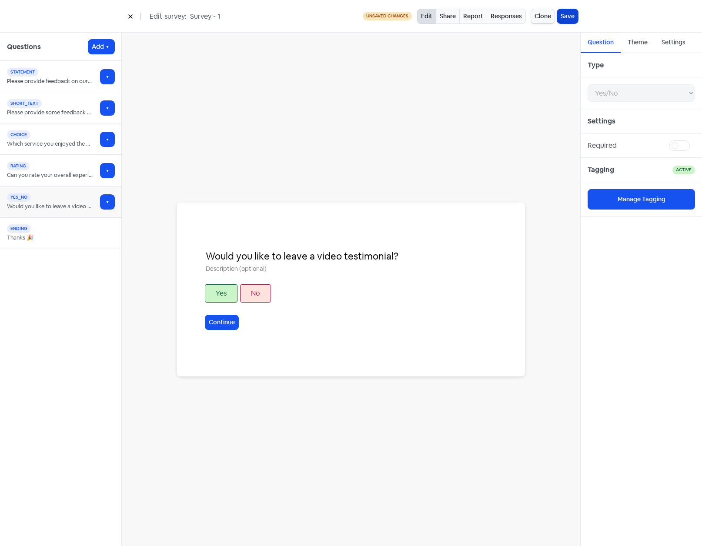
click at [570, 16] on button "Save" at bounding box center [567, 16] width 21 height 14
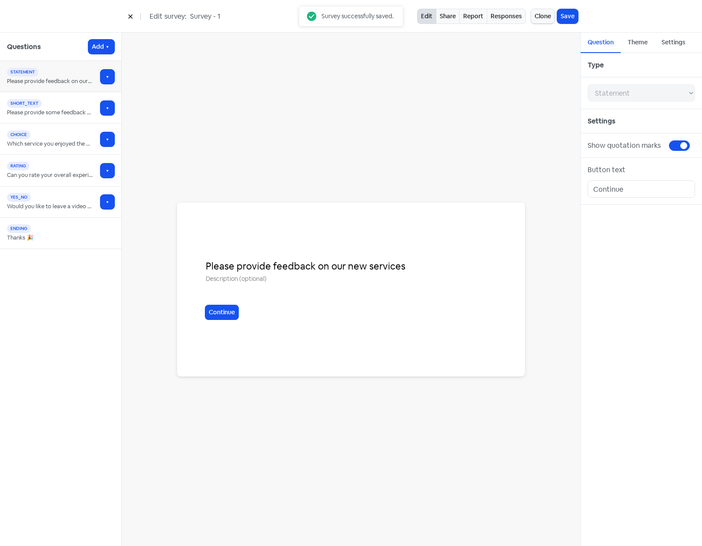
click at [134, 15] on button at bounding box center [130, 16] width 13 height 15
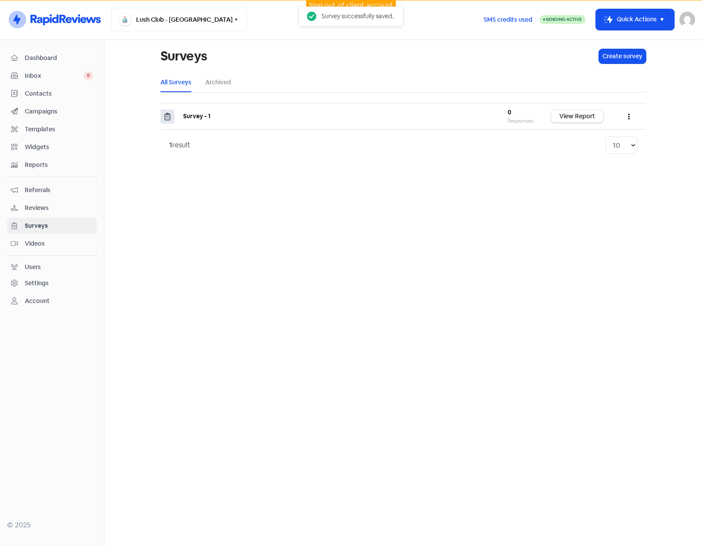
click at [42, 113] on span "Campaigns" at bounding box center [59, 111] width 68 height 9
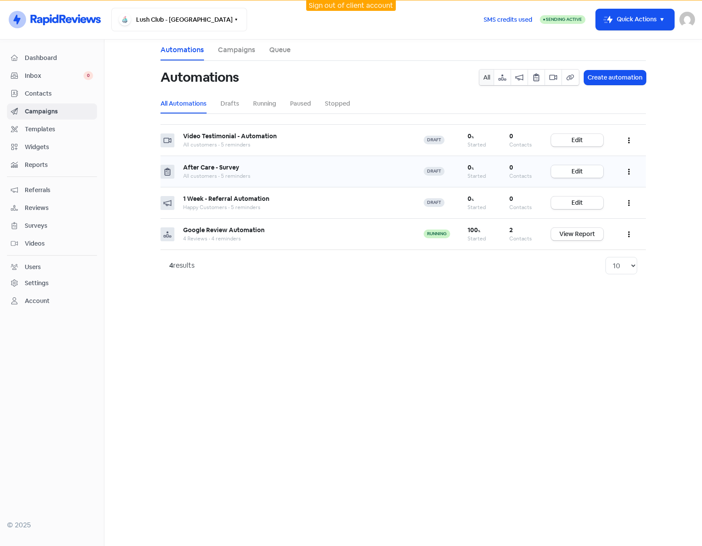
click at [582, 166] on link "Edit" at bounding box center [577, 171] width 52 height 13
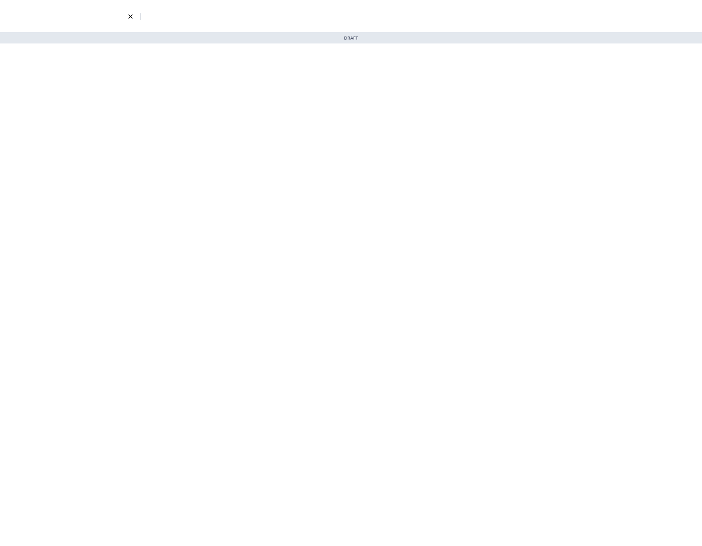
select select "3738"
select select "3"
select select "7"
select select "9"
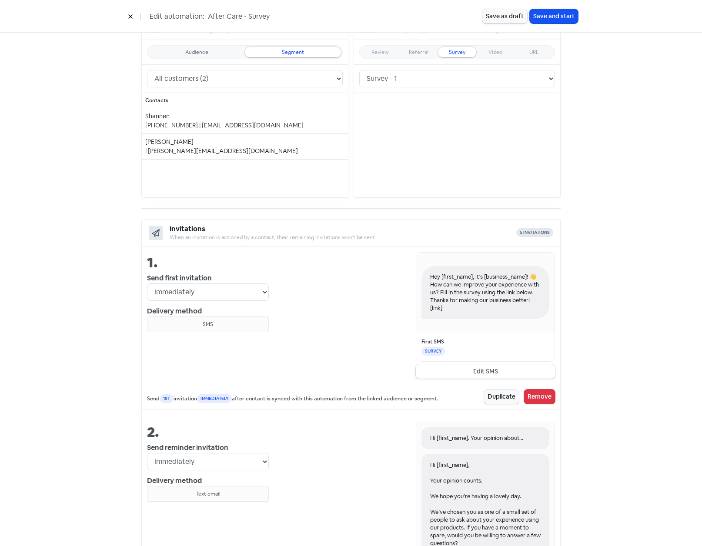
scroll to position [87, 0]
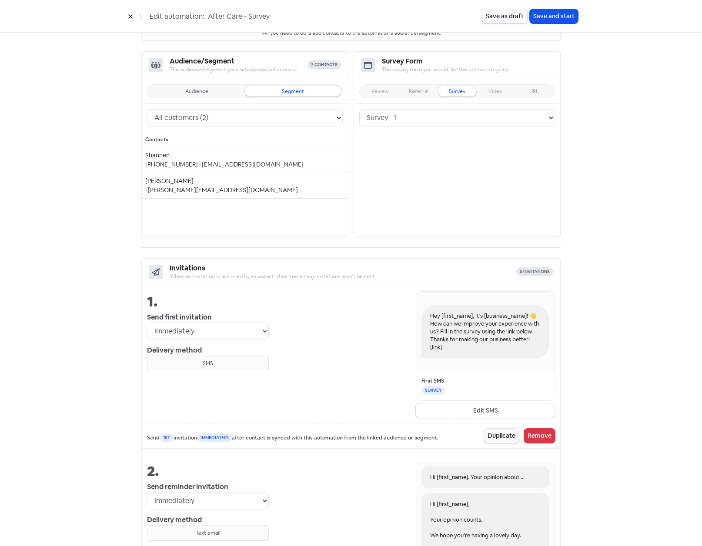
click at [132, 16] on icon at bounding box center [130, 16] width 5 height 5
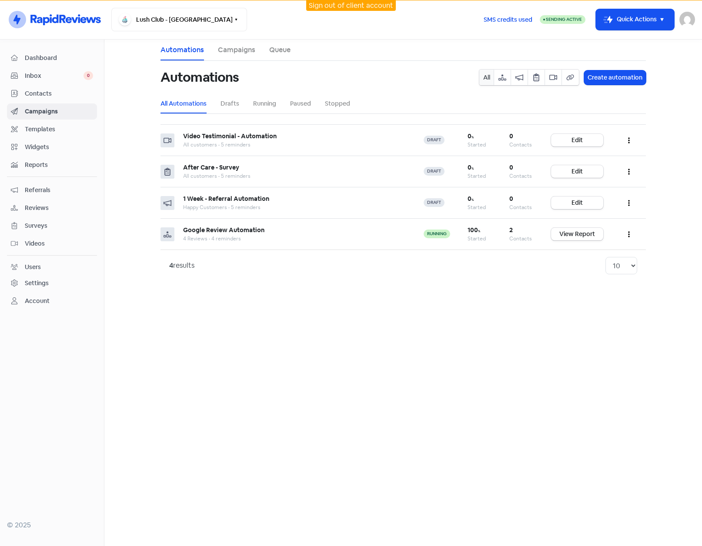
click at [39, 245] on span "Videos" at bounding box center [59, 243] width 68 height 9
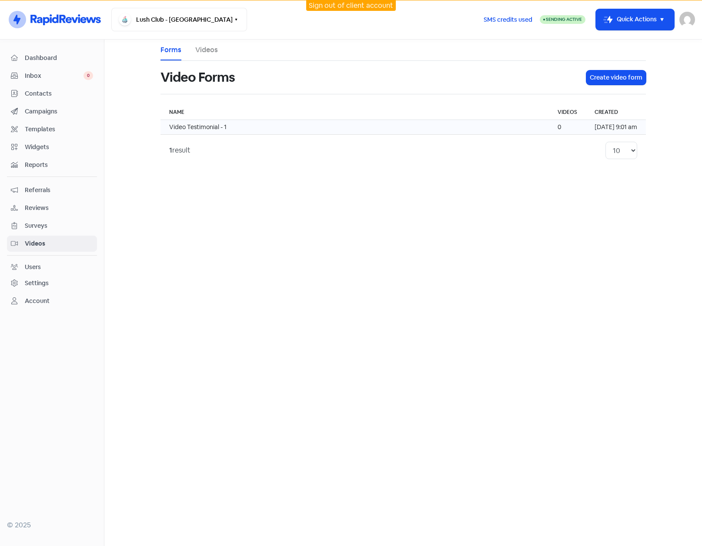
click at [226, 127] on td "Video Testimonial - 1" at bounding box center [354, 127] width 388 height 15
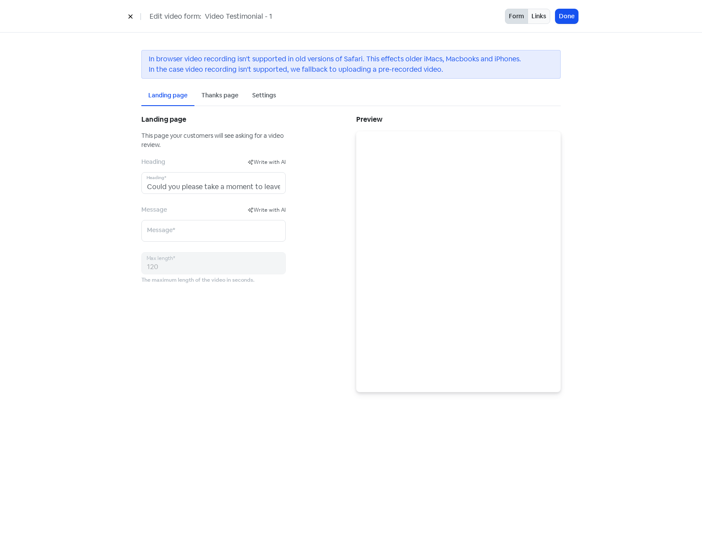
click at [266, 94] on div "Settings" at bounding box center [264, 95] width 24 height 9
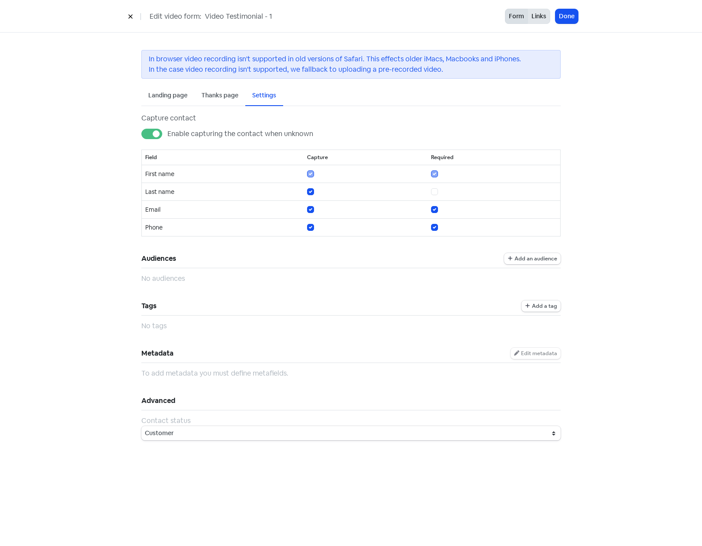
click at [535, 16] on button "Links" at bounding box center [538, 16] width 23 height 15
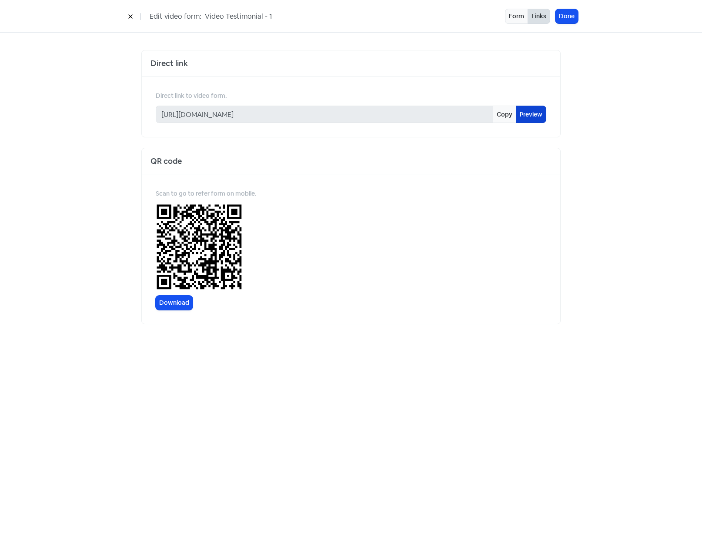
click at [535, 115] on link "Preview" at bounding box center [531, 114] width 30 height 17
click at [519, 13] on button "Form" at bounding box center [516, 16] width 23 height 15
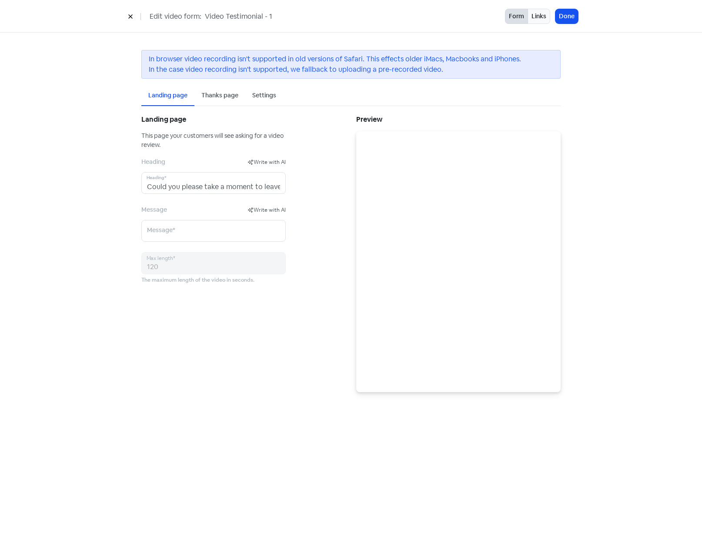
click at [267, 93] on div "Settings" at bounding box center [264, 95] width 24 height 9
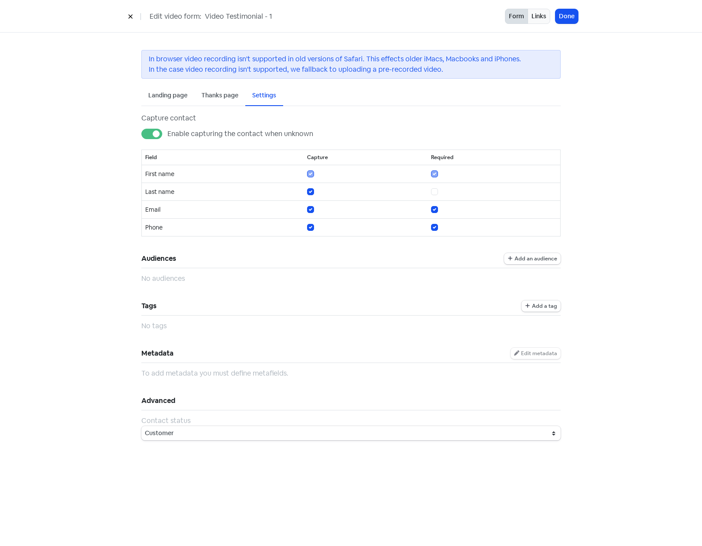
click at [167, 133] on label "Enable capturing the contact when unknown" at bounding box center [240, 134] width 146 height 10
click at [167, 133] on input "Enable capturing the contact when unknown" at bounding box center [170, 132] width 6 height 6
checkbox input "false"
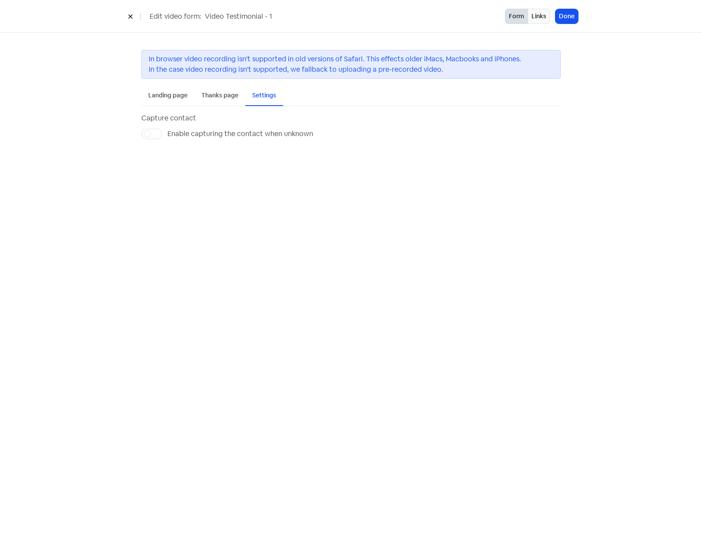
click at [168, 96] on div "Landing page" at bounding box center [167, 95] width 39 height 9
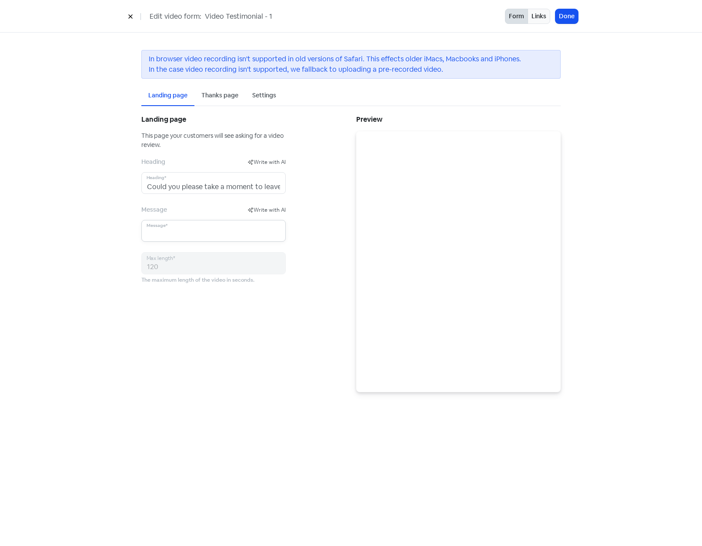
click at [202, 234] on input "text" at bounding box center [213, 231] width 144 height 22
click at [213, 93] on div "Thanks page" at bounding box center [219, 95] width 37 height 9
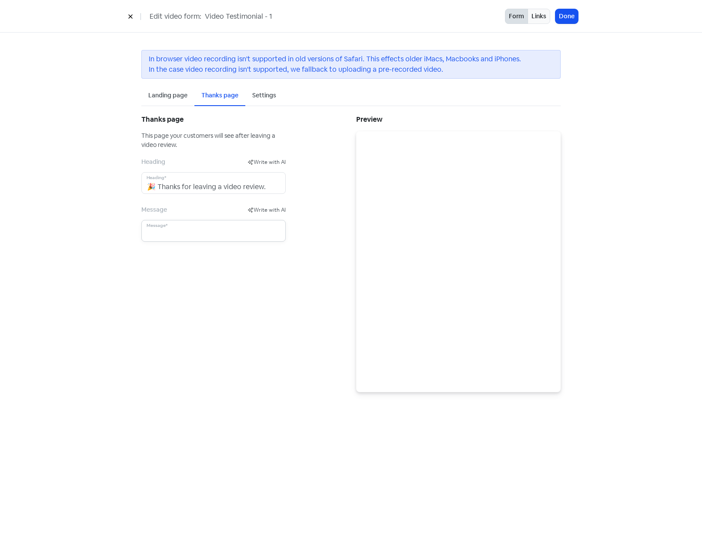
click at [201, 230] on input "text" at bounding box center [213, 231] width 144 height 22
click at [566, 21] on button "Done" at bounding box center [566, 16] width 23 height 14
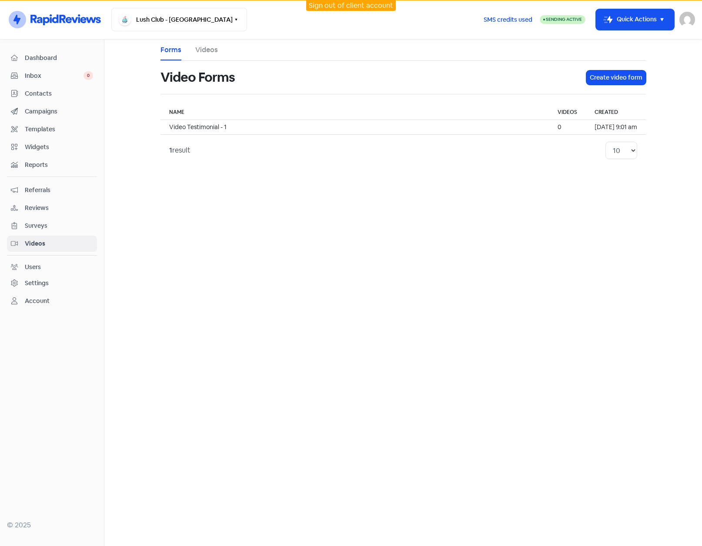
click at [23, 111] on div "Campaigns" at bounding box center [52, 111] width 82 height 10
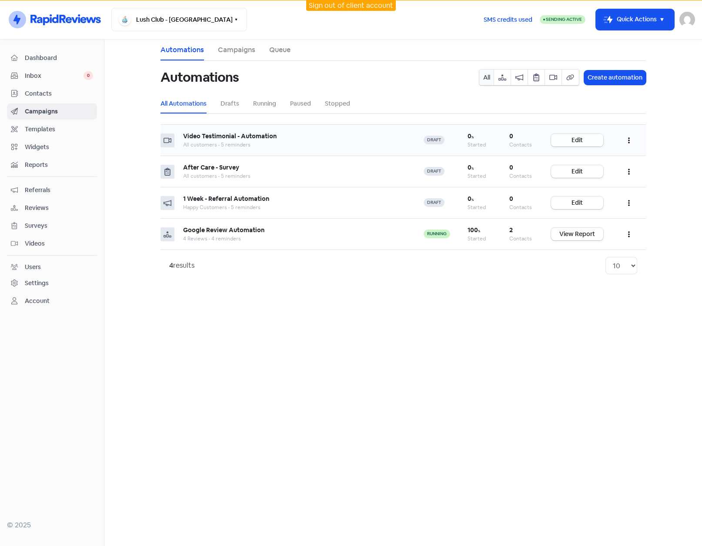
click at [588, 142] on link "Edit" at bounding box center [577, 140] width 52 height 13
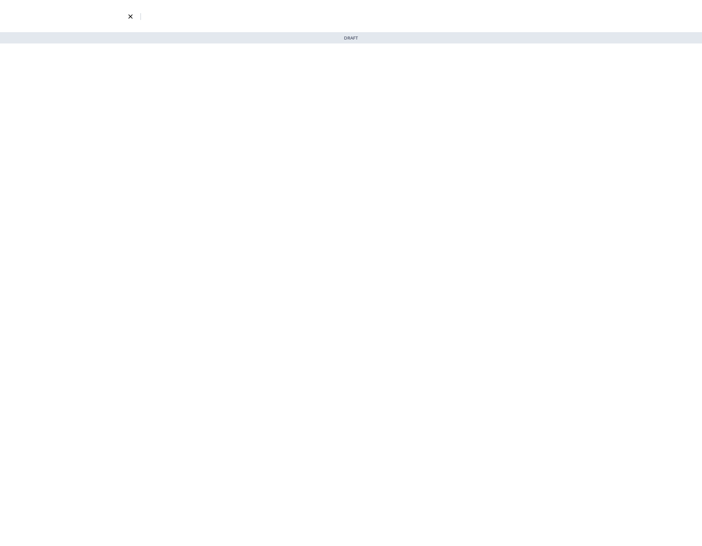
select select "3738"
select select "3"
select select "7"
select select "9"
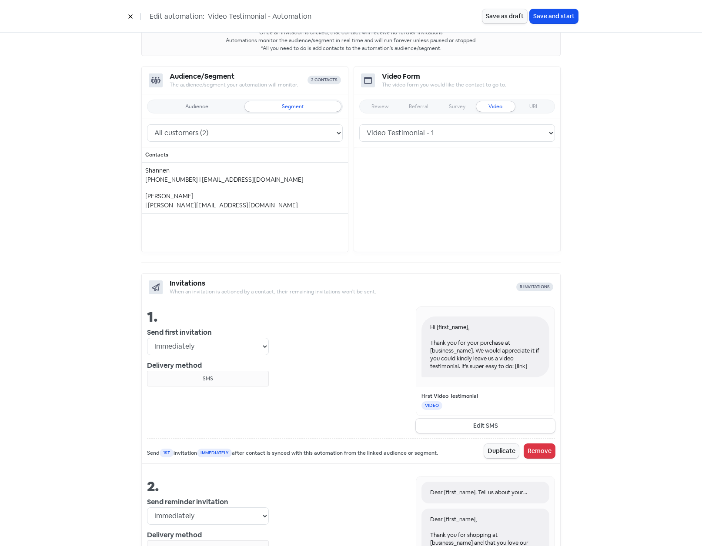
scroll to position [87, 0]
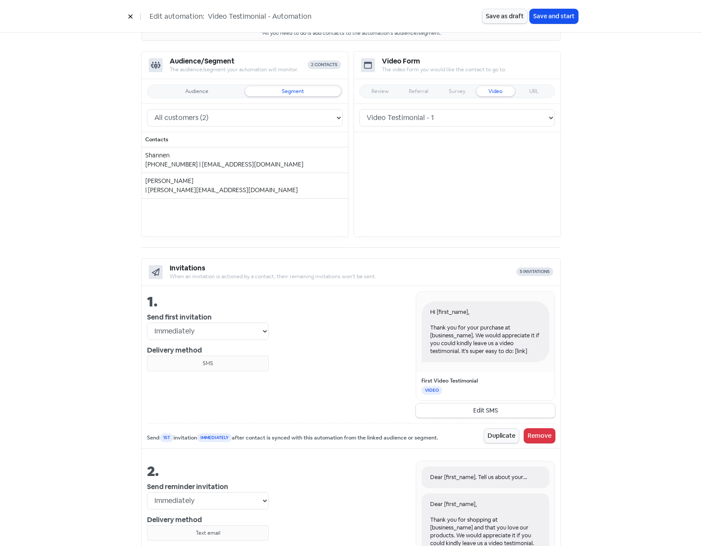
click at [129, 17] on icon at bounding box center [130, 16] width 5 height 5
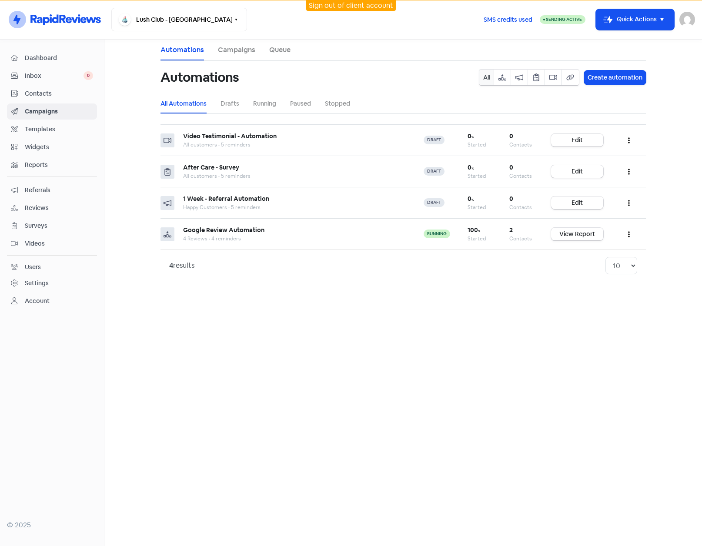
click at [232, 48] on link "Campaigns" at bounding box center [236, 50] width 37 height 10
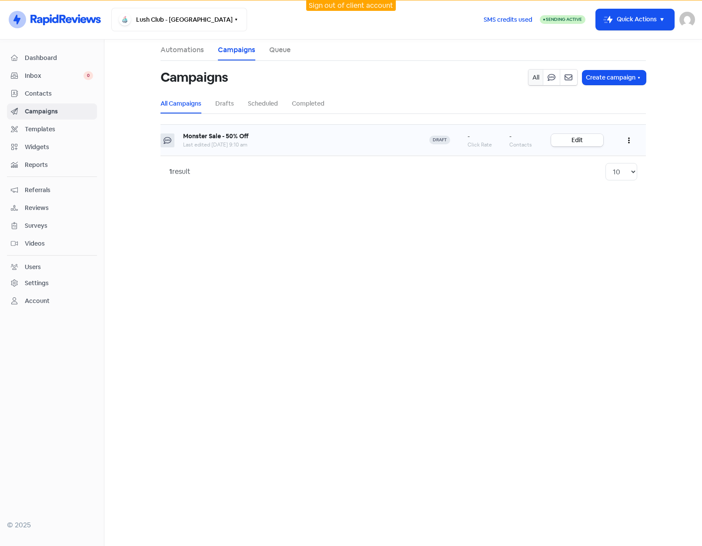
click at [574, 136] on link "Edit" at bounding box center [577, 140] width 52 height 13
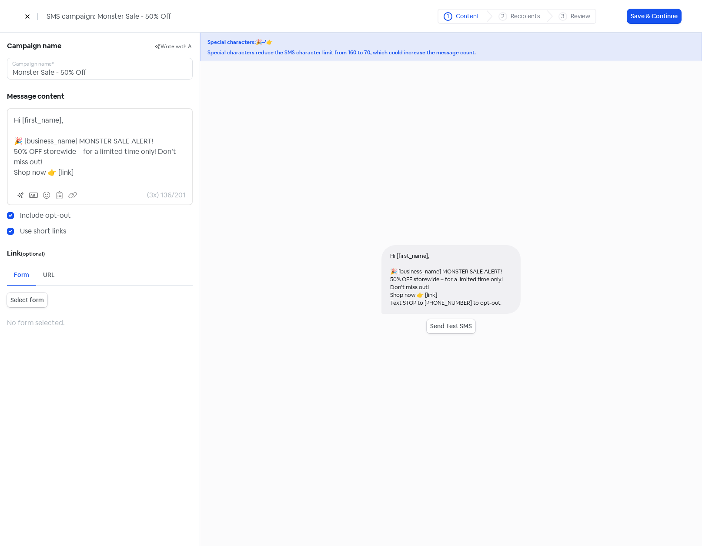
drag, startPoint x: 13, startPoint y: 143, endPoint x: 120, endPoint y: 177, distance: 112.9
click at [120, 177] on div "Hi [first_name], 🎉 [business_name] MONSTER SALE ALERT! 50% OFF storewide – for …" at bounding box center [100, 156] width 186 height 97
click at [108, 166] on p "Hi [first_name], 🎉 [business_name] MONSTER SALE ALERT! 50% OFF storewide – for …" at bounding box center [100, 146] width 172 height 63
click at [19, 301] on span "Select form" at bounding box center [26, 300] width 33 height 9
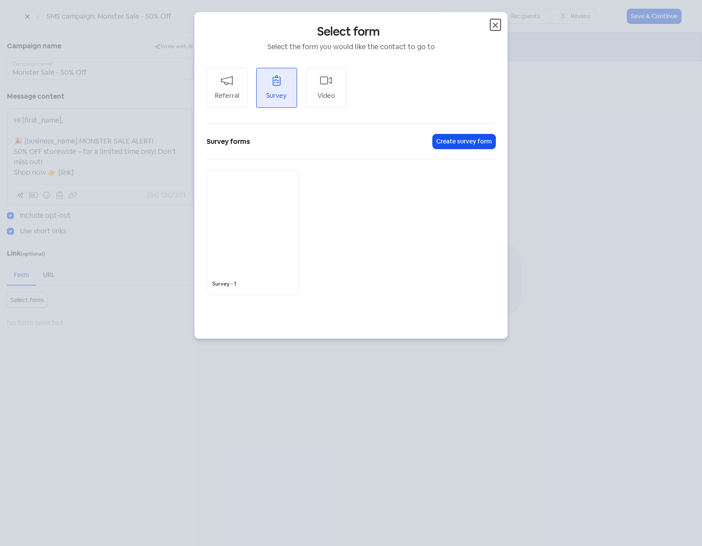
click at [498, 24] on icon "button" at bounding box center [495, 25] width 10 height 10
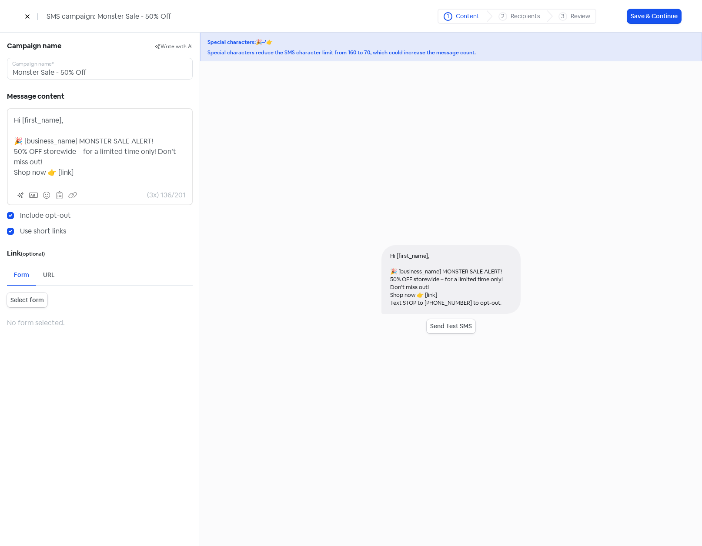
click at [45, 270] on div "URL" at bounding box center [49, 275] width 26 height 20
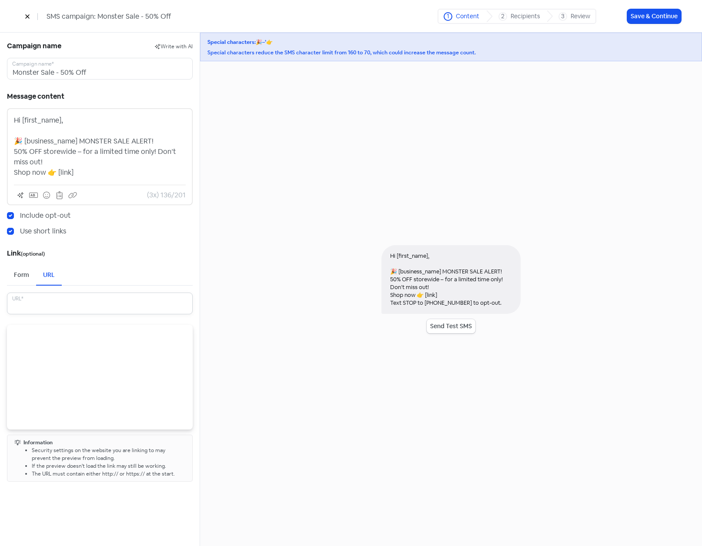
click at [66, 303] on input "text" at bounding box center [100, 304] width 186 height 22
type input "https://pizzahutt.com"
click at [68, 336] on div at bounding box center [100, 377] width 186 height 104
click at [641, 19] on button "Save & Continue" at bounding box center [654, 16] width 54 height 14
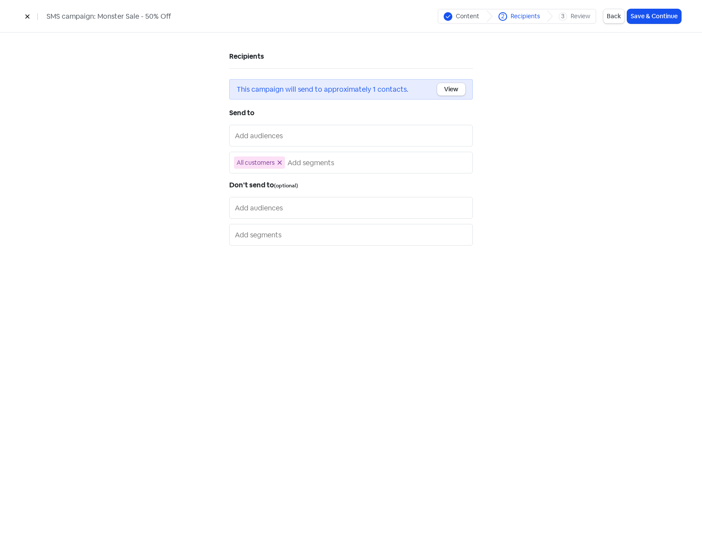
click at [300, 136] on input "text" at bounding box center [352, 136] width 234 height 14
click at [303, 152] on span "4 Reviews" at bounding box center [333, 153] width 203 height 10
click at [278, 160] on icon at bounding box center [279, 162] width 5 height 5
click at [442, 90] on button "View" at bounding box center [451, 89] width 28 height 13
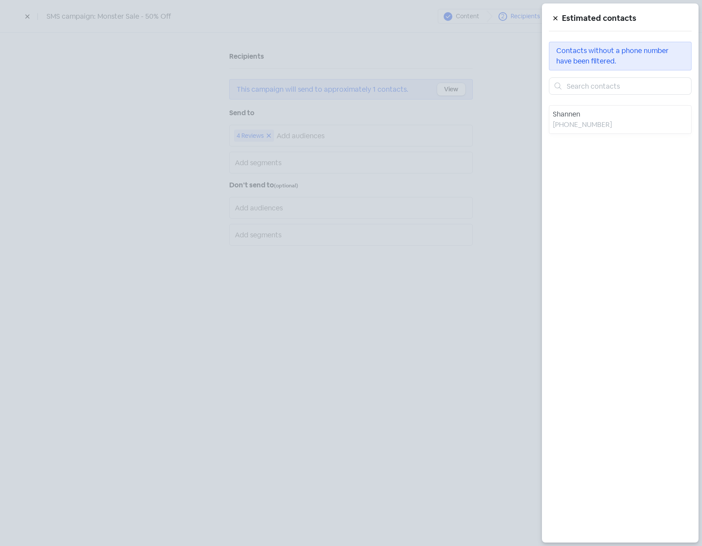
click at [490, 162] on div at bounding box center [351, 273] width 702 height 546
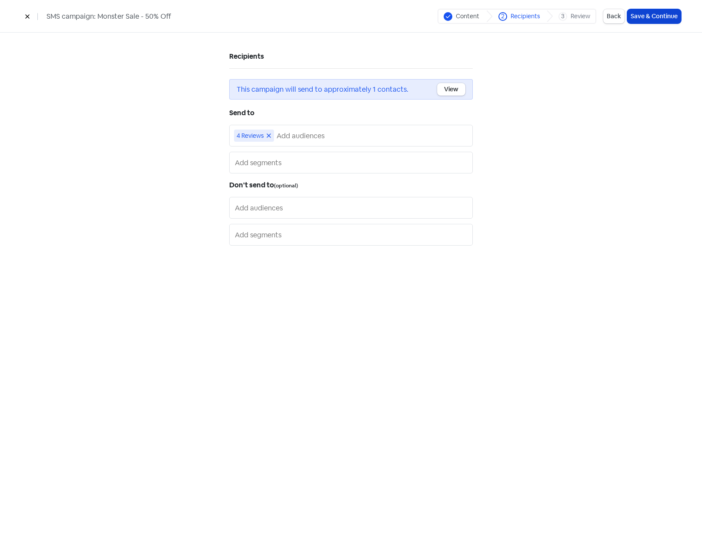
click at [642, 18] on button "Save & Continue" at bounding box center [654, 16] width 54 height 14
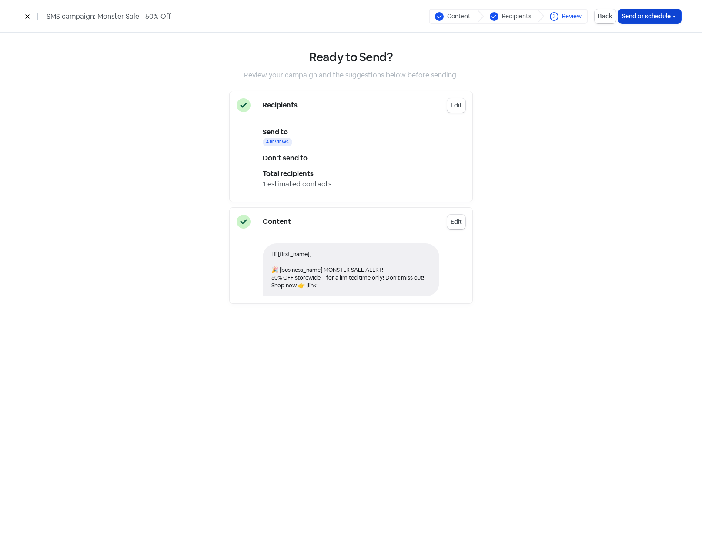
click at [673, 16] on icon "button" at bounding box center [674, 17] width 2 height 2
click at [652, 56] on span "Schedule" at bounding box center [651, 58] width 30 height 10
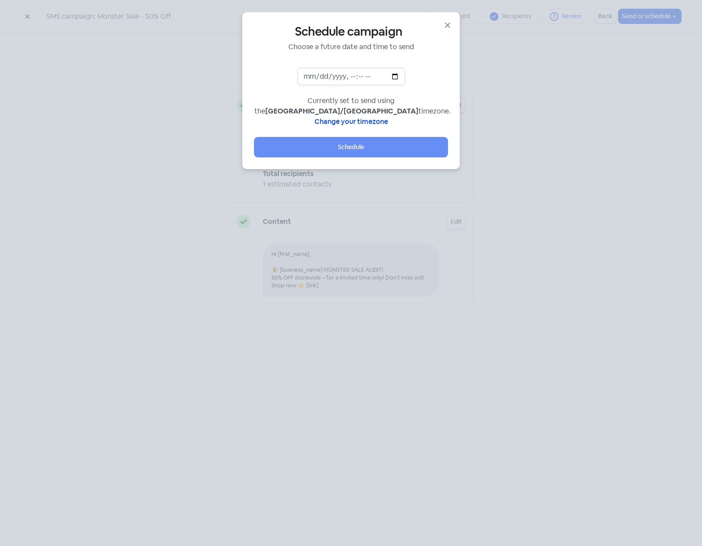
click at [396, 75] on input "datetime-local" at bounding box center [350, 76] width 107 height 17
click at [443, 63] on div "Schedule campaign Choose a future date and time to send Currently set to send u…" at bounding box center [350, 90] width 193 height 133
click at [447, 24] on icon "button" at bounding box center [447, 25] width 10 height 10
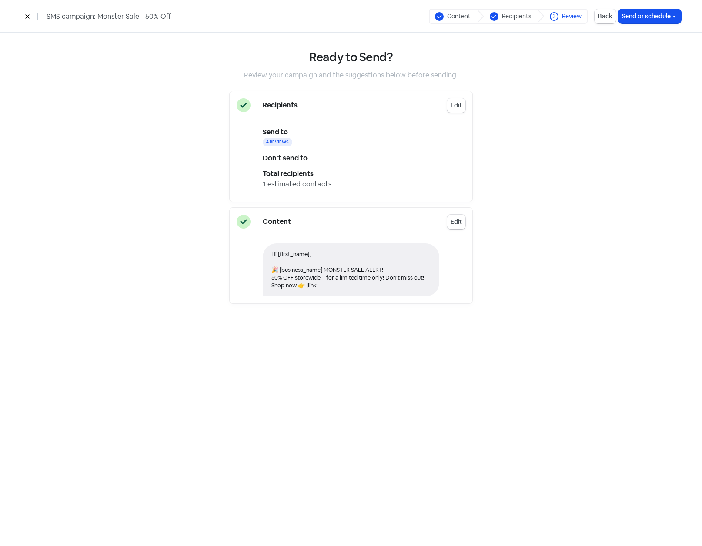
click at [26, 15] on icon at bounding box center [27, 17] width 4 height 4
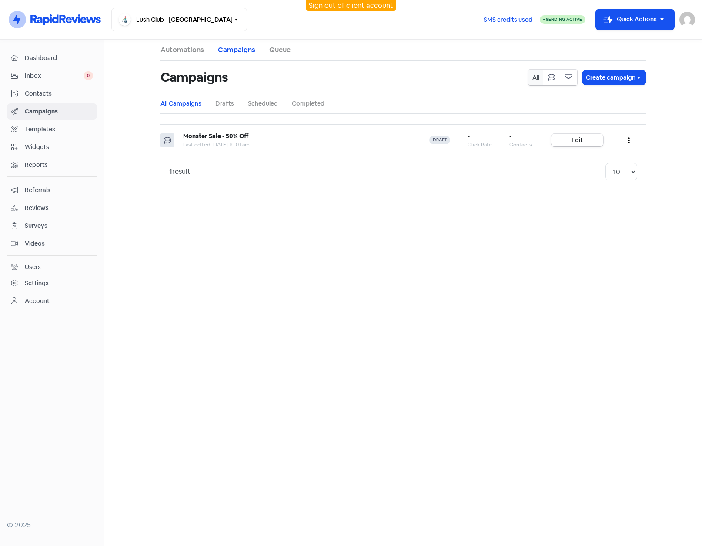
drag, startPoint x: 134, startPoint y: 83, endPoint x: 105, endPoint y: 104, distance: 35.5
click at [134, 83] on main "Automations Campaigns Queue Campaigns All Create campaign All Campaigns Drafts …" at bounding box center [402, 293] width 597 height 506
click at [40, 284] on div "Settings" at bounding box center [37, 283] width 24 height 9
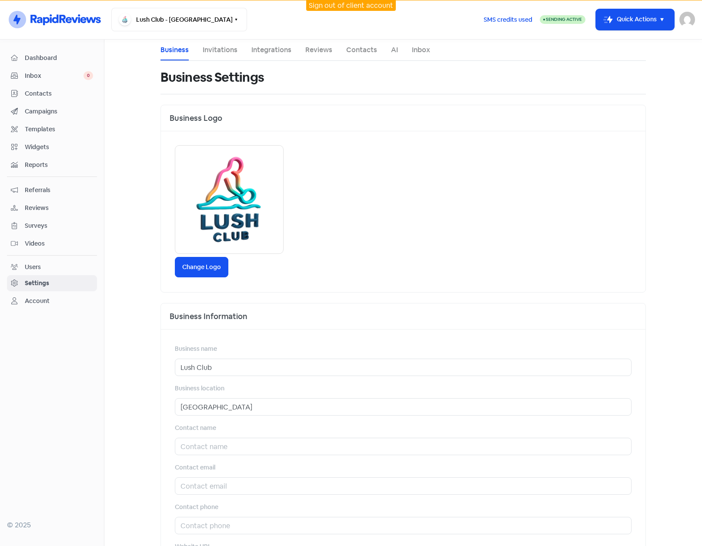
click at [353, 52] on link "Contacts" at bounding box center [361, 50] width 31 height 10
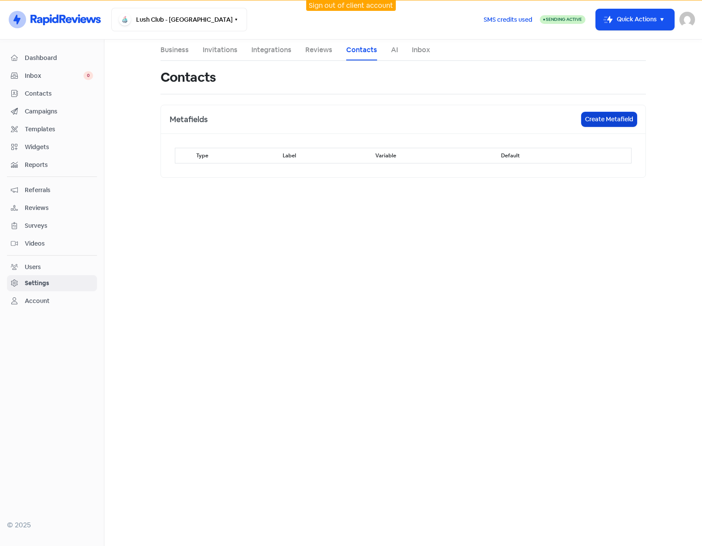
click at [592, 118] on button "Create Metafield" at bounding box center [608, 119] width 55 height 14
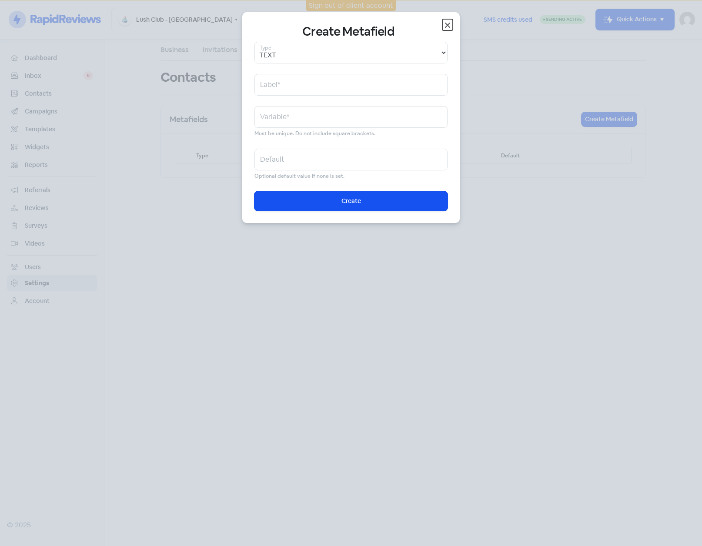
click at [447, 25] on icon "button" at bounding box center [447, 25] width 5 height 5
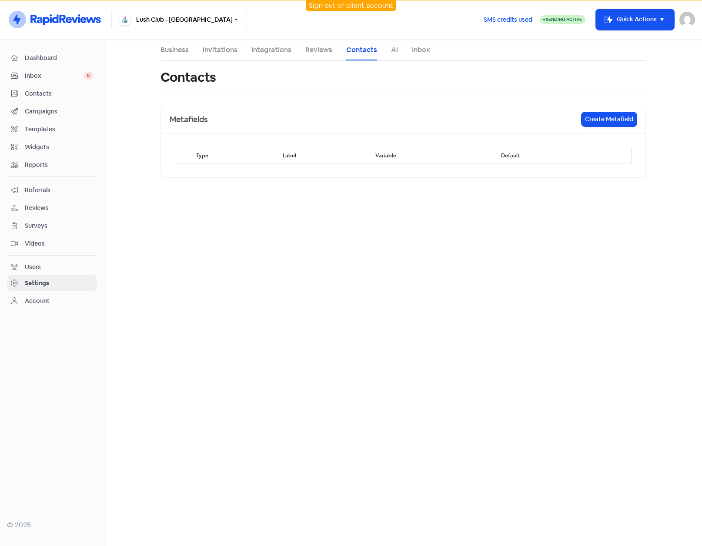
click at [173, 195] on main "Business Invitations Integrations Reviews Contacts AI Inbox Contacts Metafields…" at bounding box center [402, 293] width 597 height 506
click at [303, 249] on main "Business Invitations Integrations Reviews Contacts AI Inbox Contacts Metafields…" at bounding box center [402, 293] width 597 height 506
click at [252, 309] on main "Business Invitations Integrations Reviews Contacts AI Inbox Contacts Metafields…" at bounding box center [402, 293] width 597 height 506
click at [195, 18] on button "Lush Club - [GEOGRAPHIC_DATA]" at bounding box center [179, 19] width 136 height 23
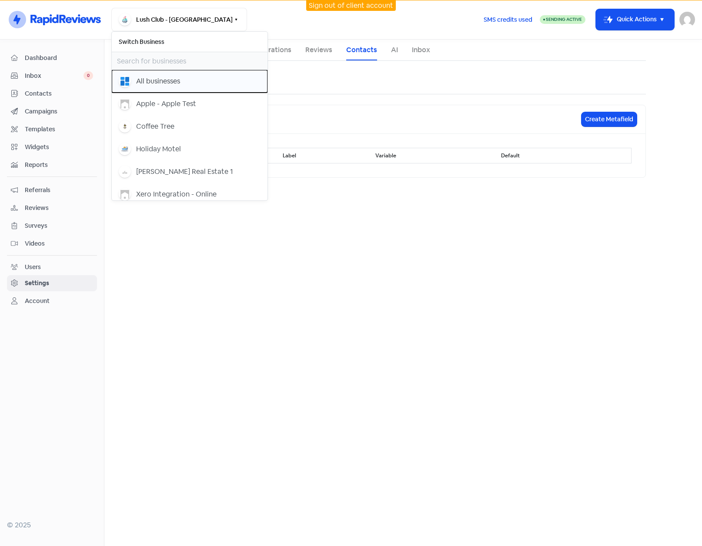
click at [148, 80] on div "All businesses" at bounding box center [158, 81] width 44 height 10
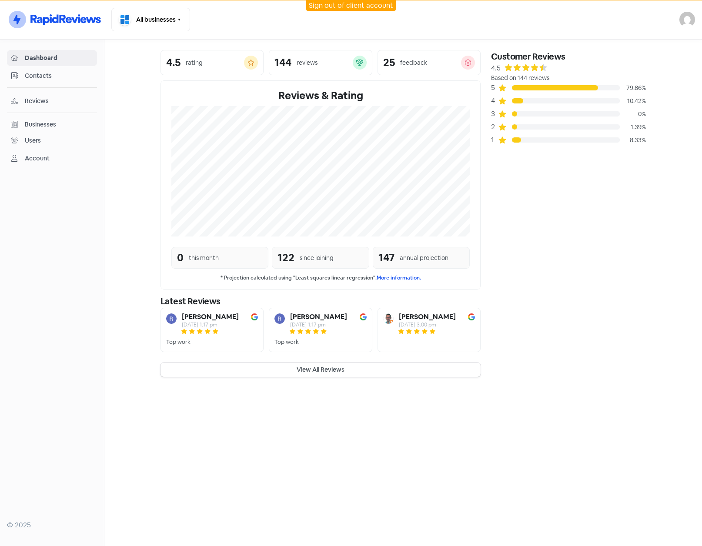
click at [29, 100] on span "Reviews" at bounding box center [59, 100] width 68 height 9
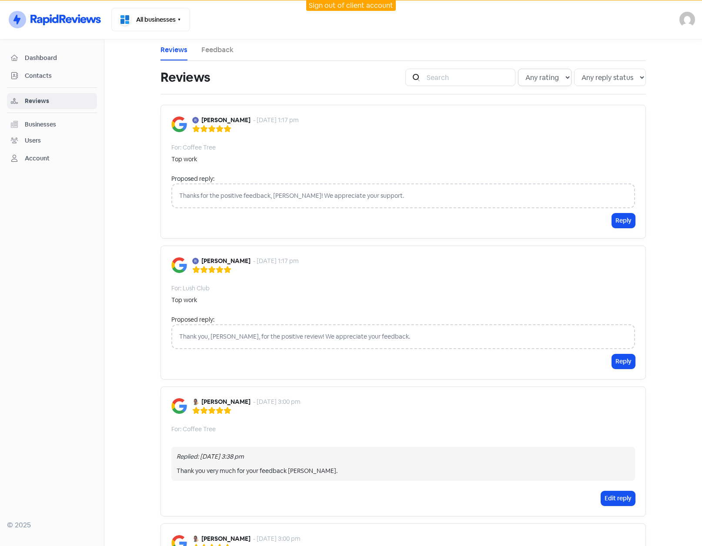
click at [559, 72] on select "Any rating 5 star 4 star 3 star 2 star 1 star" at bounding box center [544, 77] width 53 height 17
click at [611, 77] on select "Any reply status Has reply No reply" at bounding box center [610, 77] width 72 height 17
click at [559, 77] on select "Any rating 5 star 4 star 3 star 2 star 1 star" at bounding box center [544, 77] width 53 height 17
click at [664, 115] on main "Reviews Feedback Reviews Icon For Search Any rating 5 star 4 star 3 star 2 star…" at bounding box center [402, 293] width 597 height 506
